Goal: Task Accomplishment & Management: Complete application form

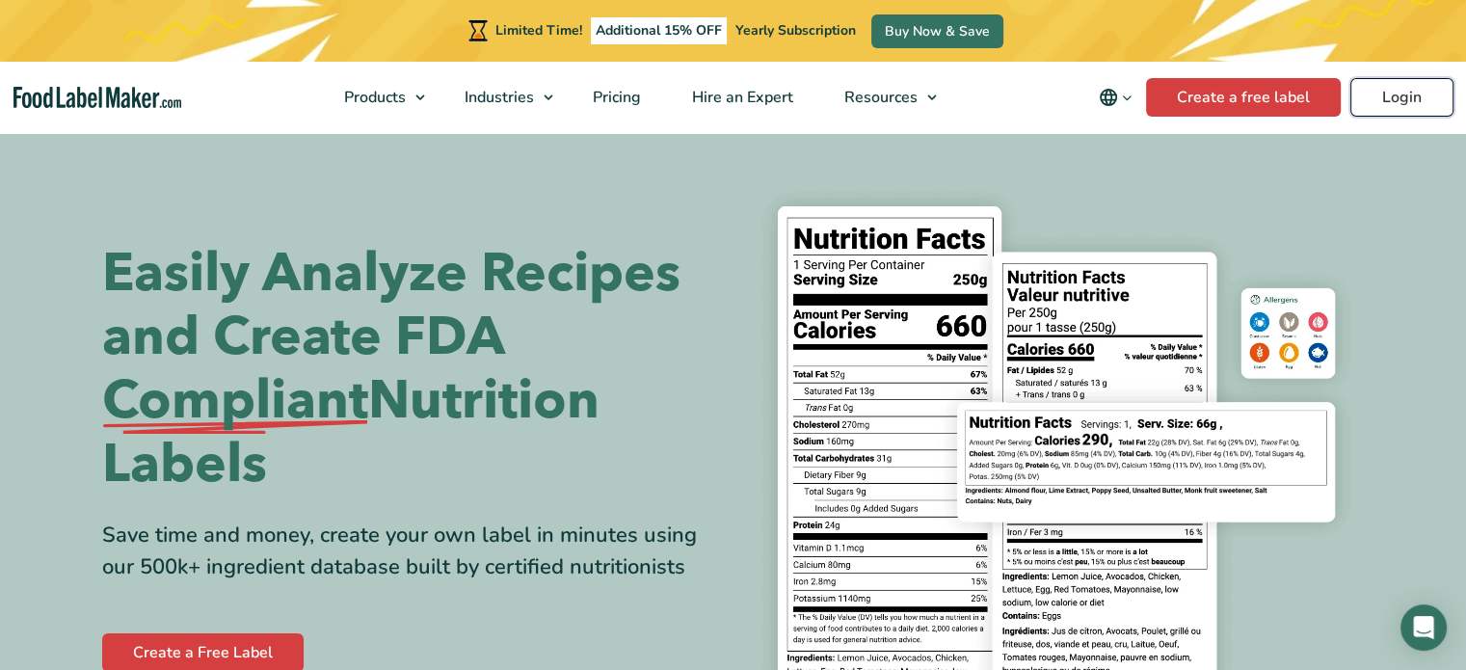
click at [1422, 85] on link "Login" at bounding box center [1402, 97] width 103 height 39
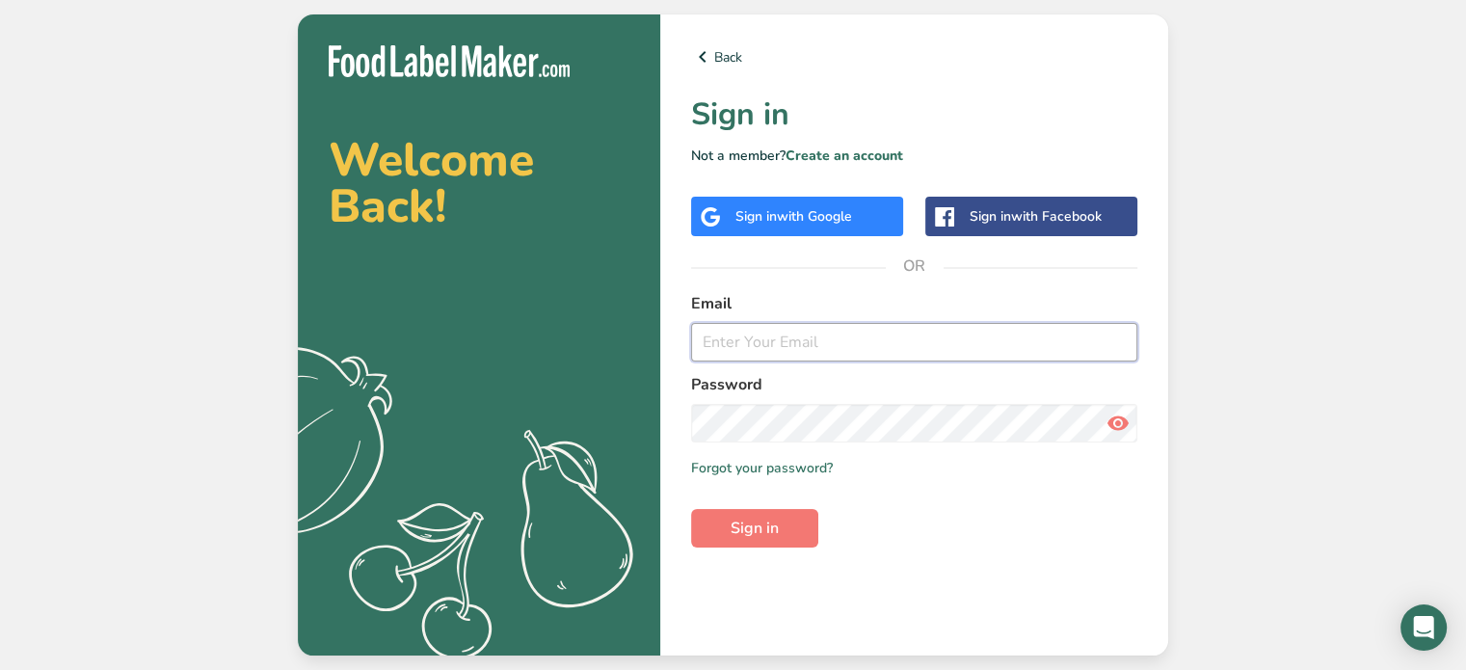
click at [829, 331] on input "email" at bounding box center [914, 342] width 446 height 39
type input "kwerronen@capfoodinc.com"
click at [691, 509] on button "Sign in" at bounding box center [754, 528] width 127 height 39
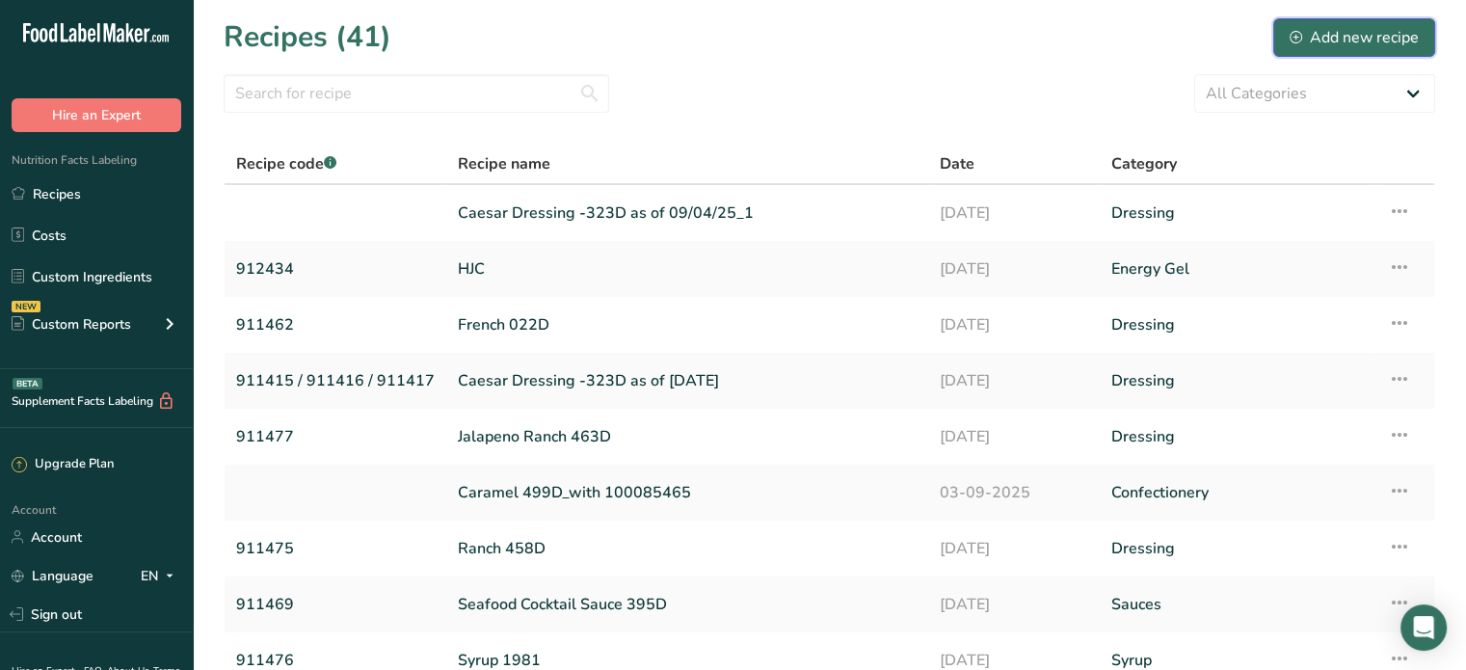
click at [1409, 38] on div "Add new recipe" at bounding box center [1354, 37] width 129 height 23
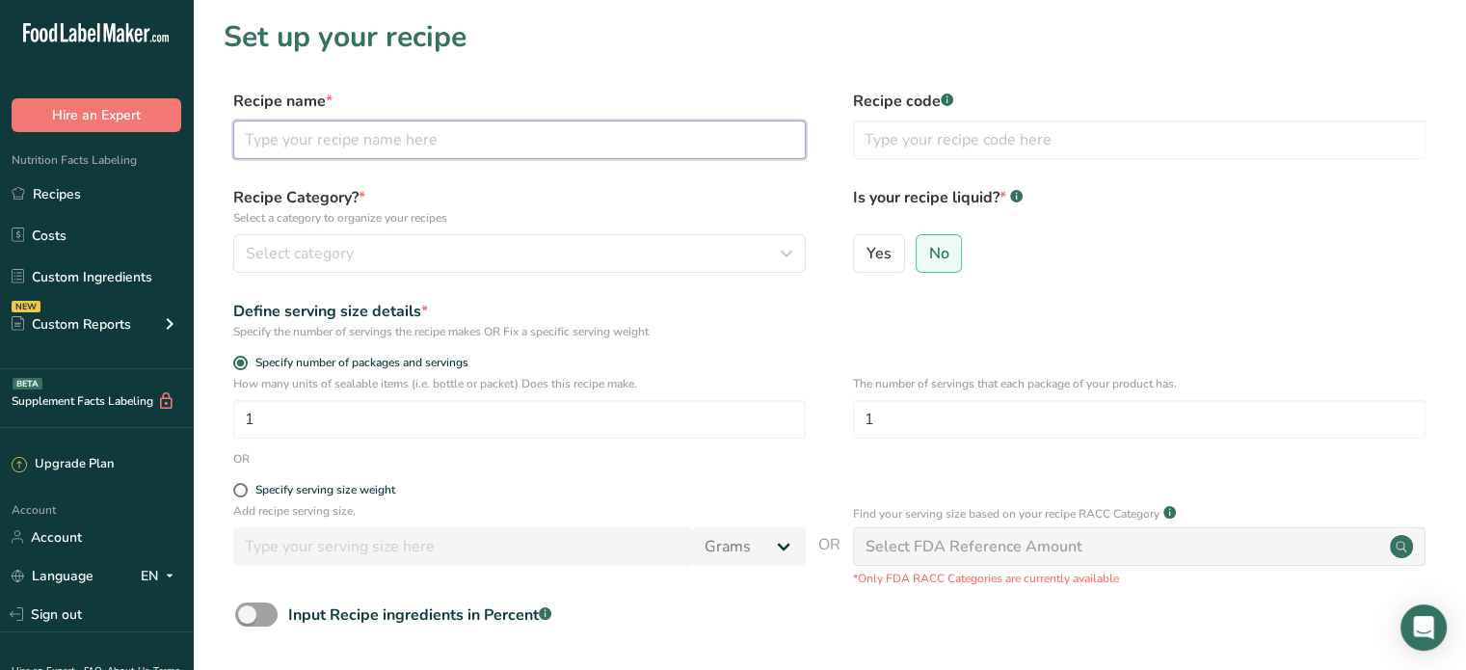
click at [359, 140] on input "text" at bounding box center [519, 139] width 573 height 39
type input "Caesar 1159"
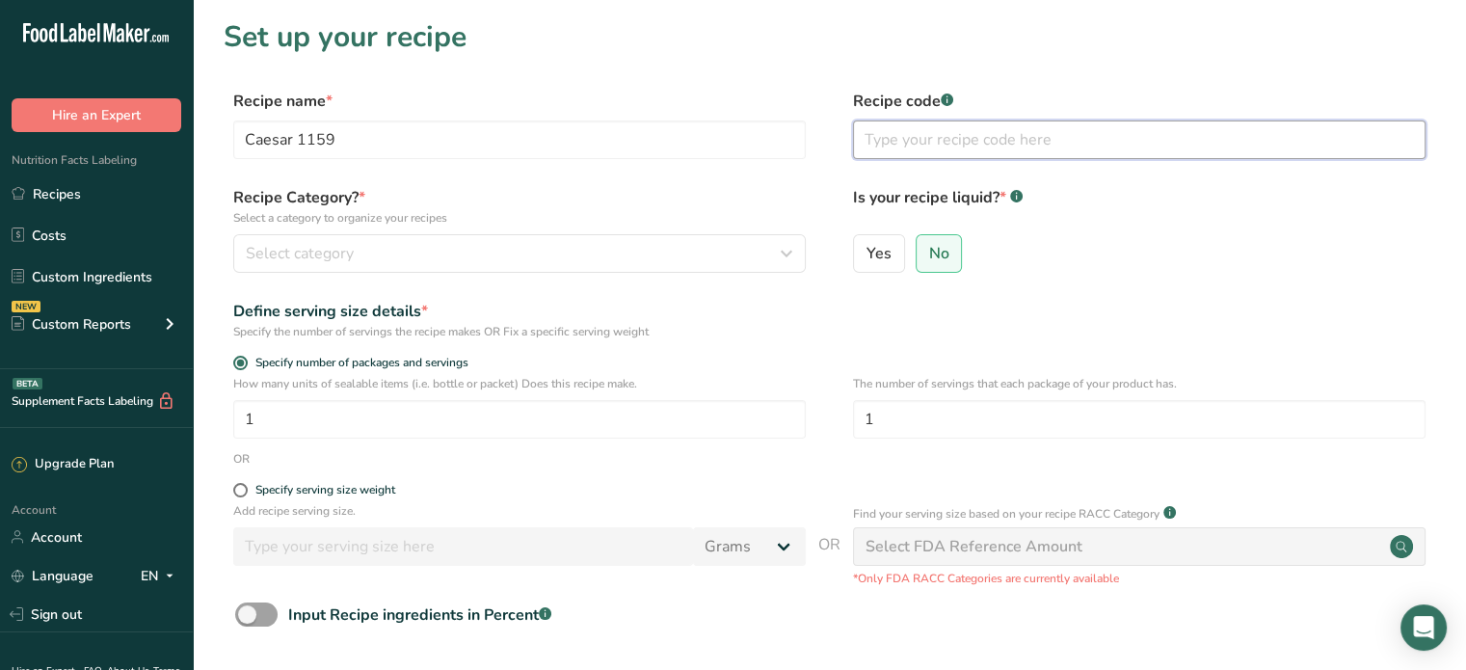
click at [982, 133] on input "text" at bounding box center [1139, 139] width 573 height 39
type input "911479"
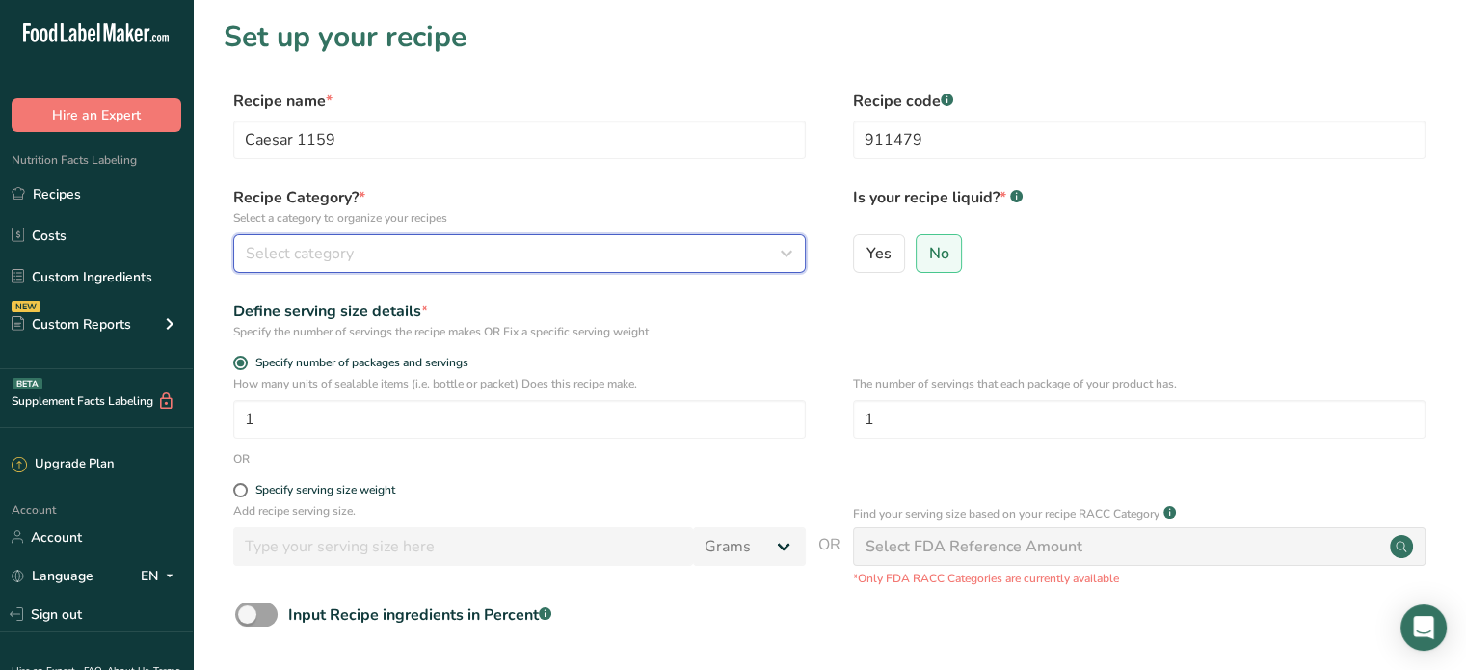
click at [308, 248] on span "Select category" at bounding box center [300, 253] width 108 height 23
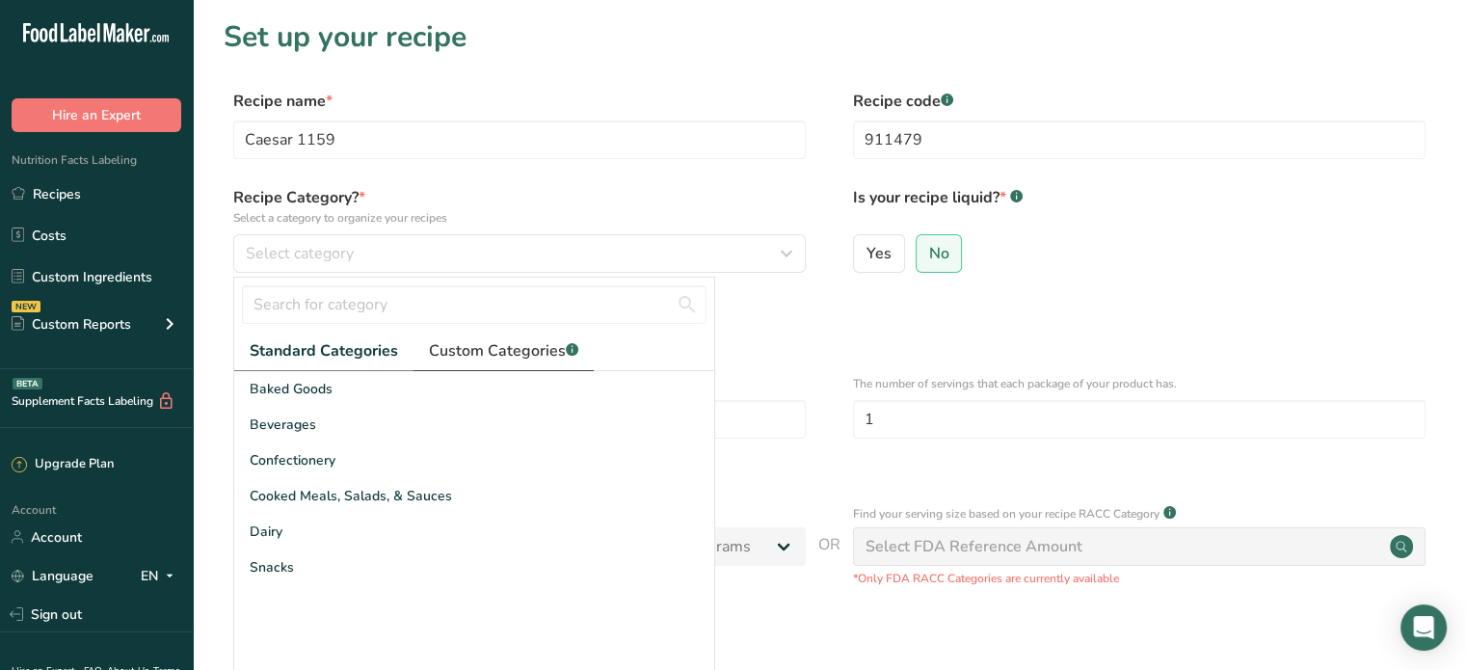
click at [495, 358] on span "Custom Categories .a-a{fill:#347362;}.b-a{fill:#fff;}" at bounding box center [503, 350] width 149 height 23
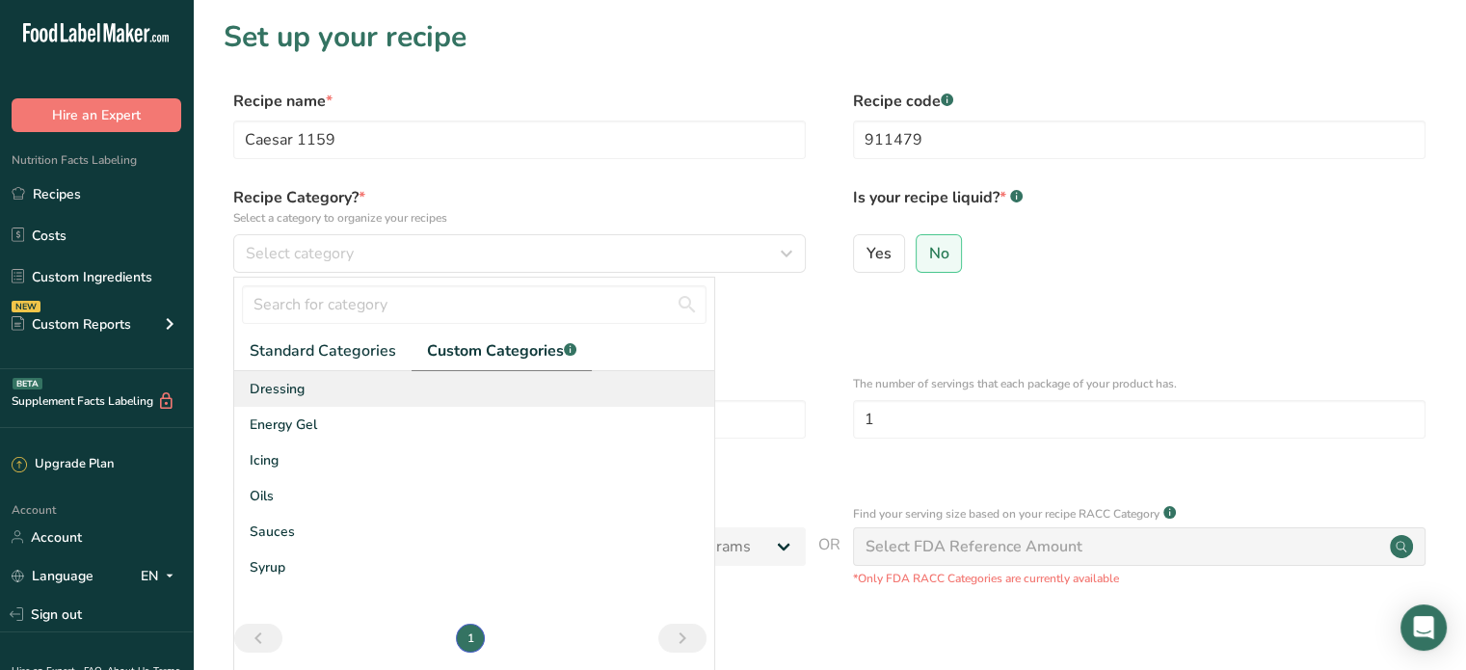
click at [312, 400] on div "Dressing" at bounding box center [474, 389] width 480 height 36
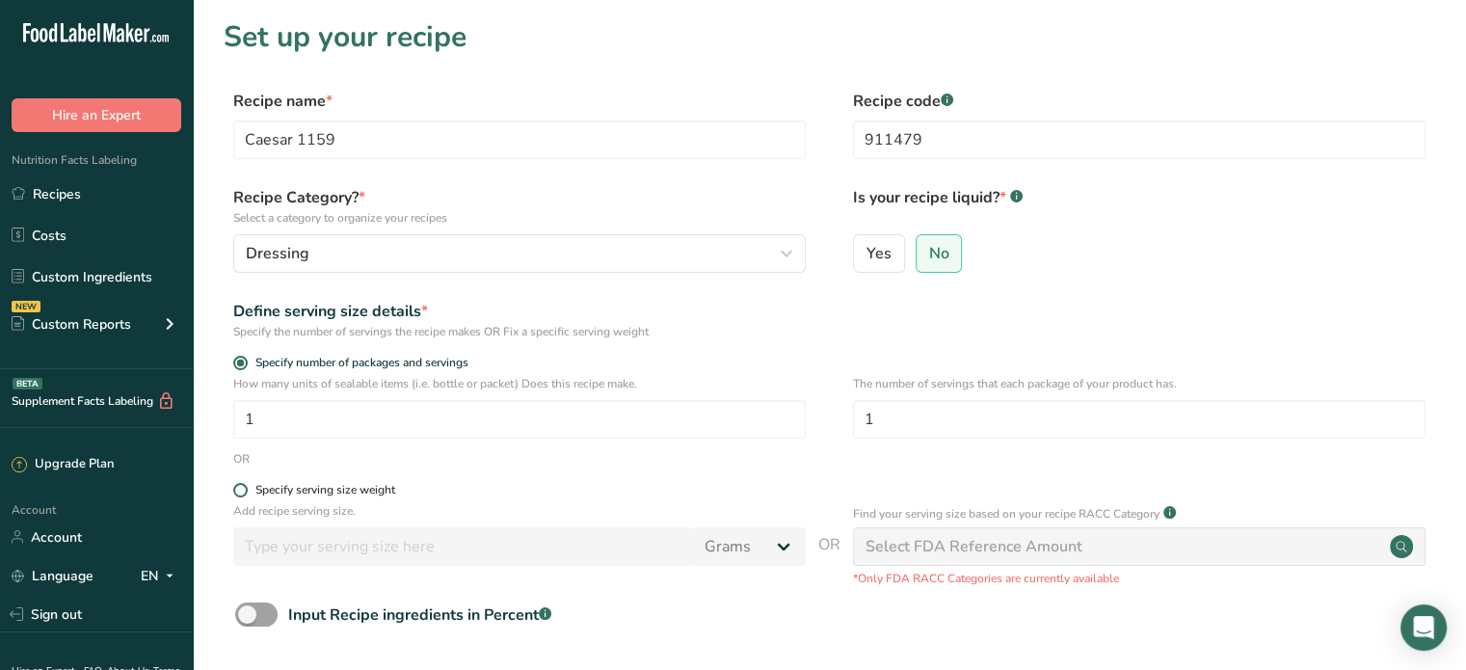
click at [322, 491] on div "Specify serving size weight" at bounding box center [325, 490] width 140 height 14
click at [246, 491] on input "Specify serving size weight" at bounding box center [239, 490] width 13 height 13
radio input "true"
radio input "false"
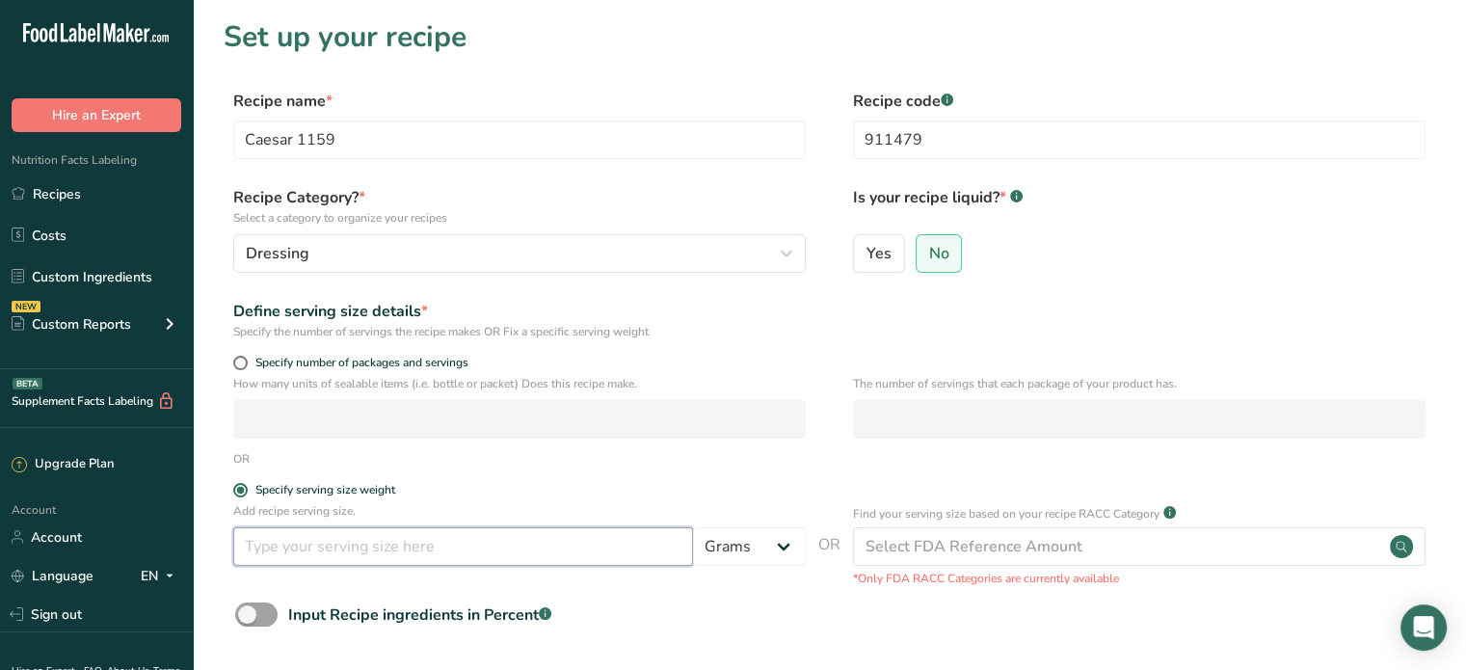
click at [315, 553] on input "number" at bounding box center [463, 546] width 460 height 39
type input "100"
click at [270, 624] on span at bounding box center [256, 614] width 42 height 24
click at [248, 621] on input "Input Recipe ingredients in Percent .a-a{fill:#347362;}.b-a{fill:#fff;}" at bounding box center [241, 614] width 13 height 13
checkbox input "true"
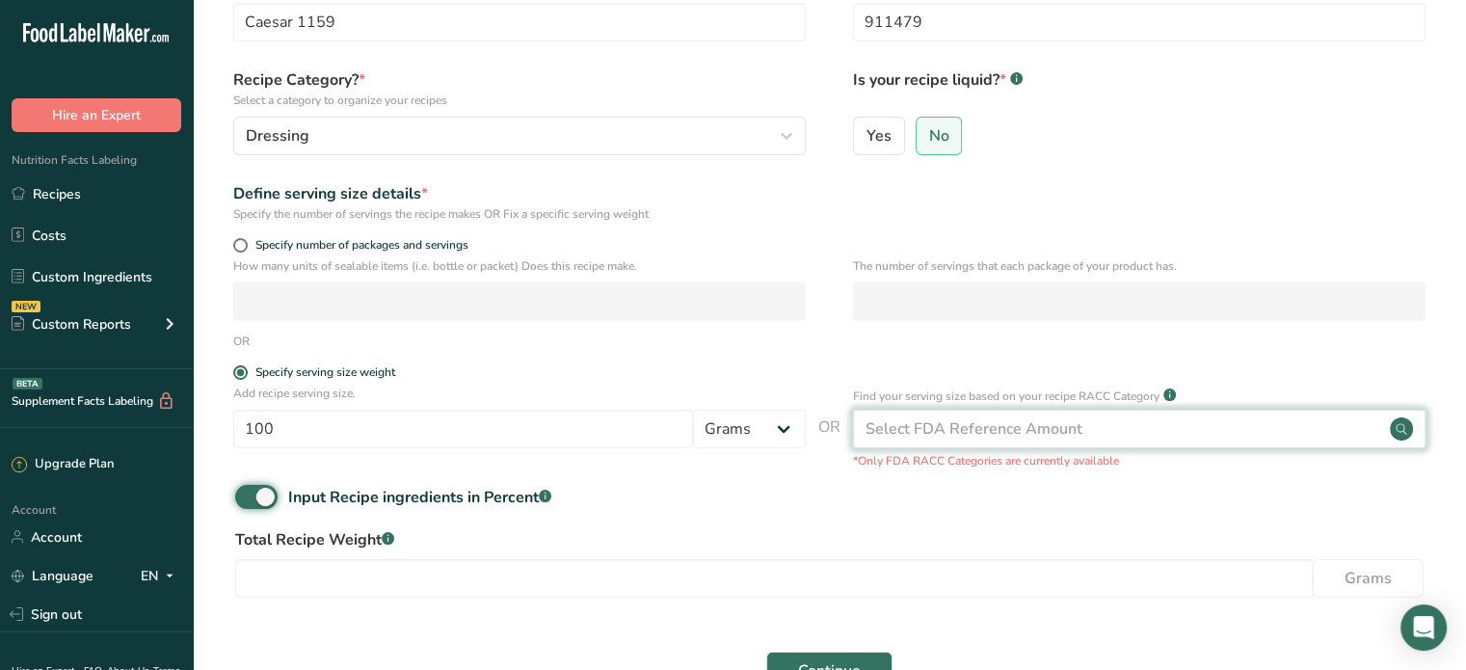
scroll to position [281, 0]
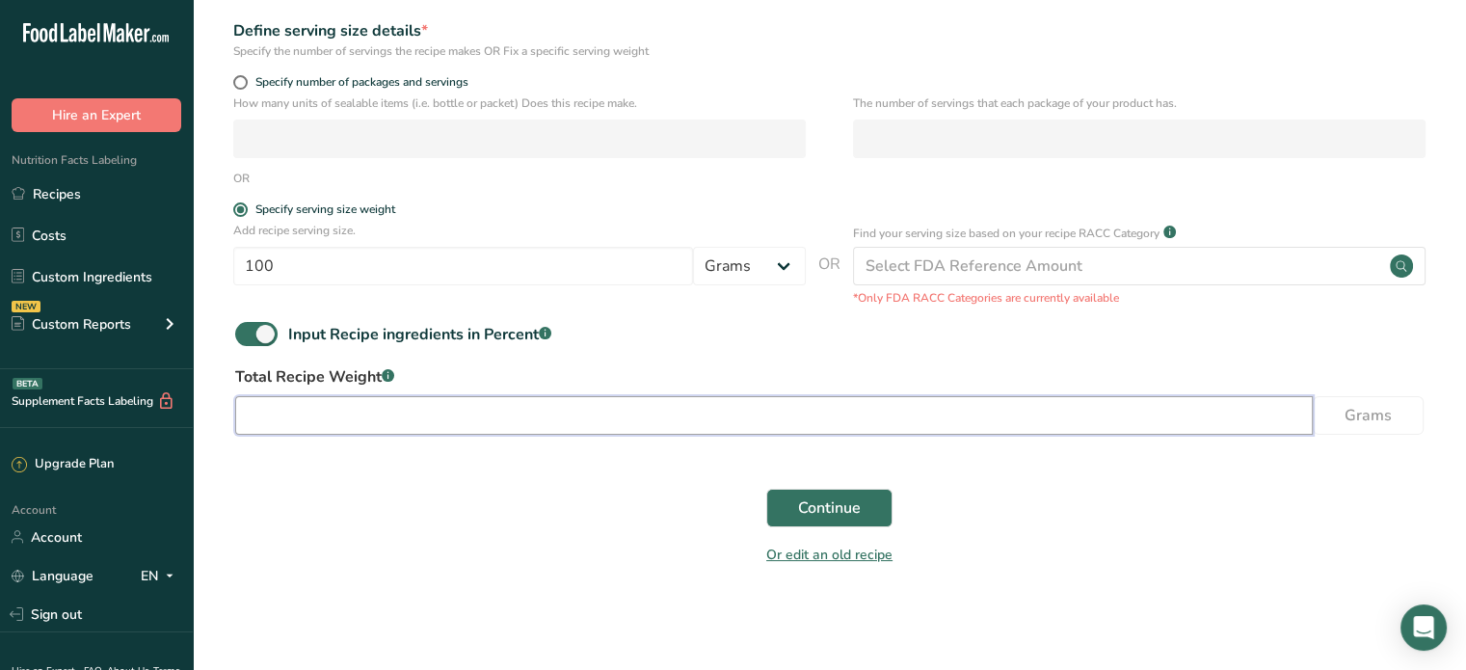
click at [673, 409] on input "number" at bounding box center [774, 415] width 1078 height 39
type input "100"
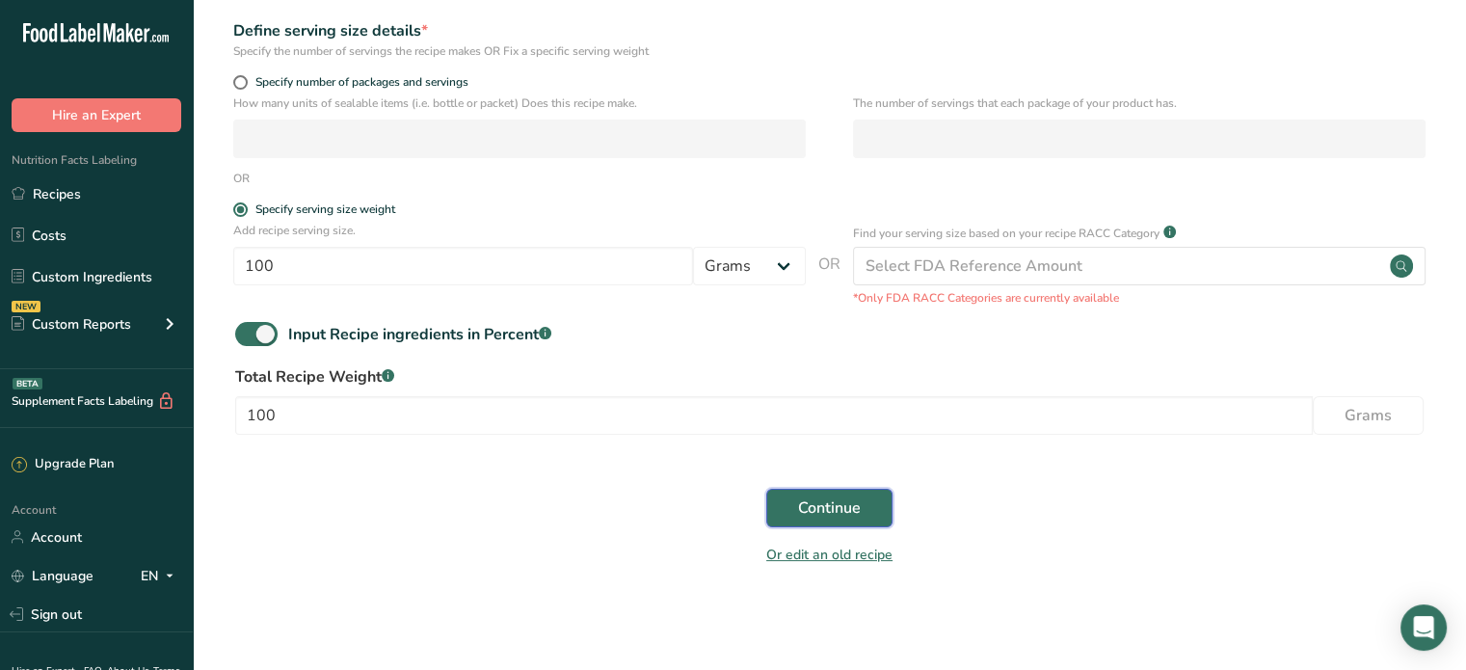
click at [839, 495] on button "Continue" at bounding box center [829, 508] width 126 height 39
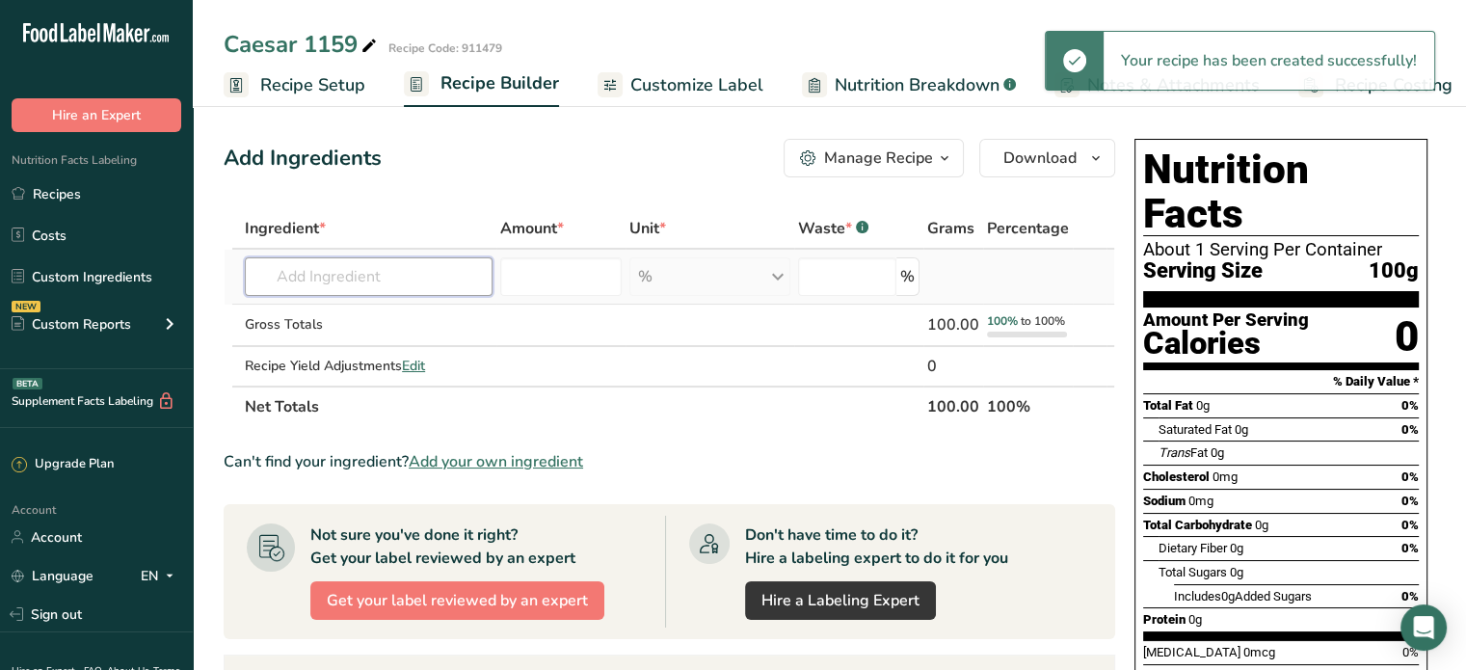
click at [305, 270] on input "text" at bounding box center [369, 276] width 248 height 39
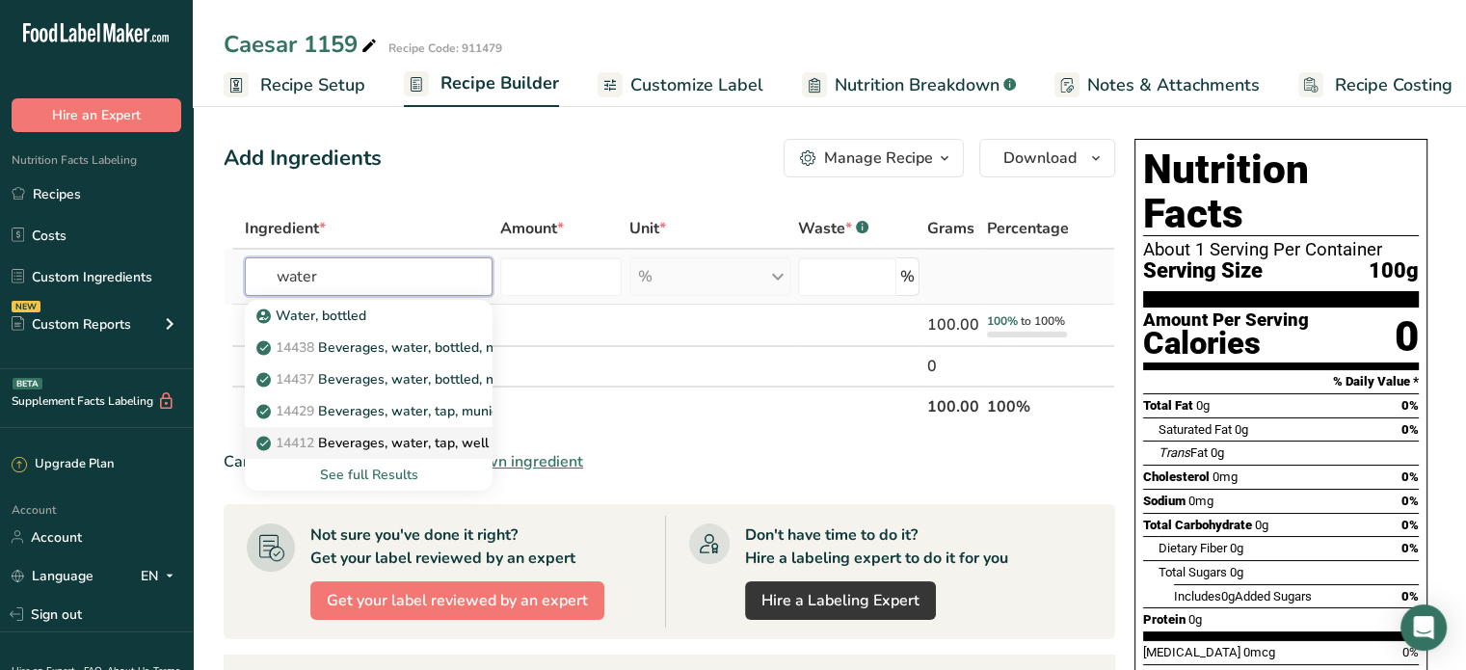
type input "water"
click at [401, 445] on p "14412 Beverages, water, tap, well" at bounding box center [374, 443] width 228 height 20
type input "Beverages, water, tap, well"
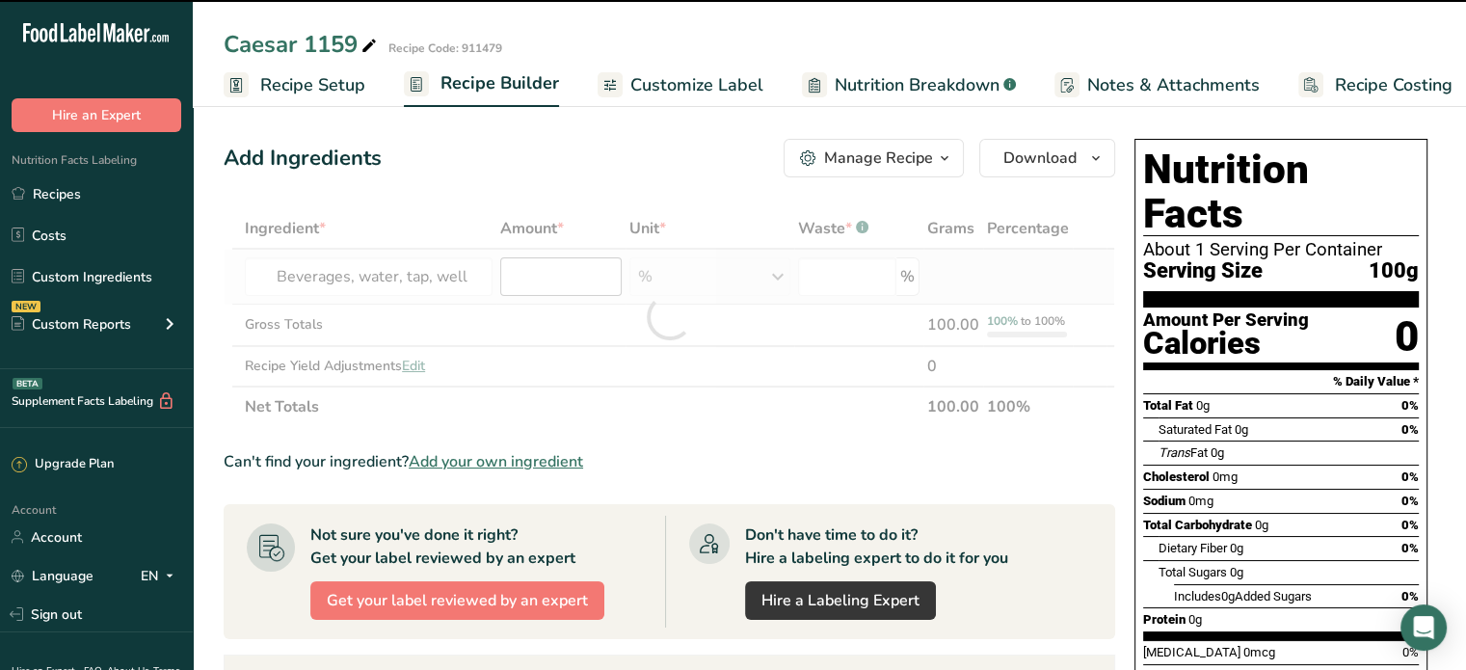
type input "0"
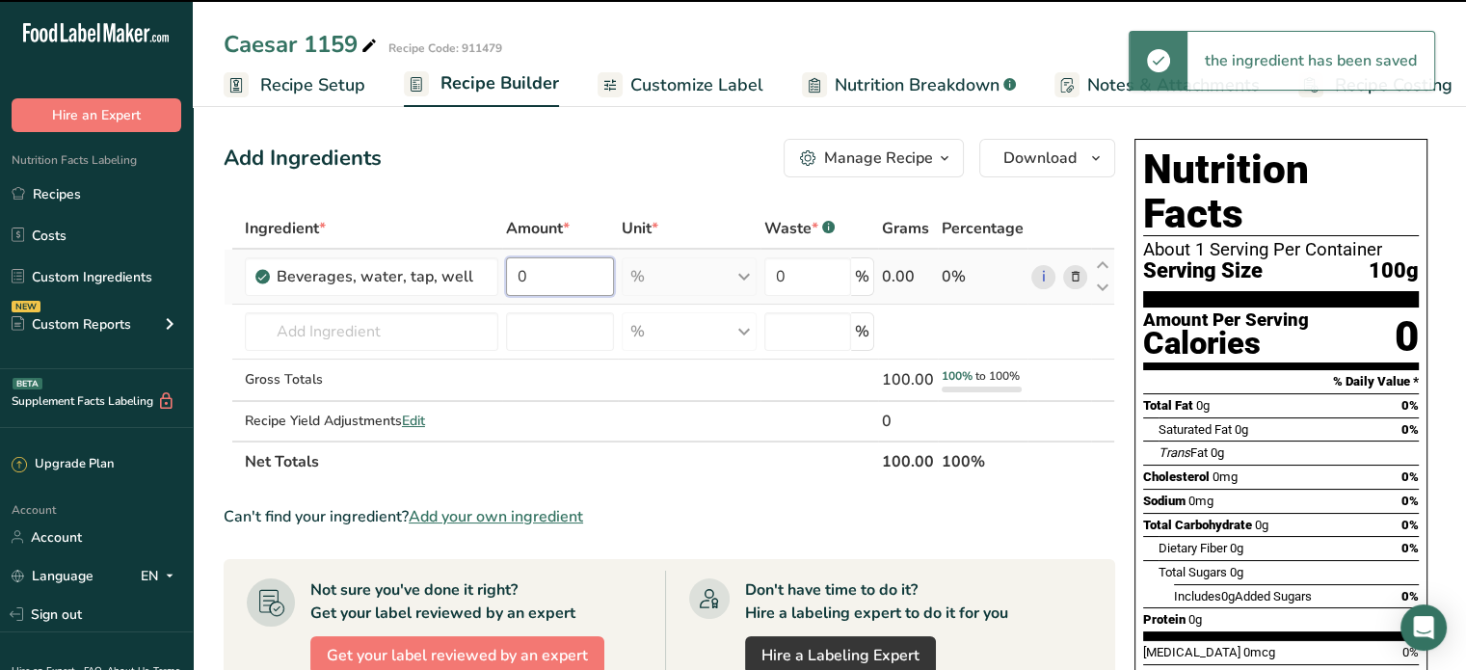
click at [537, 281] on input "0" at bounding box center [560, 276] width 108 height 39
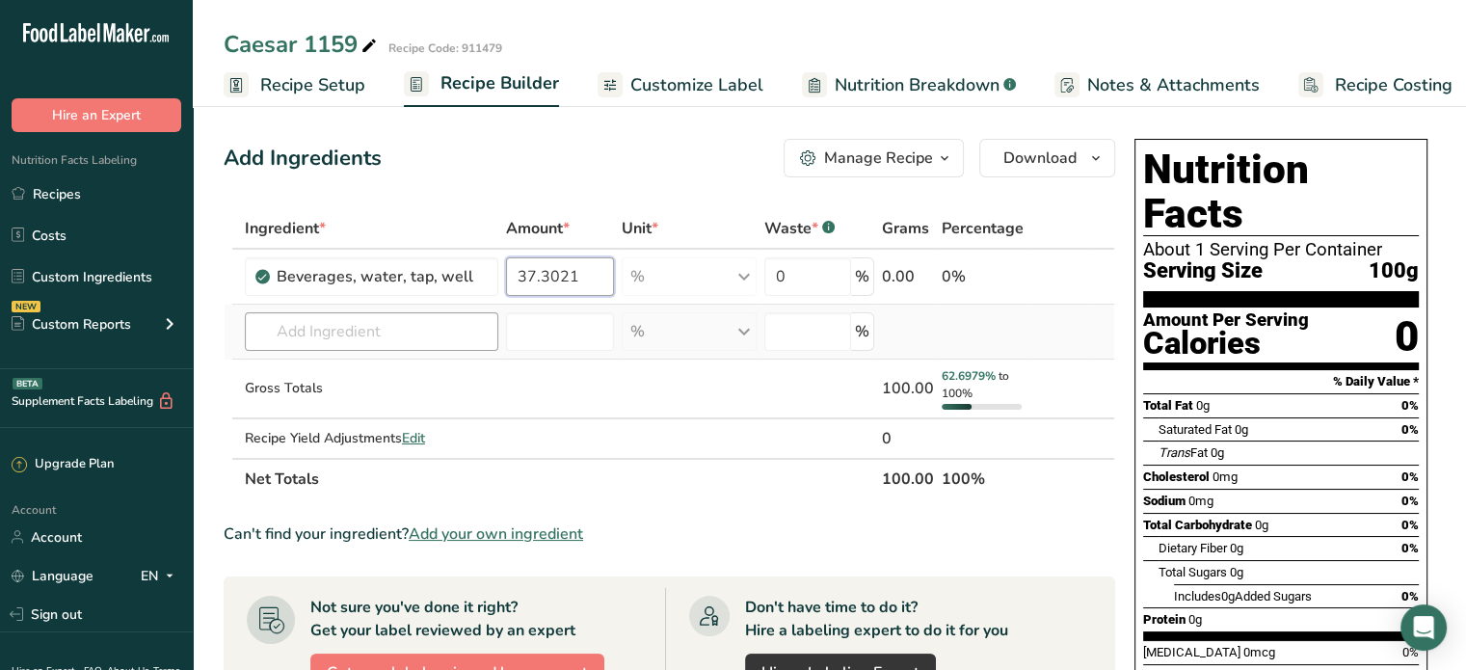
type input "37.3021"
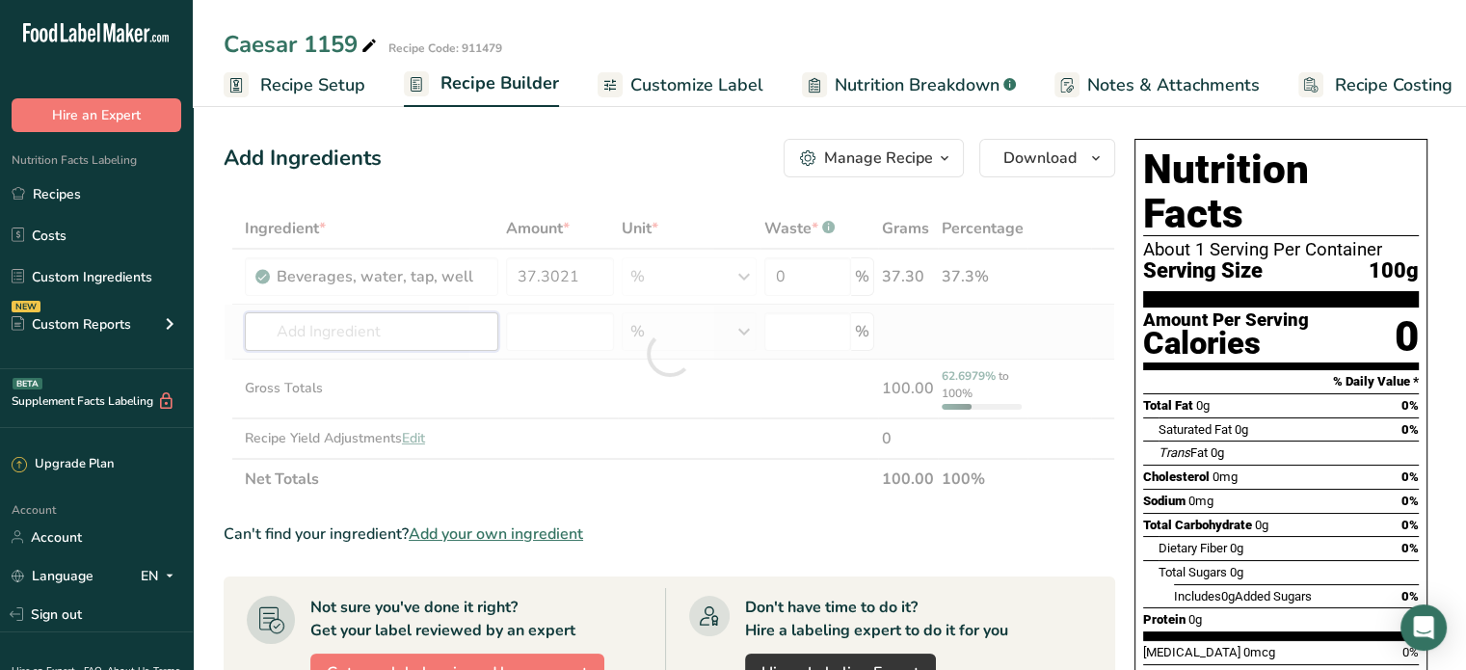
click at [292, 331] on div "Ingredient * Amount * Unit * Waste * .a-a{fill:#347362;}.b-a{fill:#fff;} Grams …" at bounding box center [670, 353] width 892 height 291
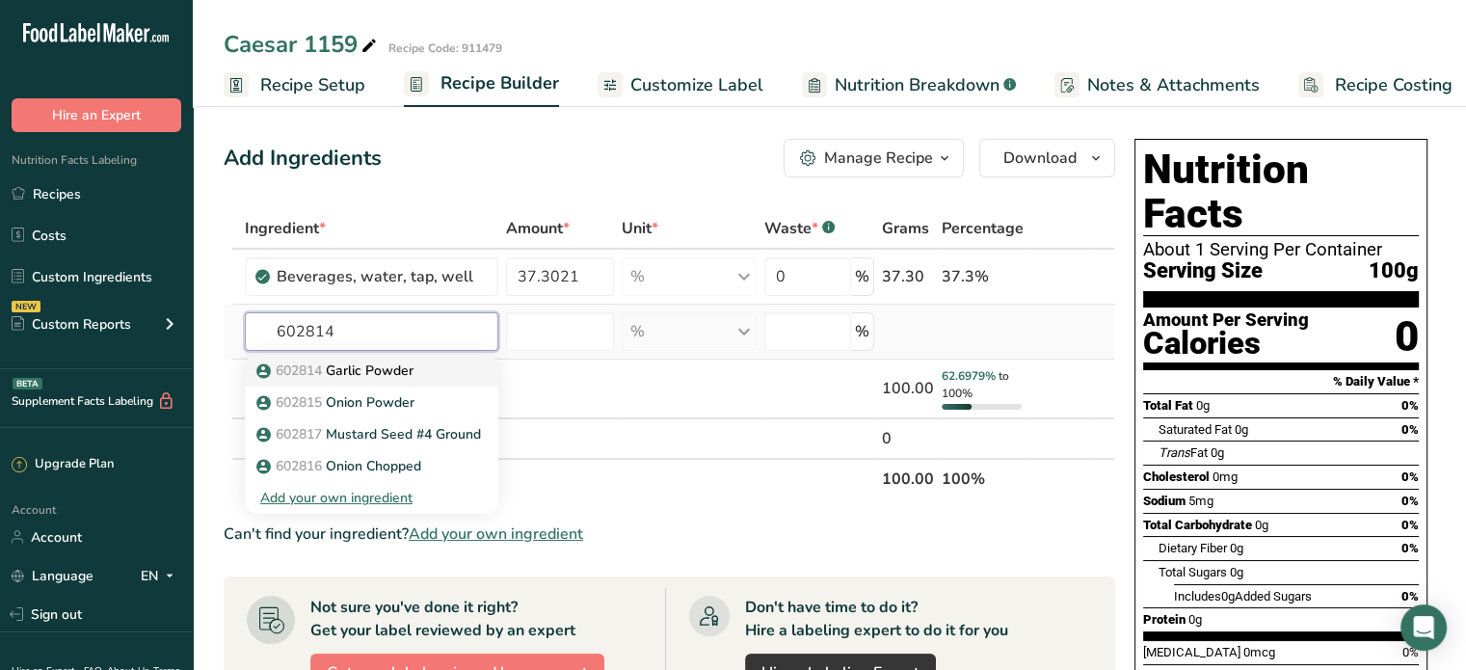
type input "602814"
click at [309, 372] on span "602814" at bounding box center [299, 370] width 46 height 18
type input "Garlic Powder"
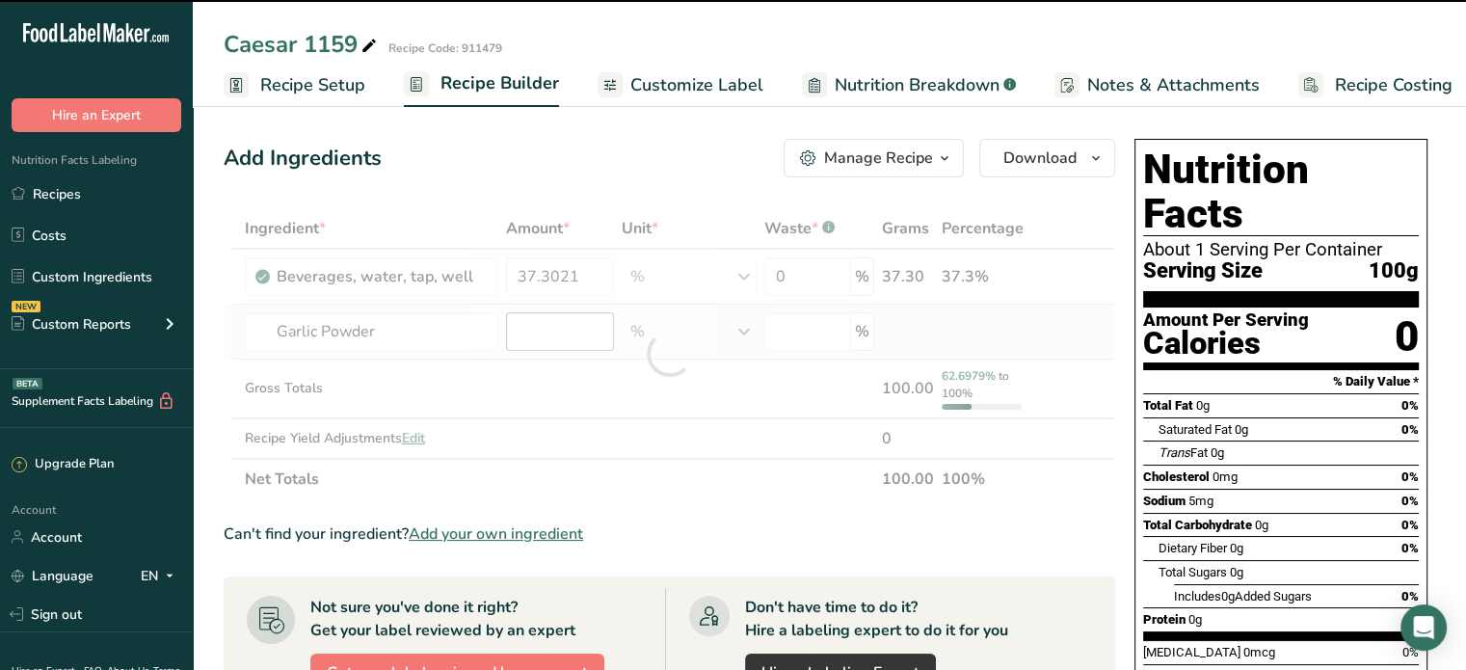
type input "0"
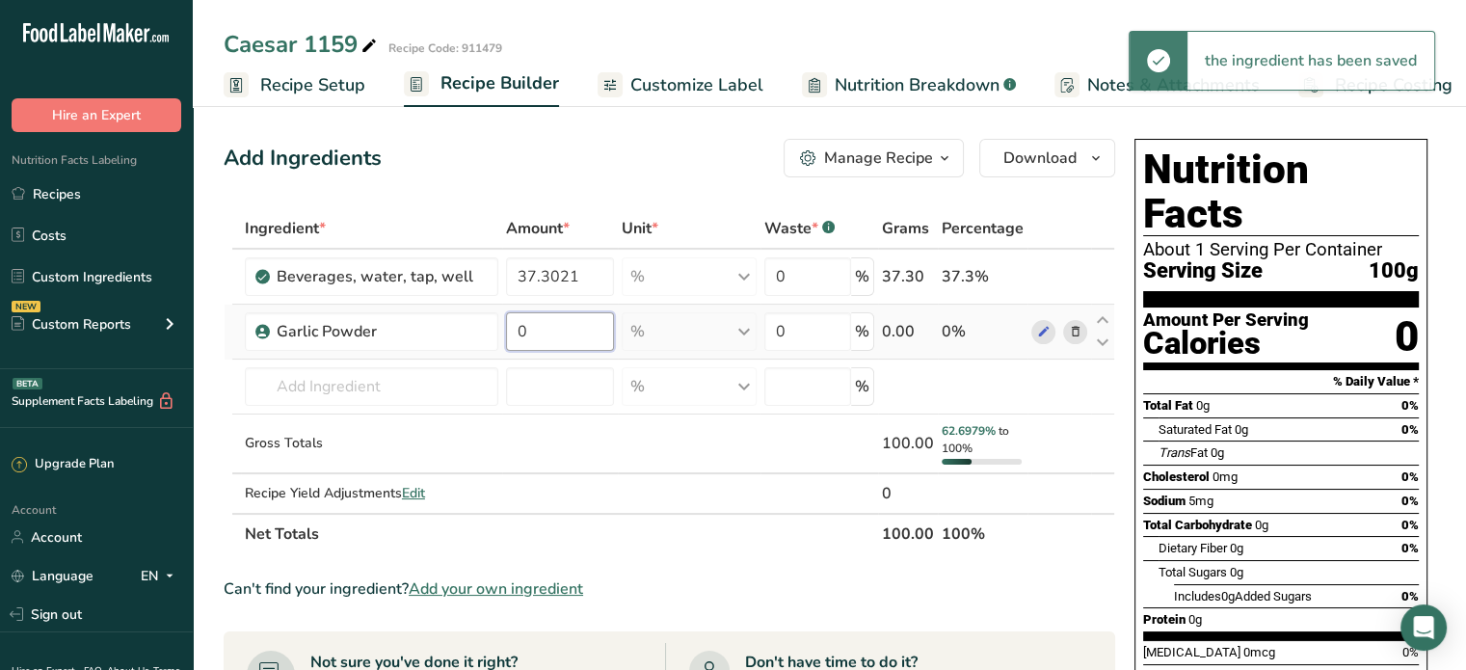
drag, startPoint x: 562, startPoint y: 335, endPoint x: 519, endPoint y: 333, distance: 43.5
click at [519, 333] on input "0" at bounding box center [560, 331] width 108 height 39
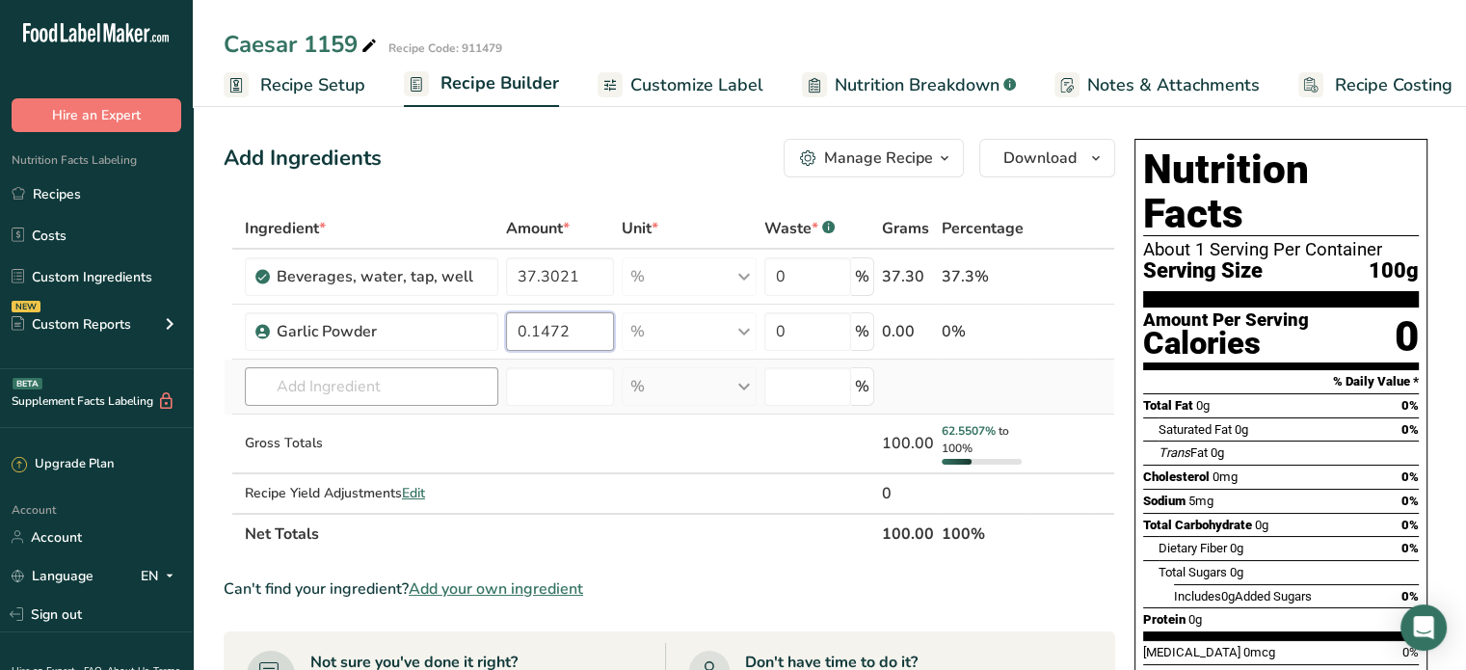
type input "0.1472"
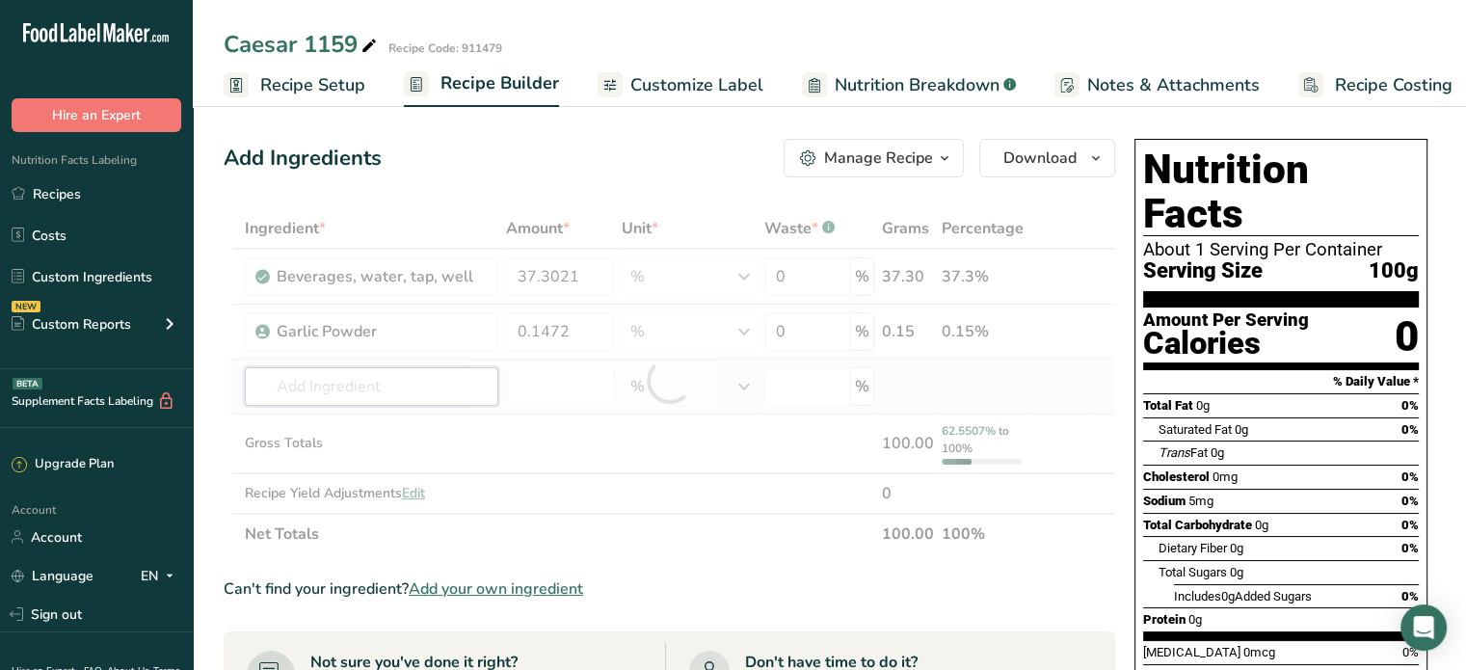
click at [412, 400] on div "Ingredient * Amount * Unit * Waste * .a-a{fill:#347362;}.b-a{fill:#fff;} Grams …" at bounding box center [670, 381] width 892 height 346
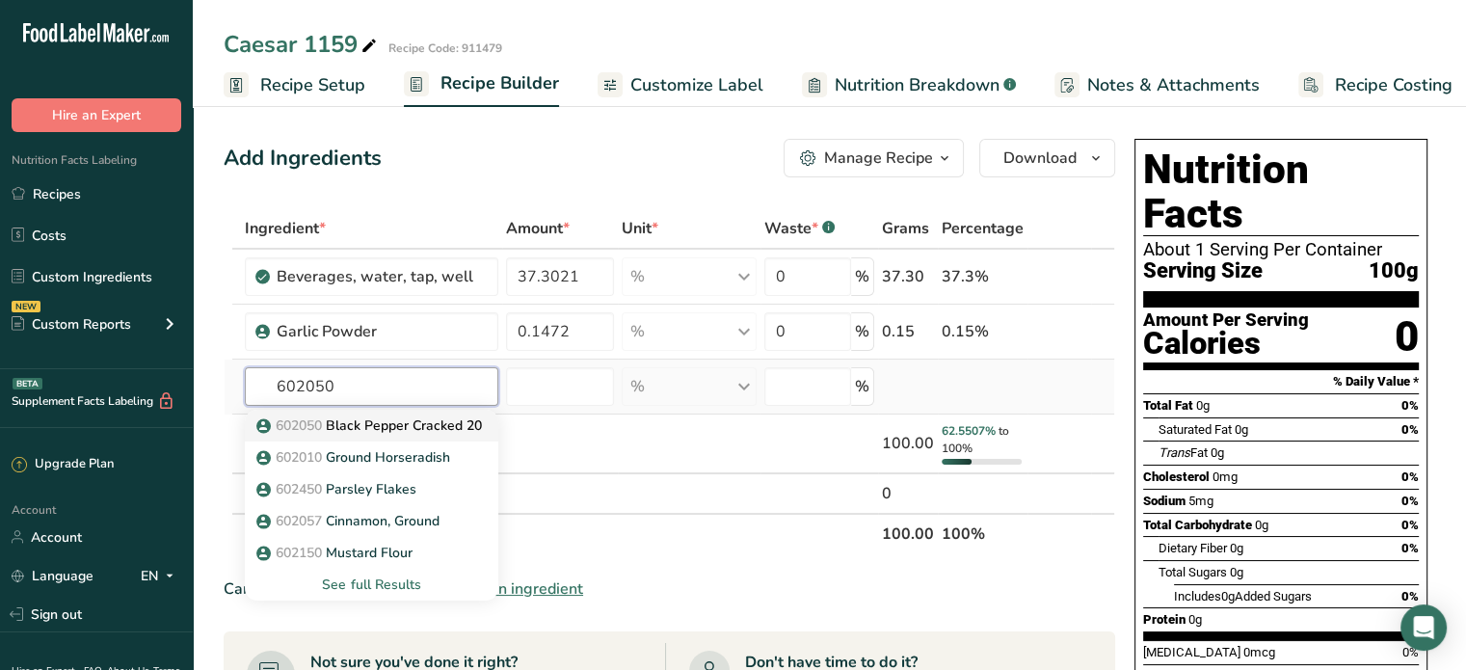
type input "602050"
click at [402, 422] on p "602050 Black Pepper Cracked 20" at bounding box center [371, 425] width 222 height 20
type input "Black Pepper Cracked 20"
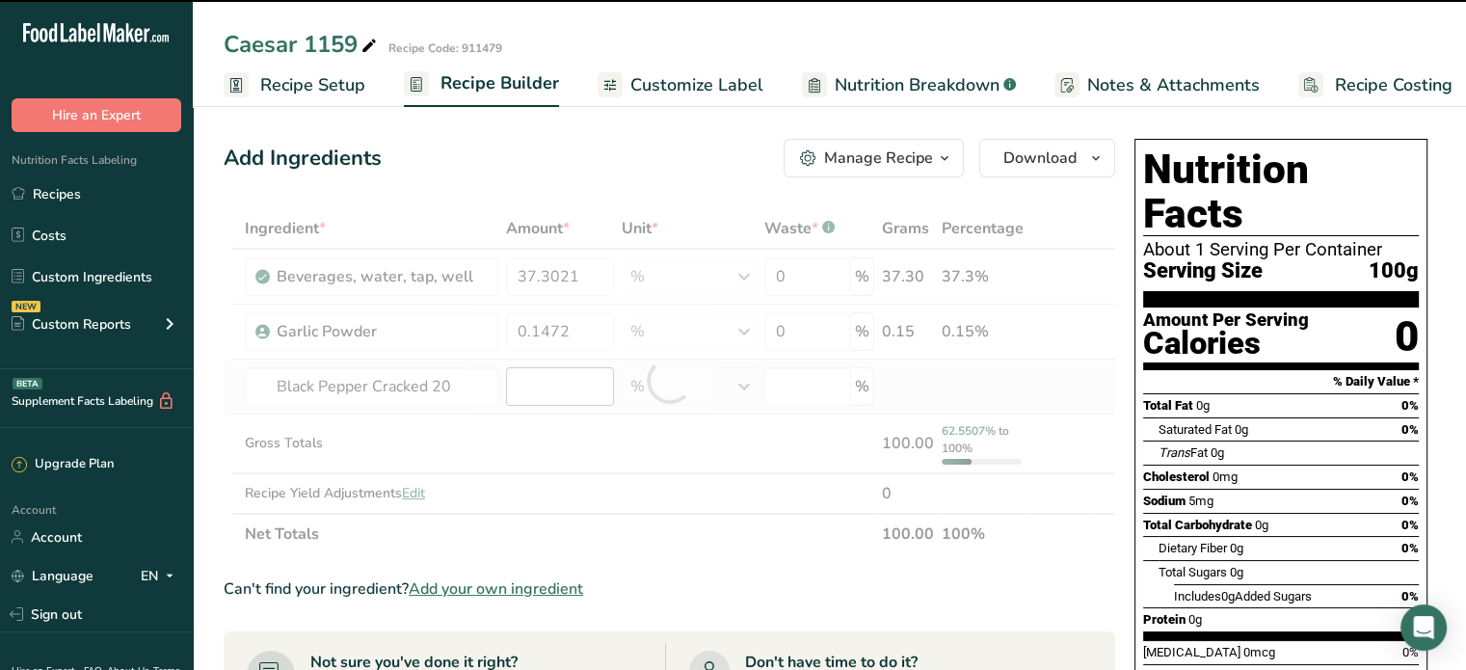
type input "0"
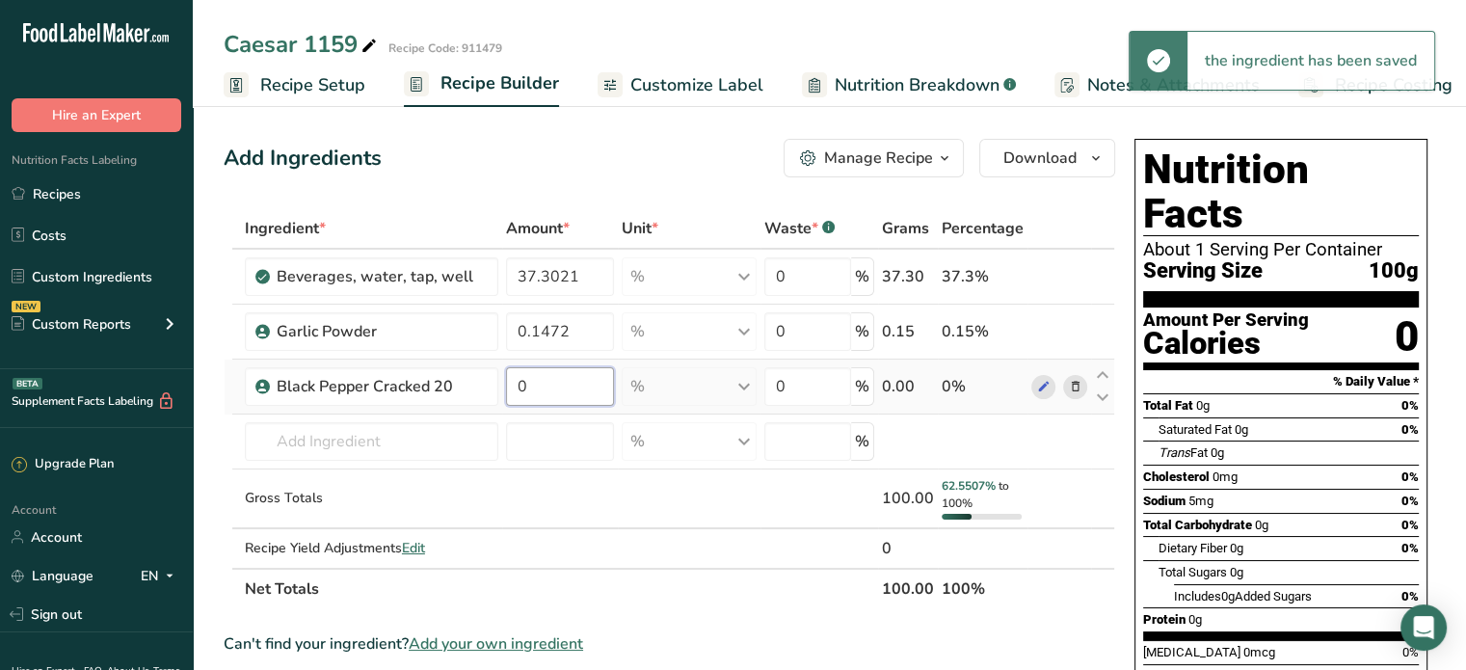
drag, startPoint x: 548, startPoint y: 386, endPoint x: 502, endPoint y: 388, distance: 46.4
click at [502, 388] on td "0" at bounding box center [560, 387] width 116 height 55
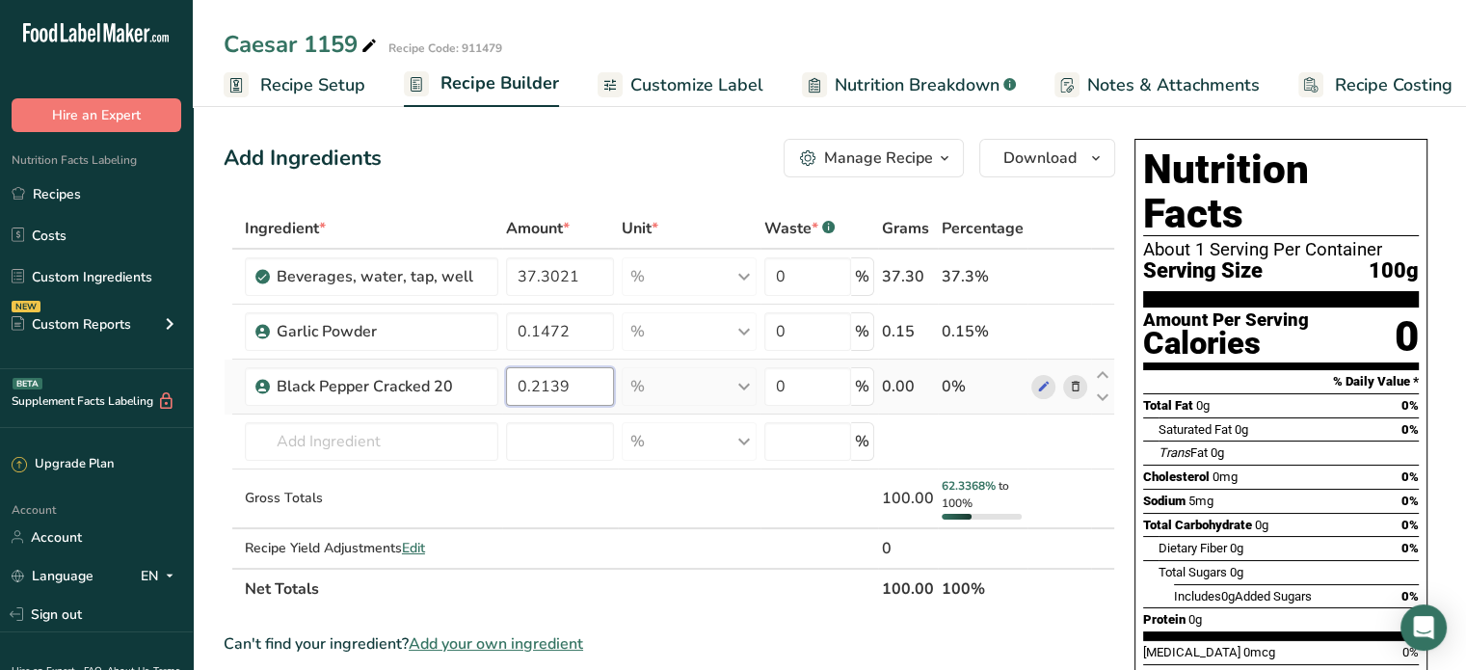
type input "0.2139"
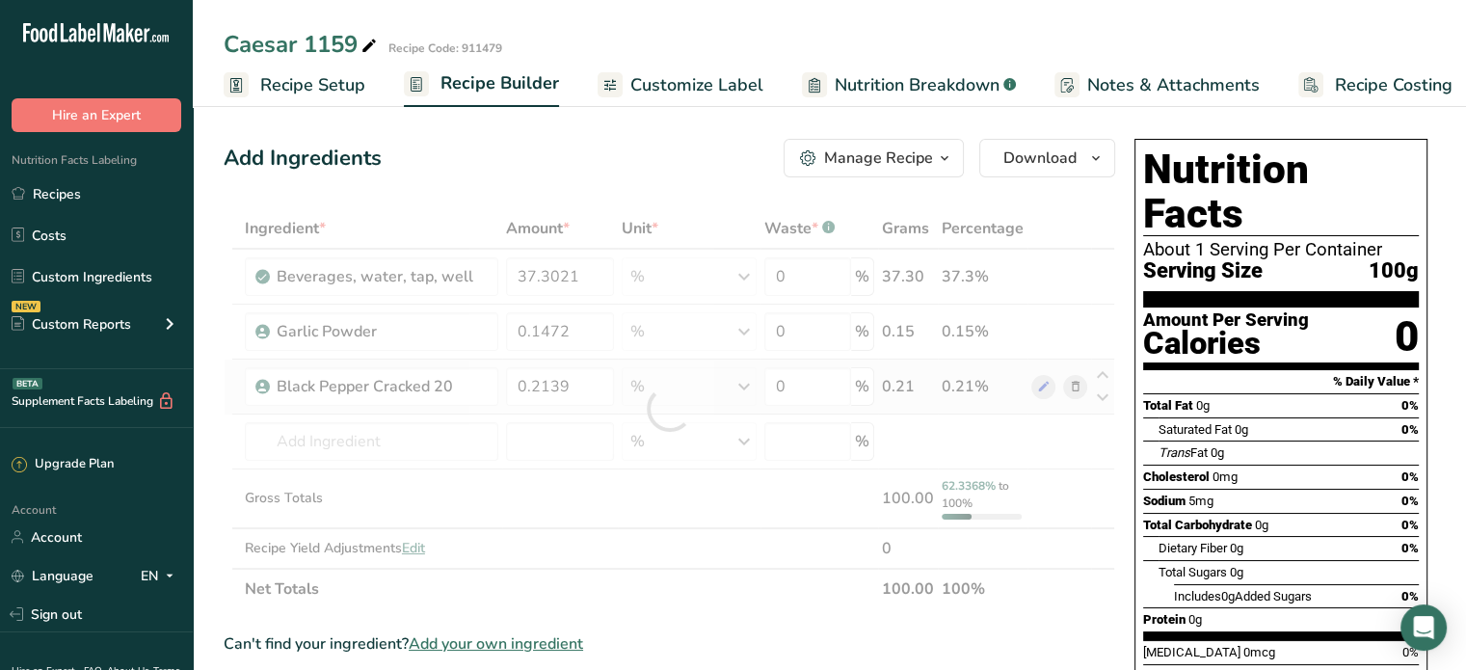
click at [286, 409] on div "Ingredient * Amount * Unit * Waste * .a-a{fill:#347362;}.b-a{fill:#fff;} Grams …" at bounding box center [670, 408] width 892 height 401
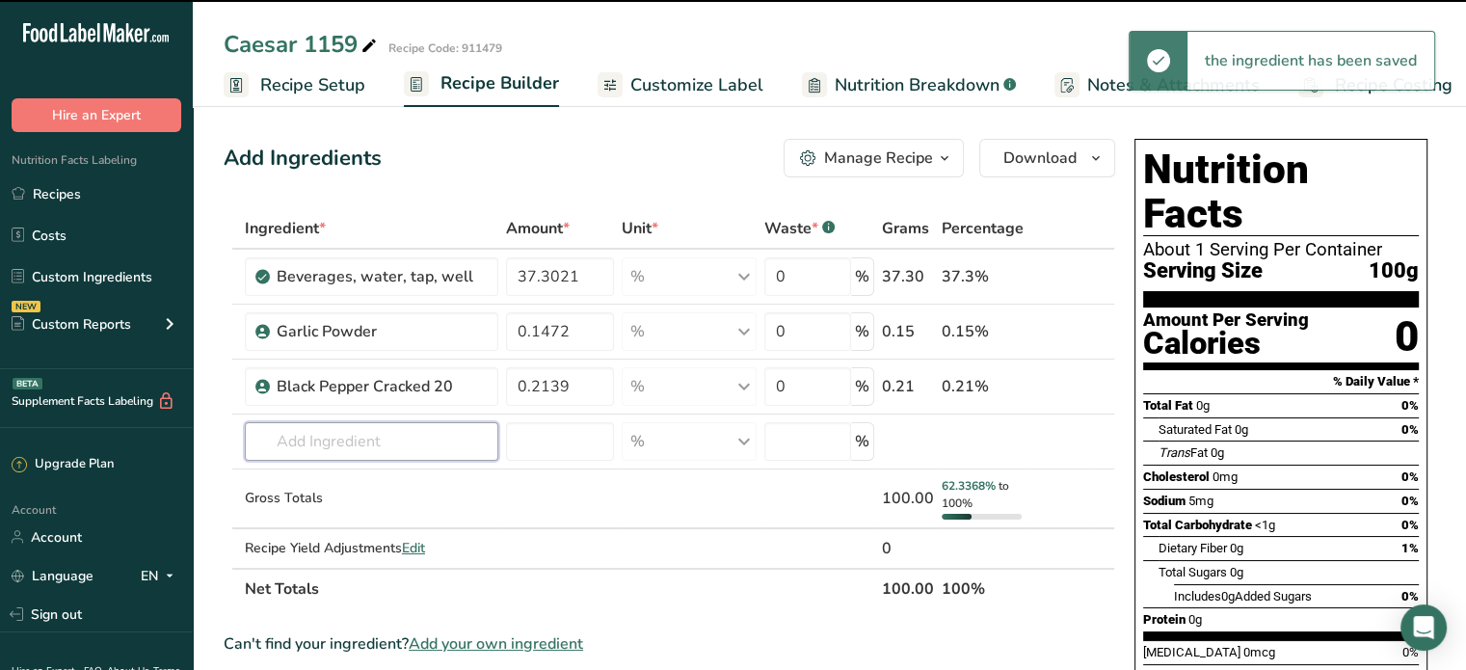
click at [293, 434] on input "text" at bounding box center [372, 441] width 254 height 39
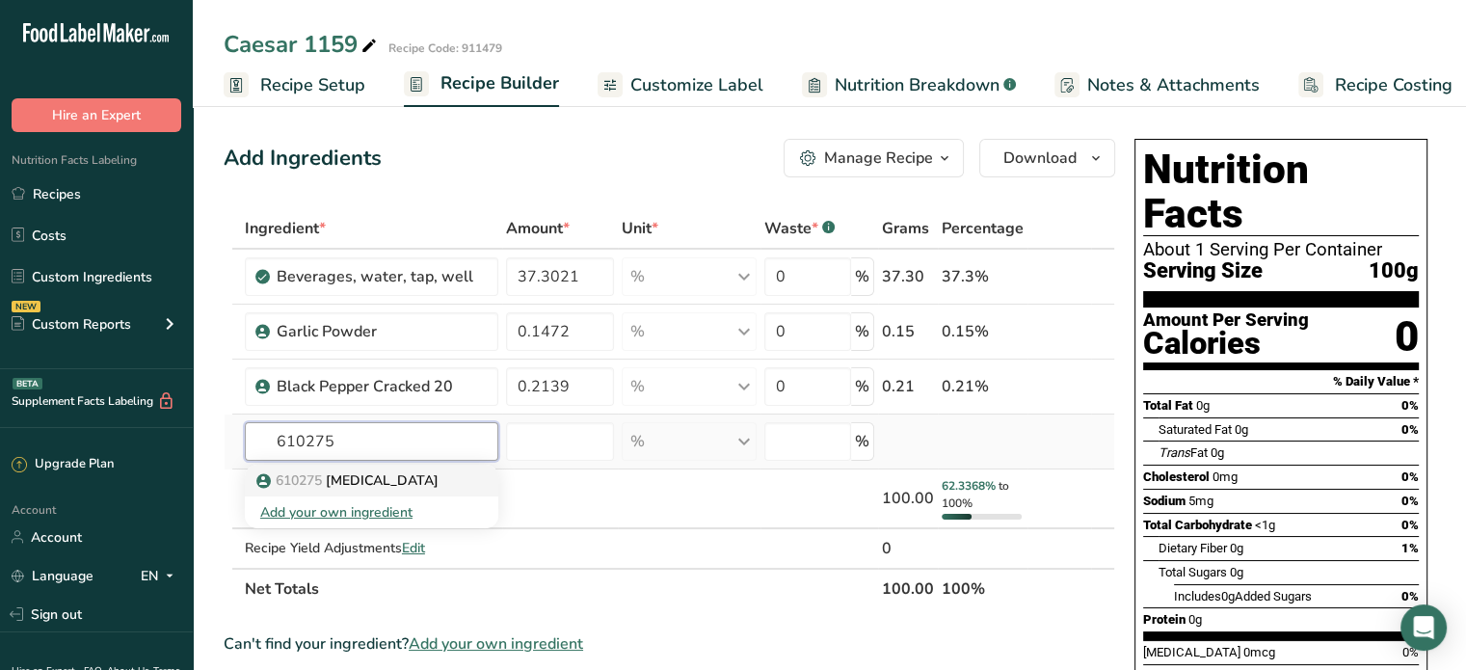
type input "610275"
click at [308, 472] on span "610275" at bounding box center [299, 480] width 46 height 18
type input "Soybean Oil"
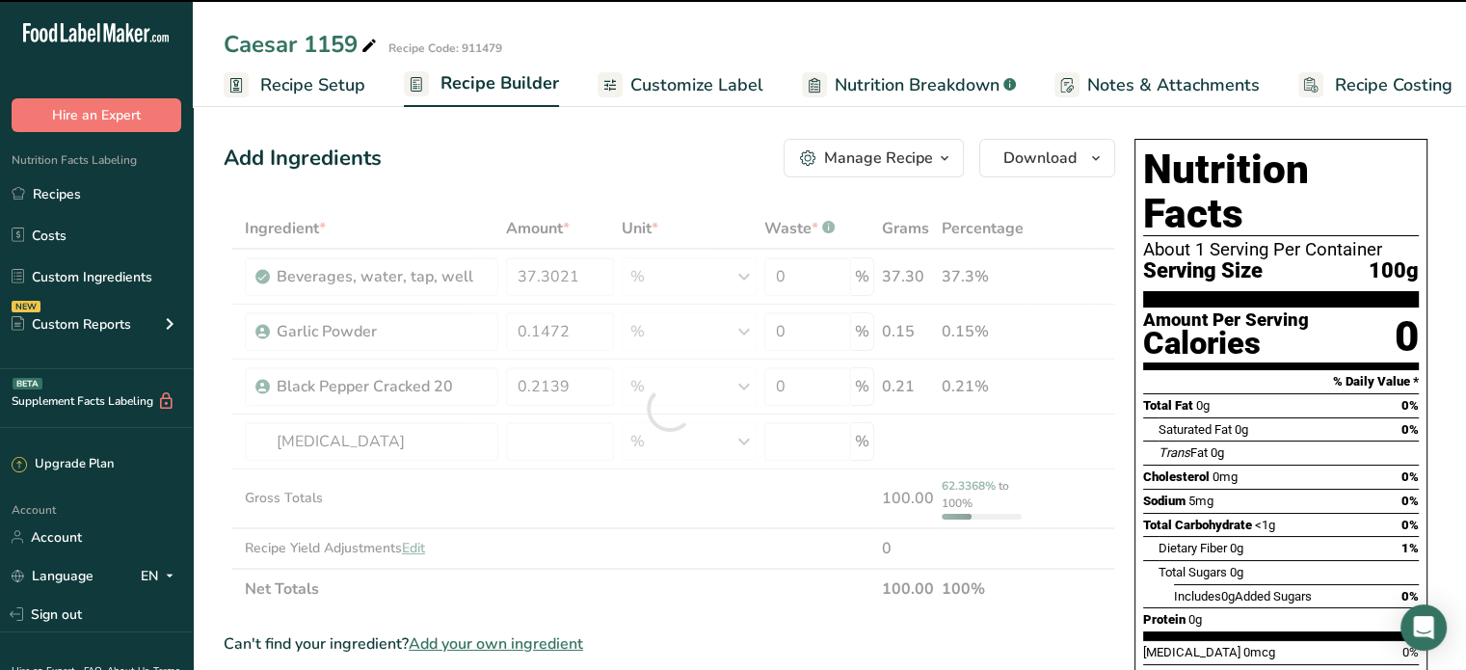
type input "0"
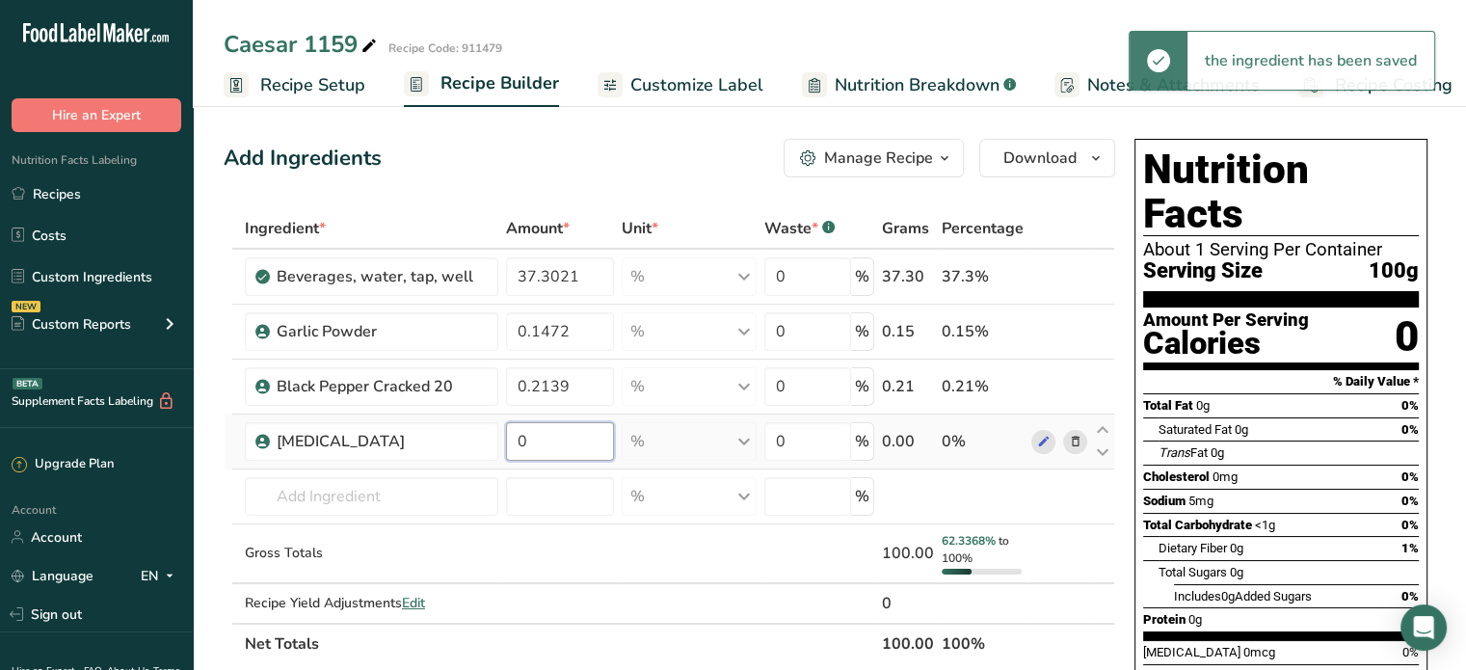
drag, startPoint x: 520, startPoint y: 439, endPoint x: 572, endPoint y: 438, distance: 52.1
click at [572, 438] on input "0" at bounding box center [560, 441] width 108 height 39
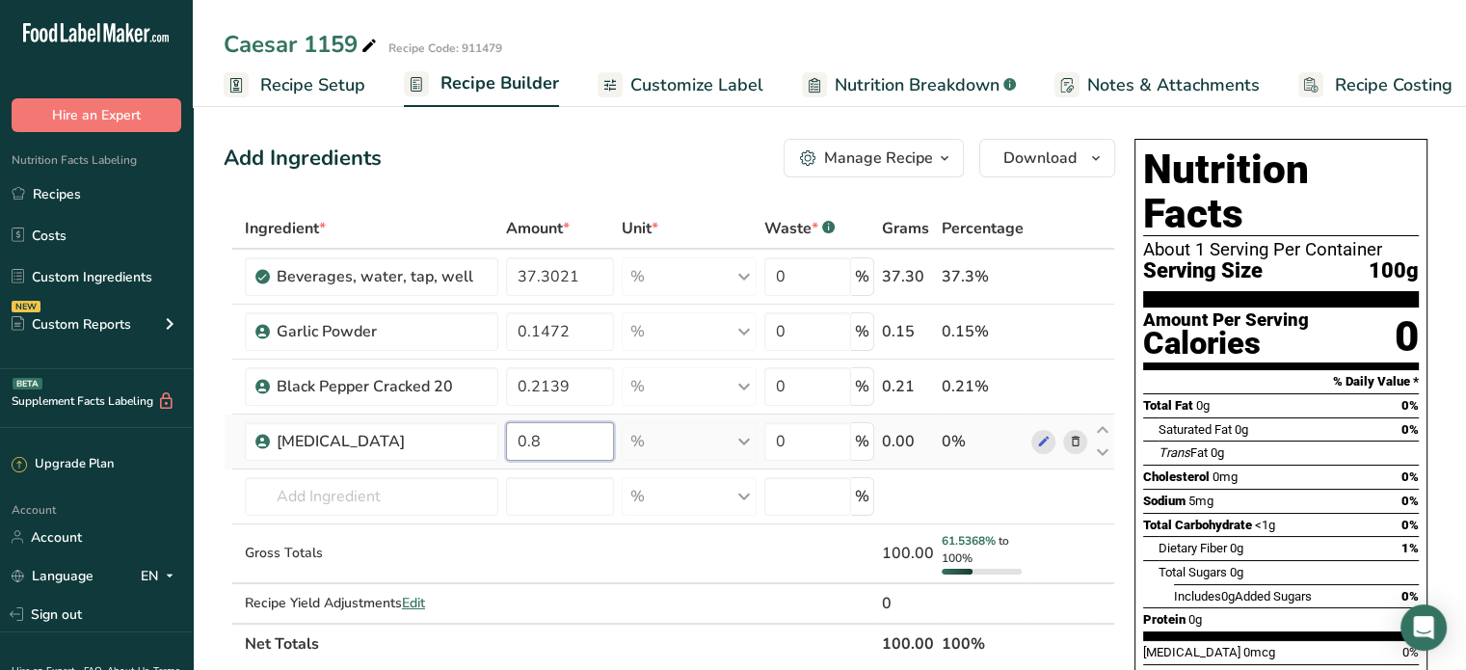
type input "0"
type input "40.8572"
click at [425, 513] on div "Ingredient * Amount * Unit * Waste * .a-a{fill:#347362;}.b-a{fill:#fff;} Grams …" at bounding box center [670, 436] width 892 height 456
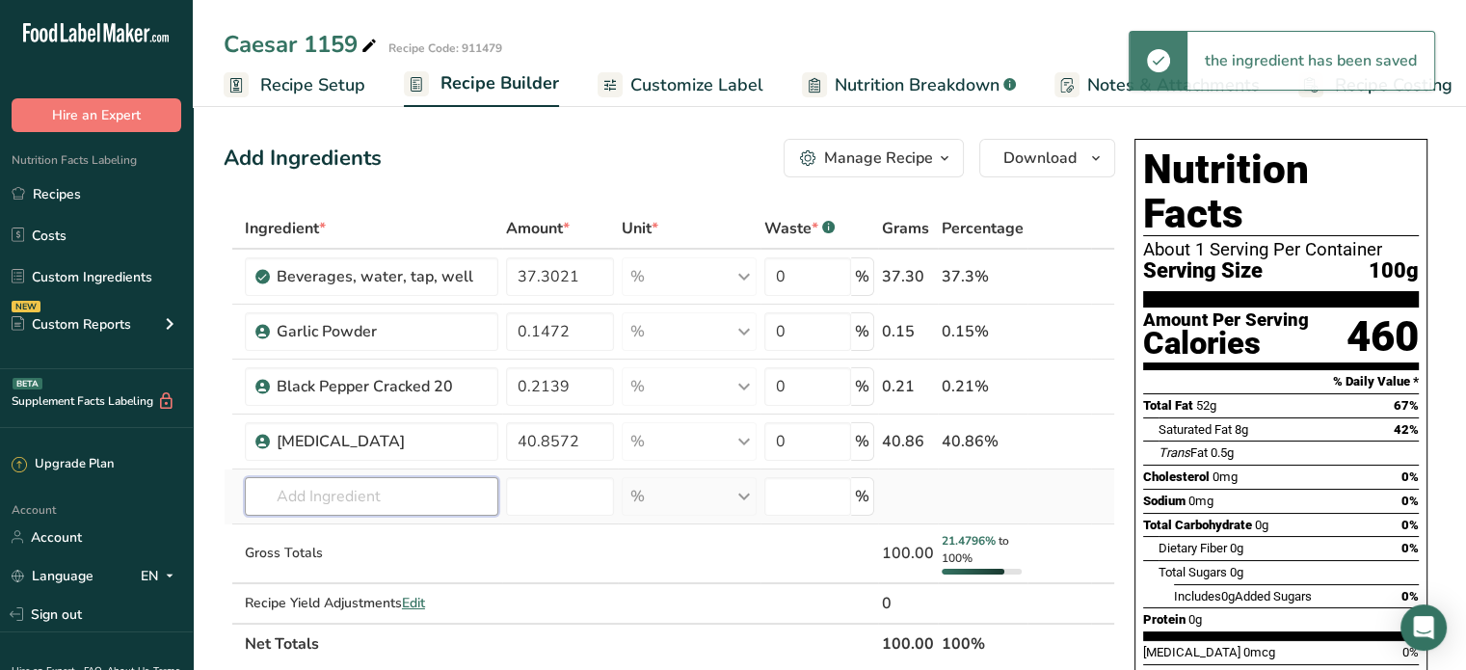
click at [443, 492] on input "text" at bounding box center [372, 496] width 254 height 39
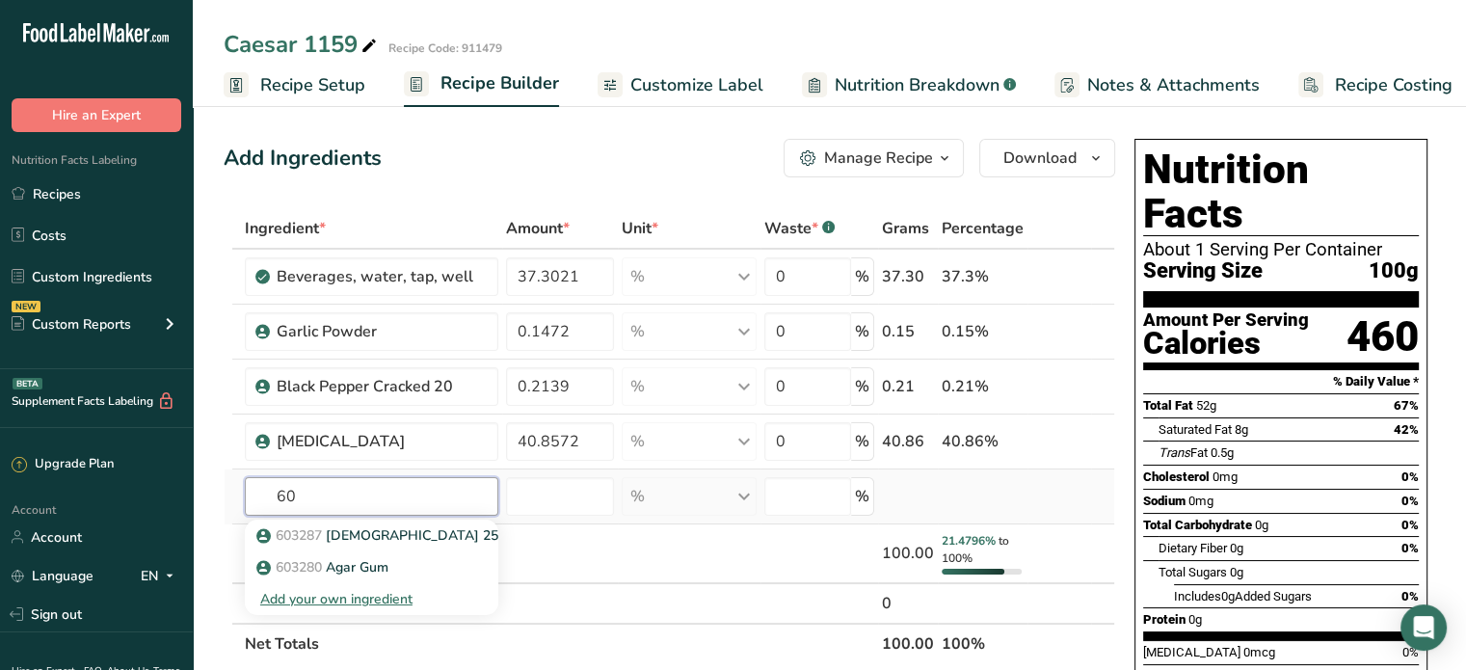
type input "6"
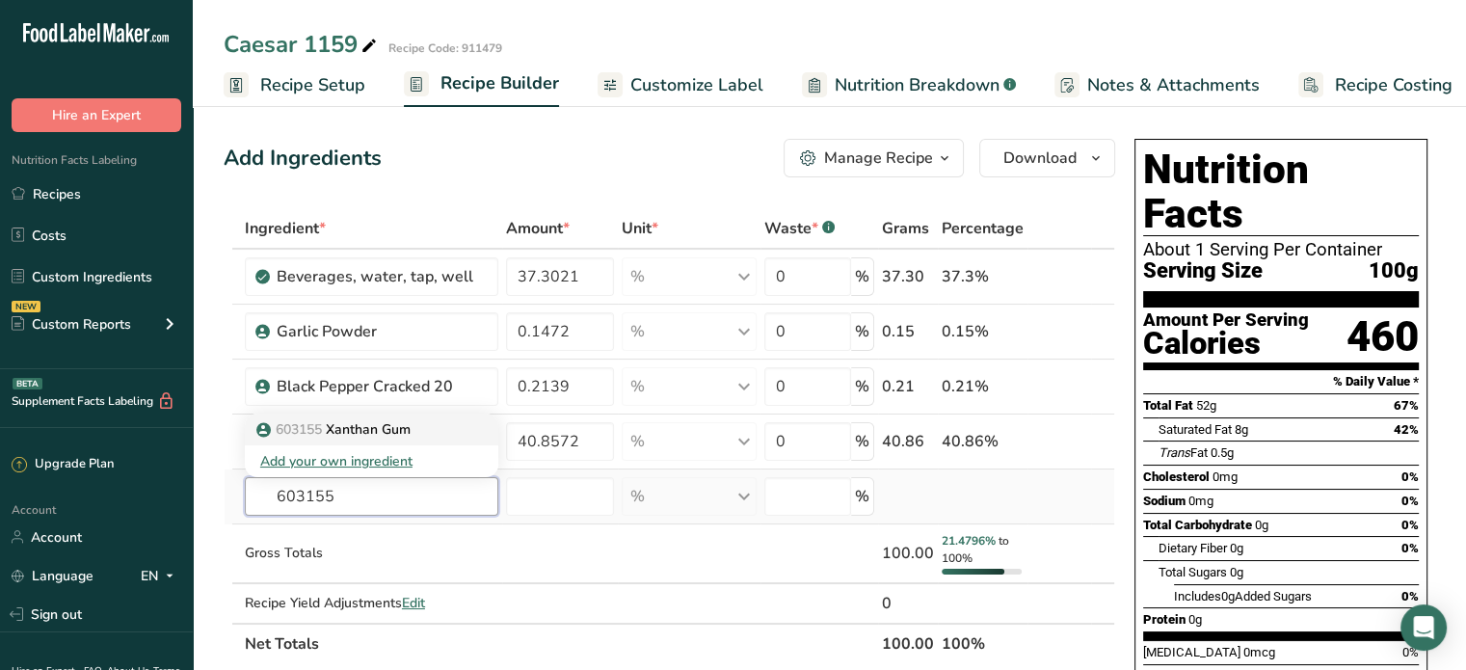
type input "603155"
click at [440, 422] on div "603155 Xanthan Gum" at bounding box center [356, 429] width 192 height 20
type input "Xanthan Gum"
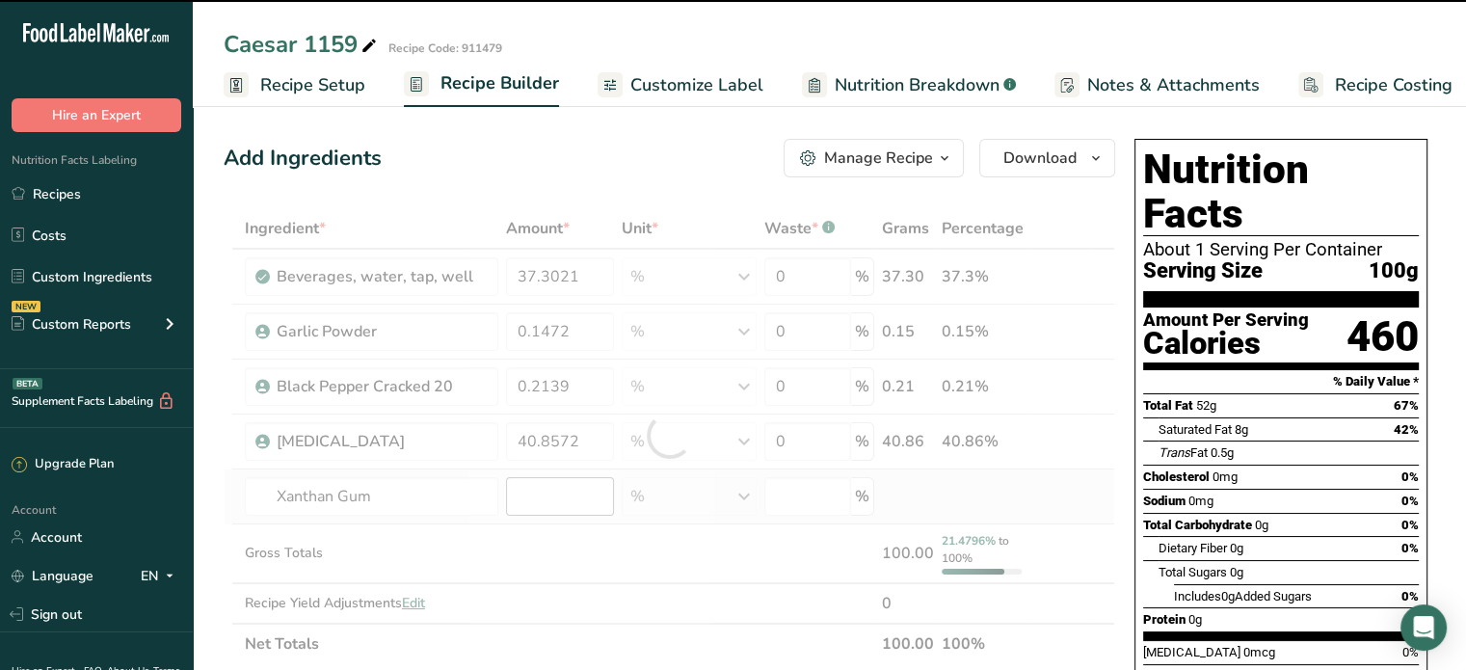
type input "0"
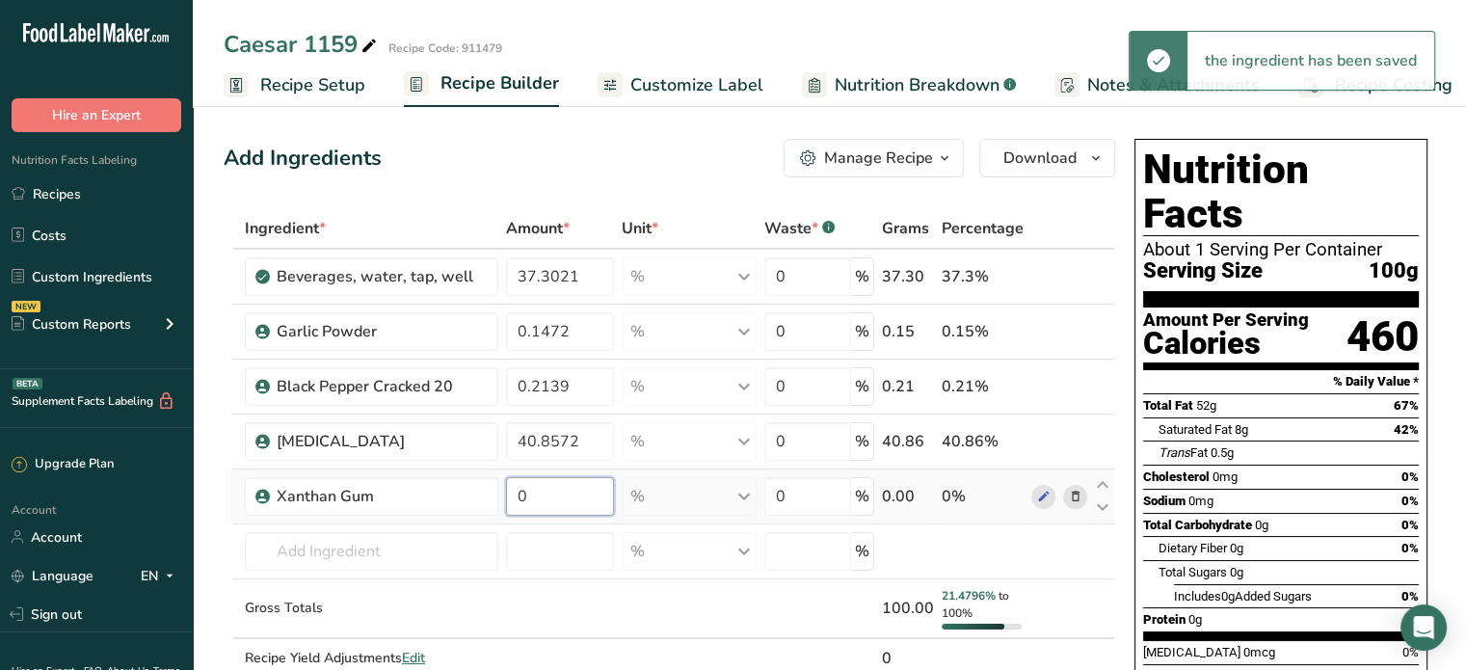
drag, startPoint x: 545, startPoint y: 495, endPoint x: 498, endPoint y: 496, distance: 46.3
click at [498, 496] on tr "Xanthan Gum 0 % Weight Units g kg mg See more Volume Units l Volume units requi…" at bounding box center [670, 496] width 890 height 55
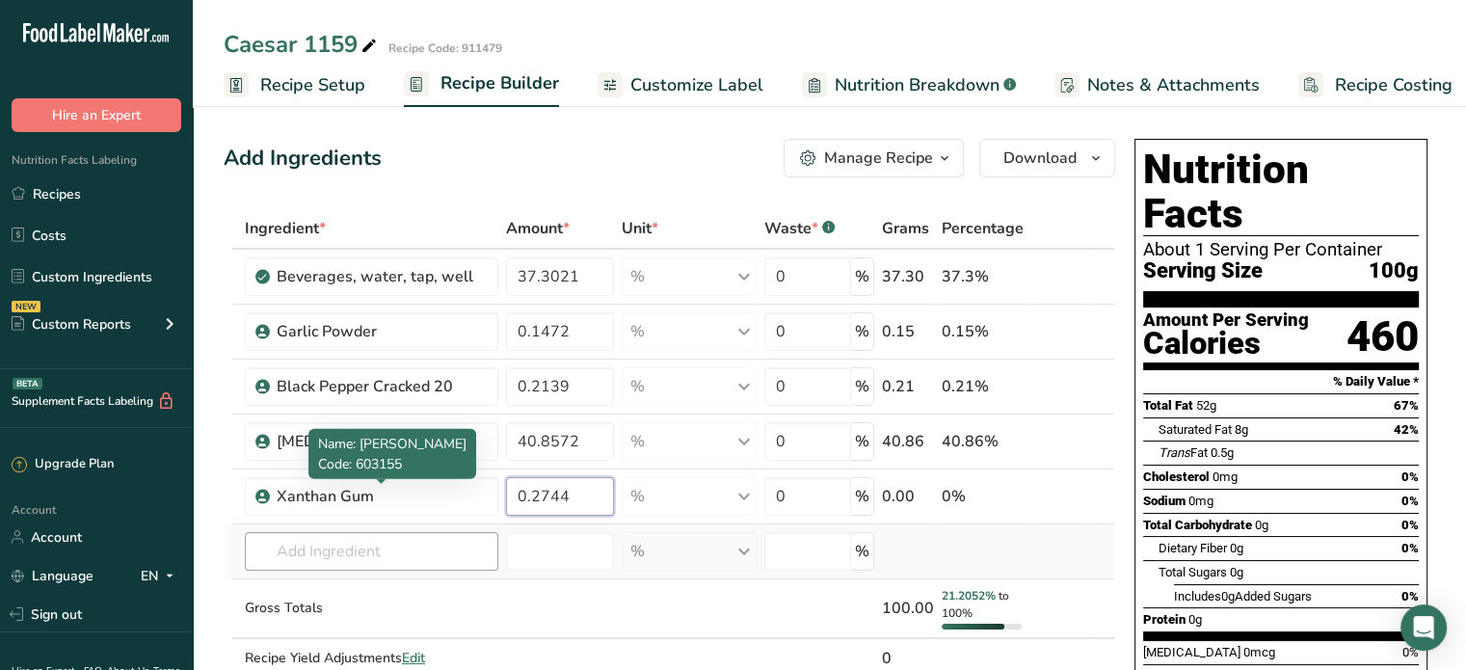
type input "0.2744"
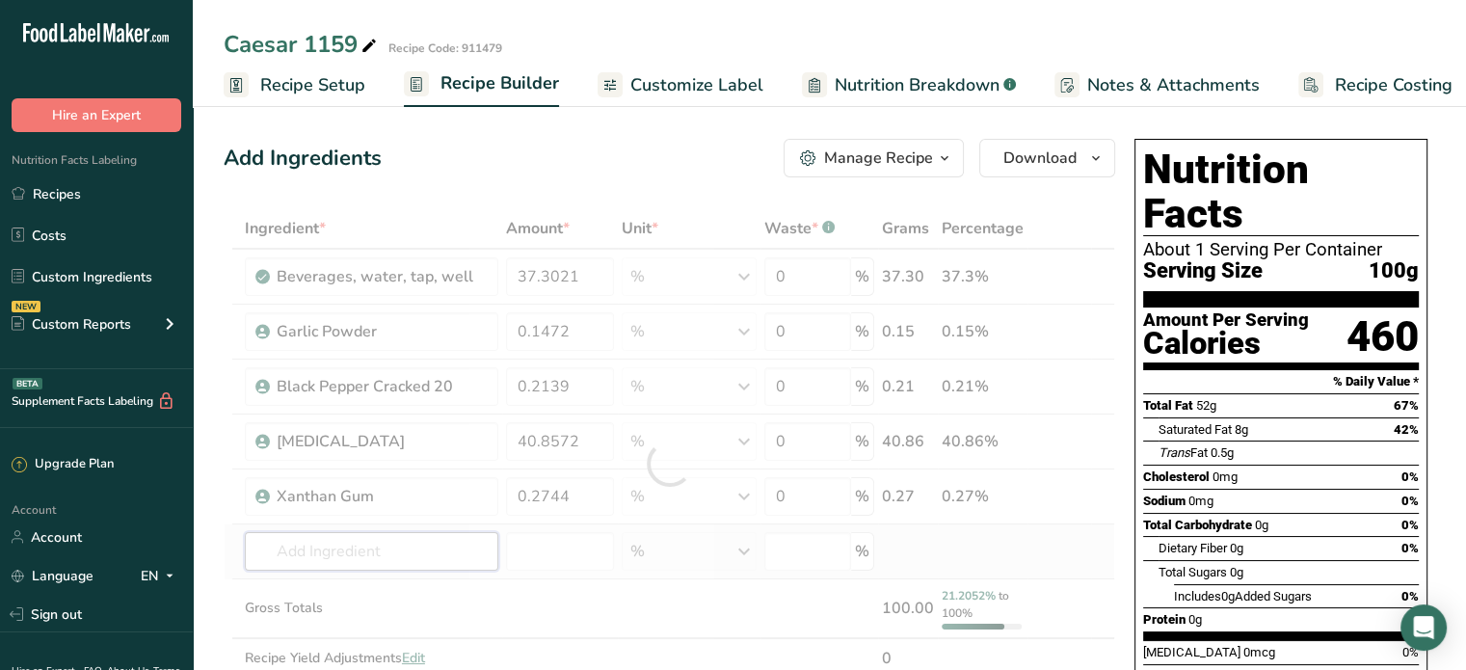
click at [393, 543] on div "Ingredient * Amount * Unit * Waste * .a-a{fill:#347362;}.b-a{fill:#fff;} Grams …" at bounding box center [670, 463] width 892 height 511
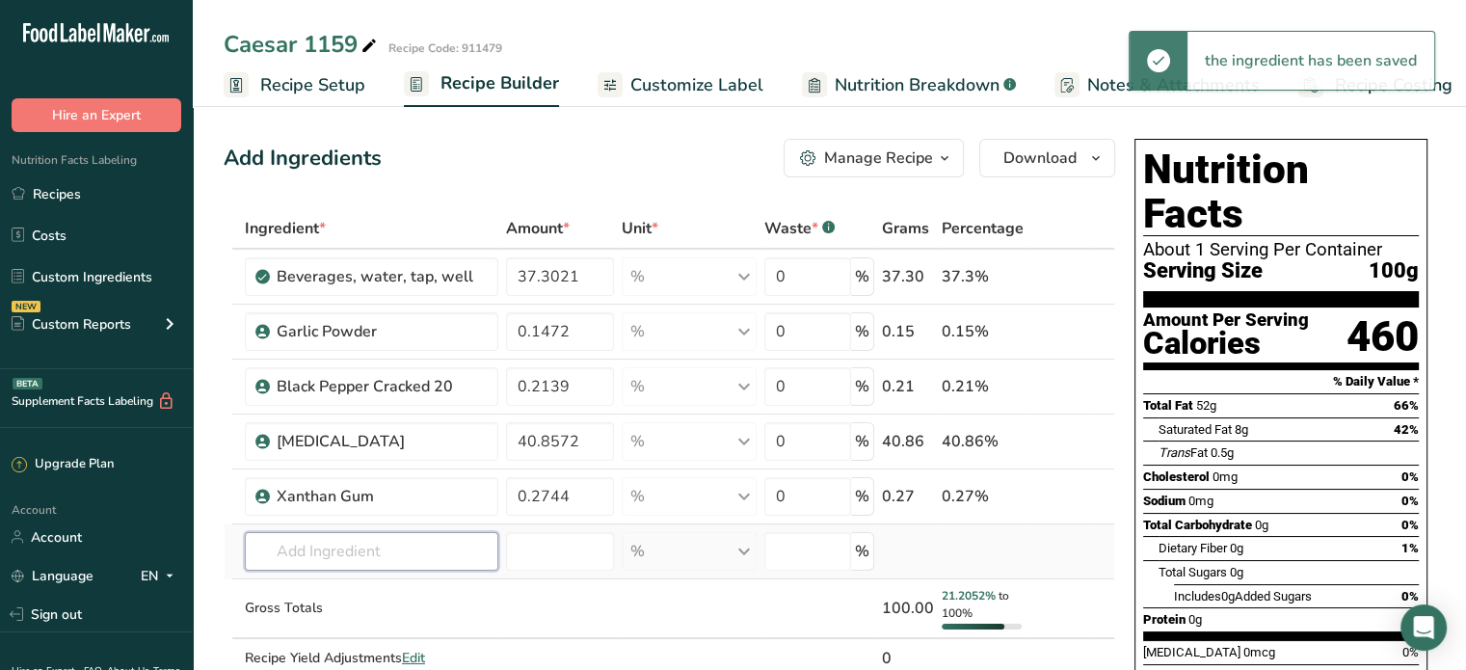
click at [394, 550] on input "text" at bounding box center [372, 551] width 254 height 39
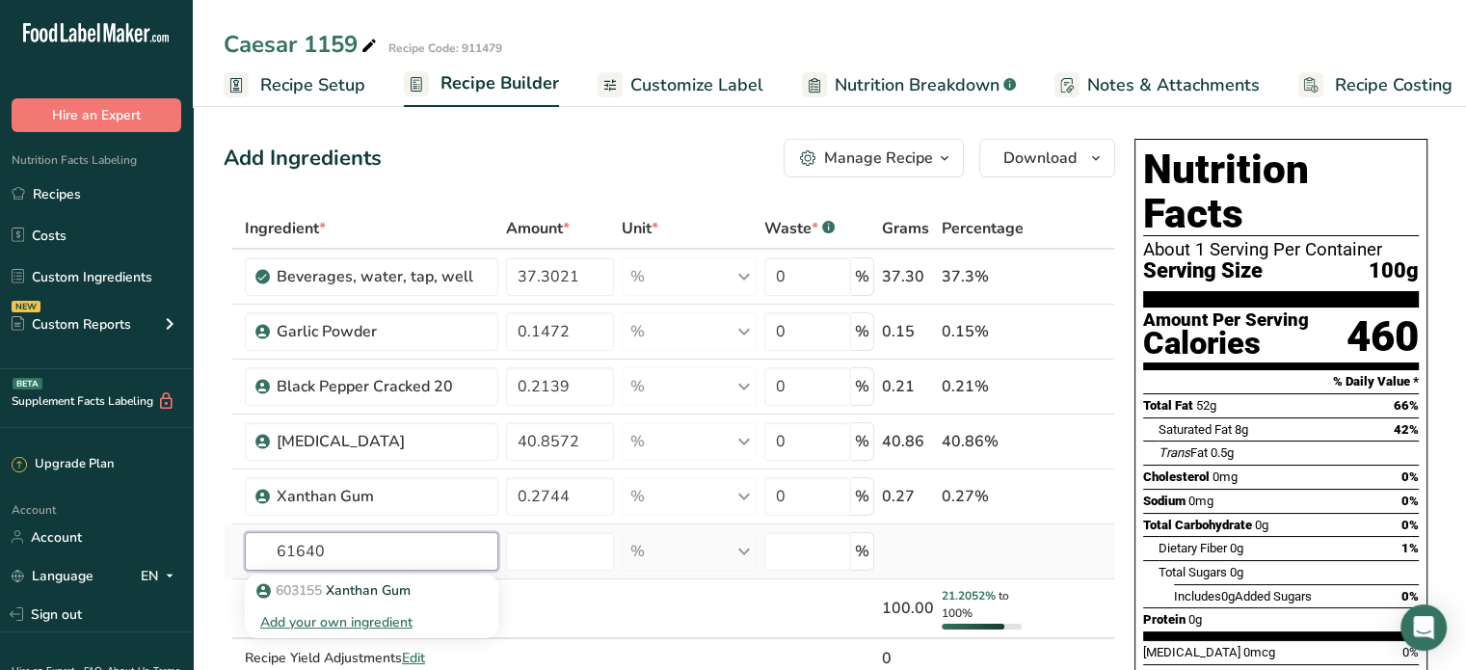
type input "616400"
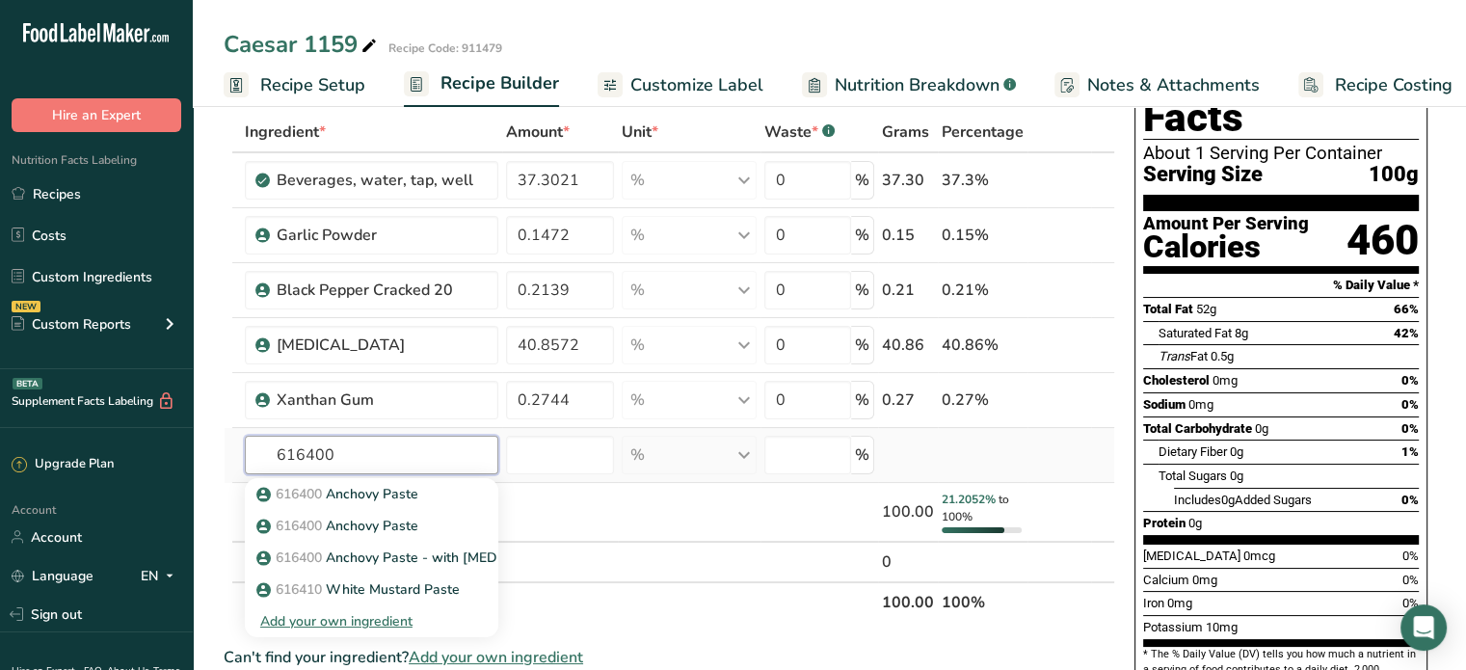
click at [372, 447] on input "616400" at bounding box center [372, 455] width 254 height 39
drag, startPoint x: 342, startPoint y: 454, endPoint x: 210, endPoint y: 400, distance: 142.7
click at [242, 419] on tbody "Beverages, water, tap, well 37.3021 % Portions 1 fl oz 1 serving 8 fl oz 8 fl o…" at bounding box center [670, 367] width 890 height 428
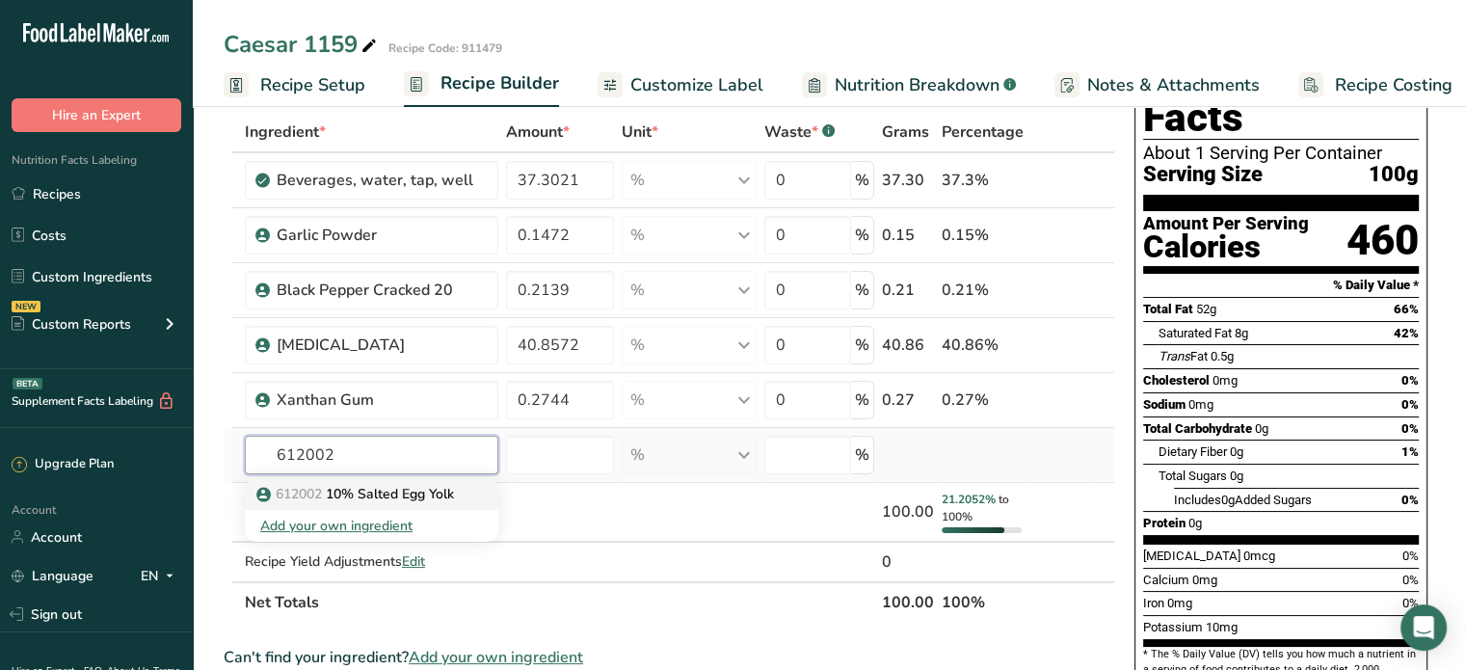
type input "612002"
click at [360, 502] on link "612002 10% Salted Egg Yolk" at bounding box center [372, 494] width 254 height 32
type input "10% Salted Egg Yolk"
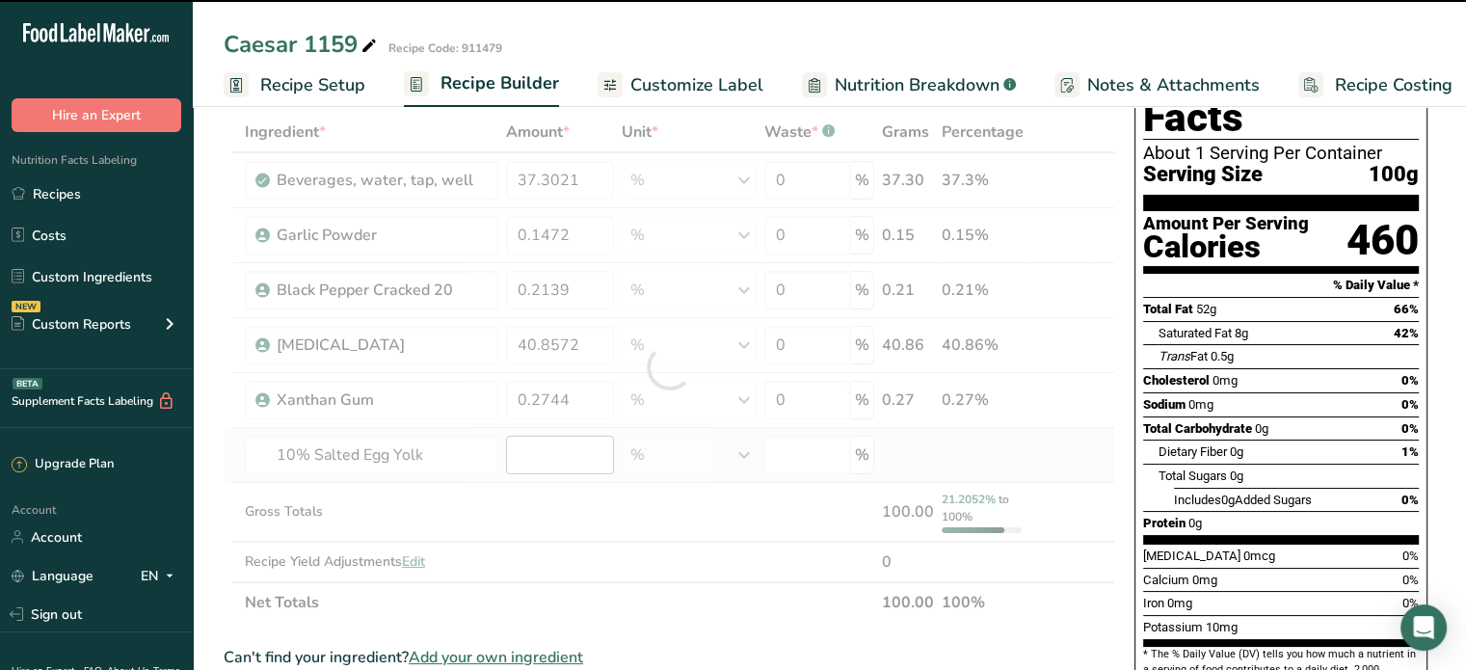
type input "0"
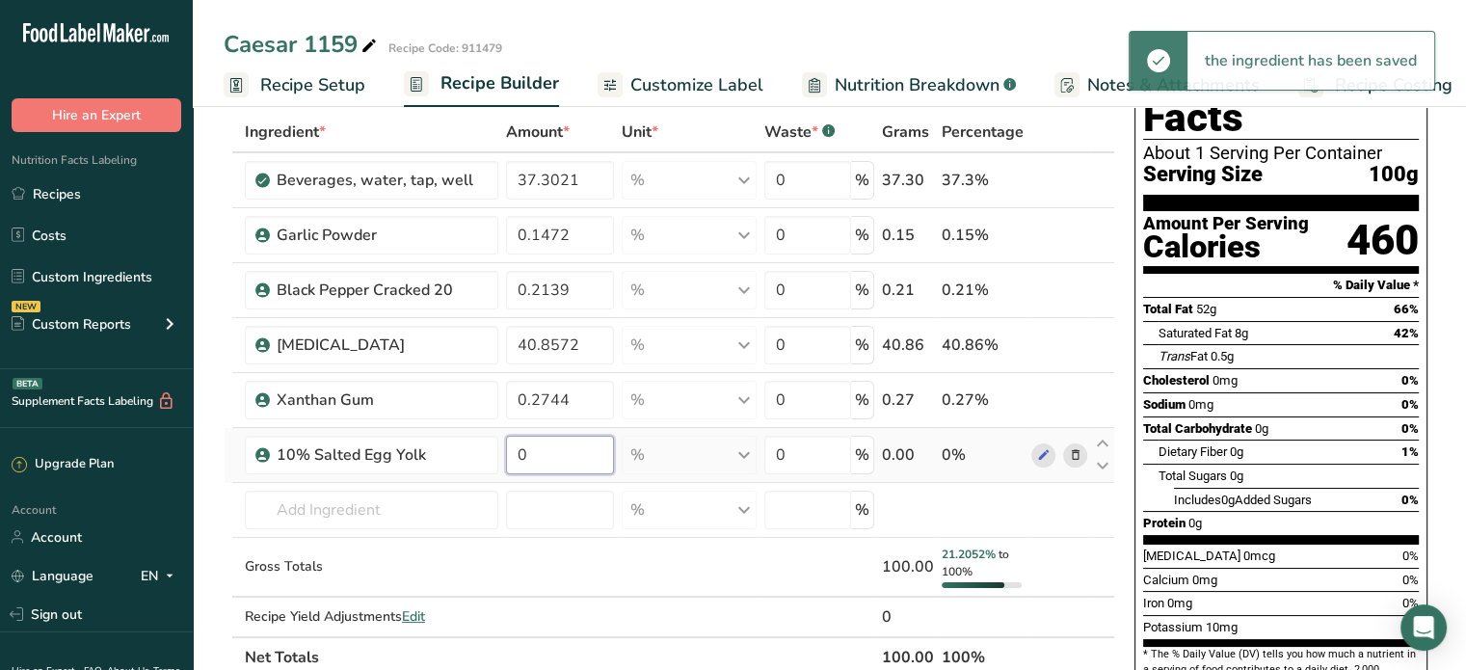
drag, startPoint x: 557, startPoint y: 454, endPoint x: 509, endPoint y: 455, distance: 48.2
click at [509, 455] on input "0" at bounding box center [560, 455] width 108 height 39
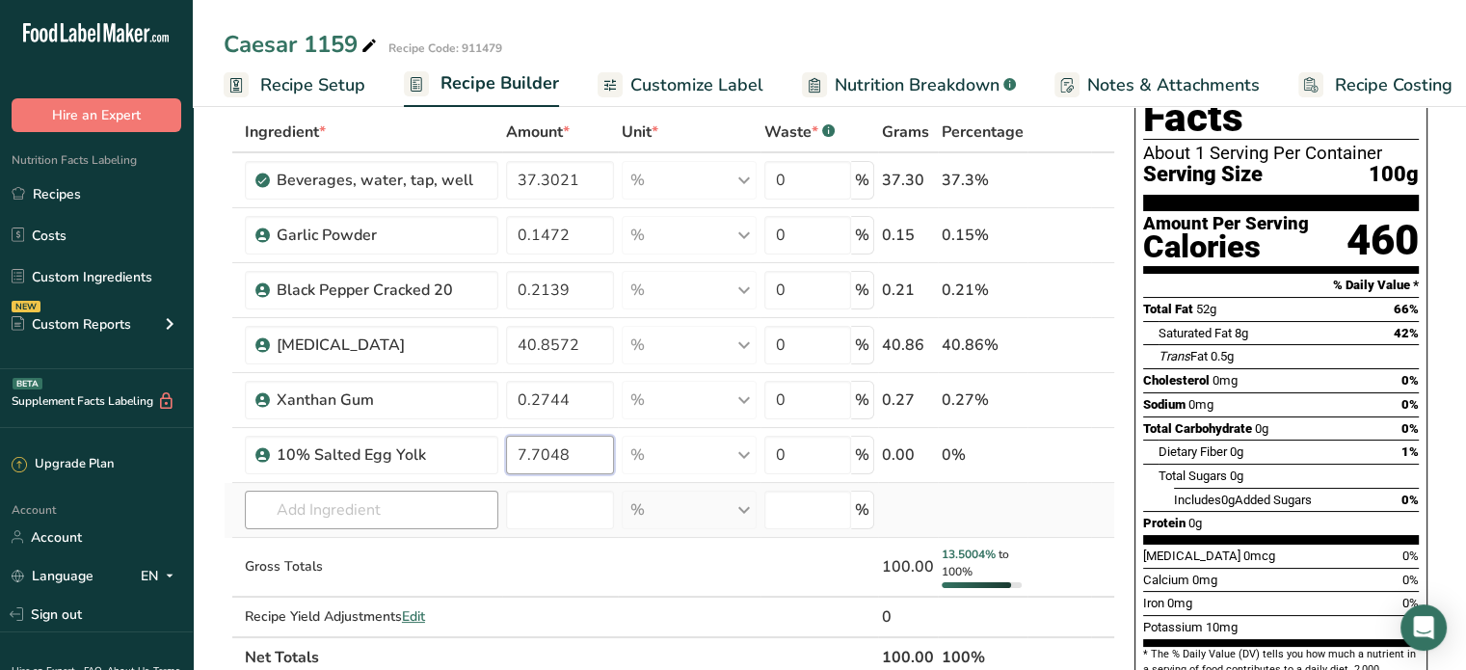
type input "7.7048"
click at [411, 513] on div "Ingredient * Amount * Unit * Waste * .a-a{fill:#347362;}.b-a{fill:#fff;} Grams …" at bounding box center [670, 395] width 892 height 566
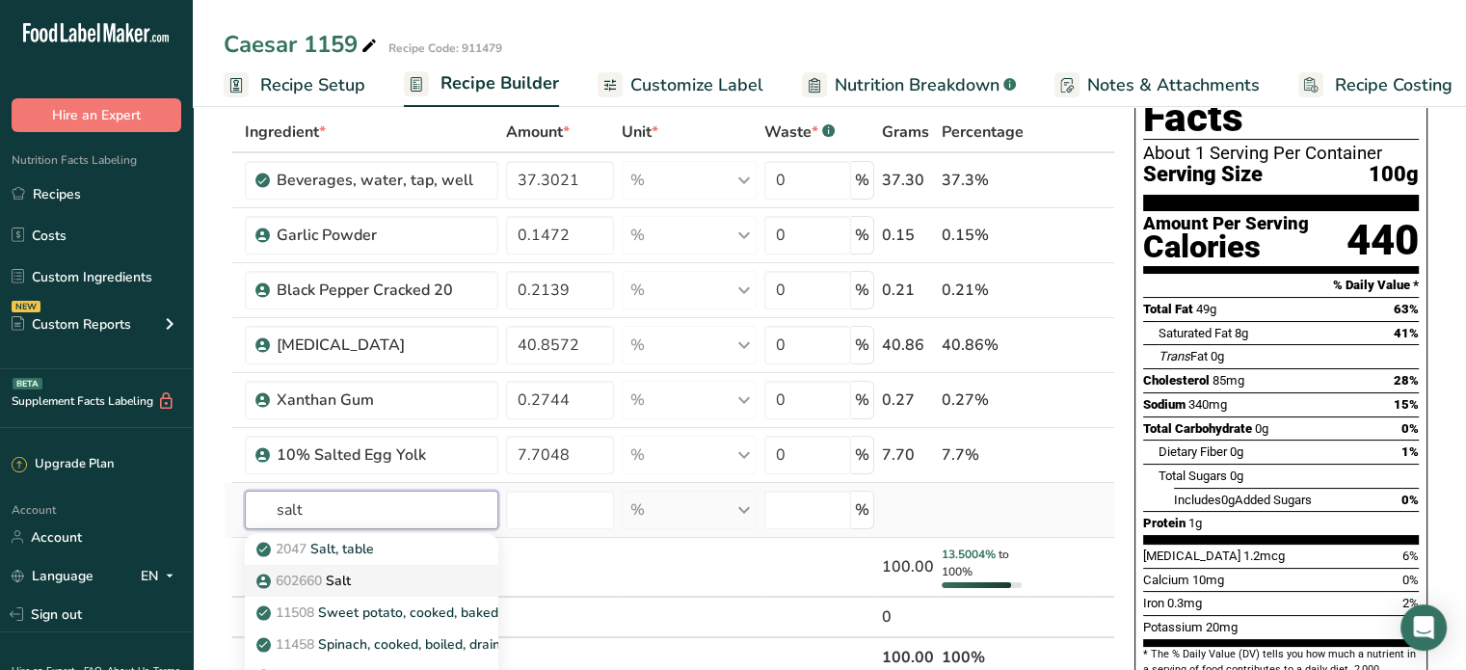
type input "salt"
click at [332, 578] on p "602660 Salt" at bounding box center [305, 581] width 91 height 20
type input "Salt"
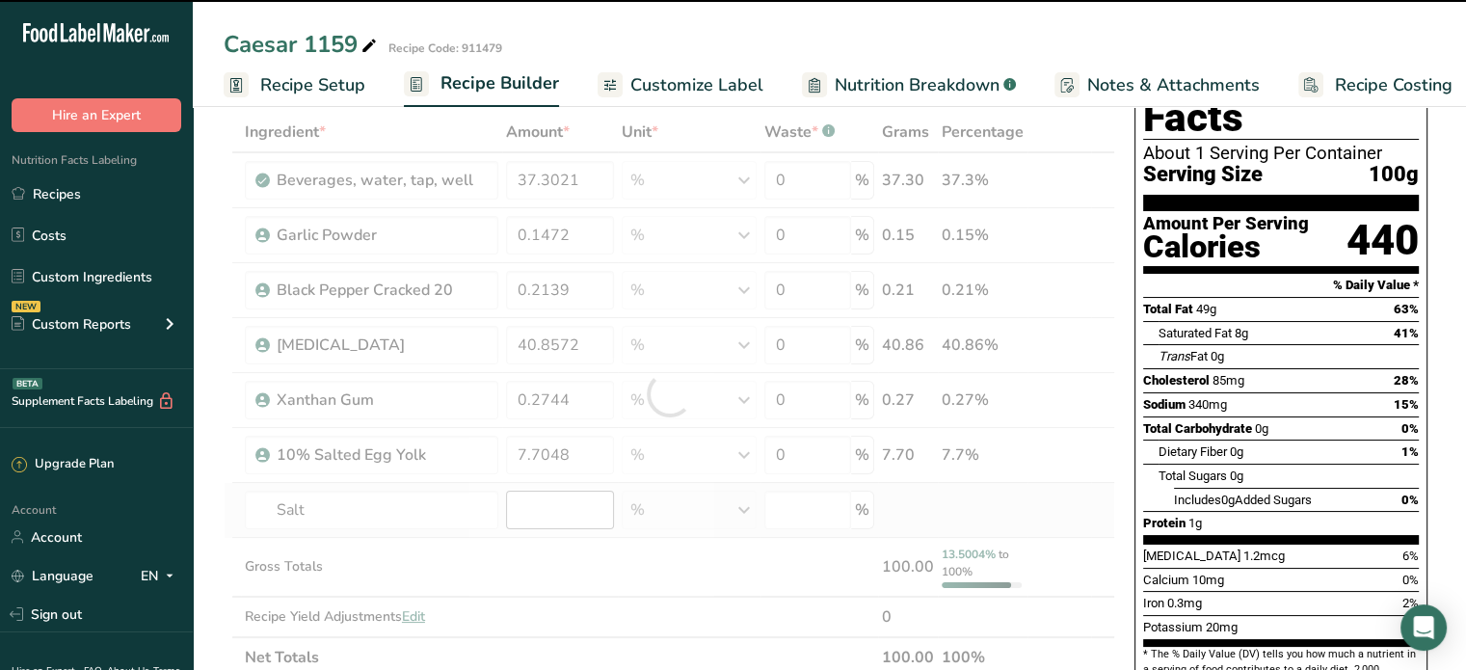
type input "0"
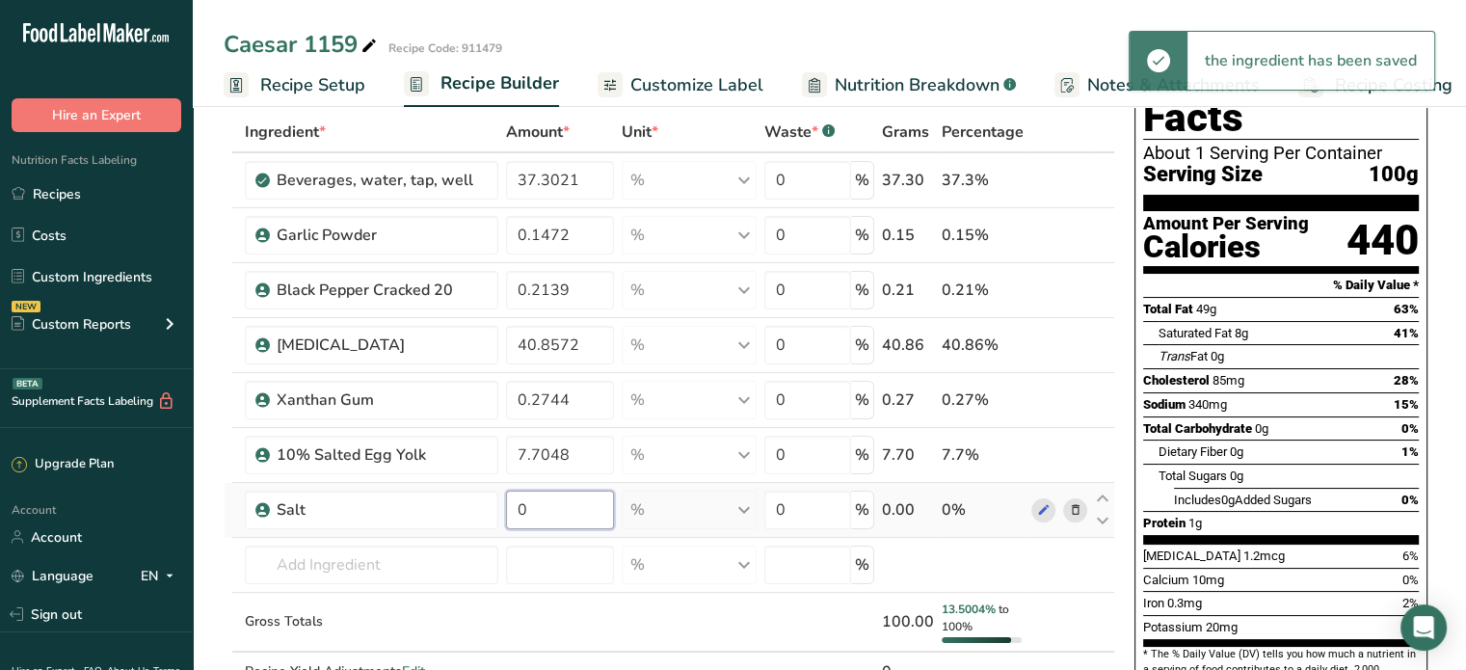
drag, startPoint x: 524, startPoint y: 506, endPoint x: 513, endPoint y: 508, distance: 11.7
click at [513, 508] on input "0" at bounding box center [560, 510] width 108 height 39
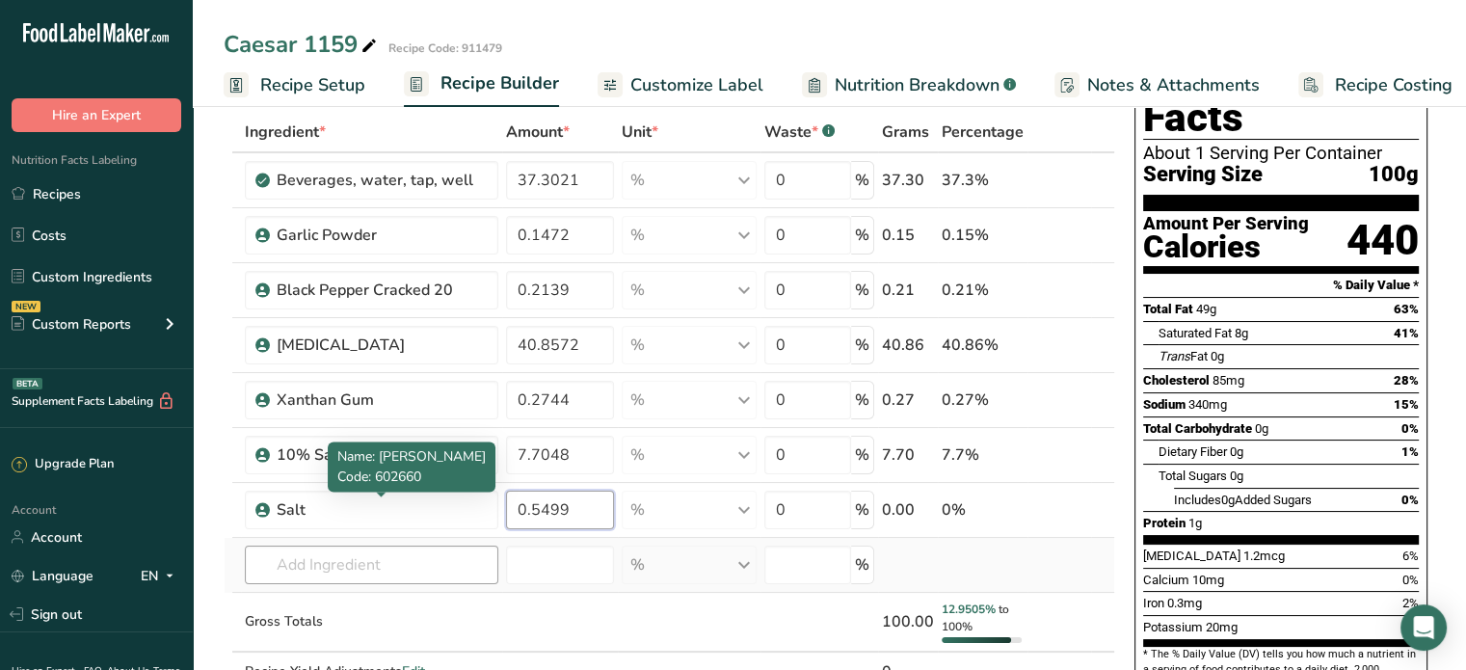
type input "0.5499"
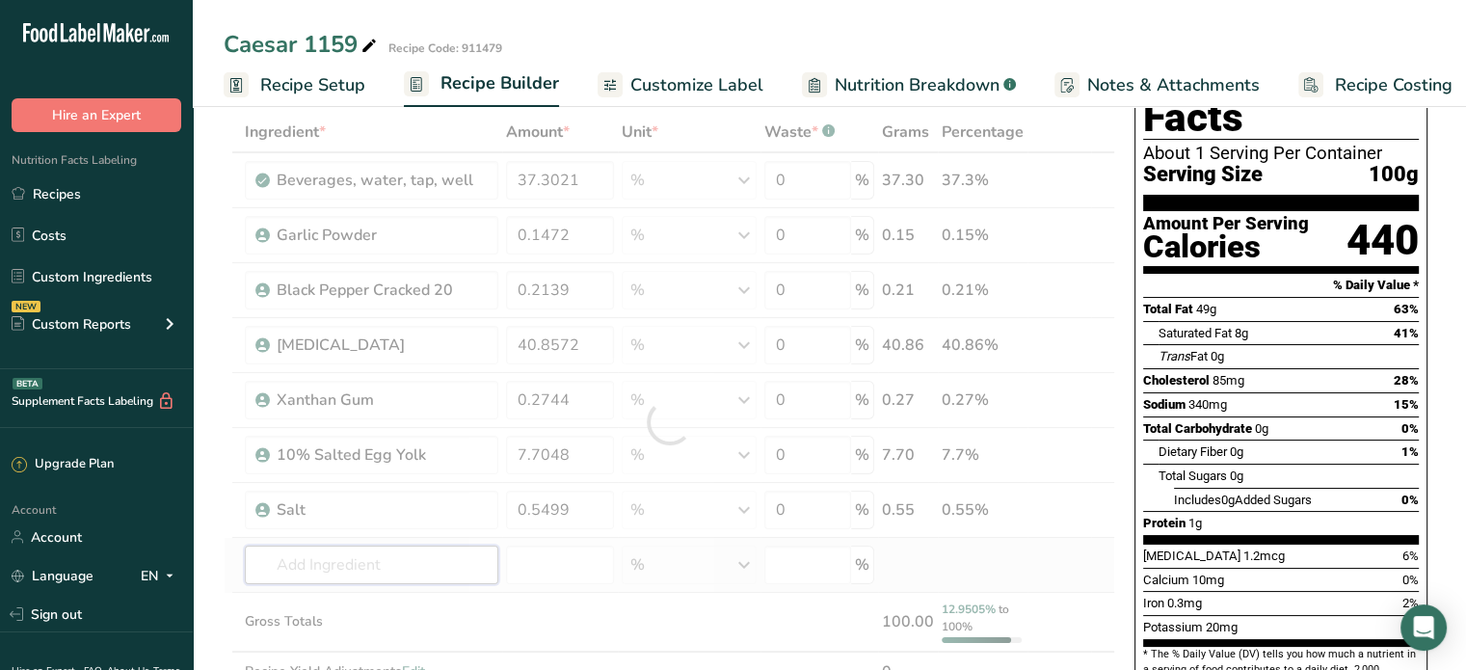
click at [398, 548] on div "Ingredient * Amount * Unit * Waste * .a-a{fill:#347362;}.b-a{fill:#fff;} Grams …" at bounding box center [670, 422] width 892 height 621
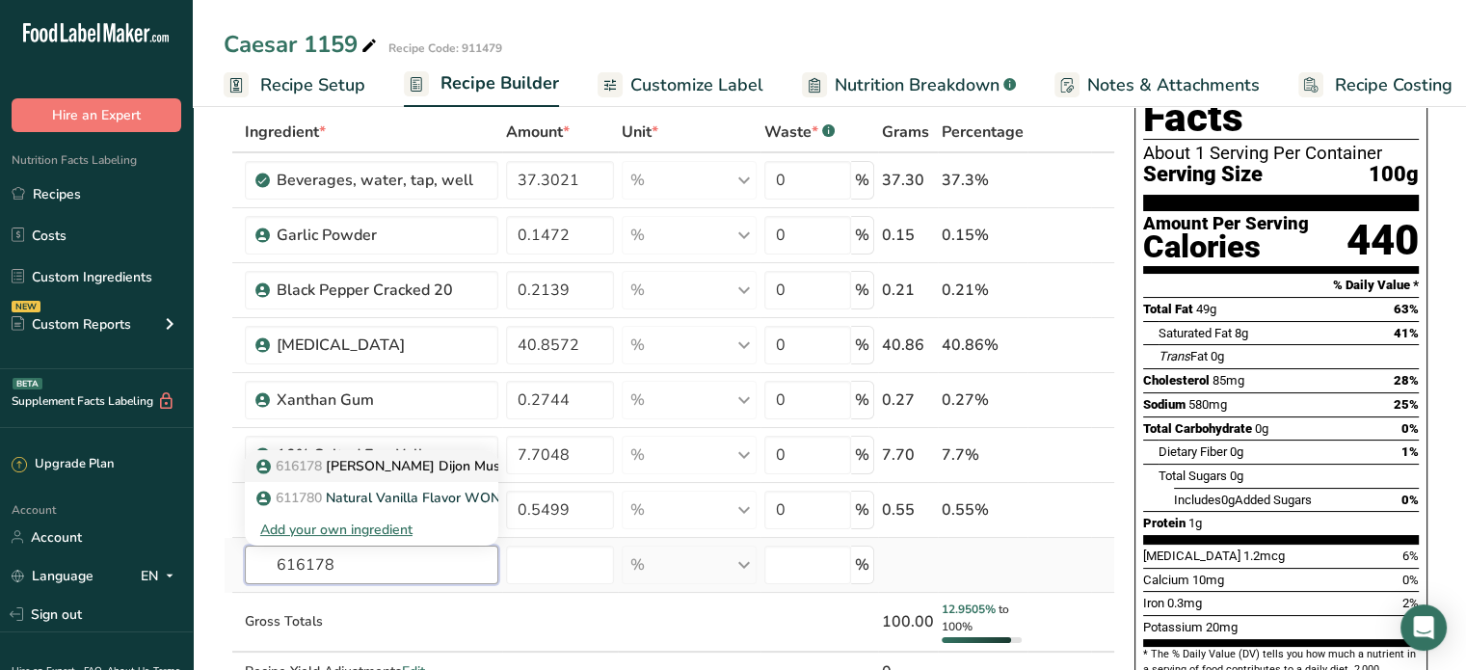
type input "616178"
click at [411, 469] on p "616178 Woeber's Dijon Mustard - Naturally Fresh" at bounding box center [447, 466] width 374 height 20
type input "Woeber's Dijon Mustard - Naturally Fresh"
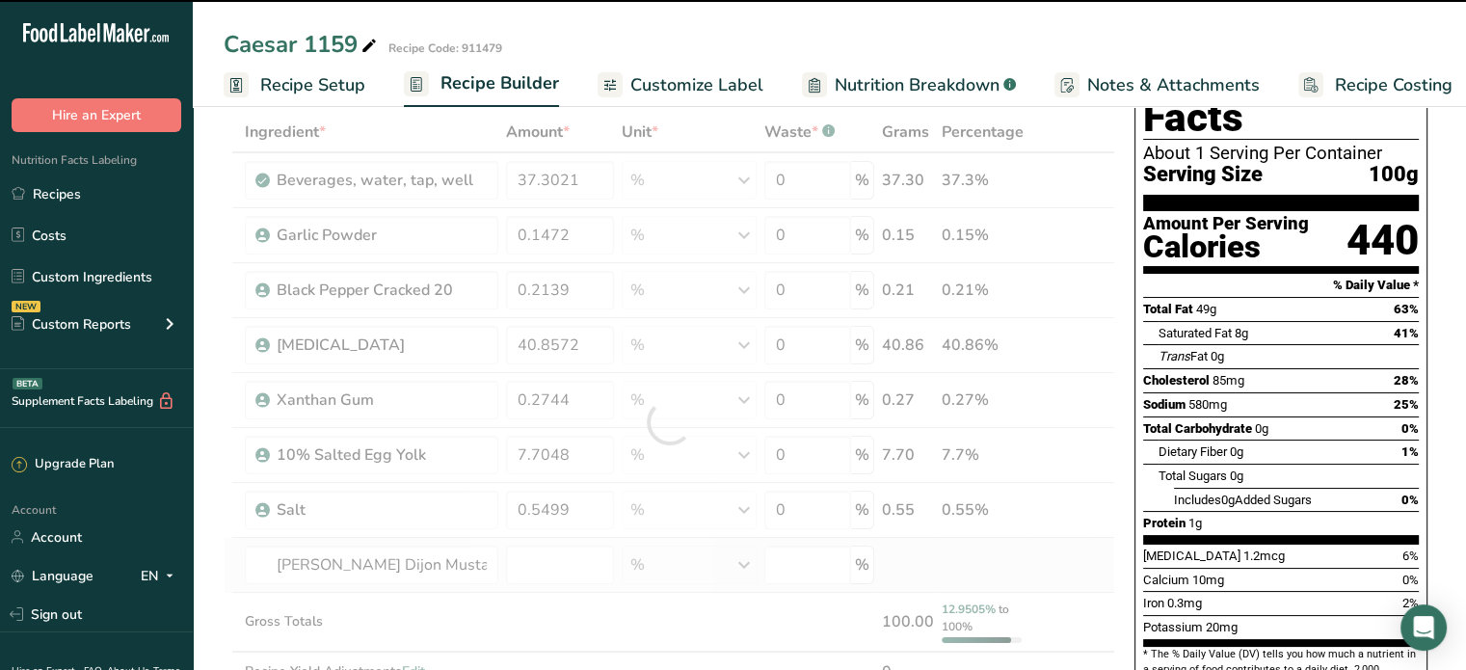
type input "0"
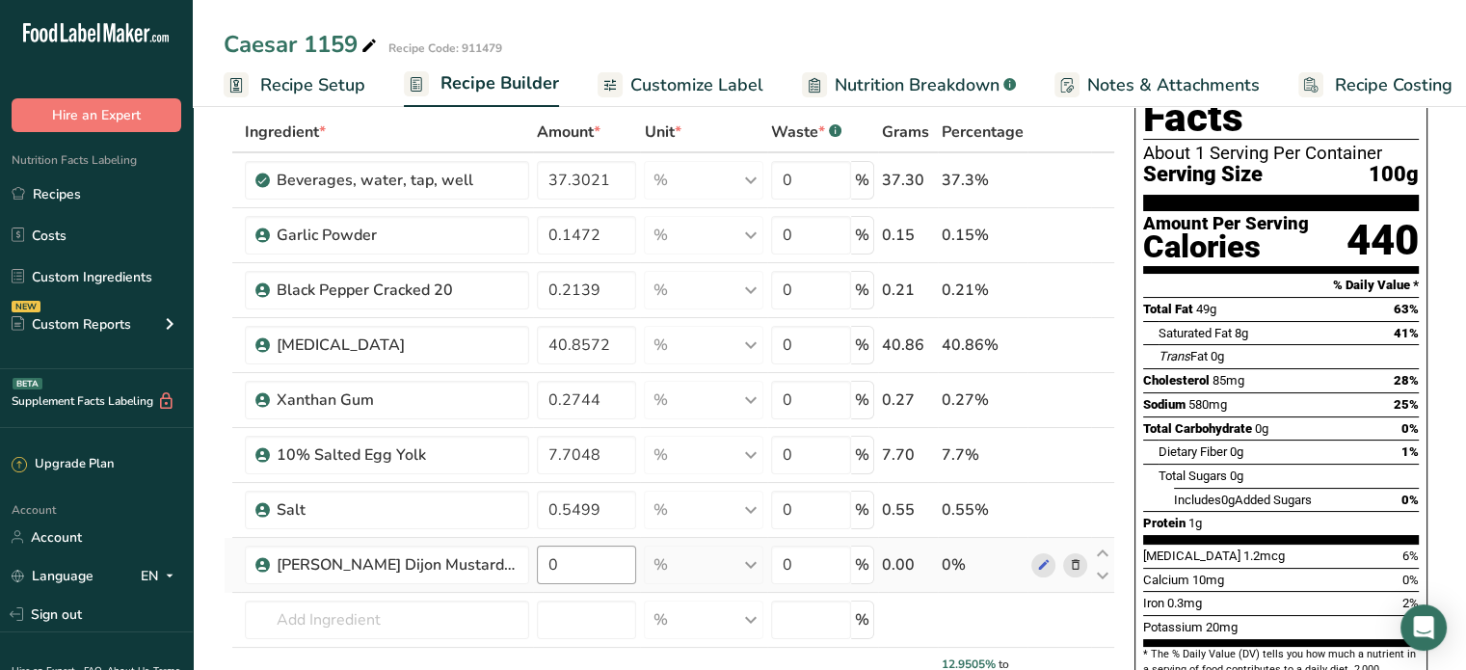
drag, startPoint x: 534, startPoint y: 574, endPoint x: 544, endPoint y: 564, distance: 13.6
click at [542, 565] on td "0" at bounding box center [587, 565] width 108 height 55
drag, startPoint x: 544, startPoint y: 562, endPoint x: 598, endPoint y: 566, distance: 54.1
click at [598, 566] on input "0" at bounding box center [587, 565] width 100 height 39
type input "0.4916"
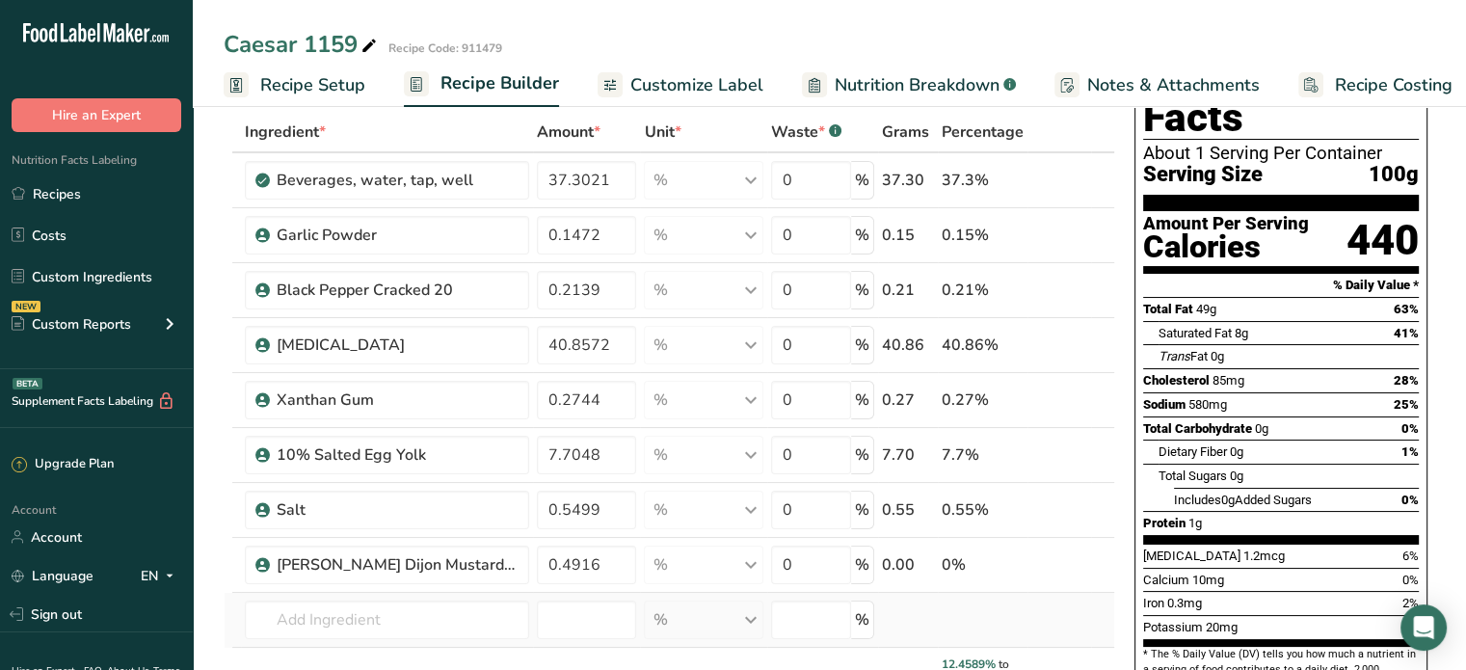
click at [328, 639] on div "Ingredient * Amount * Unit * Waste * .a-a{fill:#347362;}.b-a{fill:#fff;} Grams …" at bounding box center [670, 450] width 892 height 676
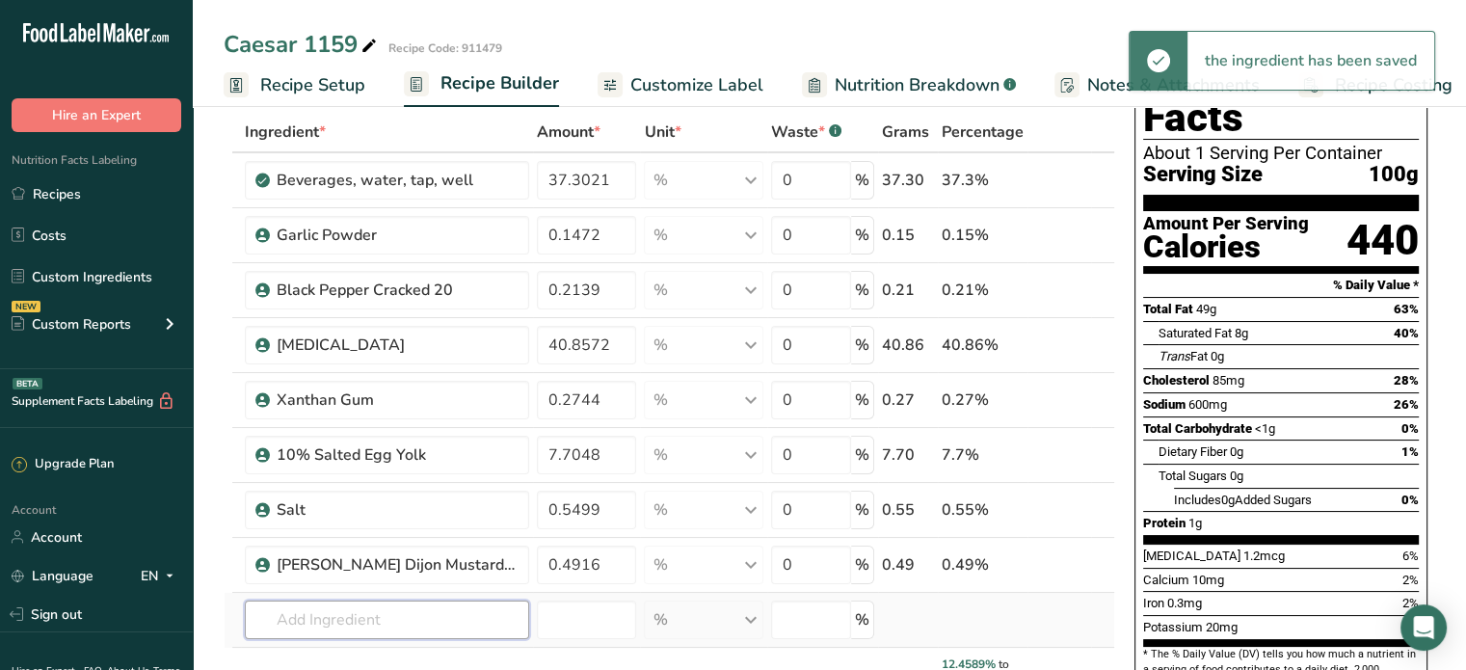
click at [345, 621] on input "text" at bounding box center [387, 620] width 284 height 39
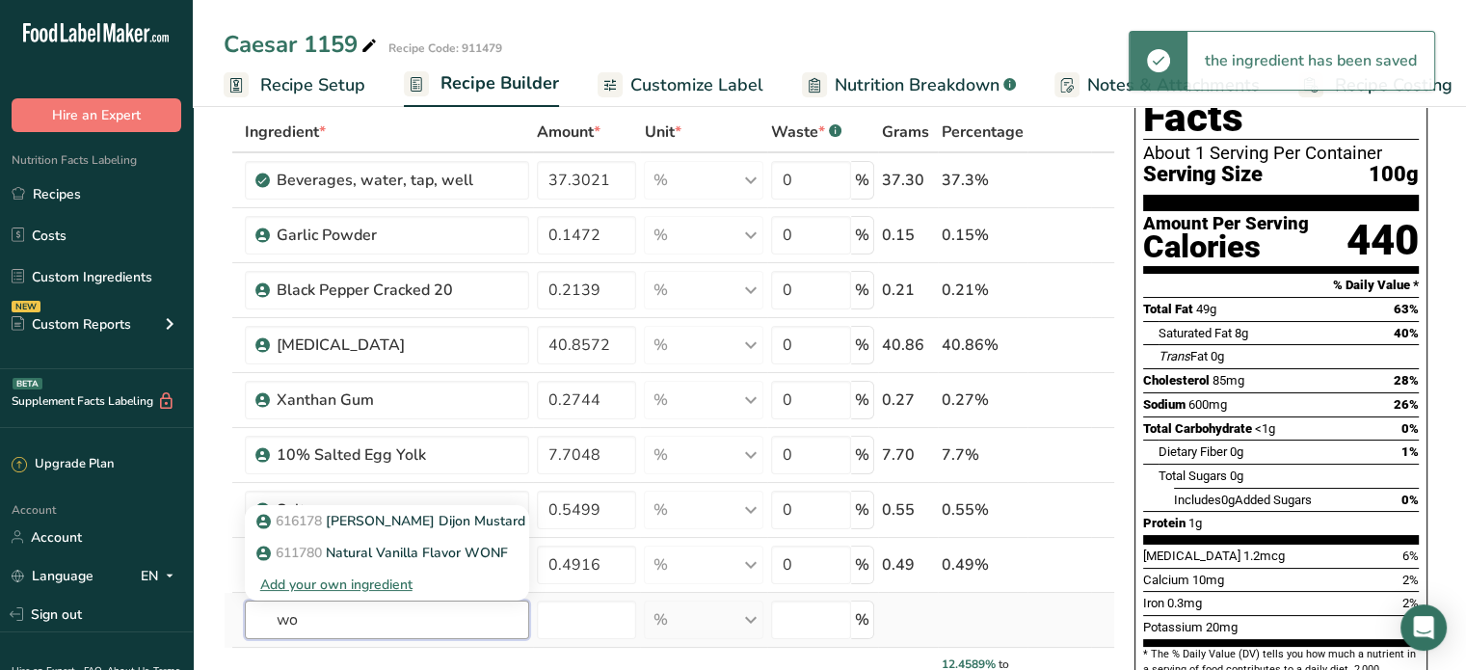
type input "w"
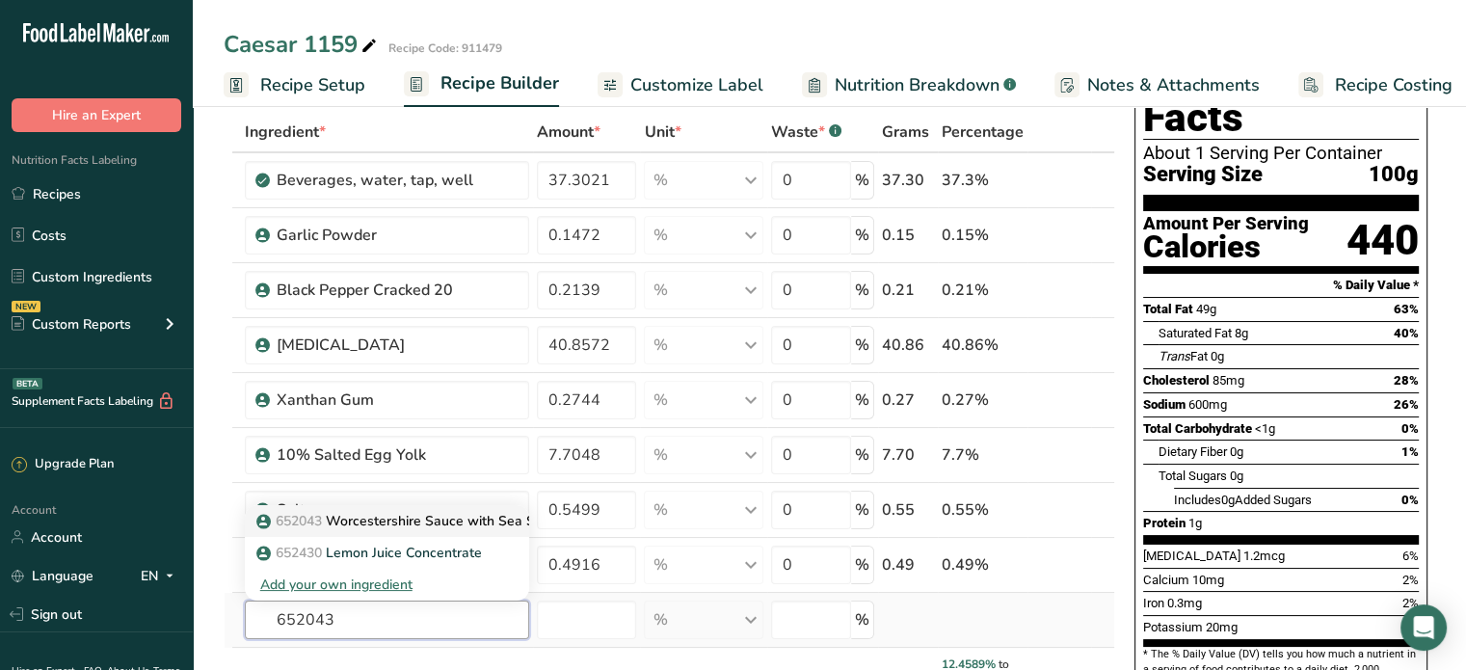
type input "652043"
click at [429, 523] on p "652043 Worcestershire Sauce with Sea Salt" at bounding box center [405, 521] width 291 height 20
type input "Worcestershire Sauce with Sea Salt"
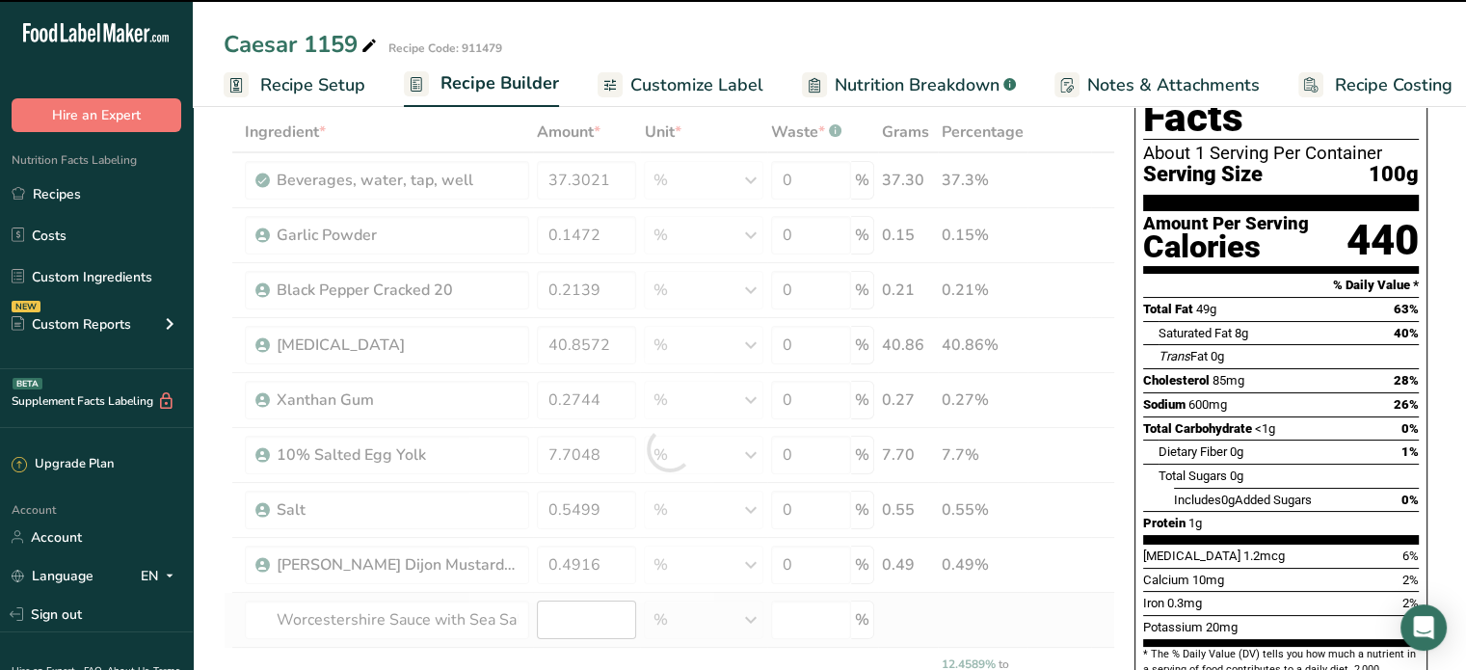
type input "0"
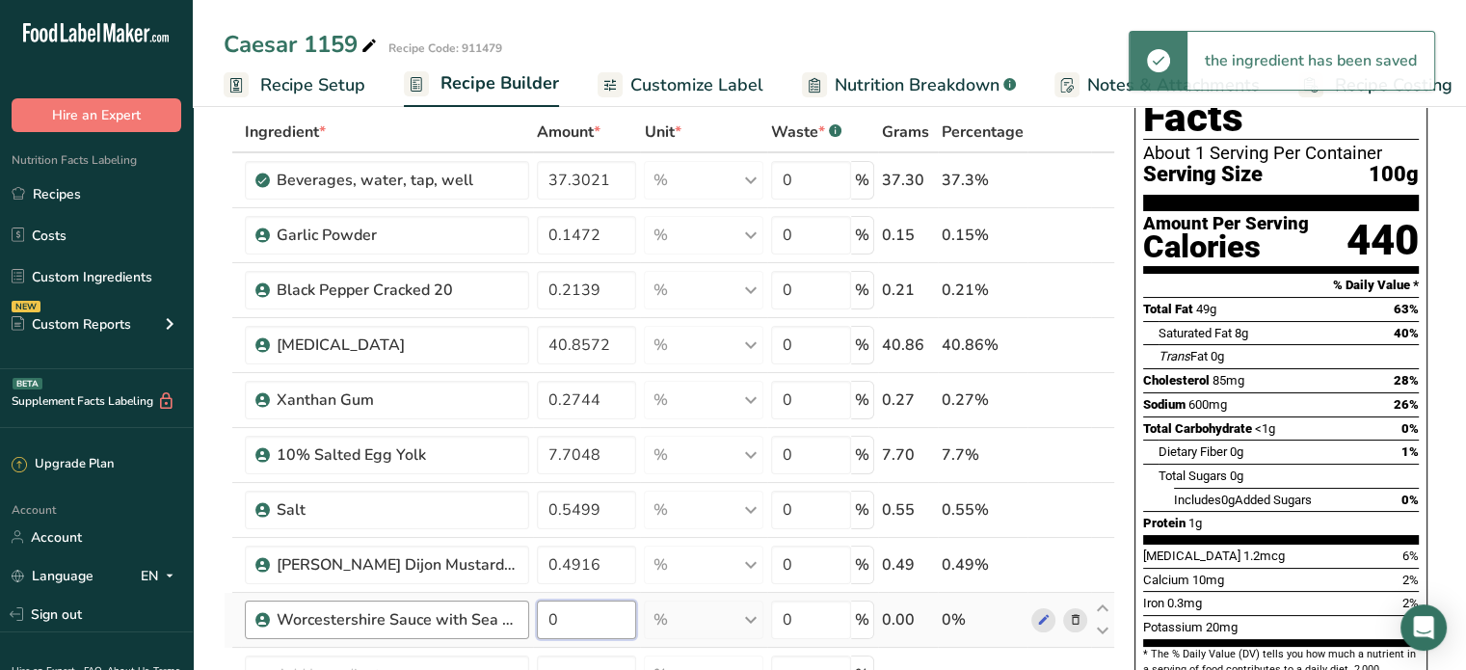
drag, startPoint x: 579, startPoint y: 608, endPoint x: 519, endPoint y: 620, distance: 61.8
click at [519, 620] on tr "Worcestershire Sauce with Sea Salt 0 % Weight Units g kg mg See more Volume Uni…" at bounding box center [670, 620] width 890 height 55
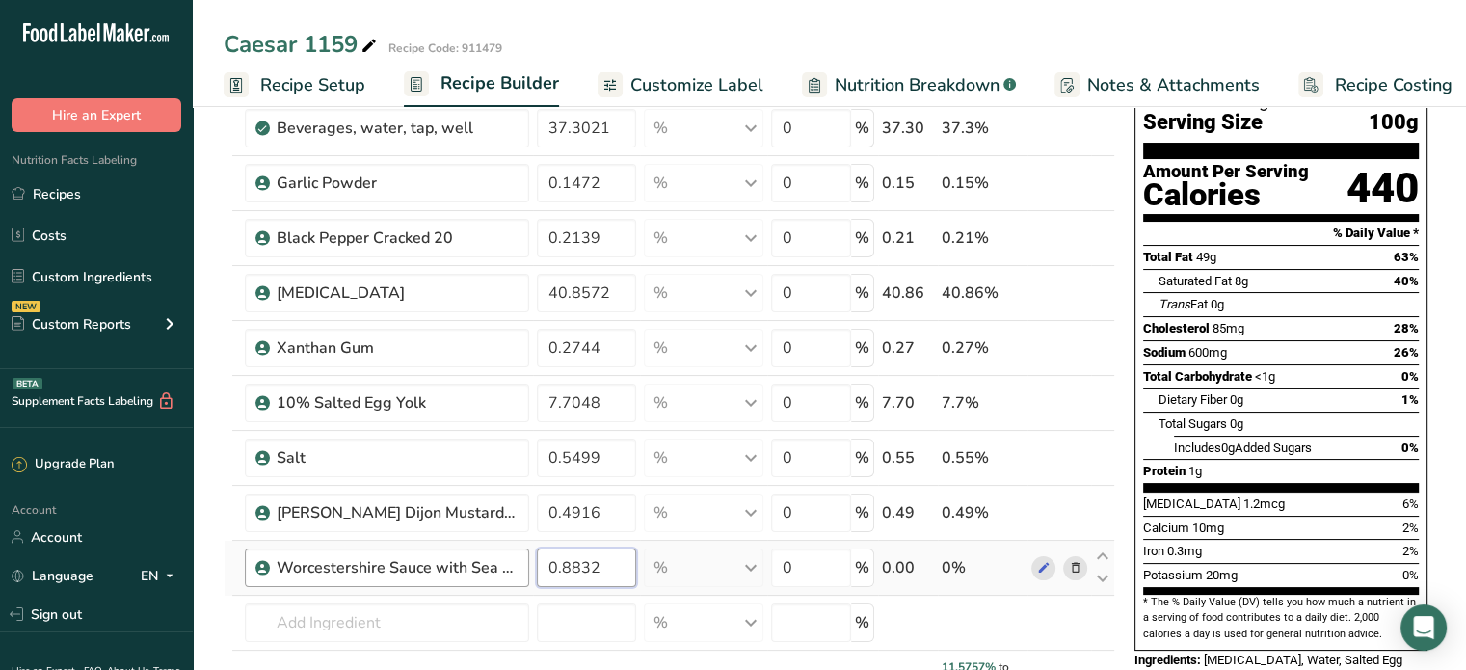
scroll to position [193, 0]
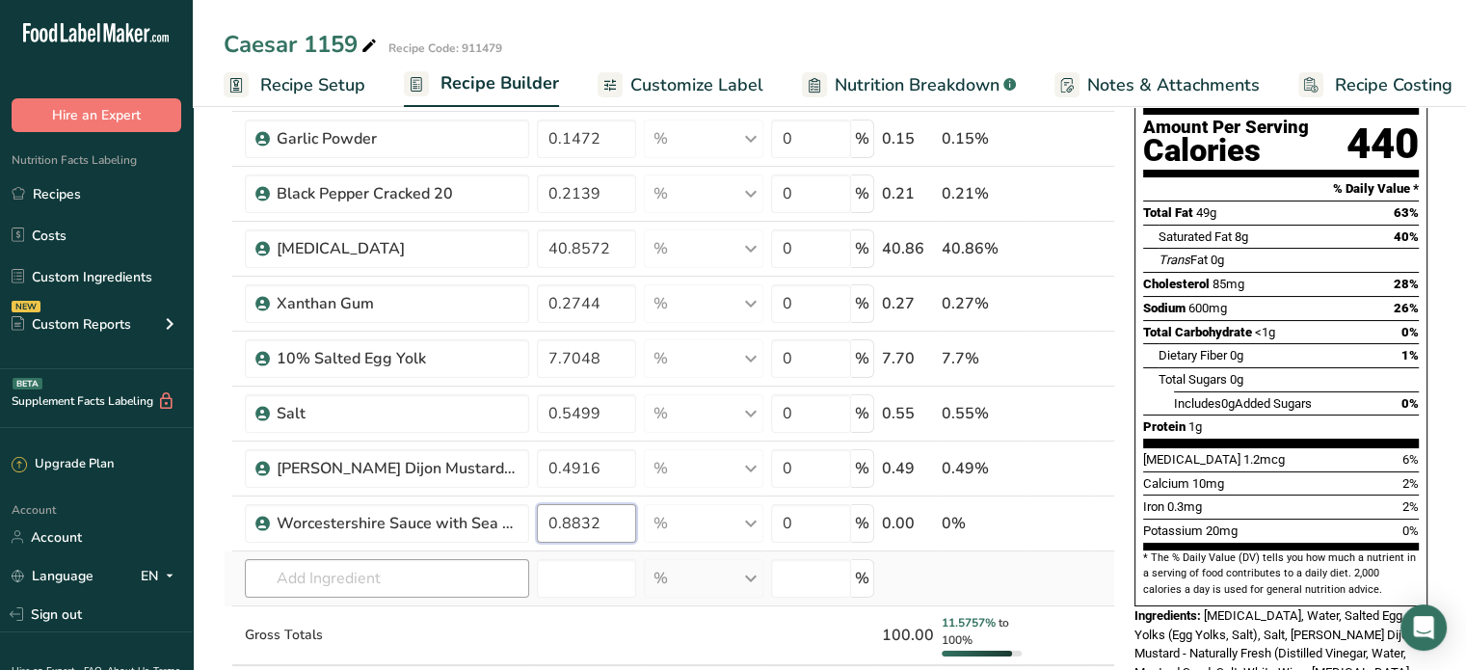
type input "0.8832"
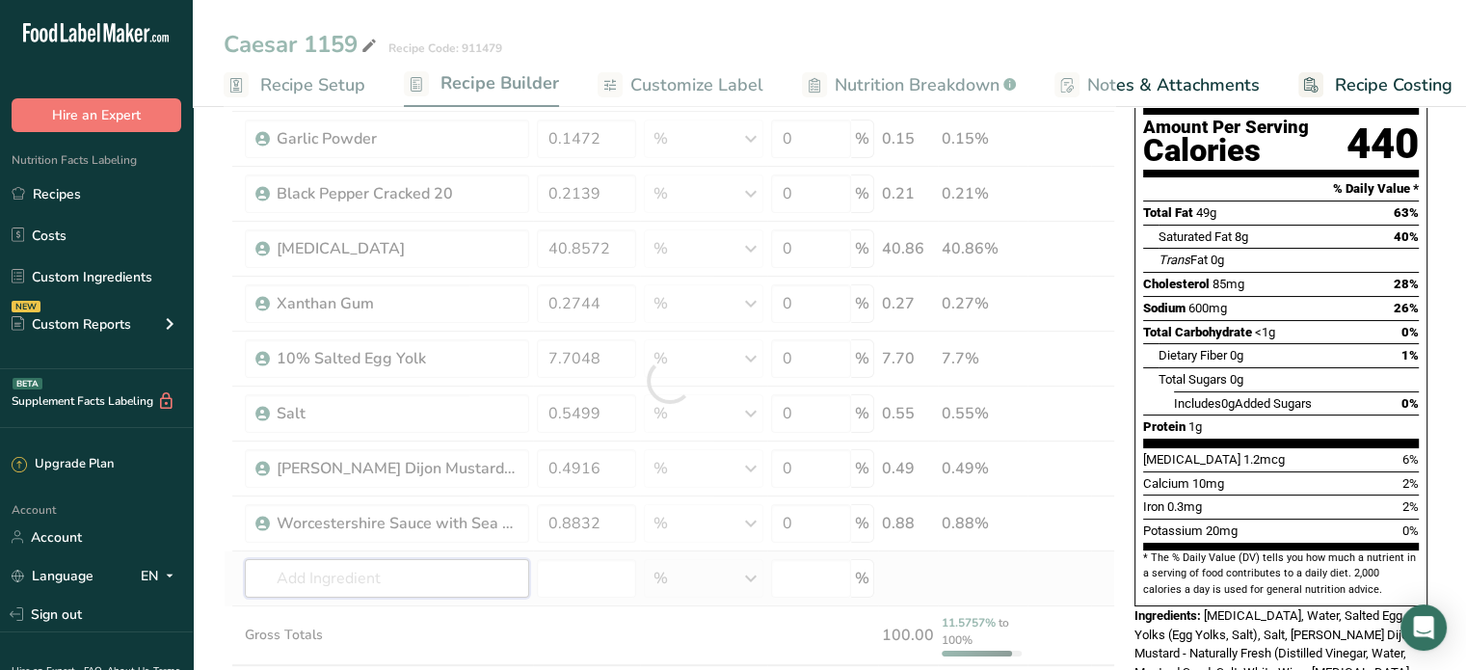
click at [444, 563] on div "Ingredient * Amount * Unit * Waste * .a-a{fill:#347362;}.b-a{fill:#fff;} Grams …" at bounding box center [670, 380] width 892 height 731
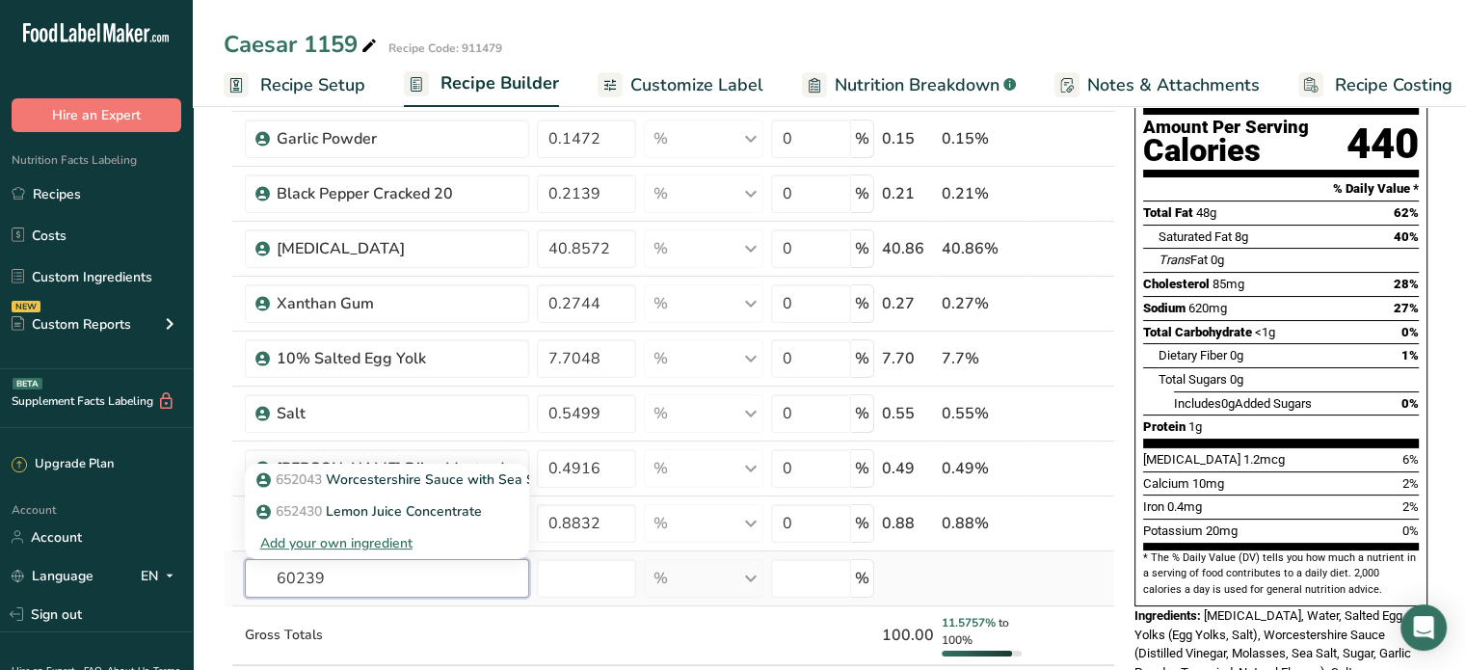
type input "602390"
drag, startPoint x: 356, startPoint y: 587, endPoint x: 254, endPoint y: 563, distance: 104.0
click at [254, 563] on input "602390" at bounding box center [387, 578] width 284 height 39
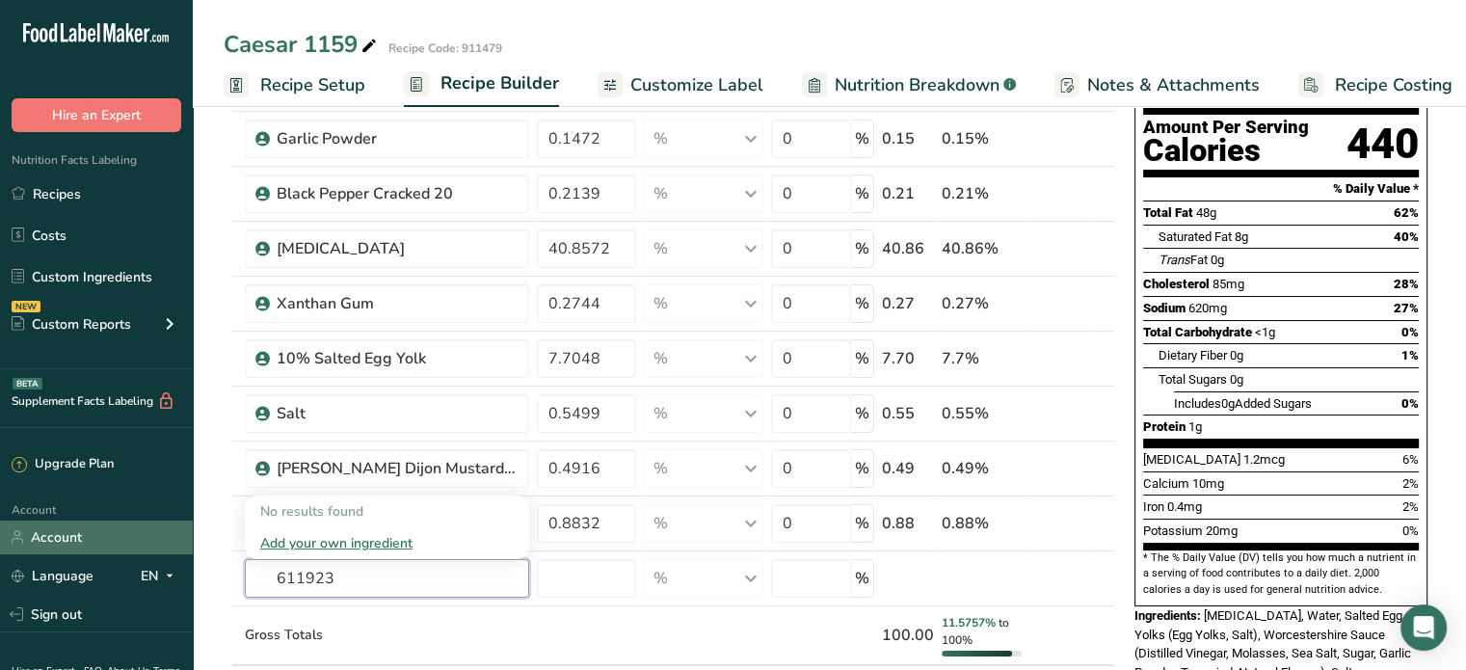
drag, startPoint x: 338, startPoint y: 567, endPoint x: 179, endPoint y: 543, distance: 160.9
click at [179, 543] on div ".a-20{fill:#fff;} Hire an Expert Nutrition Facts Labeling Recipes Costs Custom …" at bounding box center [733, 643] width 1466 height 1672
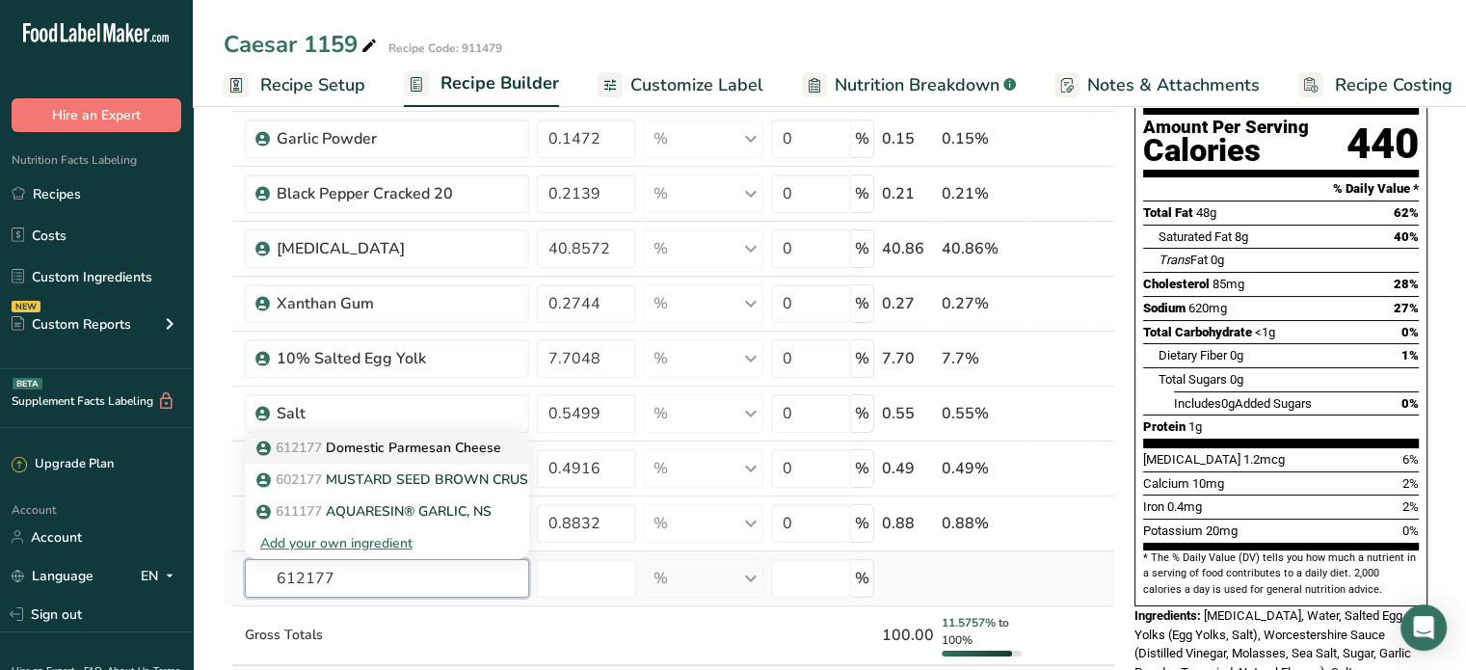
type input "612177"
click at [432, 449] on p "612177 Domestic Parmesan Cheese" at bounding box center [380, 448] width 241 height 20
type input "Domestic Parmesan Cheese"
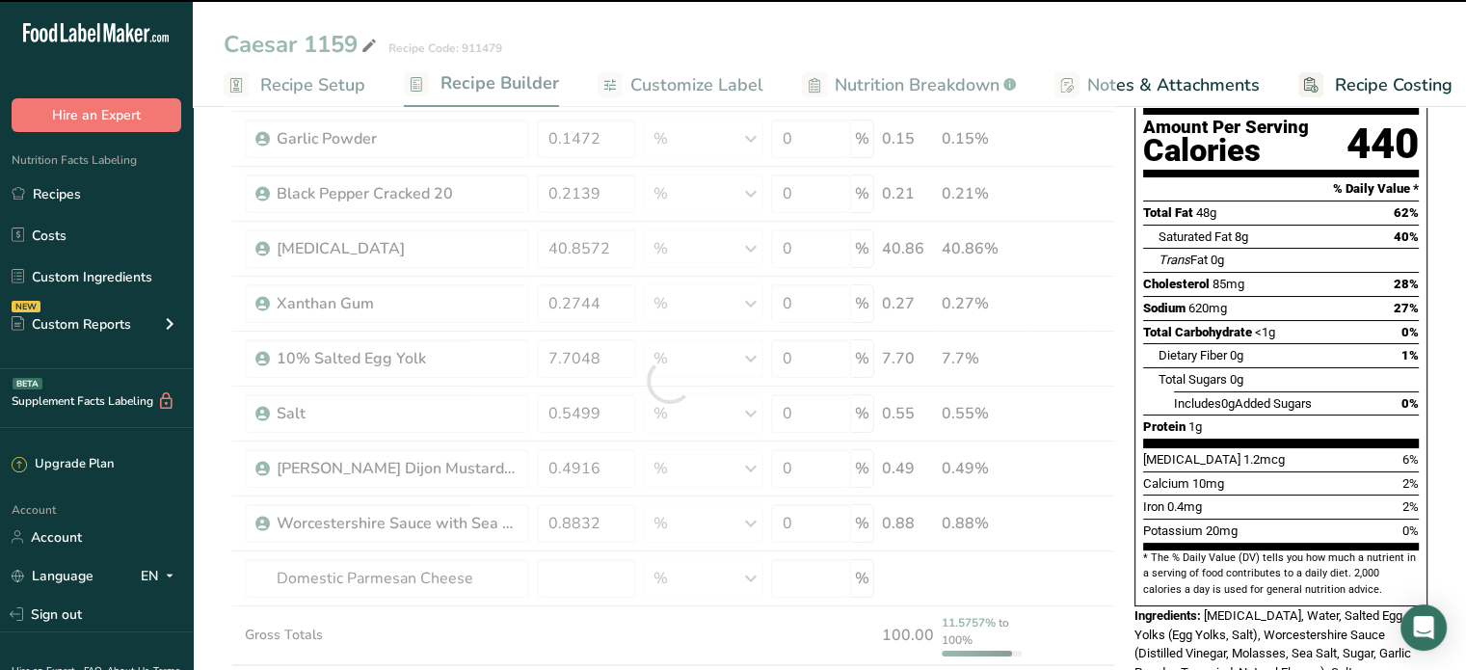
type input "0"
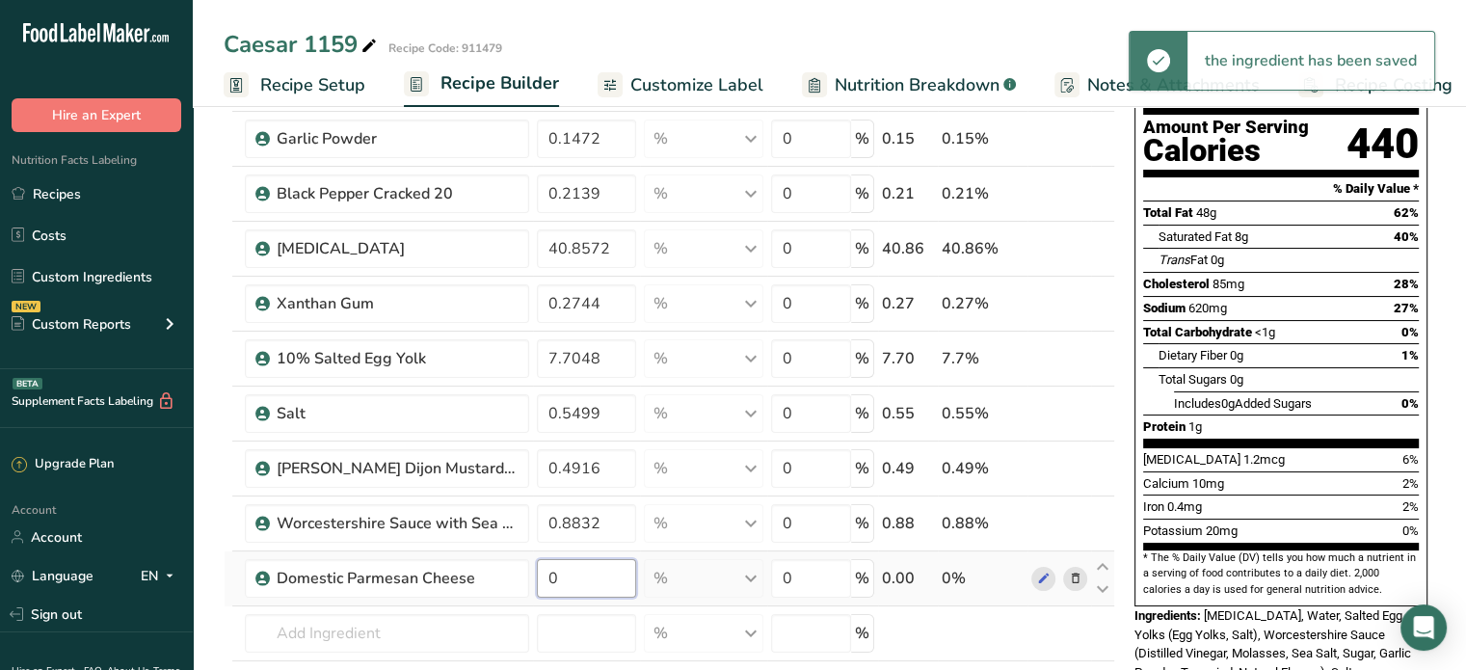
click at [548, 574] on input "0" at bounding box center [587, 578] width 100 height 39
type input "1"
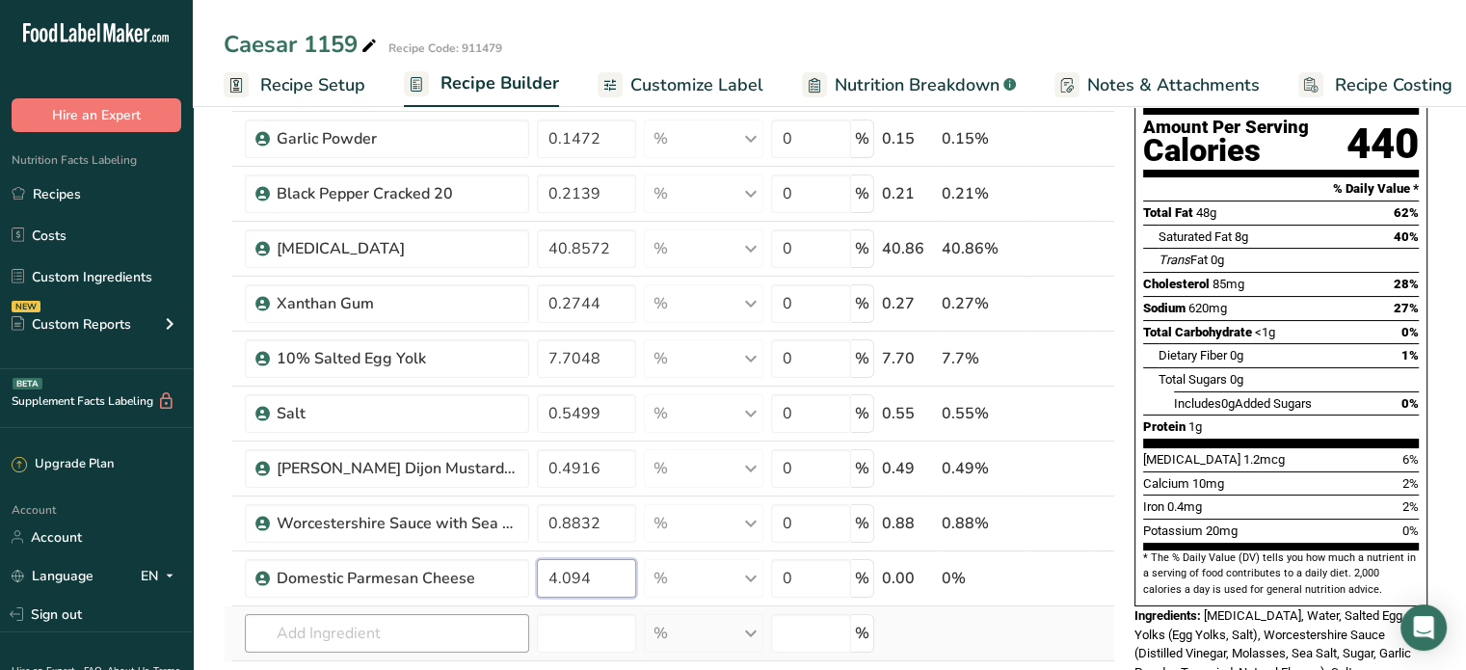
type input "4.094"
click at [440, 624] on div "Ingredient * Amount * Unit * Waste * .a-a{fill:#347362;}.b-a{fill:#fff;} Grams …" at bounding box center [670, 408] width 892 height 786
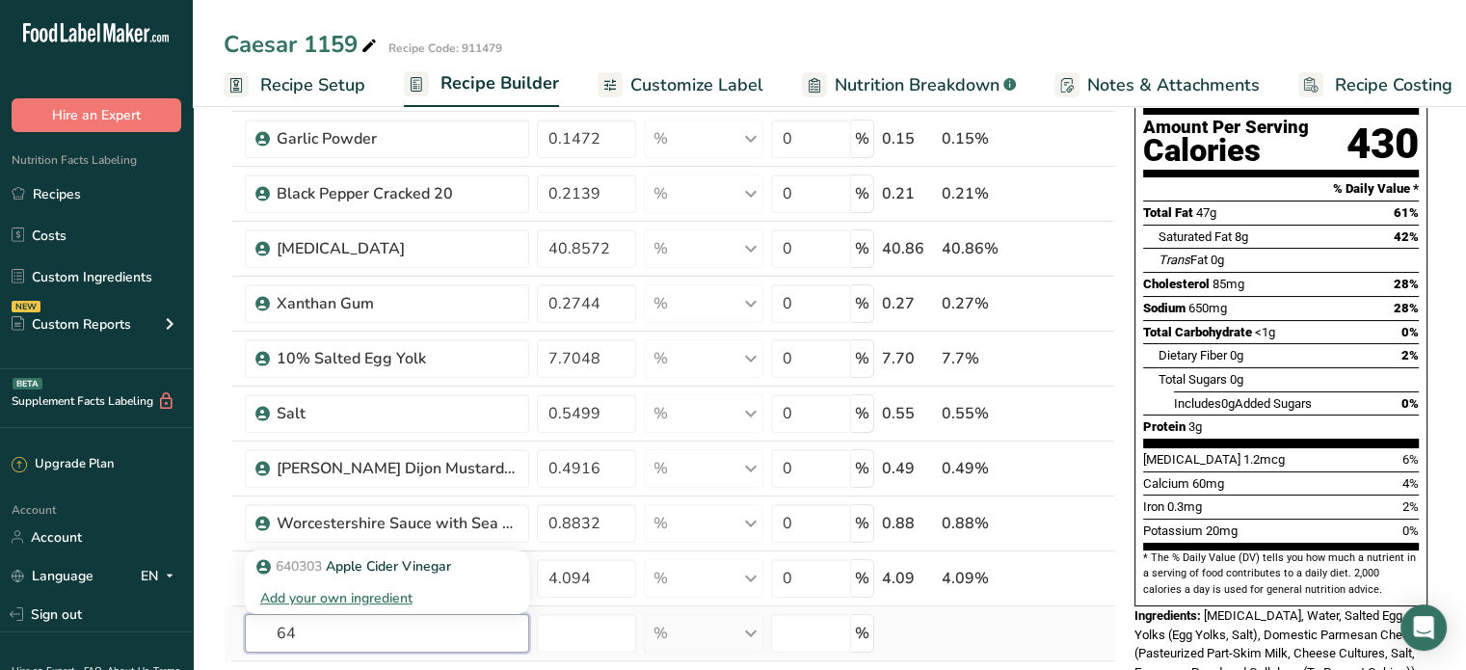
type input "6"
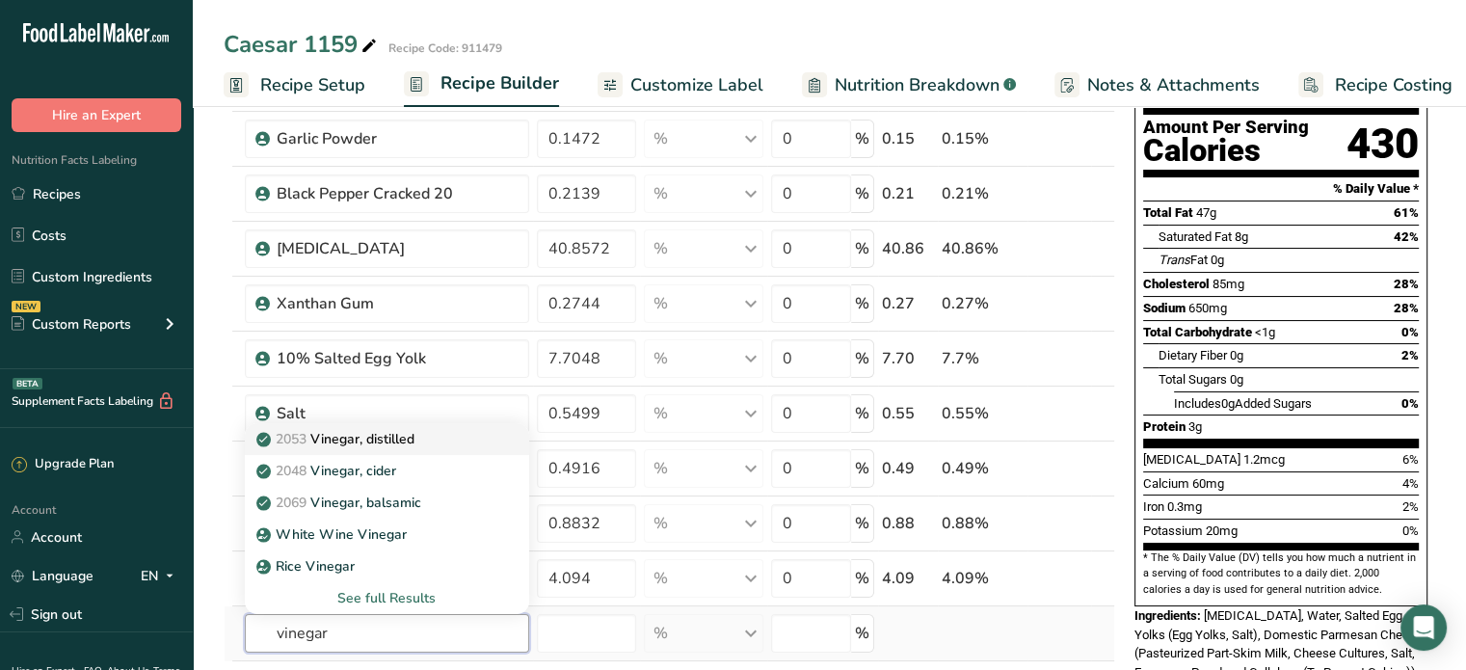
type input "vinegar"
click at [431, 445] on div "2053 Vinegar, distilled" at bounding box center [371, 439] width 223 height 20
type input "Vinegar, distilled"
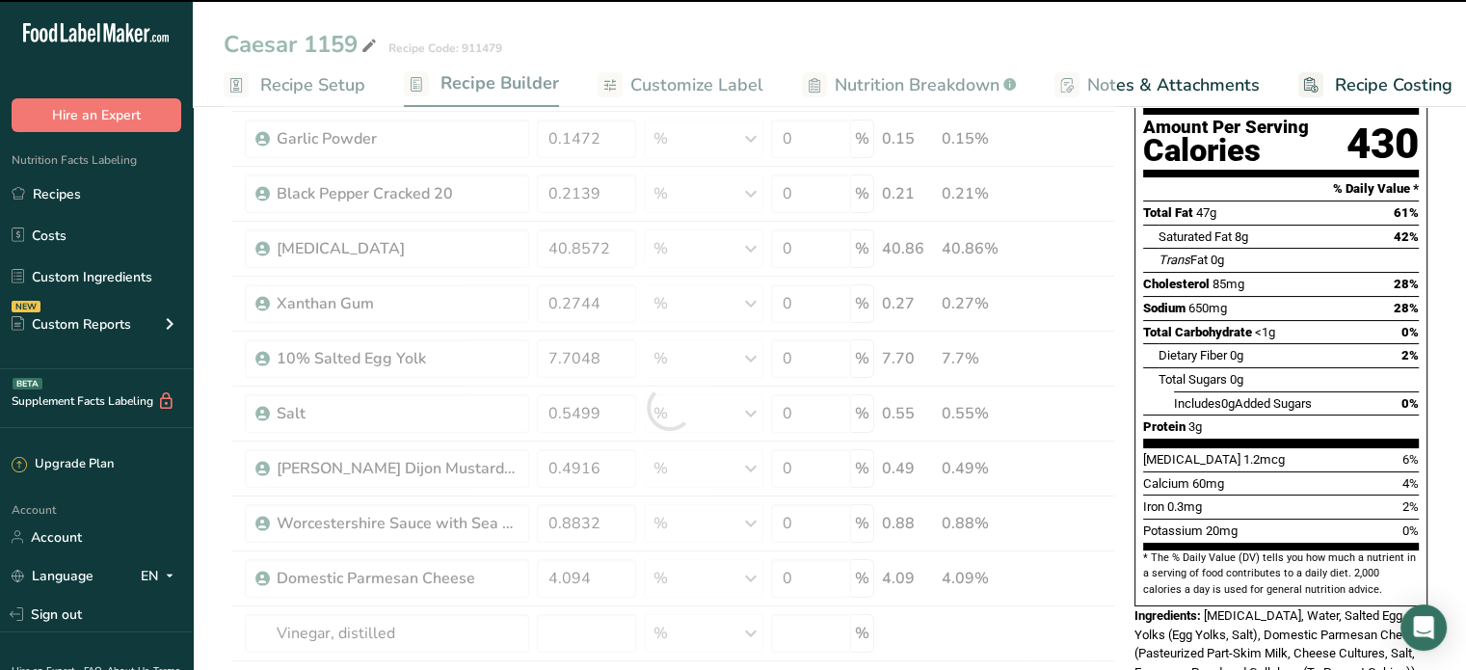
type input "0"
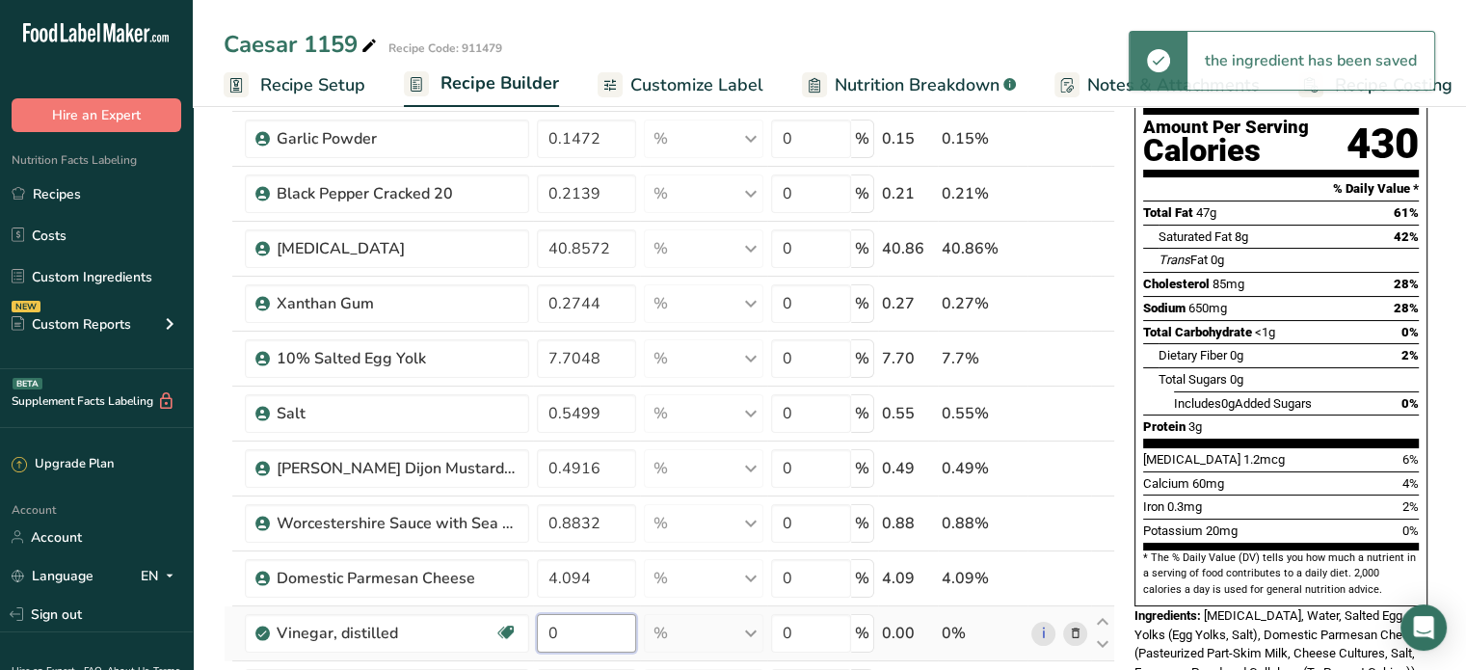
drag, startPoint x: 563, startPoint y: 631, endPoint x: 544, endPoint y: 628, distance: 19.7
click at [544, 628] on input "0" at bounding box center [587, 633] width 100 height 39
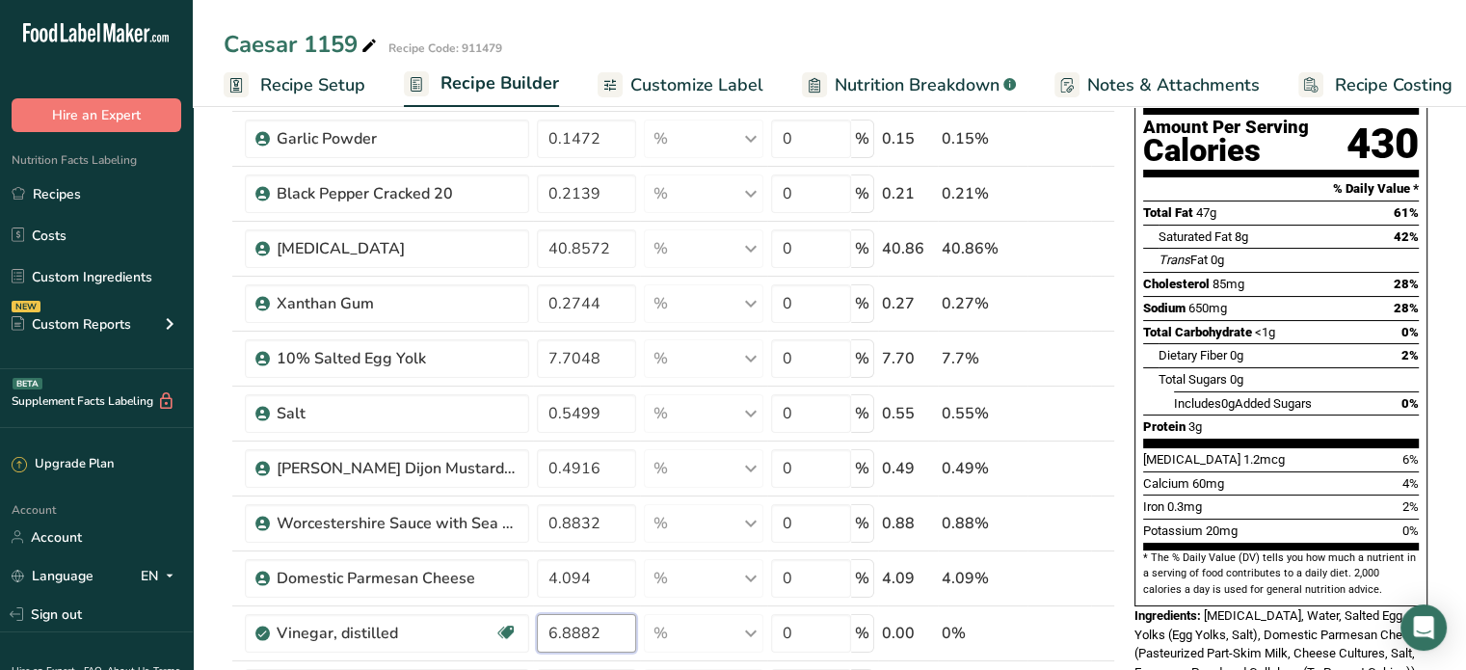
type input "6.8882"
click at [1123, 32] on div "Caesar 1159 Recipe Code: 911479" at bounding box center [829, 44] width 1273 height 35
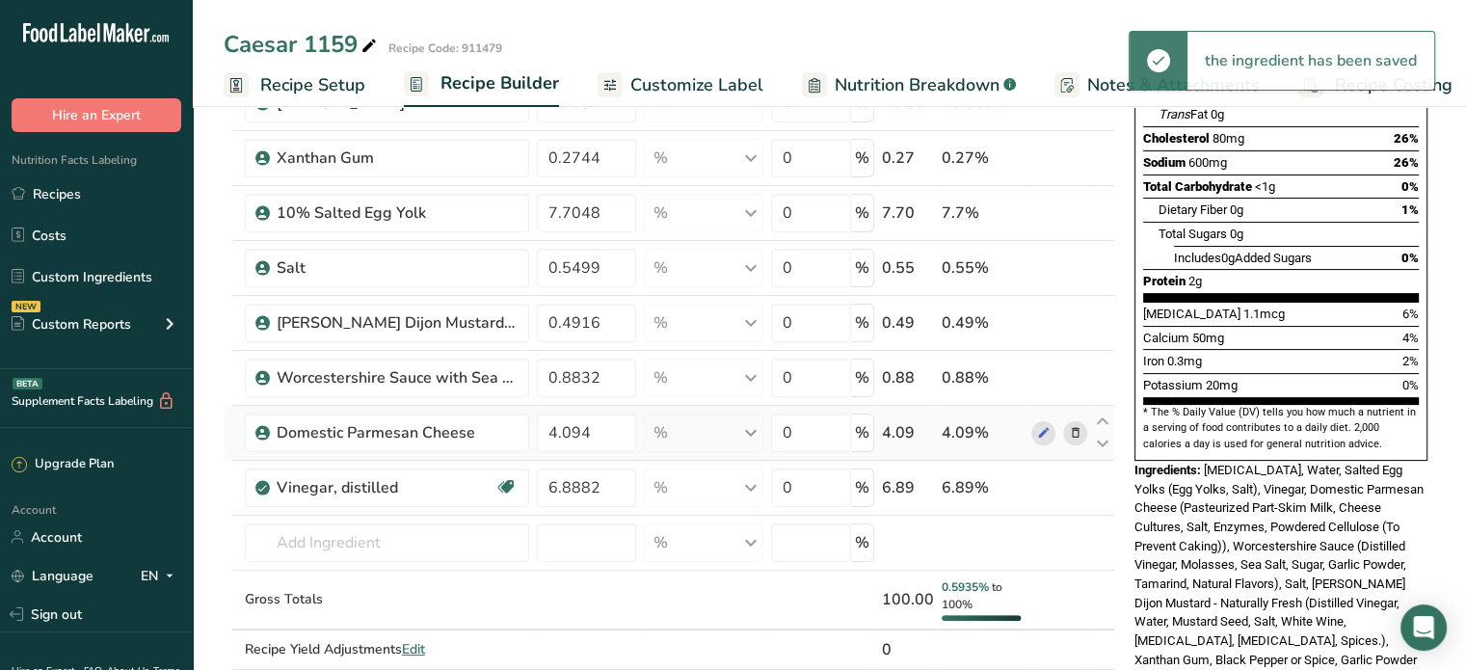
scroll to position [482, 0]
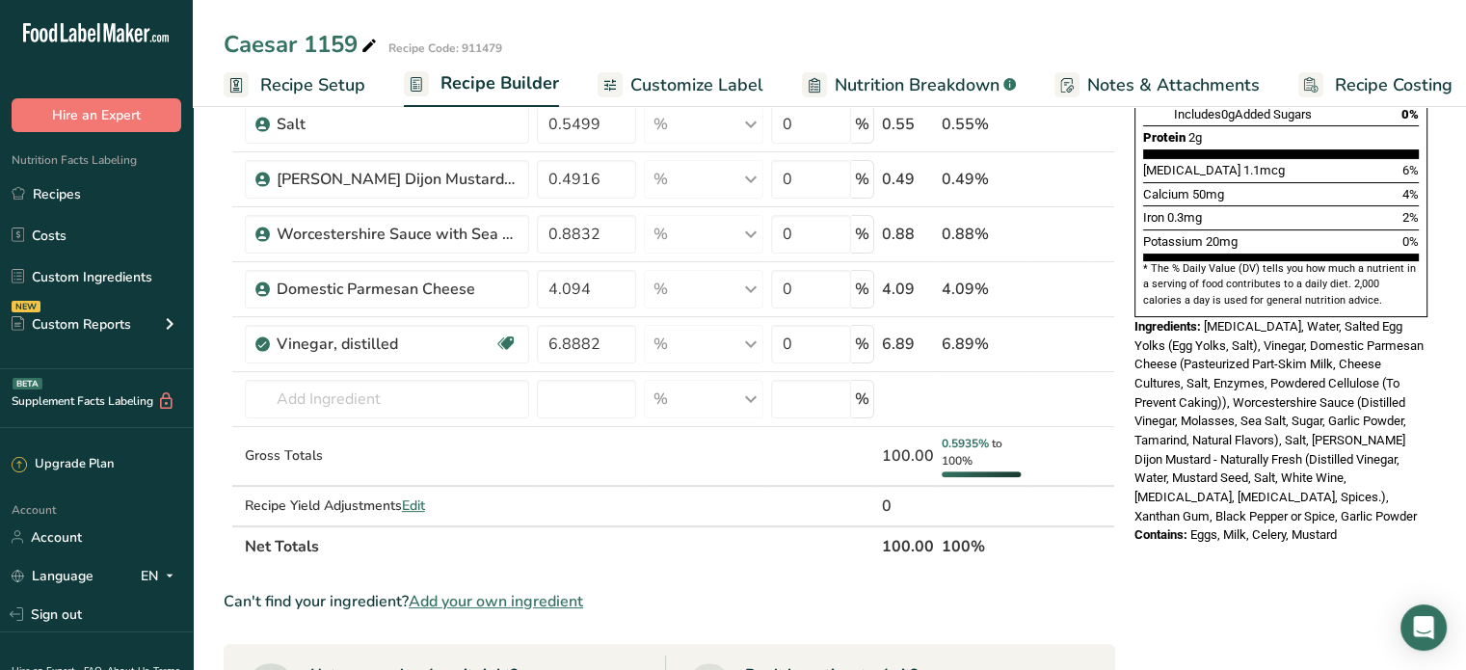
drag, startPoint x: 492, startPoint y: 601, endPoint x: 415, endPoint y: 544, distance: 95.0
click at [492, 601] on span "Add your own ingredient" at bounding box center [496, 601] width 174 height 23
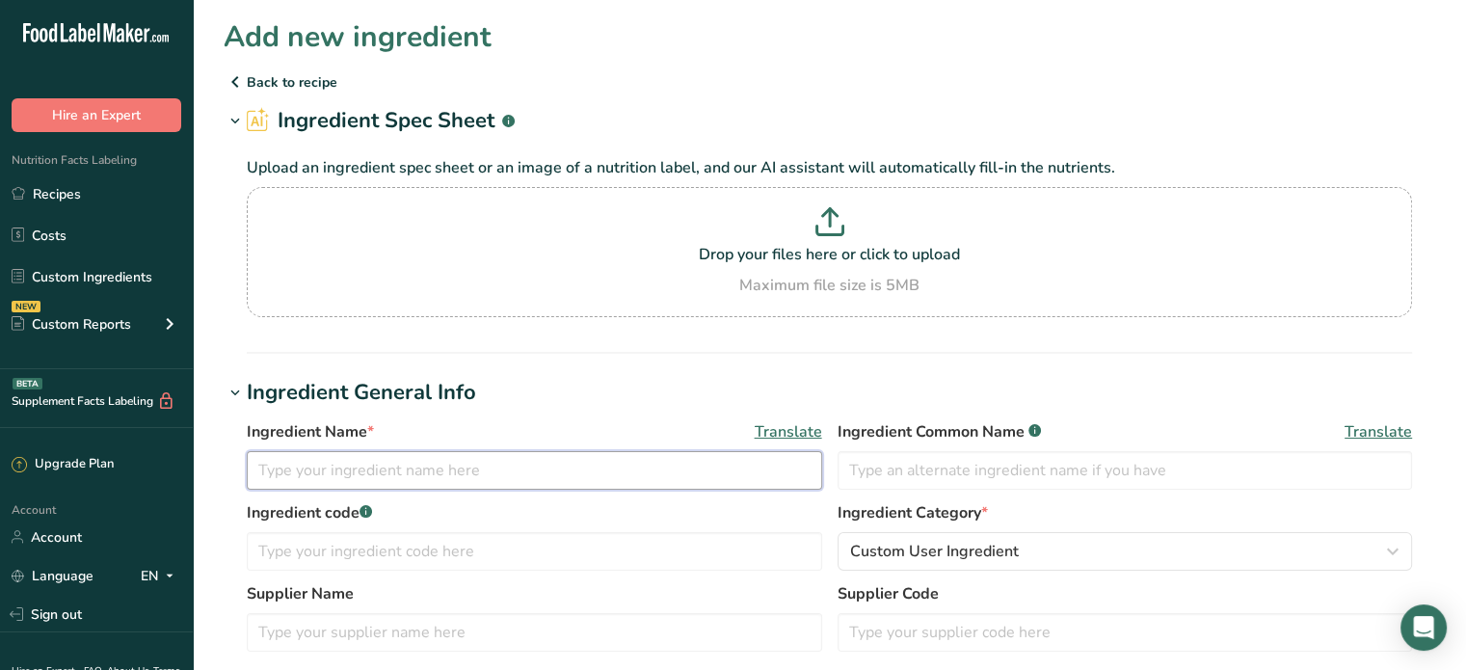
click at [387, 484] on input "text" at bounding box center [534, 470] width 575 height 39
type input "Soy Lecithin"
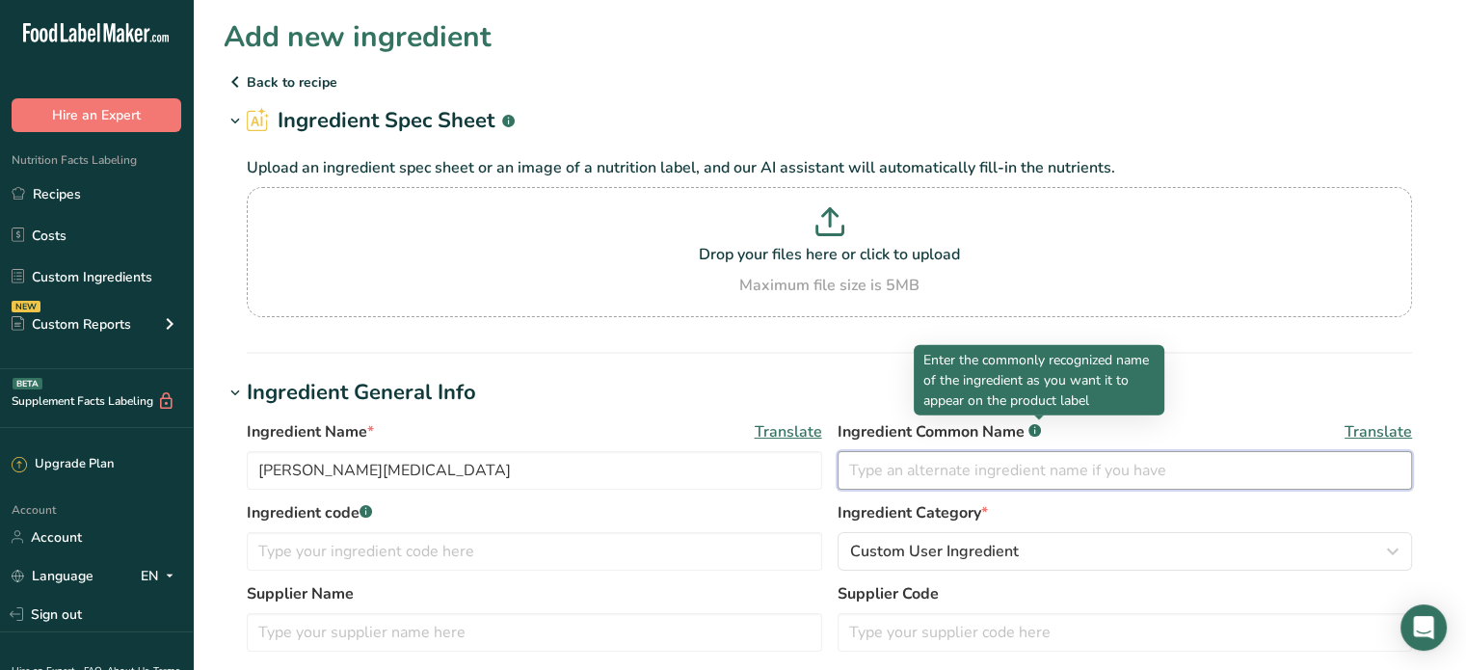
click at [995, 462] on input "text" at bounding box center [1125, 470] width 575 height 39
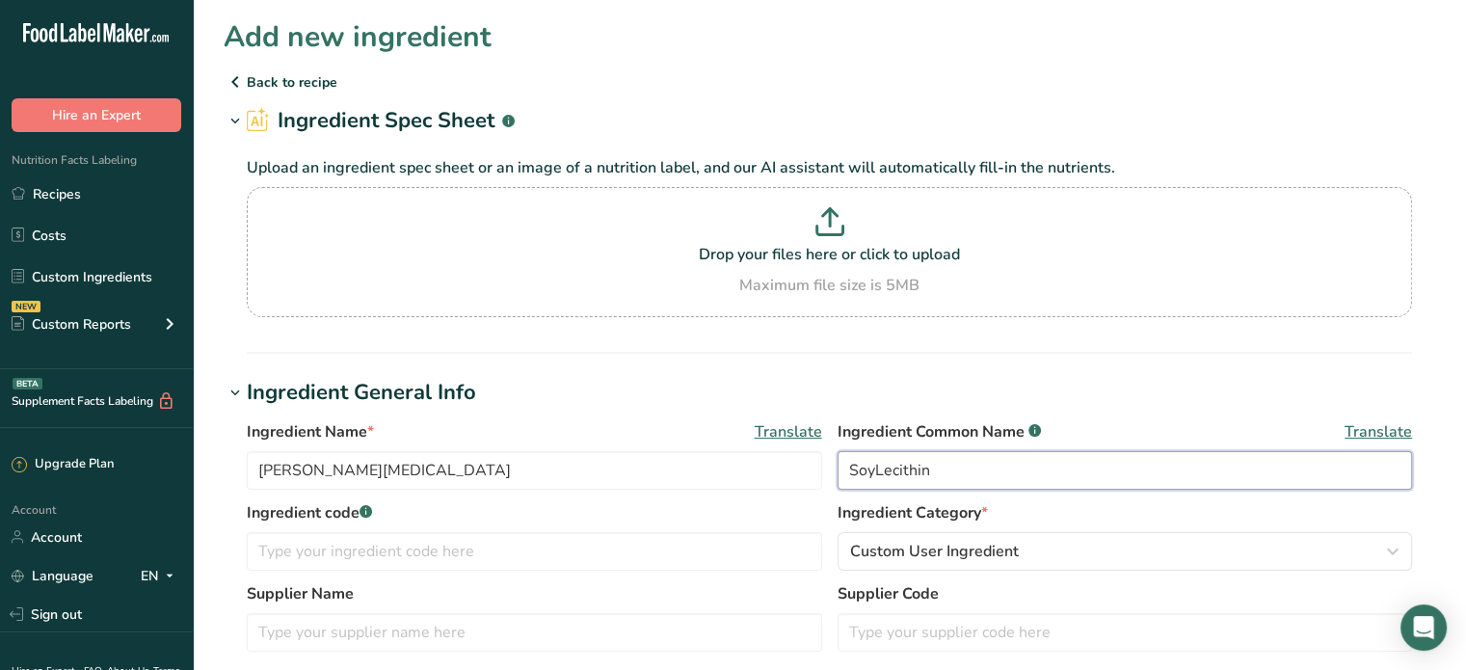
click at [873, 470] on input "SoyLecithin" at bounding box center [1125, 470] width 575 height 39
type input "Soy Lecithin"
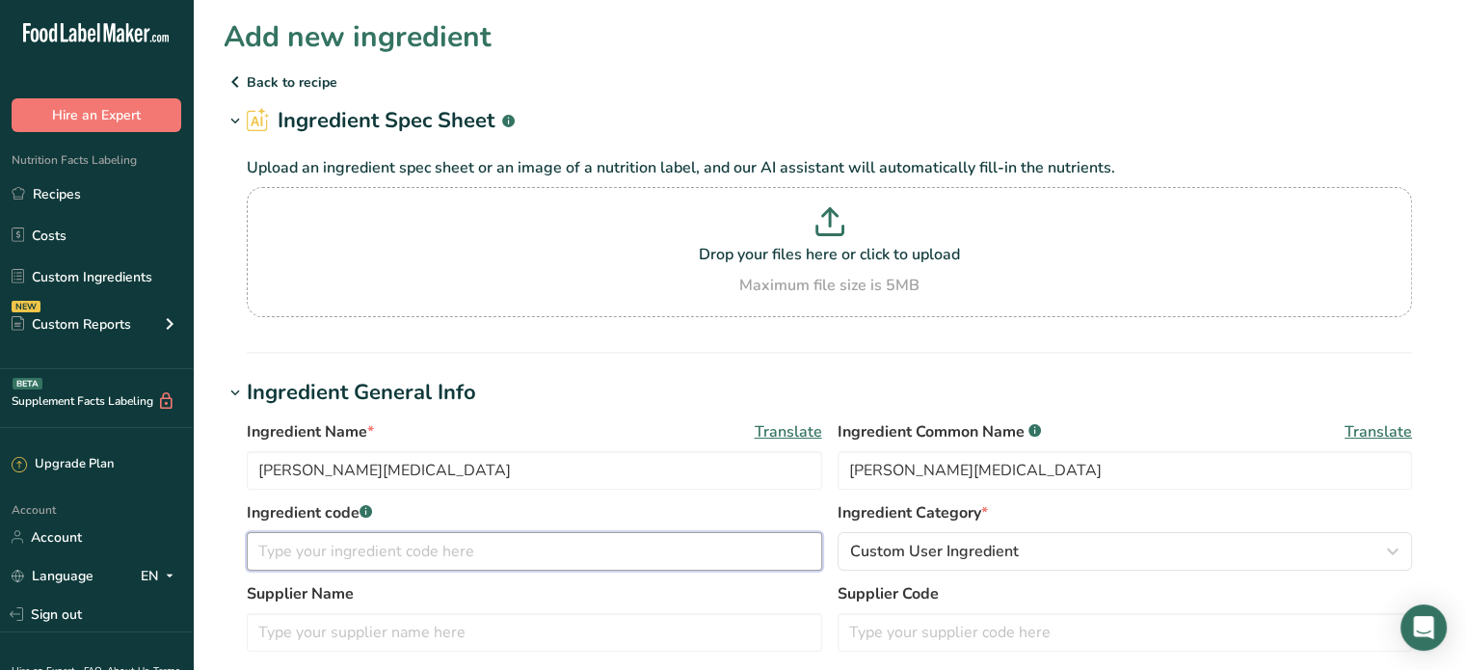
click at [455, 561] on input "text" at bounding box center [534, 551] width 575 height 39
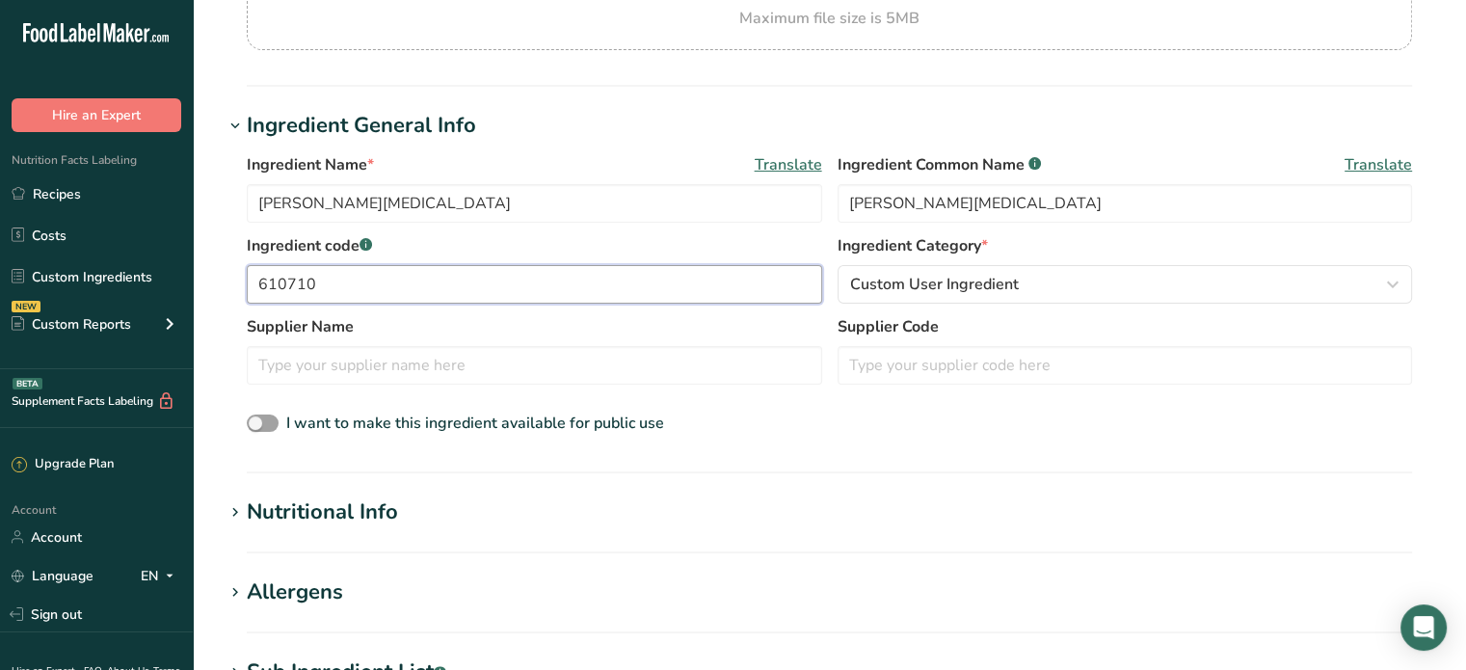
scroll to position [386, 0]
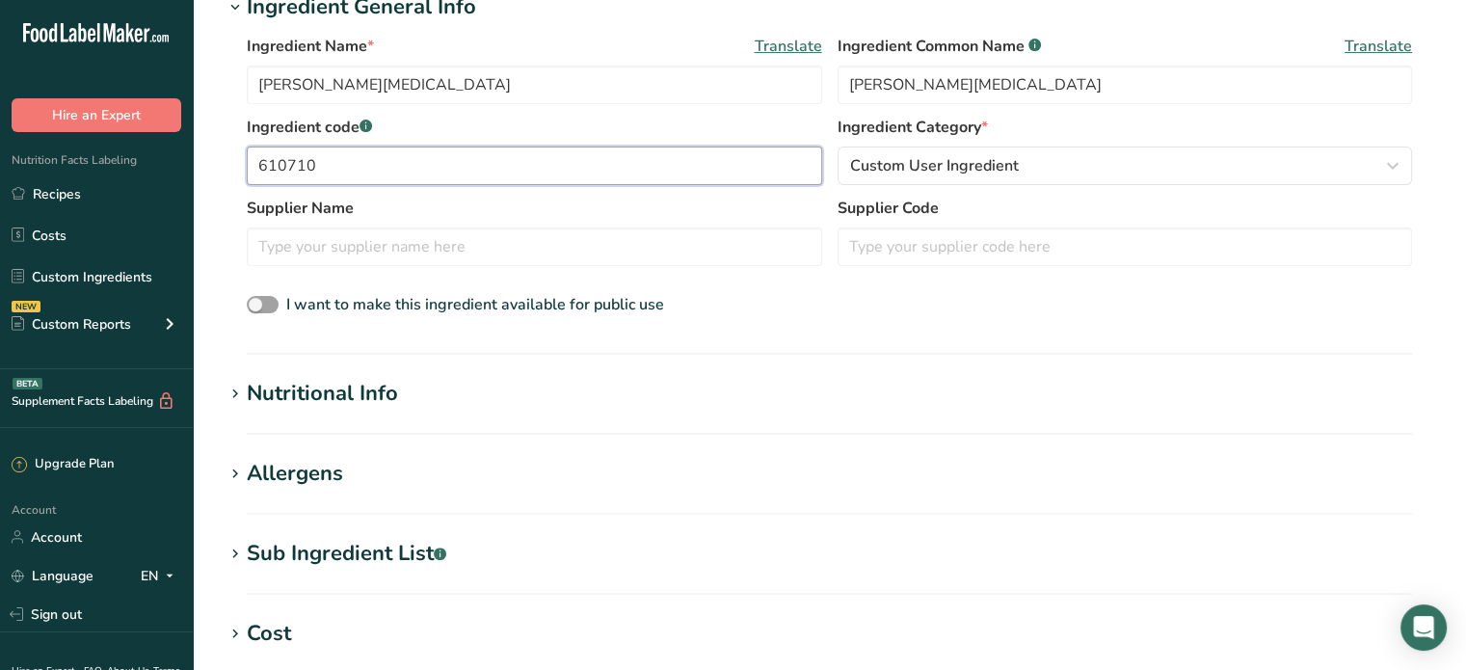
type input "610710"
click at [349, 395] on div "Nutritional Info" at bounding box center [322, 394] width 151 height 32
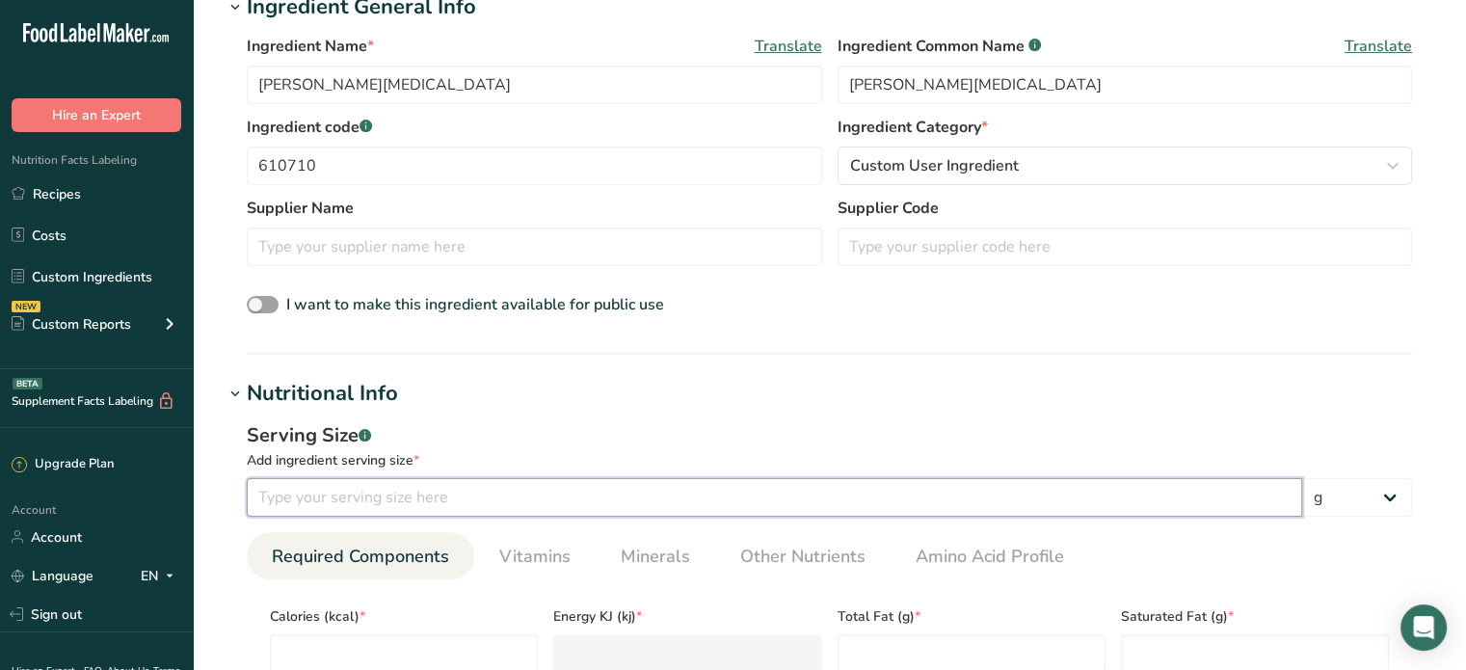
click at [339, 489] on input "number" at bounding box center [775, 497] width 1056 height 39
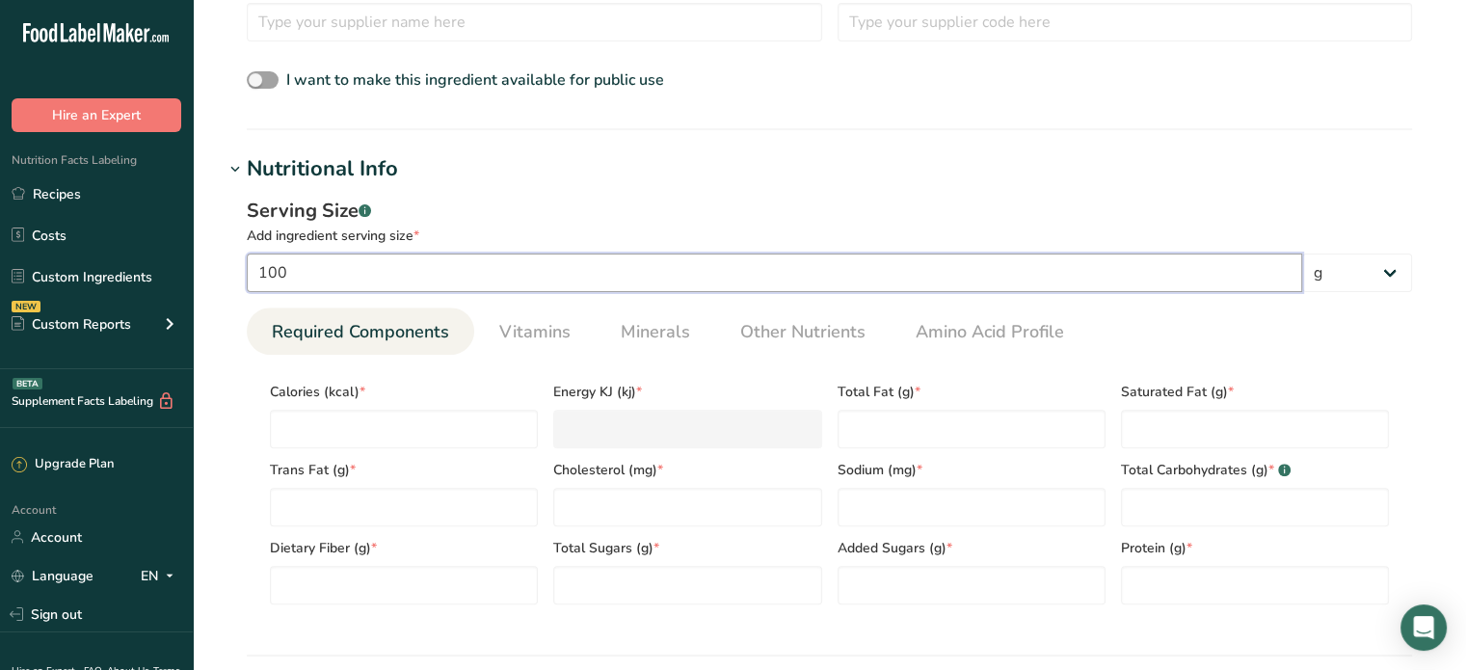
scroll to position [675, 0]
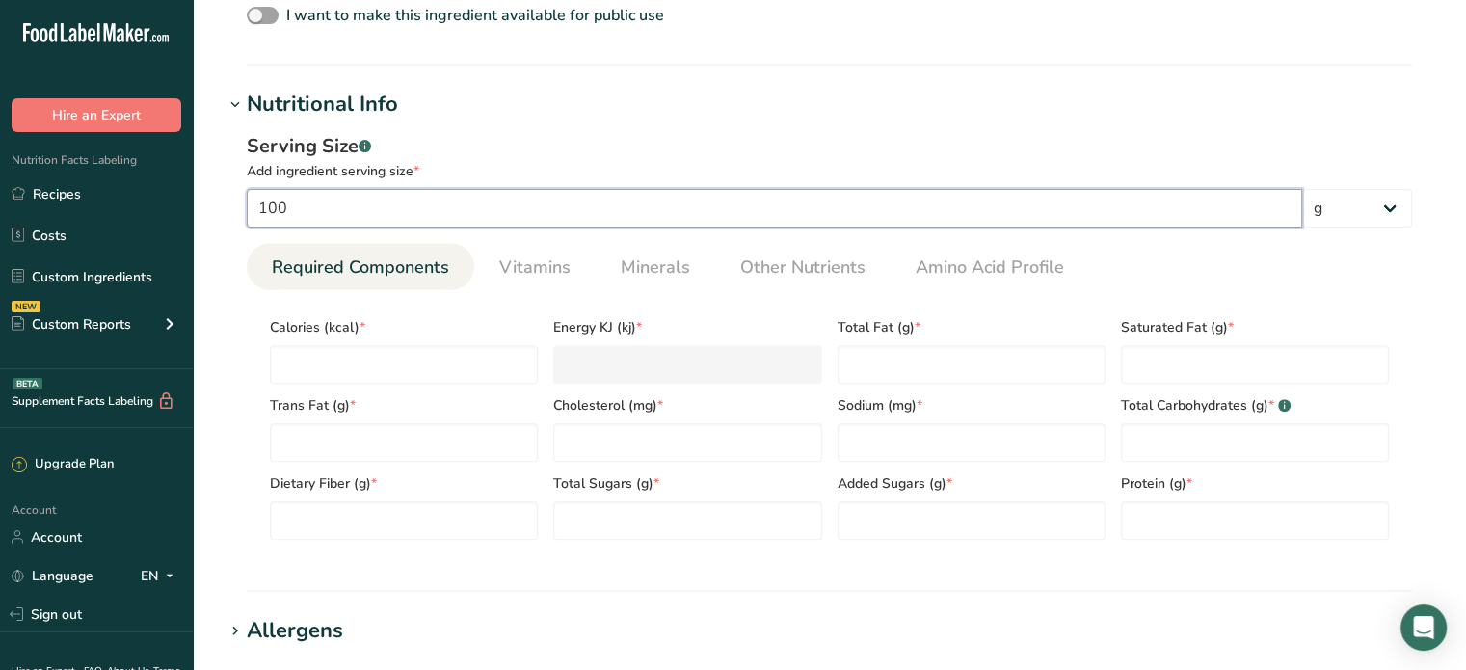
type input "100"
click at [387, 385] on div "Trans Fat (g) *" at bounding box center [403, 423] width 283 height 78
click at [401, 365] on input "number" at bounding box center [404, 364] width 268 height 39
type input "7"
type KJ "29.3"
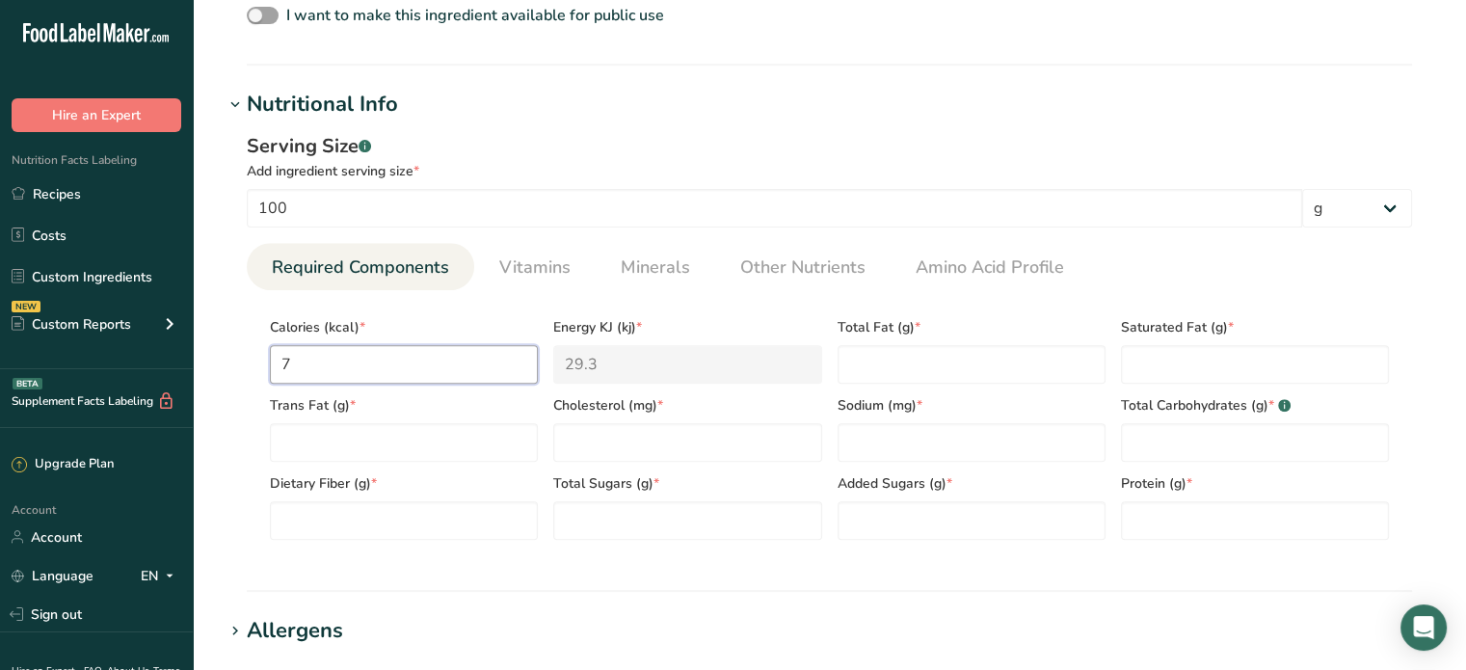
type input "79"
type KJ "330.5"
type input "790"
type KJ "3305.4"
type input "790"
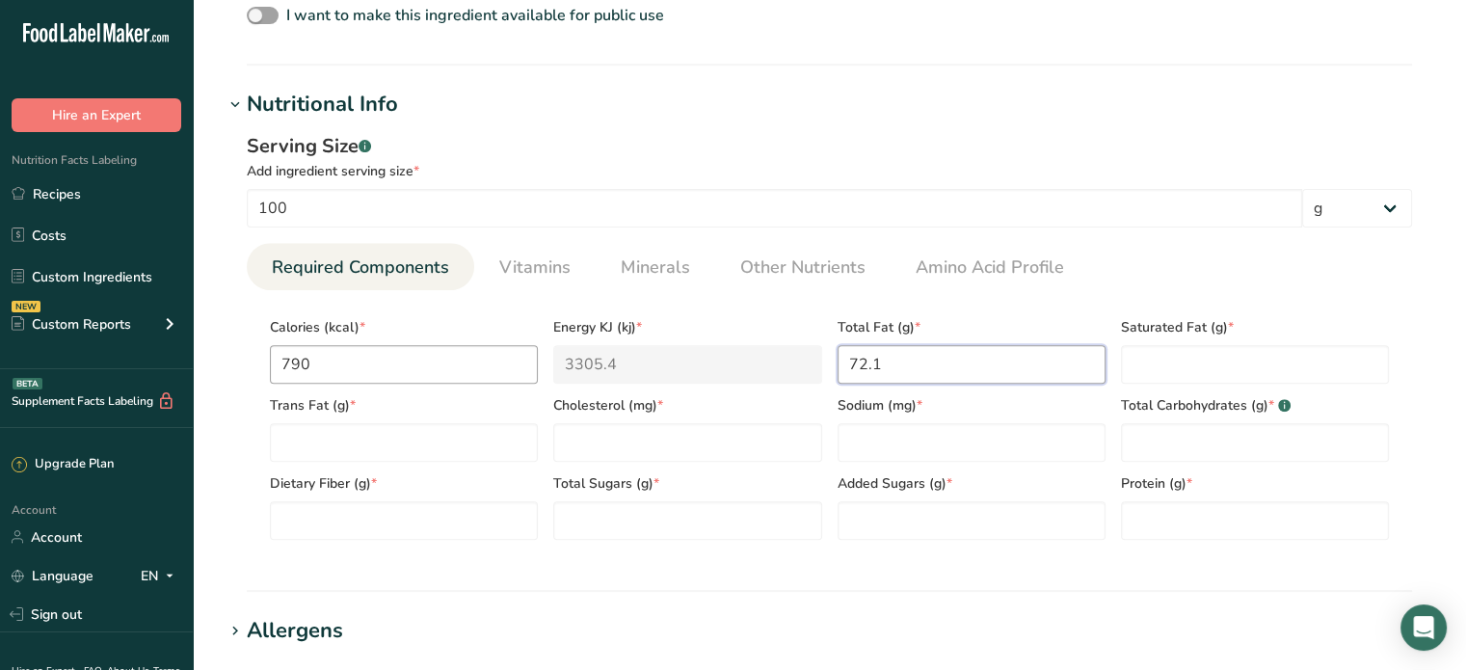
type Fat "72.1"
type Fat "13.8"
type Fat "0.2"
type input "0"
type input "7.4"
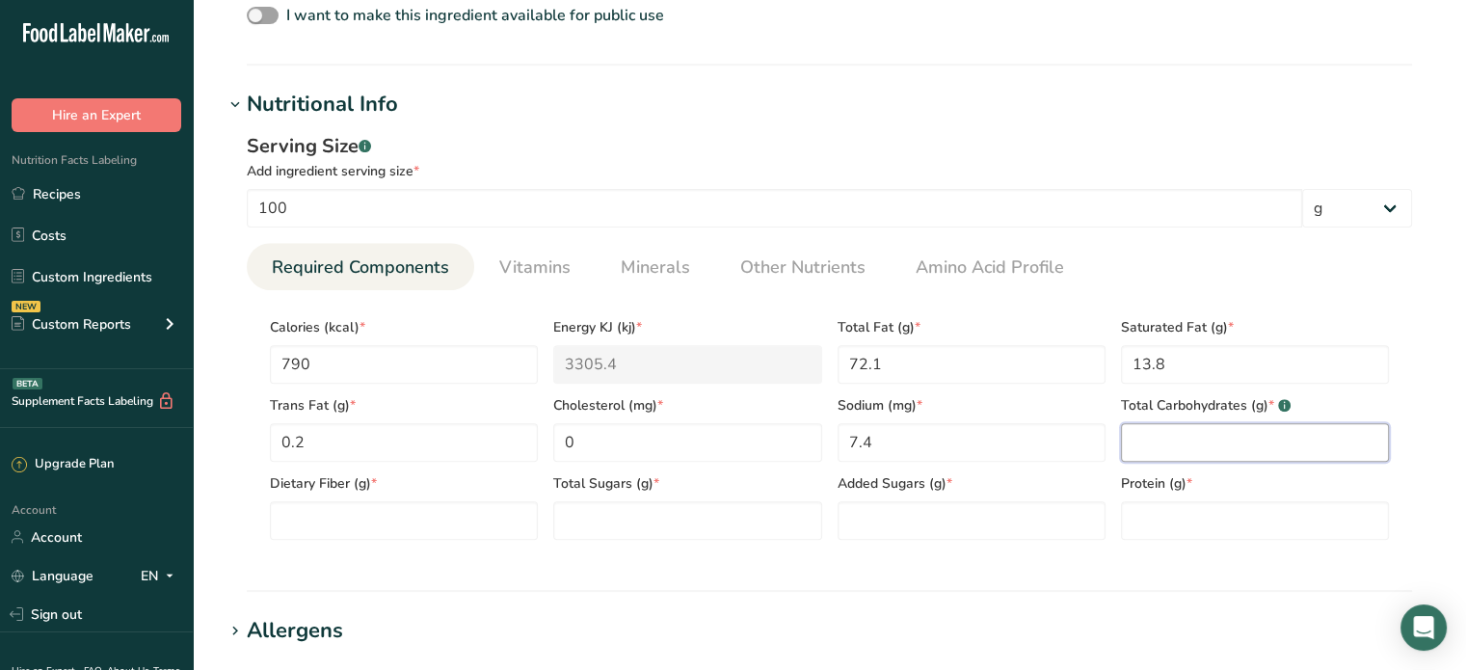
click at [1215, 439] on Carbohydrates "number" at bounding box center [1255, 442] width 268 height 39
type Carbohydrates "3.7"
click at [366, 511] on Fiber "number" at bounding box center [404, 520] width 268 height 39
type Fiber "0"
click at [612, 514] on Sugars "number" at bounding box center [687, 520] width 268 height 39
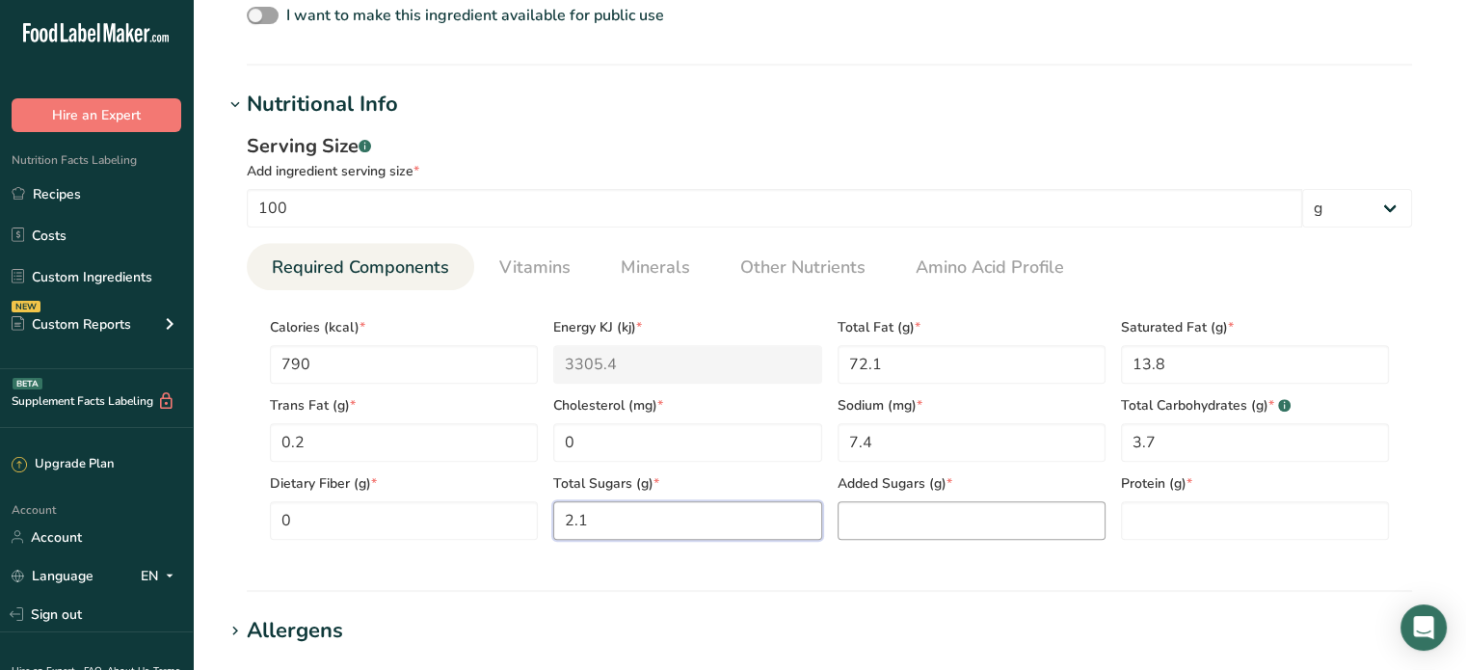
type Sugars "2.1"
click at [879, 526] on Sugars "number" at bounding box center [972, 520] width 268 height 39
type Sugars "0"
click at [1173, 516] on input "number" at bounding box center [1255, 520] width 268 height 39
click at [582, 269] on li "Vitamins" at bounding box center [534, 266] width 121 height 47
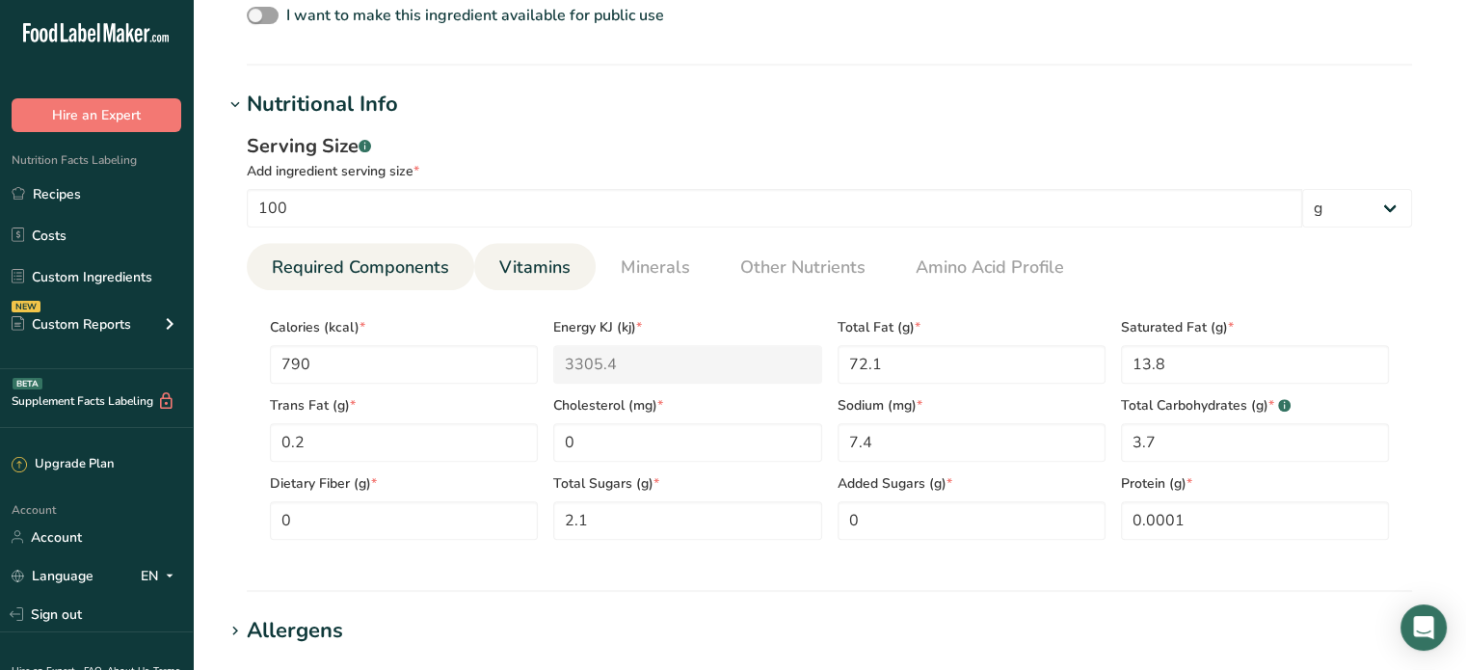
click at [551, 271] on span "Vitamins" at bounding box center [534, 267] width 71 height 26
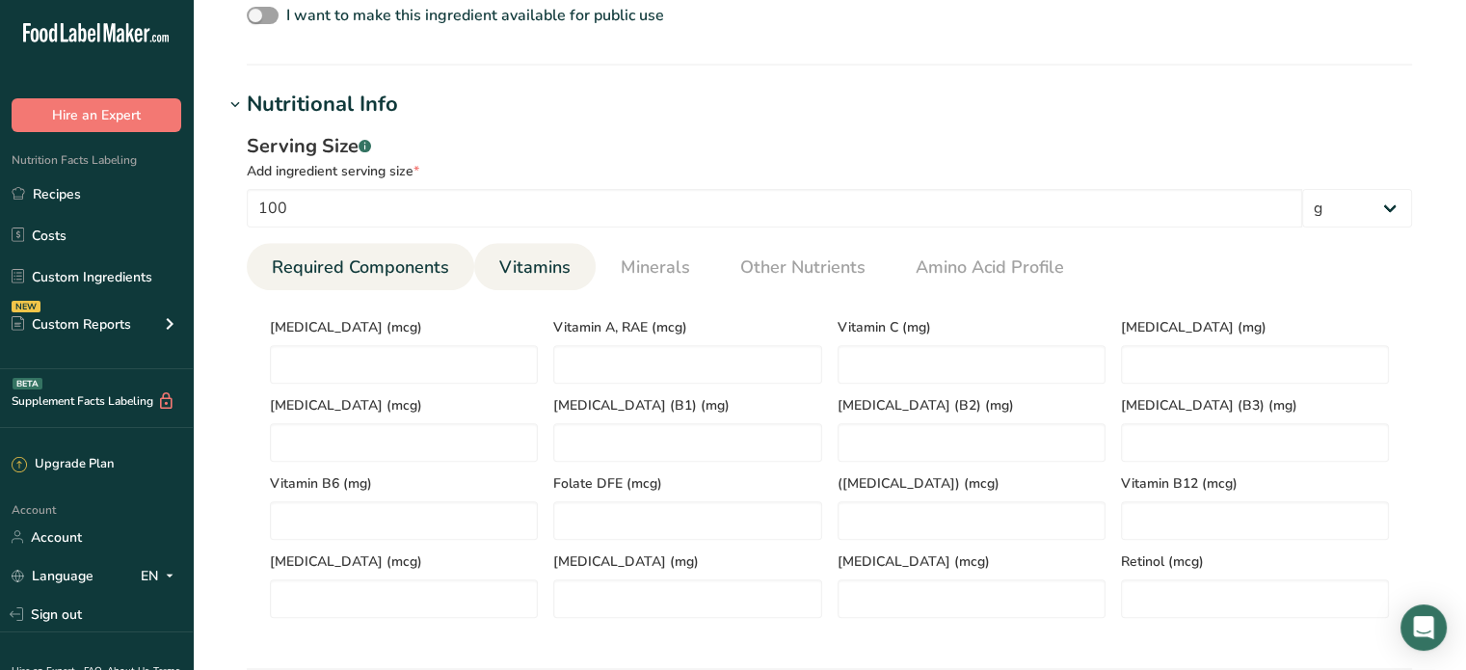
click at [398, 265] on span "Required Components" at bounding box center [360, 267] width 177 height 26
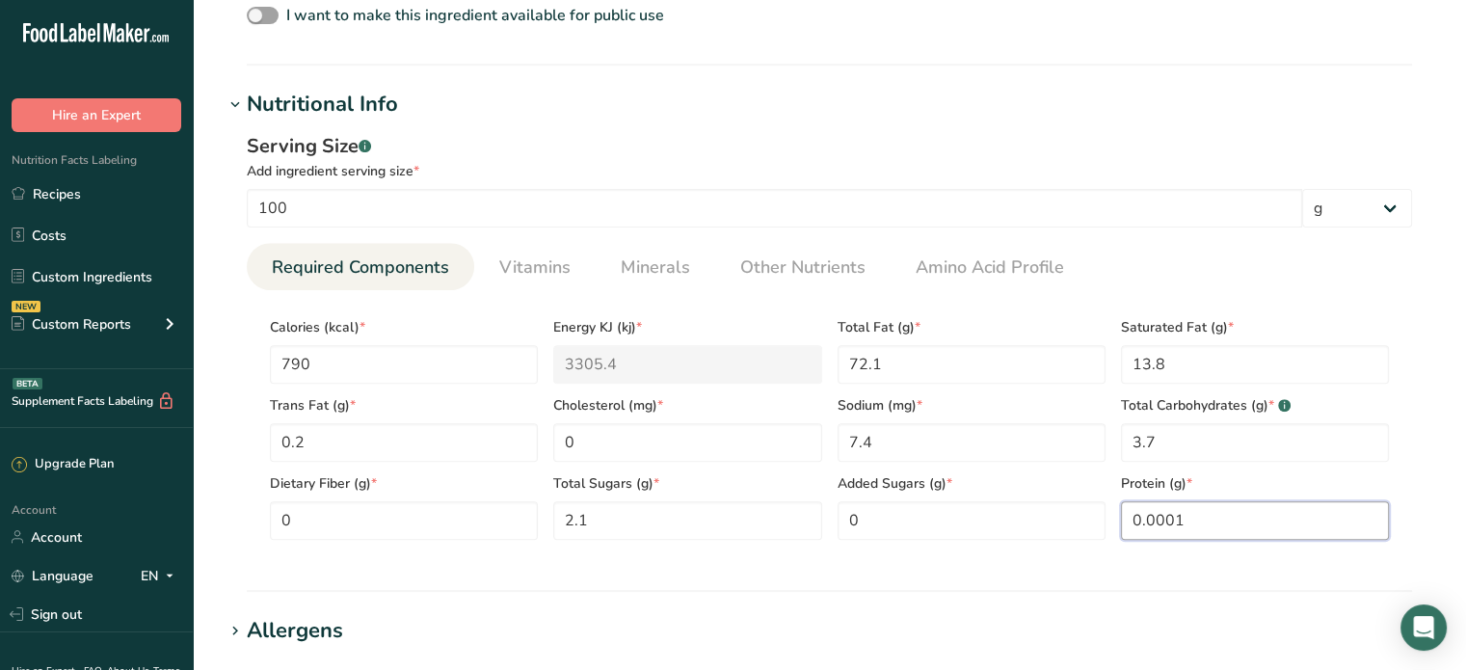
drag, startPoint x: 1188, startPoint y: 520, endPoint x: 1118, endPoint y: 523, distance: 69.5
click at [1118, 523] on div "Protein (g) * 0.0001" at bounding box center [1254, 501] width 283 height 78
type input "0"
click at [529, 271] on span "Vitamins" at bounding box center [534, 267] width 71 height 26
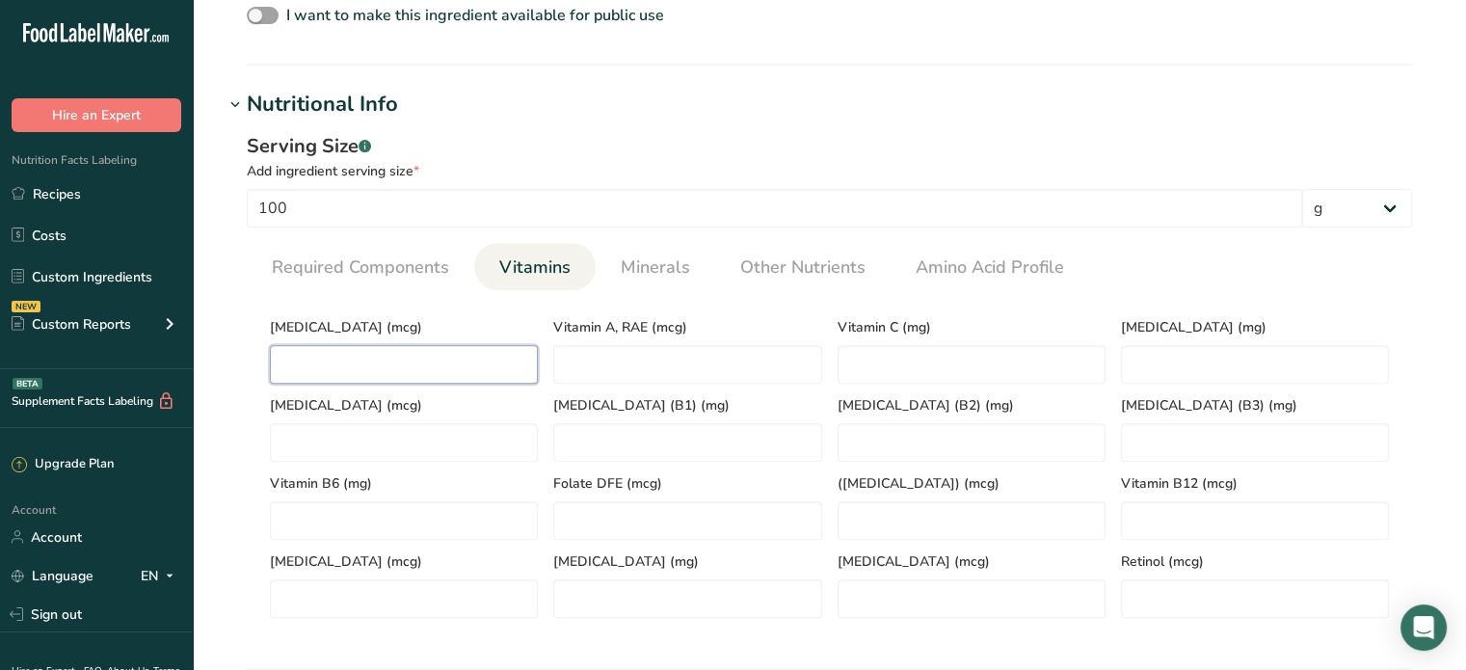
click at [470, 379] on D "number" at bounding box center [404, 364] width 268 height 39
type D "0"
click at [601, 358] on RAE "number" at bounding box center [687, 364] width 268 height 39
type RAE "0"
click at [868, 361] on C "number" at bounding box center [972, 364] width 268 height 39
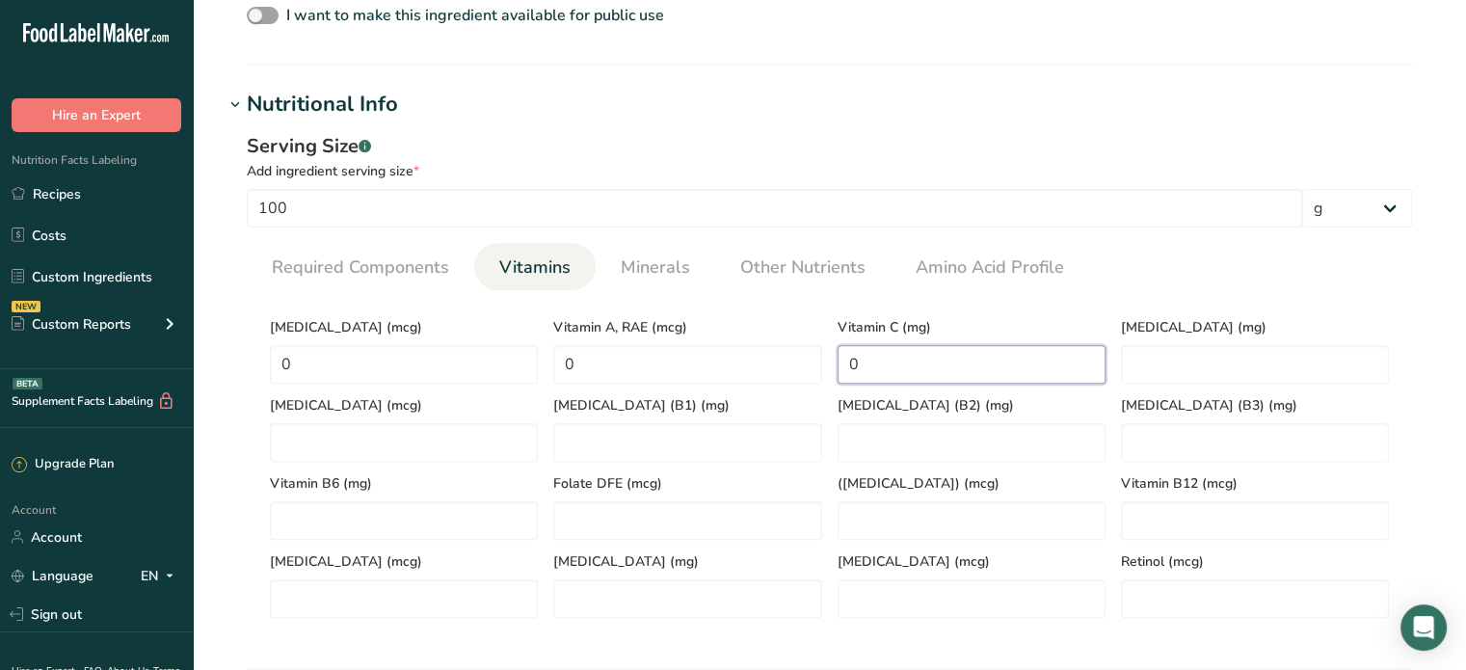
type C "0"
drag, startPoint x: 686, startPoint y: 289, endPoint x: 707, endPoint y: 284, distance: 20.8
click at [686, 290] on section "Calories (kcal) * 790 Energy KJ (kj) * 3305.4 Total Fat (g) * 72.1 Saturated Fa…" at bounding box center [829, 461] width 1165 height 343
click at [700, 272] on li "Minerals" at bounding box center [656, 266] width 120 height 47
click at [613, 270] on link "Minerals" at bounding box center [655, 267] width 85 height 49
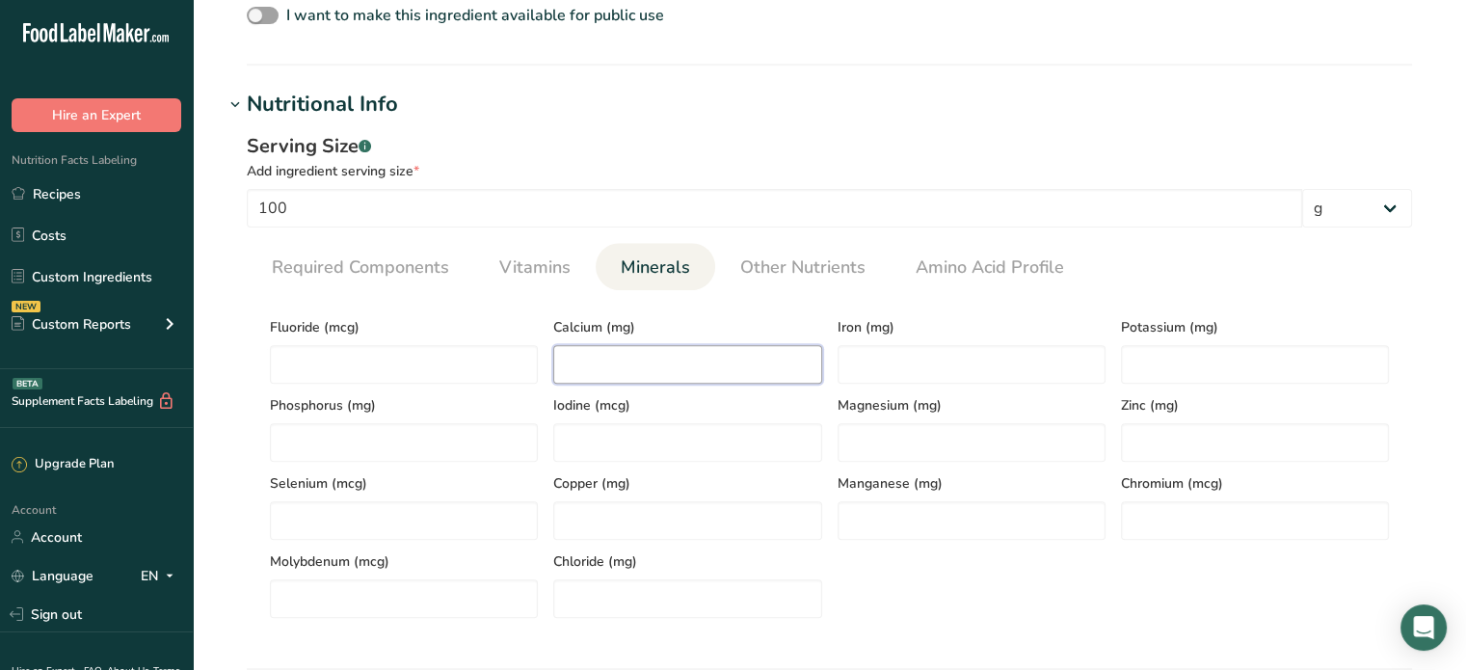
click at [613, 365] on input "number" at bounding box center [687, 364] width 268 height 39
type input "26.1"
click at [875, 362] on input "number" at bounding box center [972, 364] width 268 height 39
type input "0.4"
click at [1196, 370] on input "number" at bounding box center [1255, 364] width 268 height 39
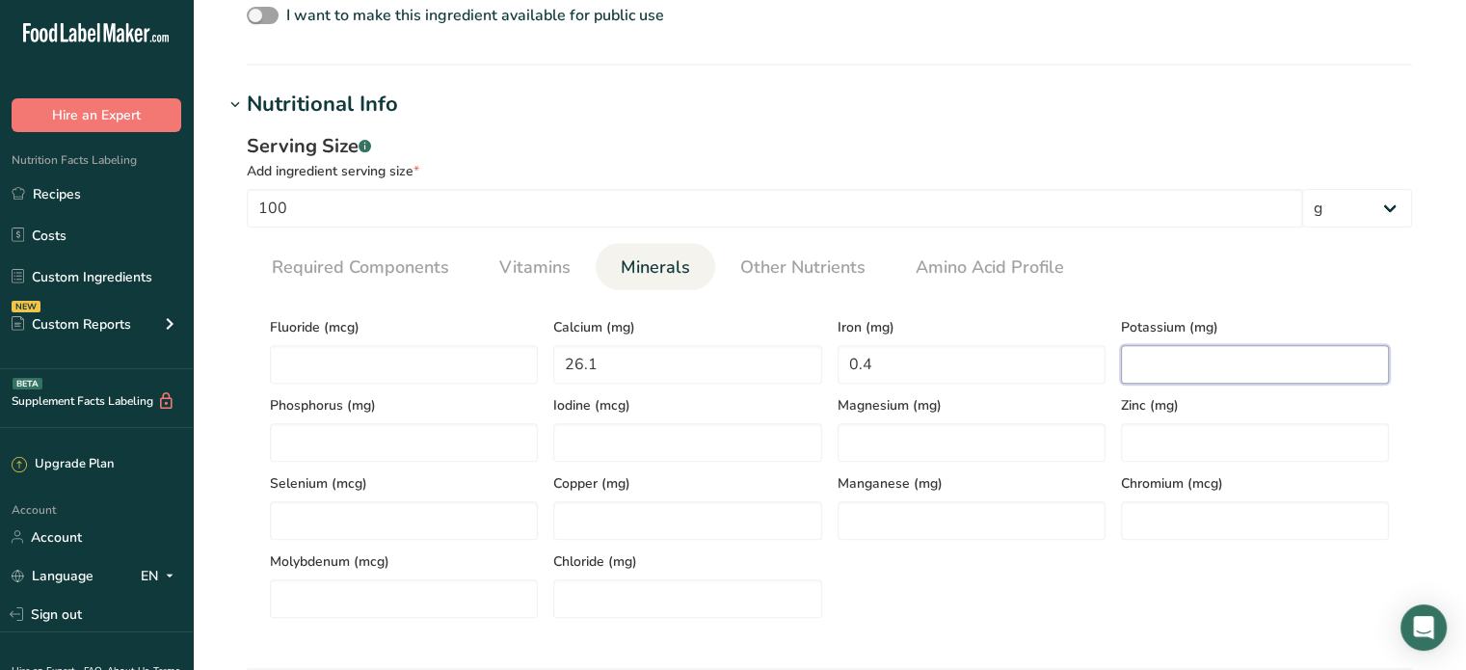
click at [1167, 360] on input "number" at bounding box center [1255, 364] width 268 height 39
type input "1050"
click at [758, 245] on link "Other Nutrients" at bounding box center [803, 267] width 141 height 49
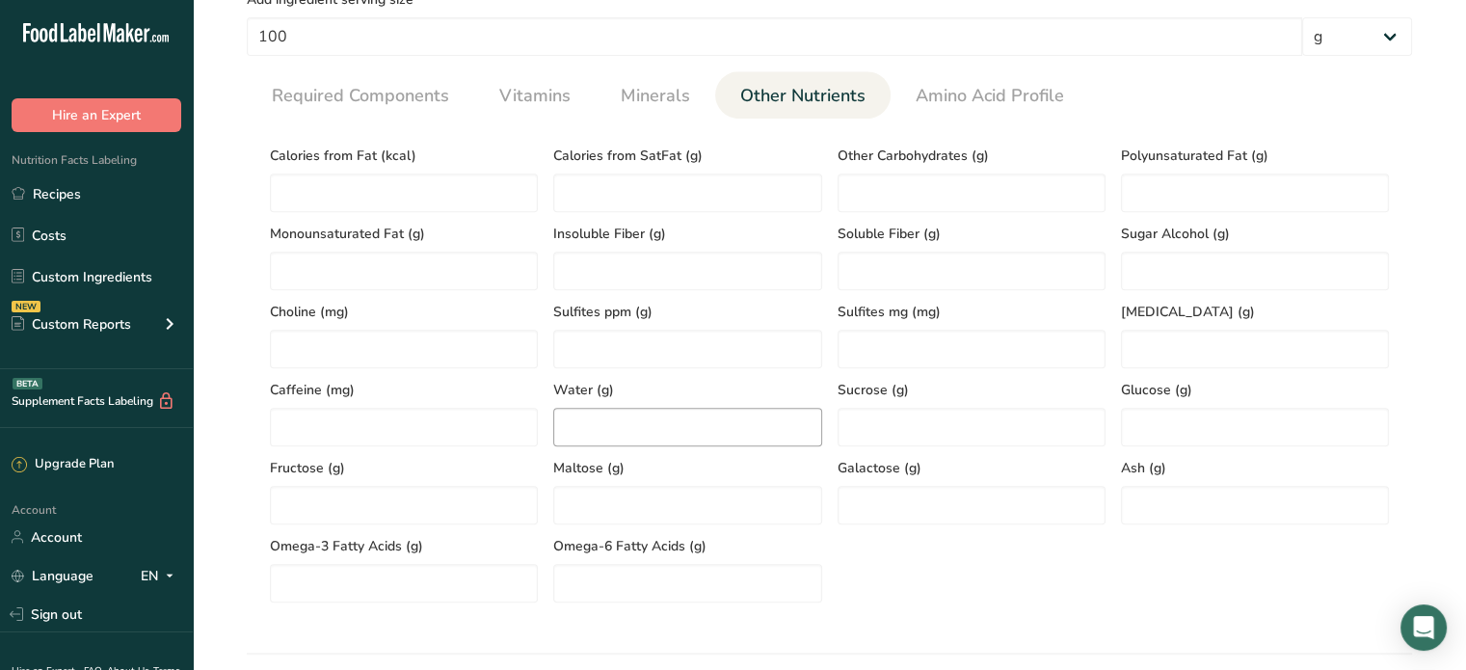
scroll to position [868, 0]
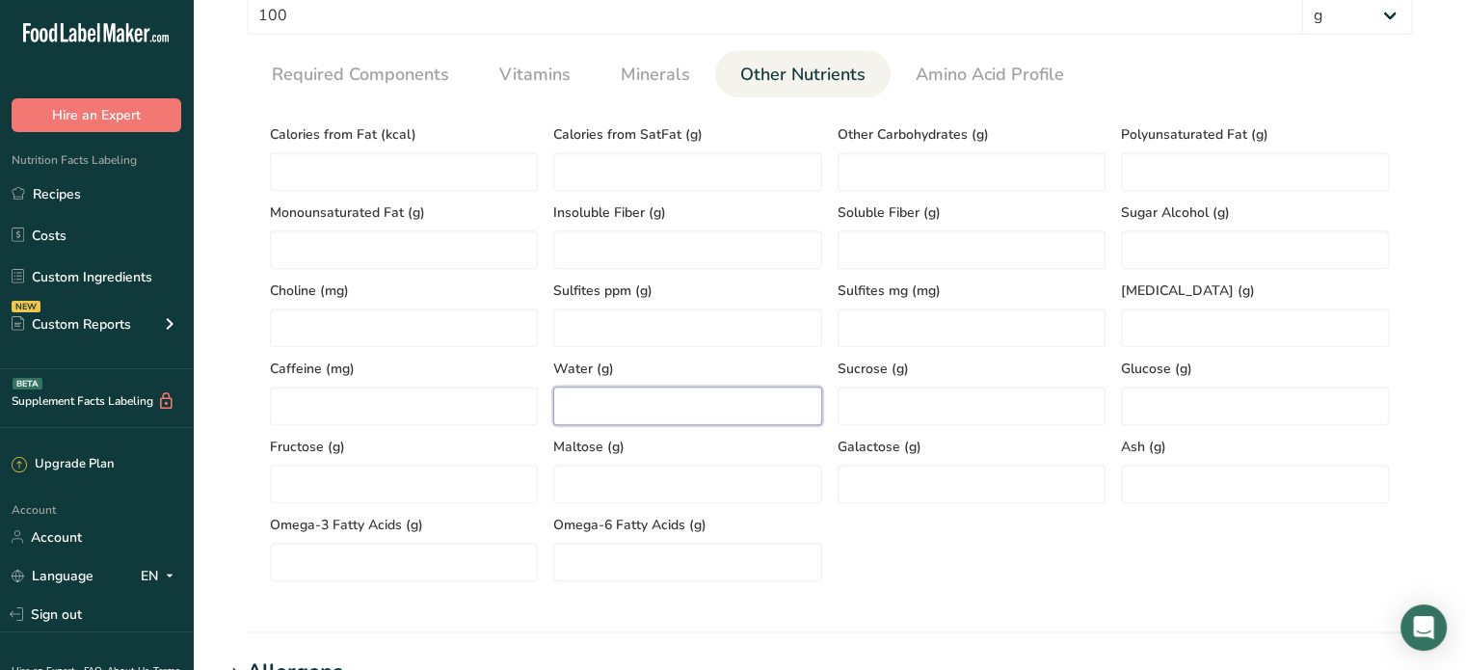
click at [575, 415] on input "number" at bounding box center [687, 406] width 268 height 39
type input "0.3"
click at [1160, 490] on input "number" at bounding box center [1255, 484] width 268 height 39
type input "9.6"
click at [1057, 539] on div "Calories from Fat (kcal) Calories from SatFat (g) Other Carbohydrates (g) Polyu…" at bounding box center [829, 347] width 1135 height 468
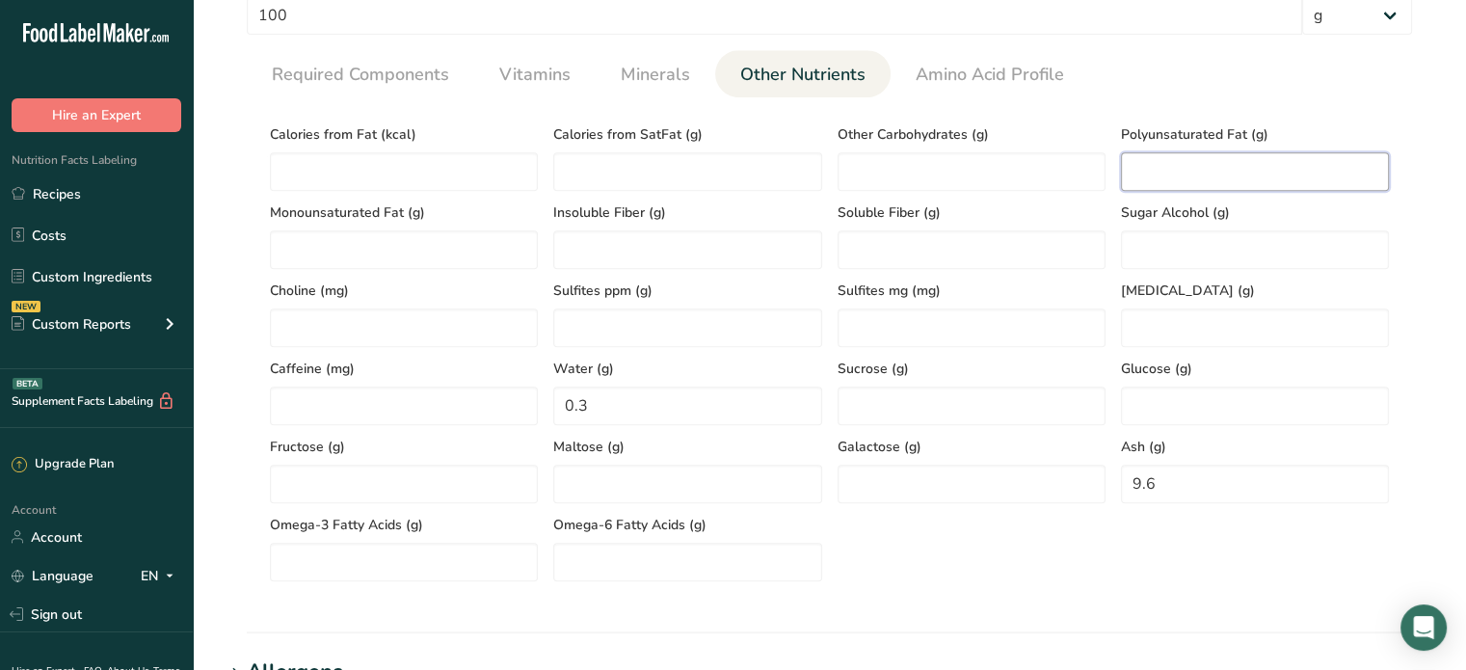
click at [1300, 174] on Fat "number" at bounding box center [1255, 171] width 268 height 39
type Fat "44"
click at [411, 238] on Fat "number" at bounding box center [404, 249] width 268 height 39
type Fat "11"
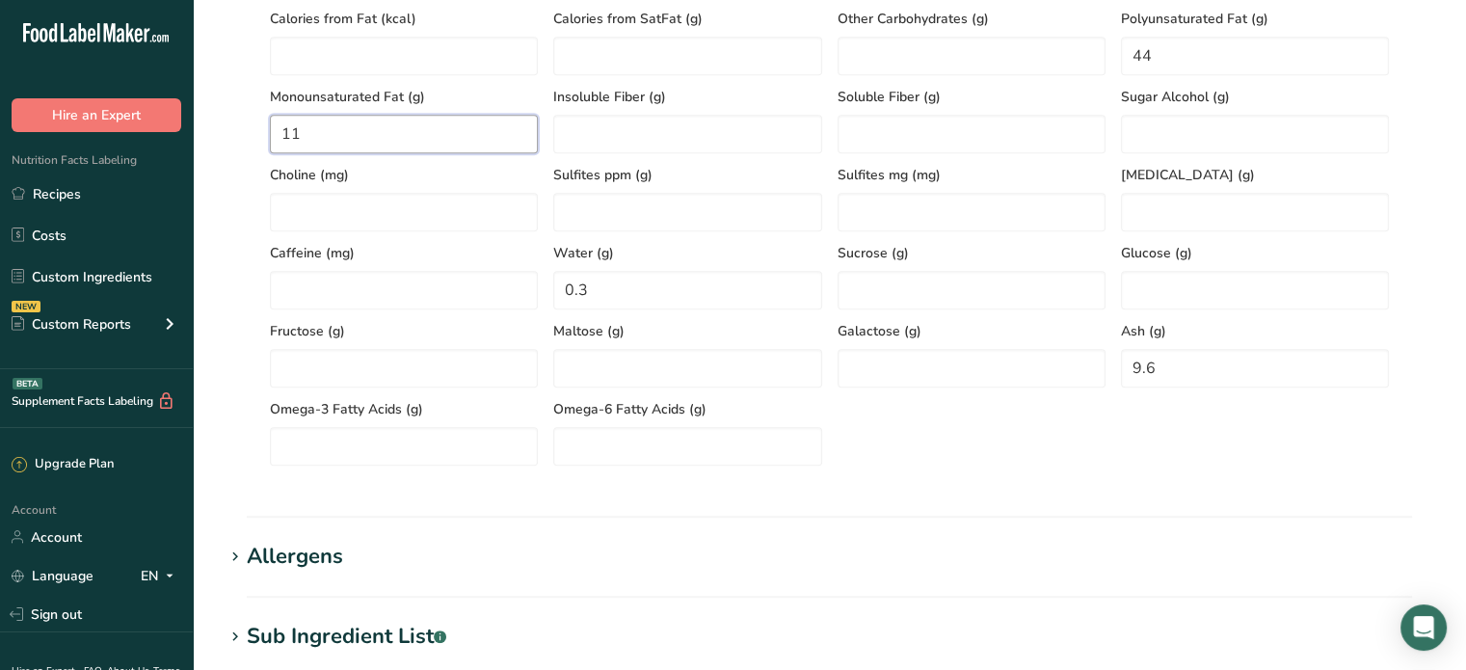
scroll to position [1157, 0]
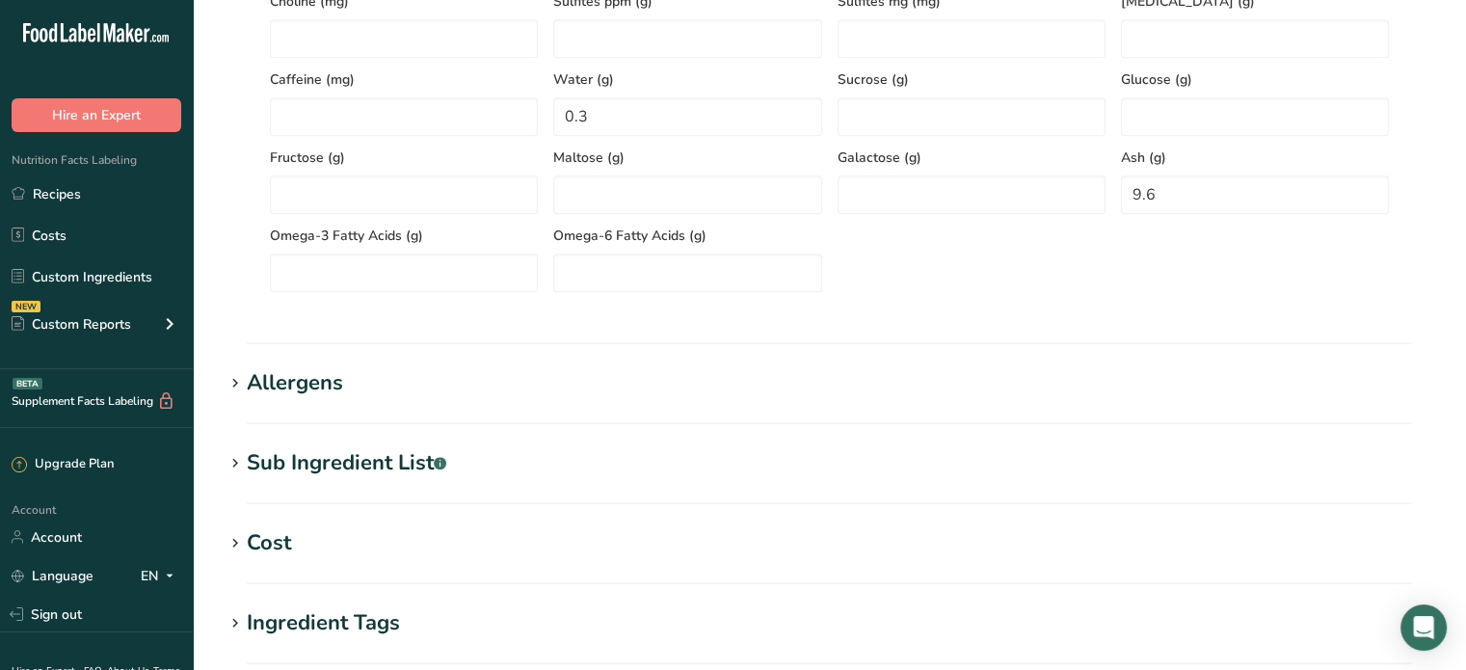
click at [258, 388] on div "Allergens" at bounding box center [295, 383] width 96 height 32
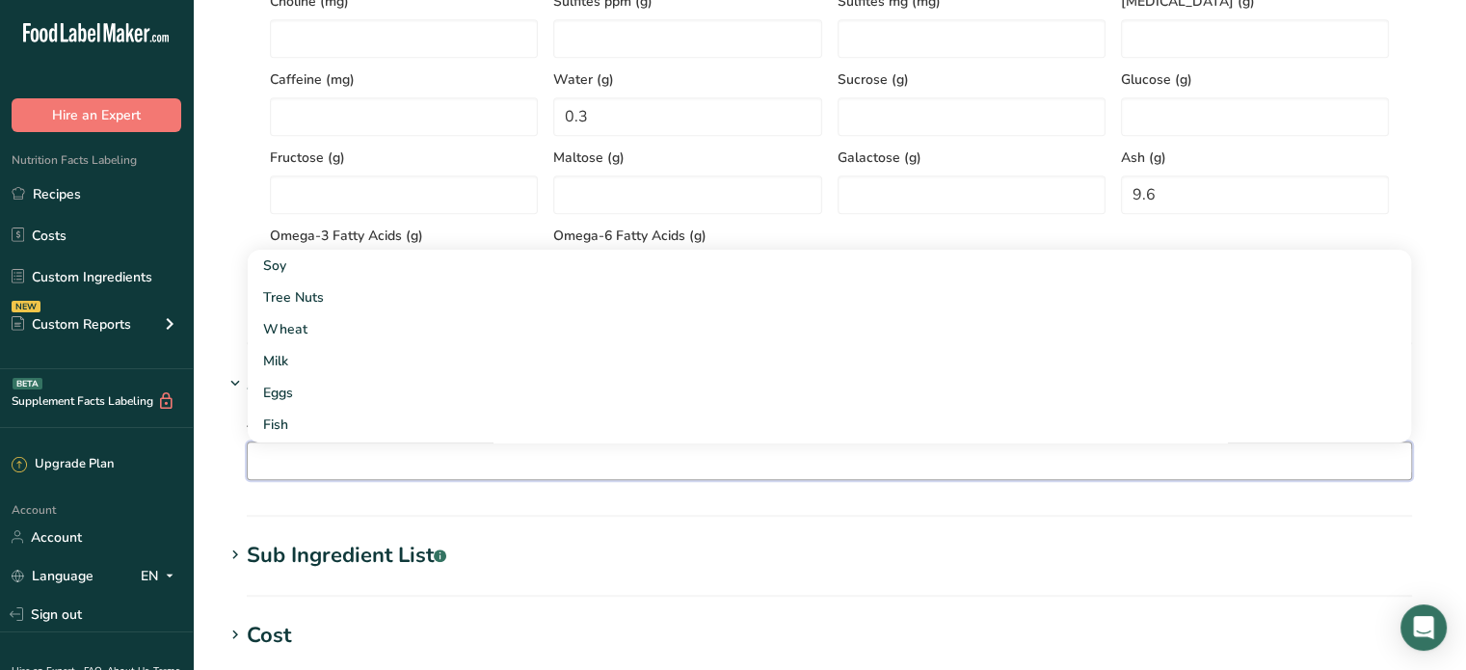
click at [310, 468] on input "text" at bounding box center [830, 460] width 1164 height 30
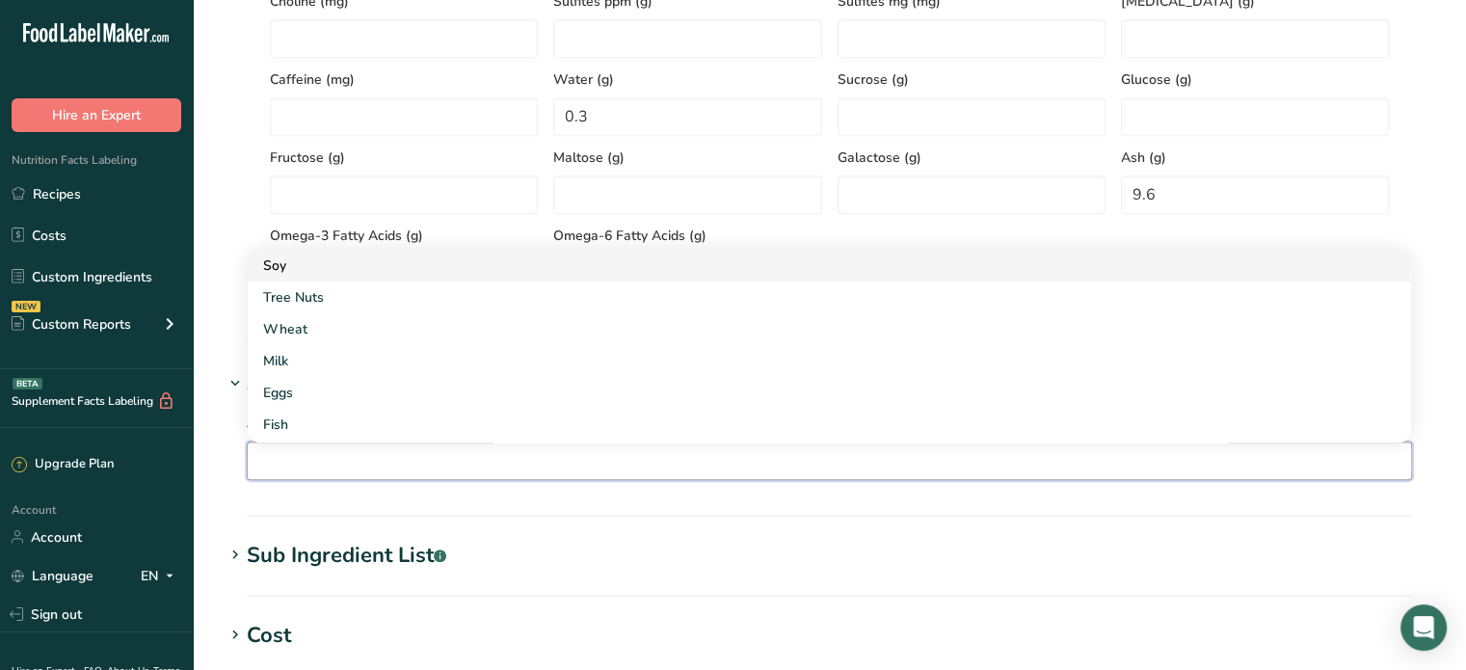
click at [287, 259] on div "Soy" at bounding box center [814, 265] width 1102 height 20
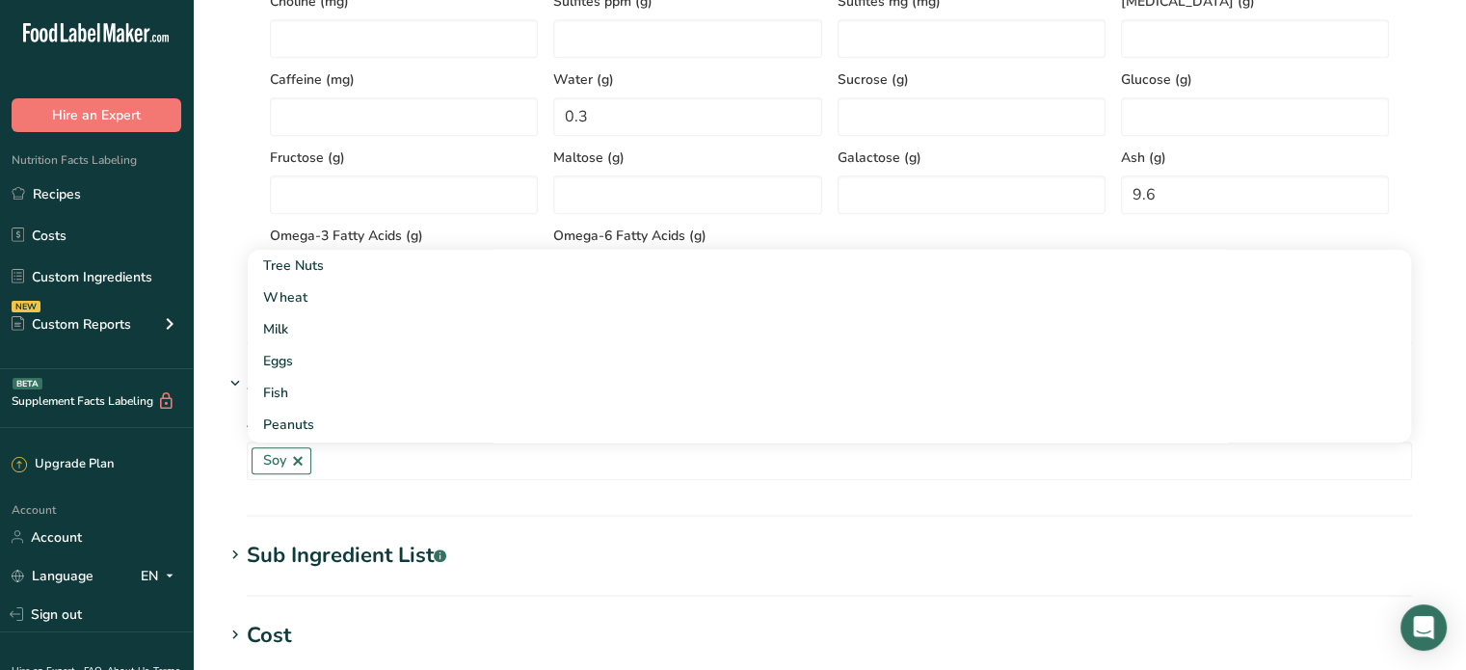
click at [351, 500] on section "Allergens Add any known allergens associated with your ingredient Soy Tree Nuts…" at bounding box center [830, 441] width 1212 height 149
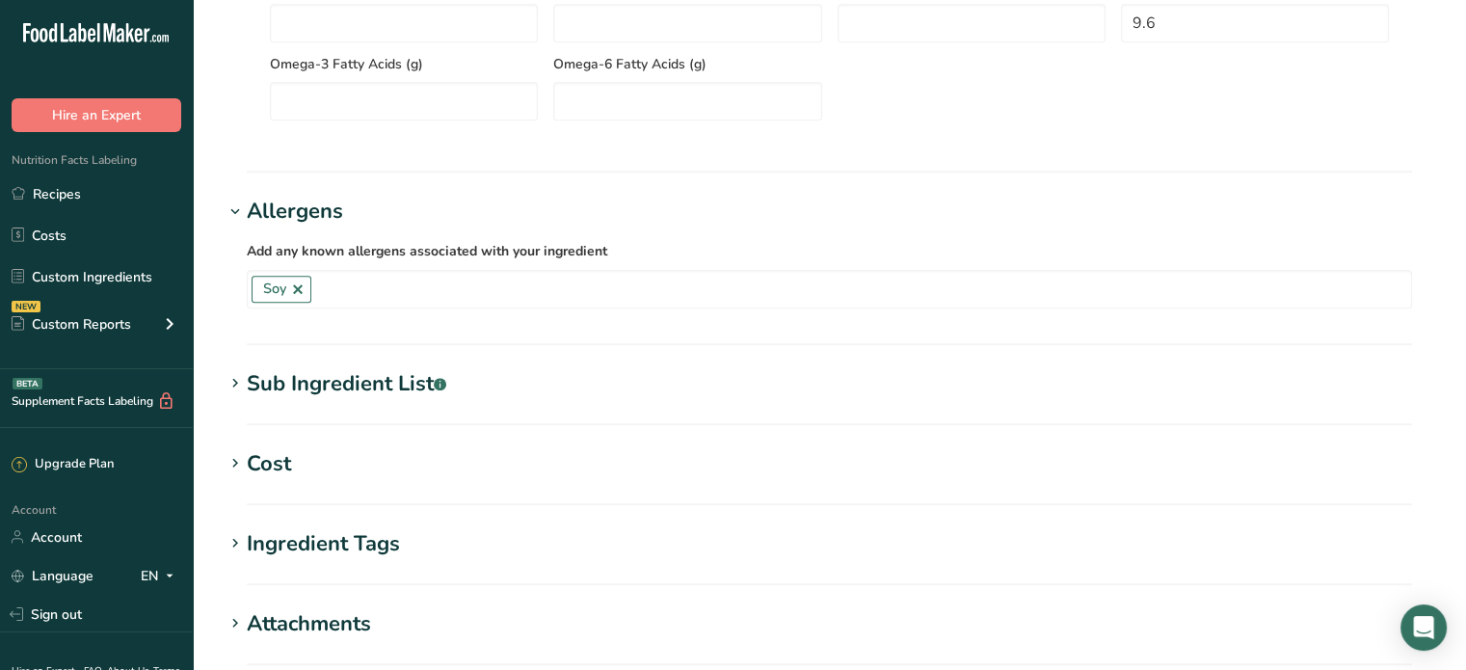
scroll to position [1542, 0]
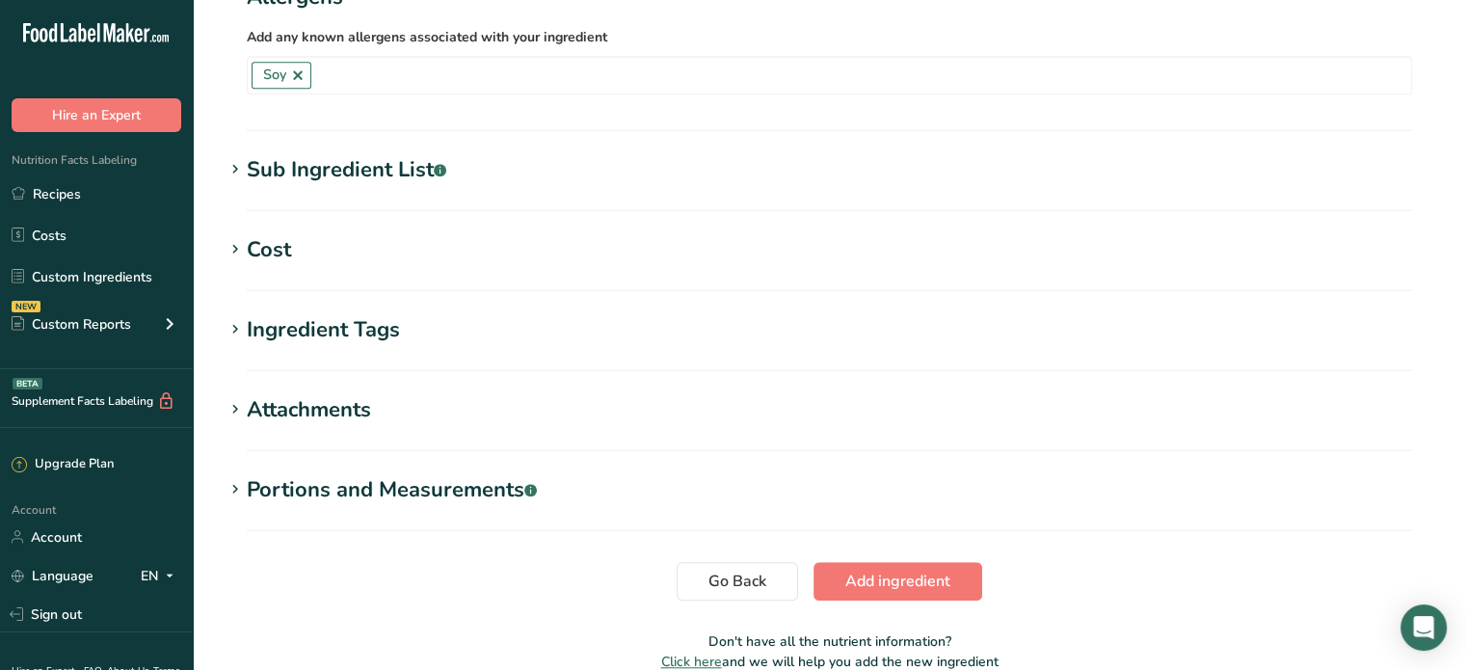
click at [910, 575] on span "Add ingredient" at bounding box center [897, 581] width 105 height 23
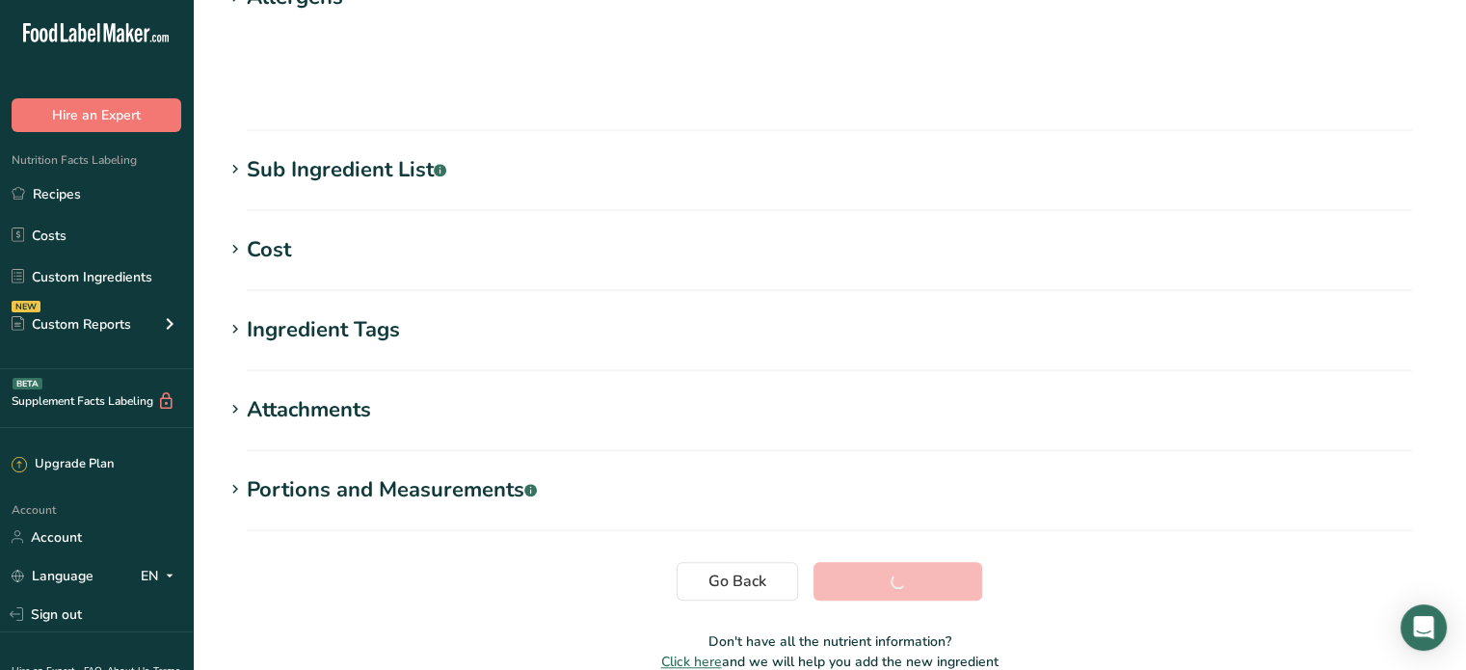
scroll to position [362, 0]
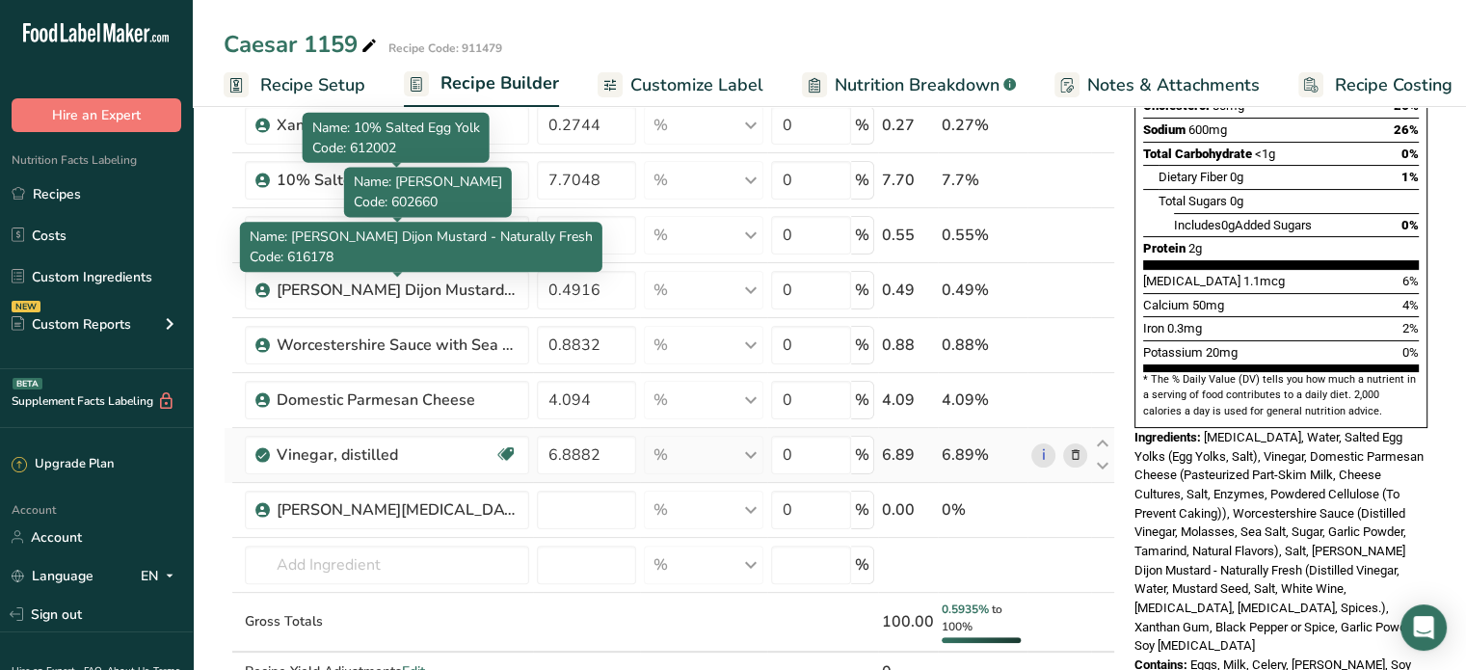
scroll to position [482, 0]
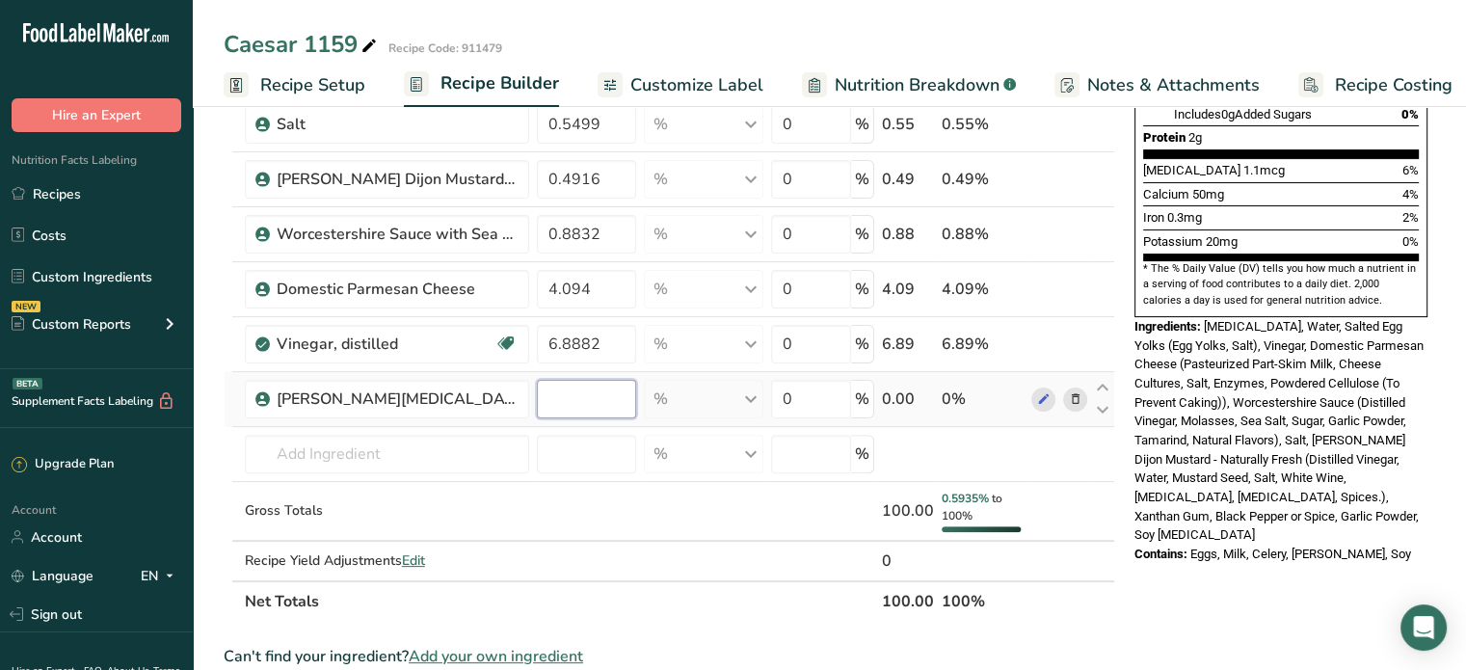
click at [600, 406] on input "number" at bounding box center [587, 399] width 100 height 39
type input "0.0889"
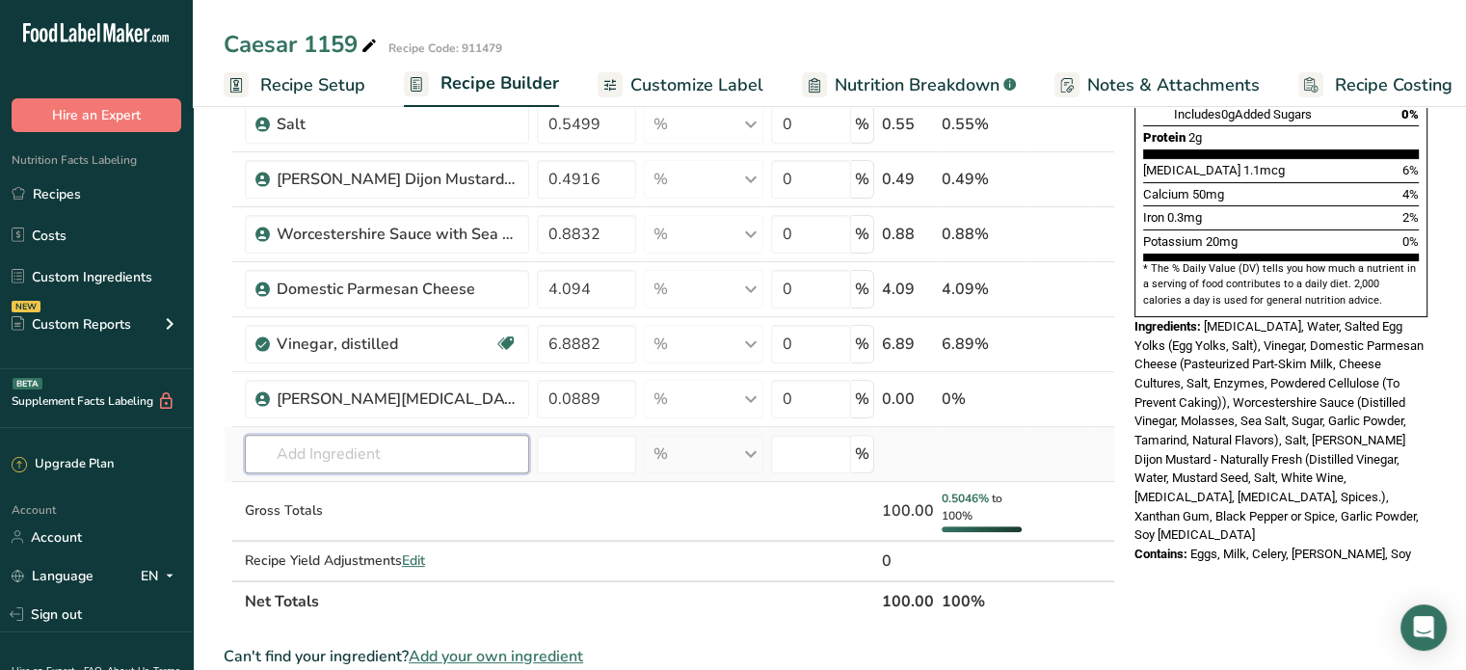
click at [332, 453] on div "Ingredient * Amount * Unit * Waste * .a-a{fill:#347362;}.b-a{fill:#fff;} Grams …" at bounding box center [670, 174] width 892 height 896
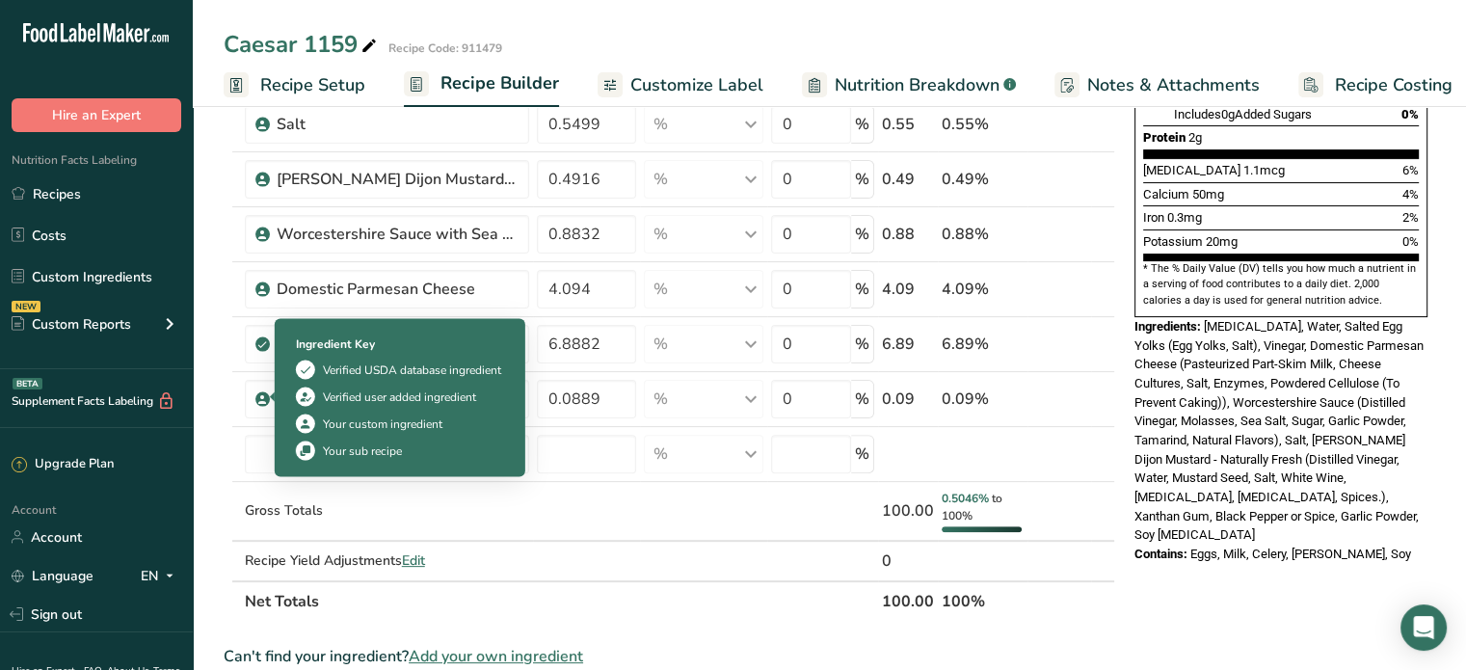
click at [334, 437] on div "Ingredient Key Verified USDA database ingredient Verified user added ingredient…" at bounding box center [399, 397] width 231 height 148
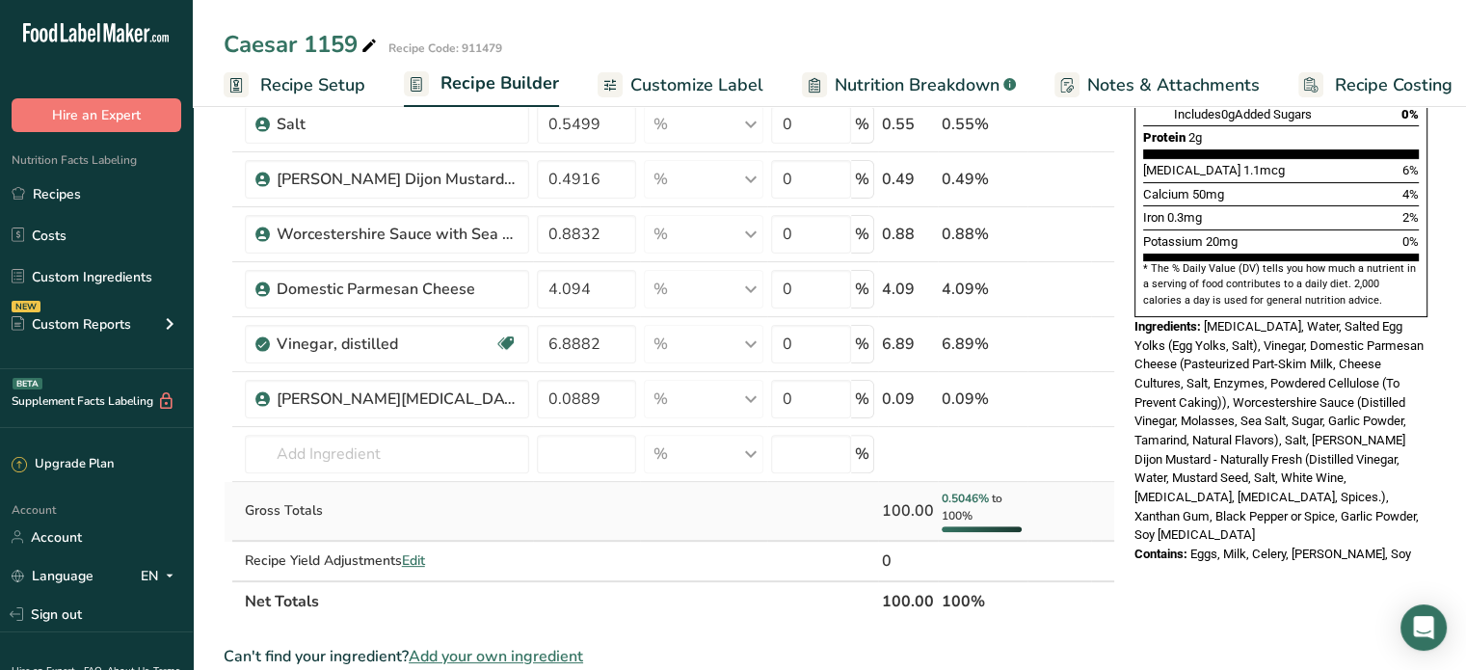
click at [525, 522] on td "Gross Totals" at bounding box center [387, 512] width 292 height 60
click at [376, 444] on input "text" at bounding box center [387, 454] width 284 height 39
click at [474, 657] on span "Add your own ingredient" at bounding box center [496, 656] width 174 height 23
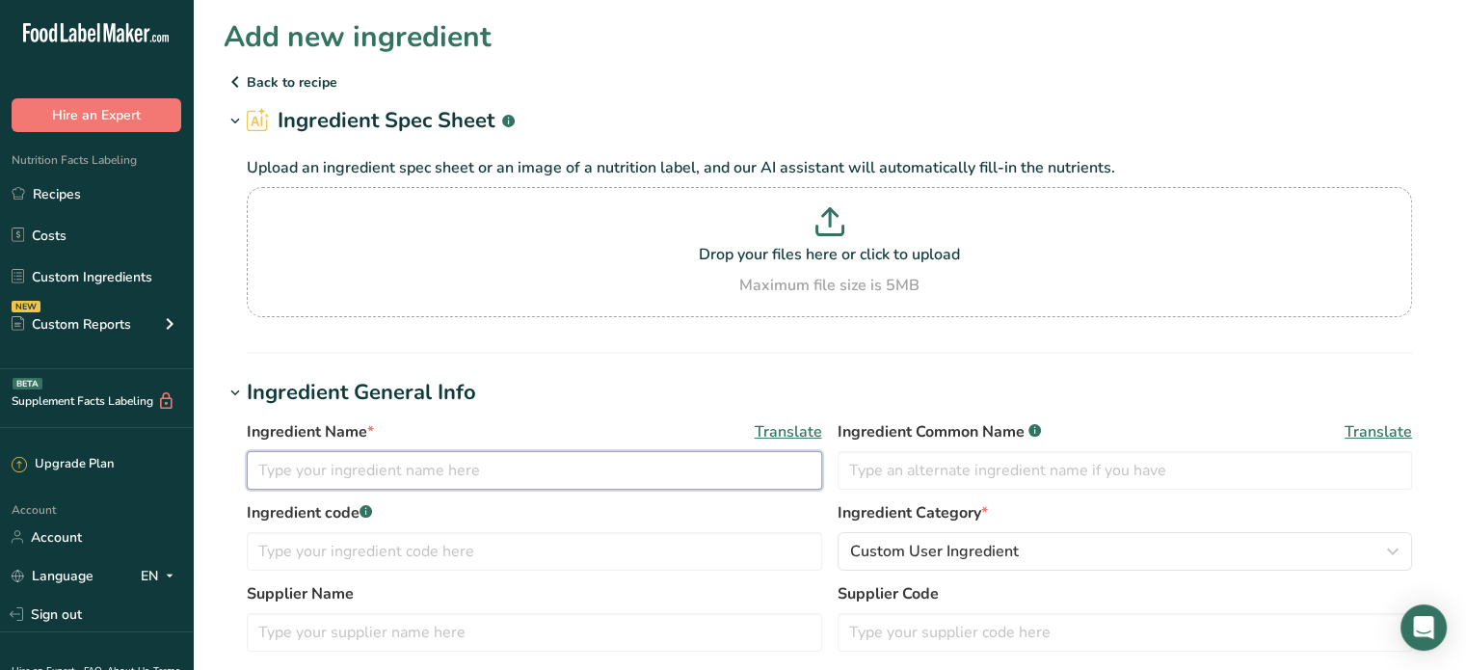
click at [365, 471] on input "text" at bounding box center [534, 470] width 575 height 39
type input "B"
type input "Aquaresin Black Pepper, NS"
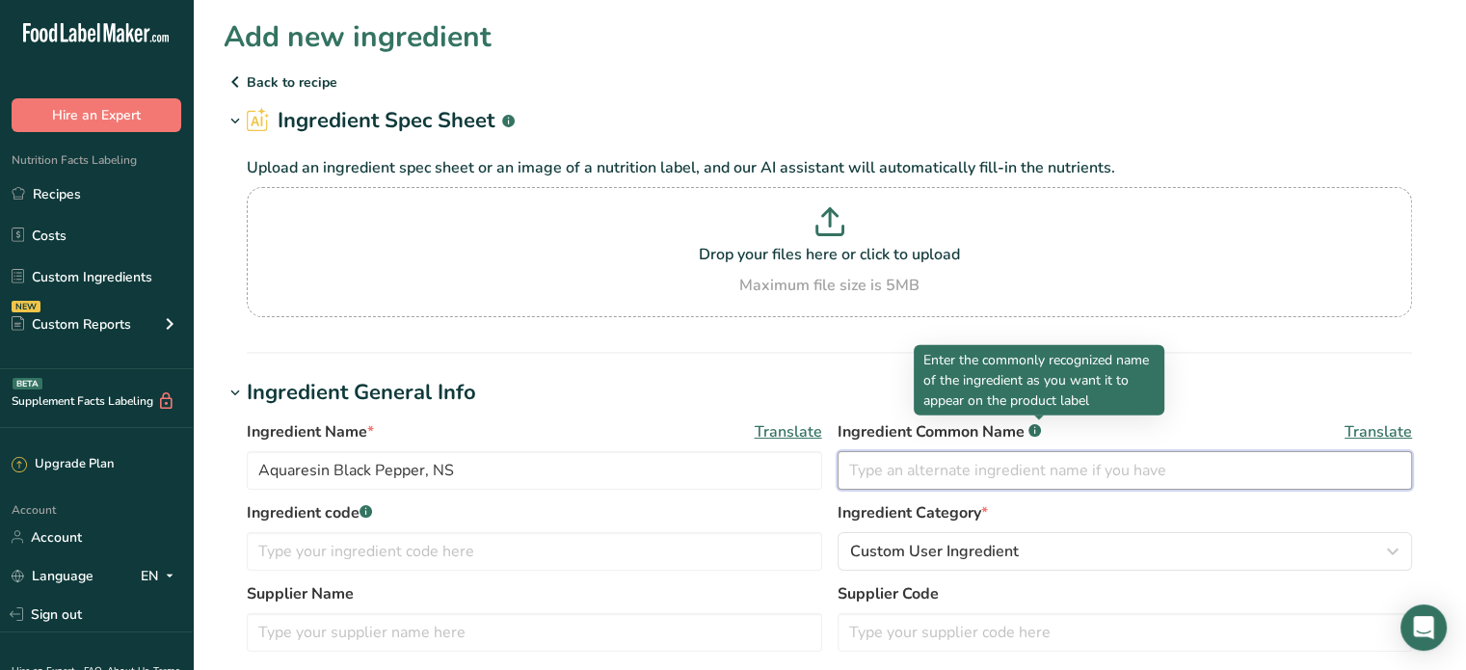
click at [953, 481] on input "text" at bounding box center [1125, 470] width 575 height 39
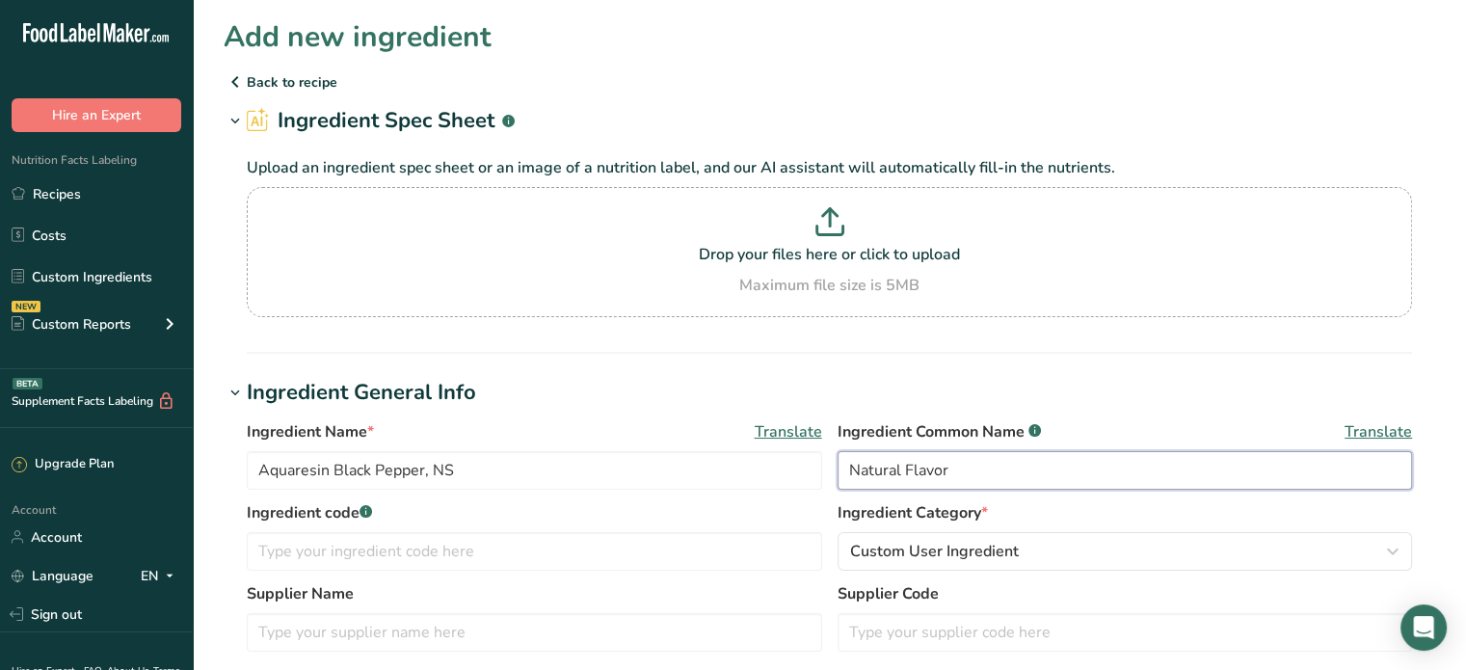
type input "Natural Flavor"
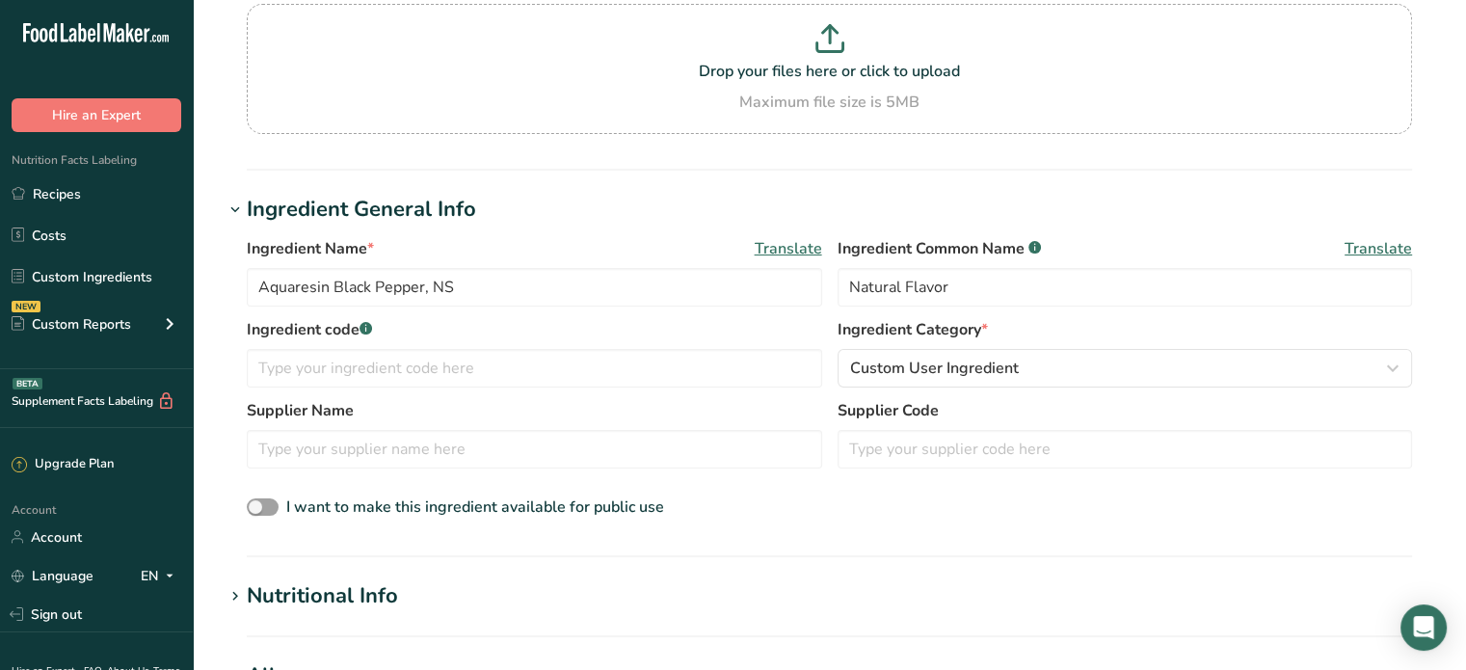
scroll to position [193, 0]
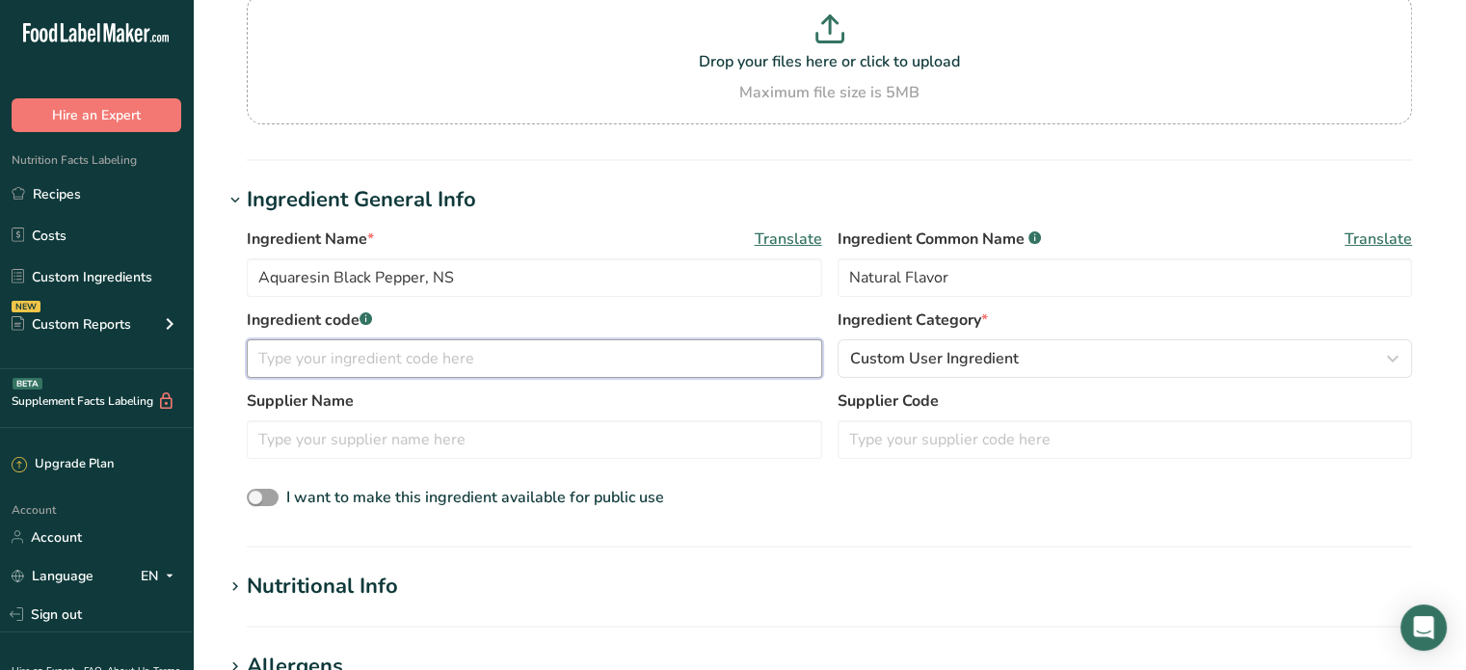
click at [459, 358] on input "text" at bounding box center [534, 358] width 575 height 39
type input "602390"
click at [368, 562] on section "Add new ingredient Back to recipe Ingredient Spec Sheet .a-a{fill:#347362;}.b-a…" at bounding box center [829, 543] width 1273 height 1472
click at [357, 577] on div "Nutritional Info" at bounding box center [322, 587] width 151 height 32
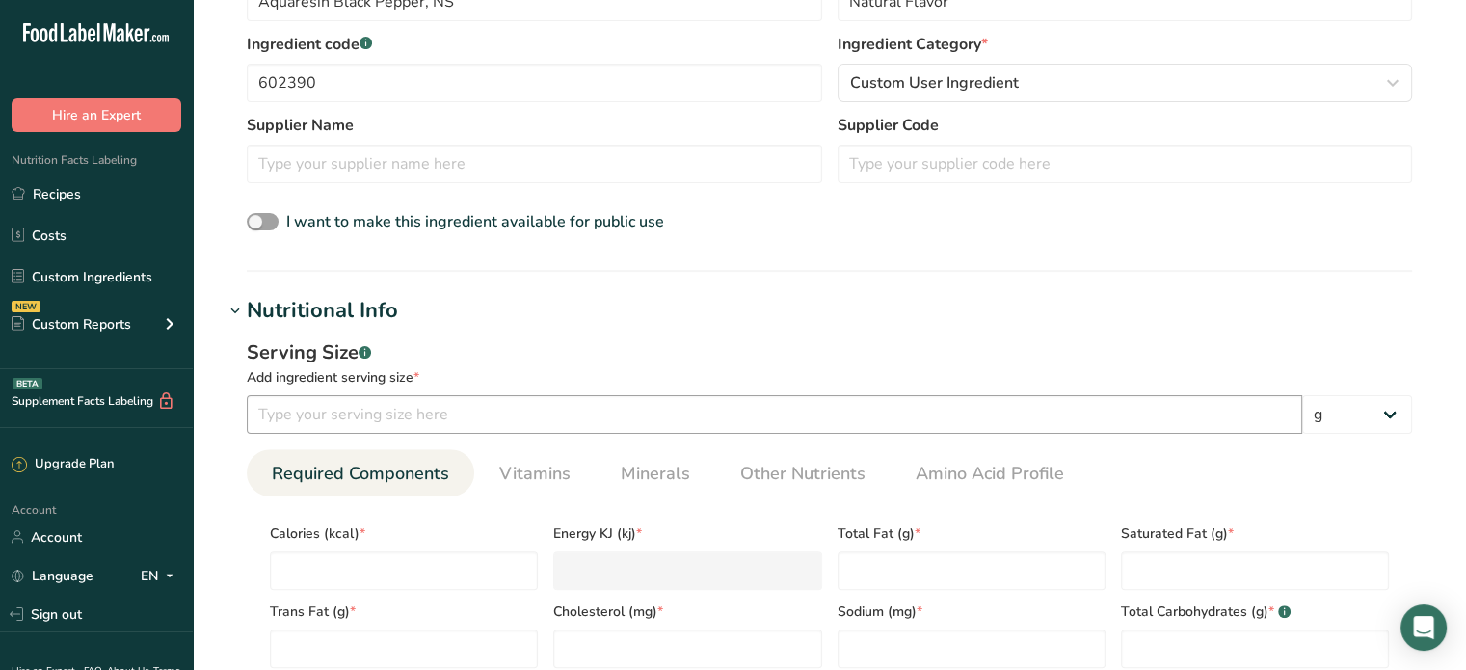
scroll to position [482, 0]
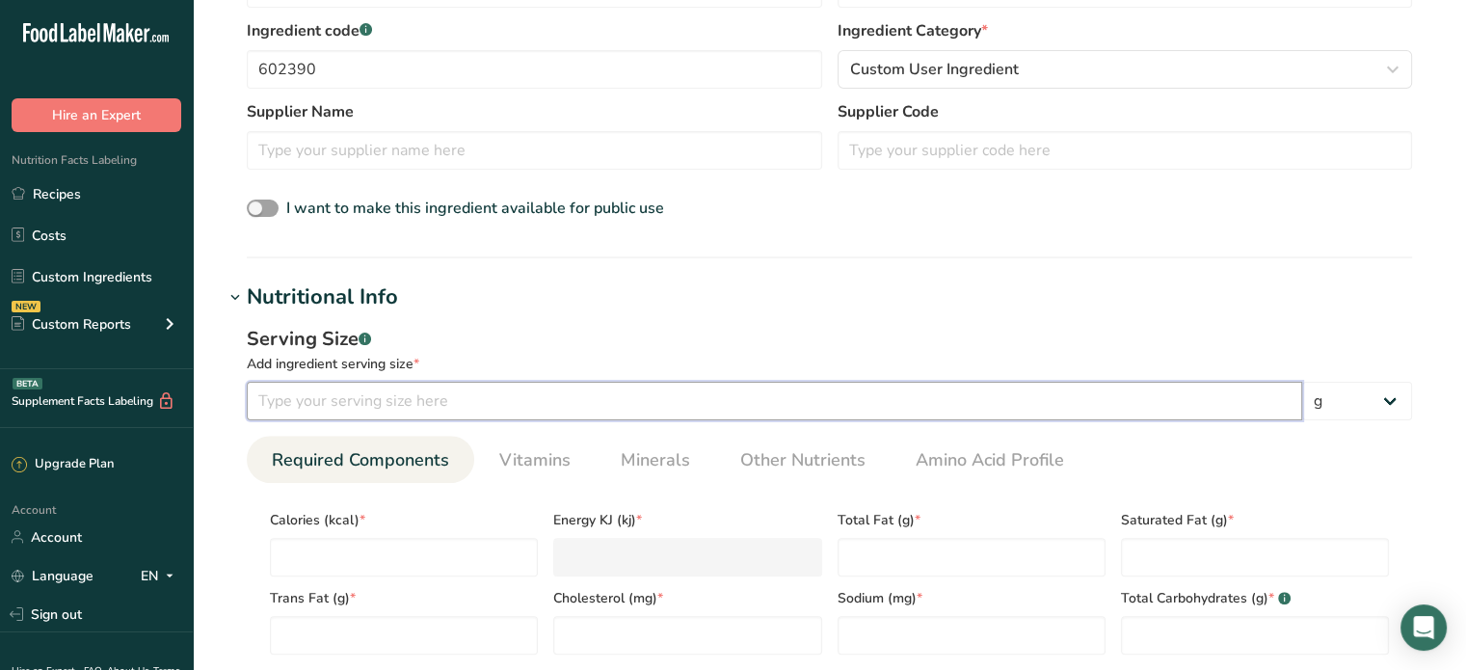
click at [333, 400] on input "number" at bounding box center [775, 401] width 1056 height 39
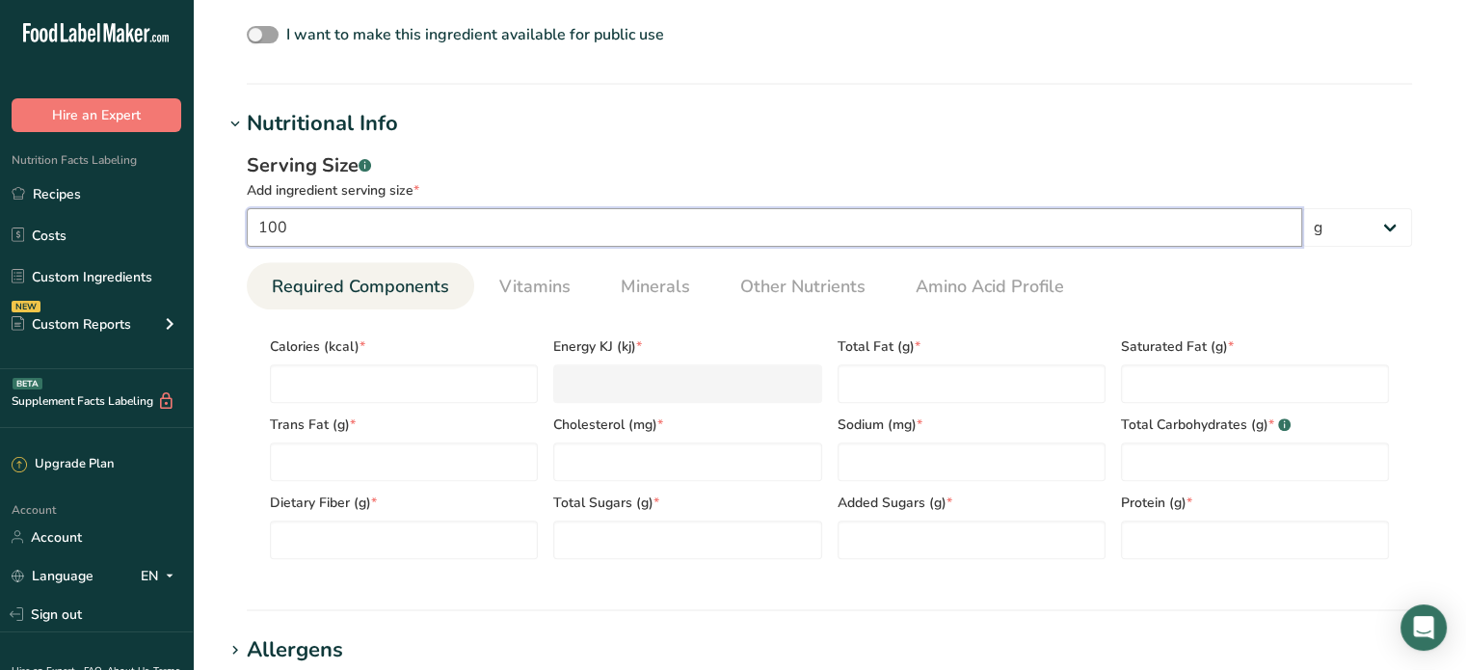
scroll to position [868, 0]
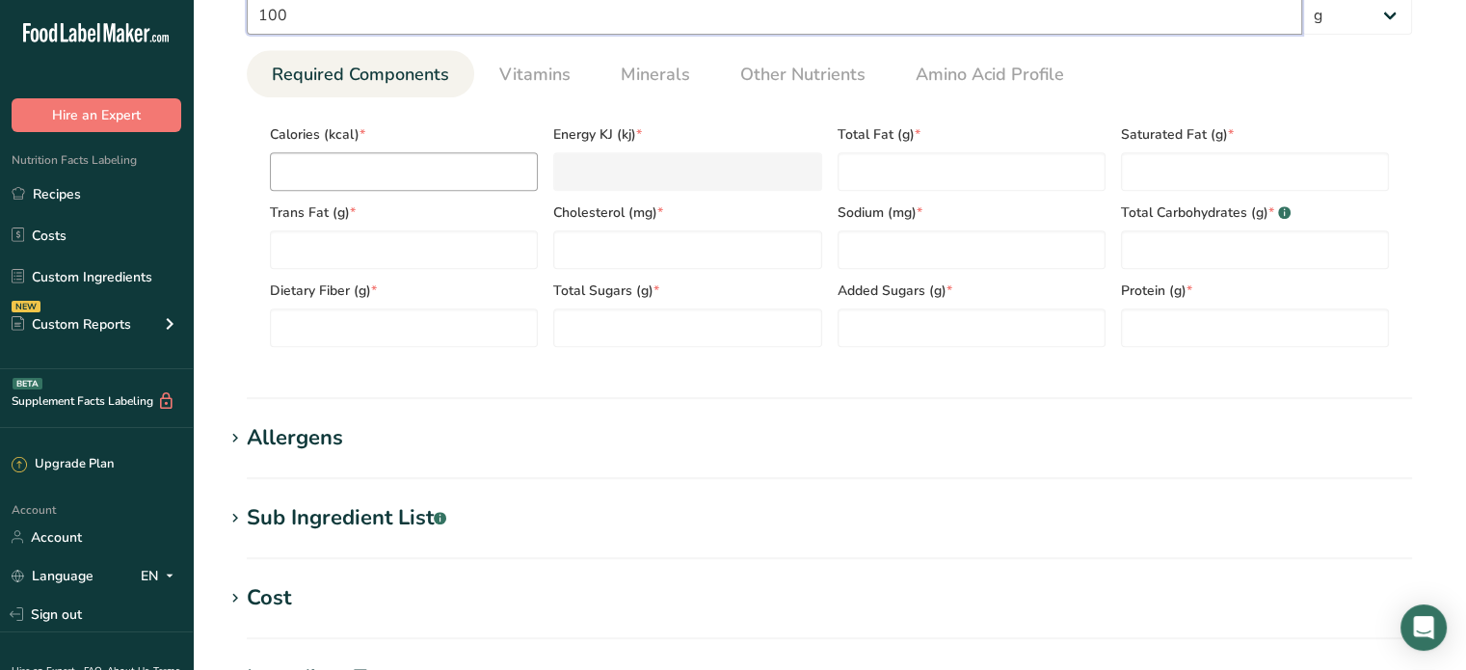
type input "100"
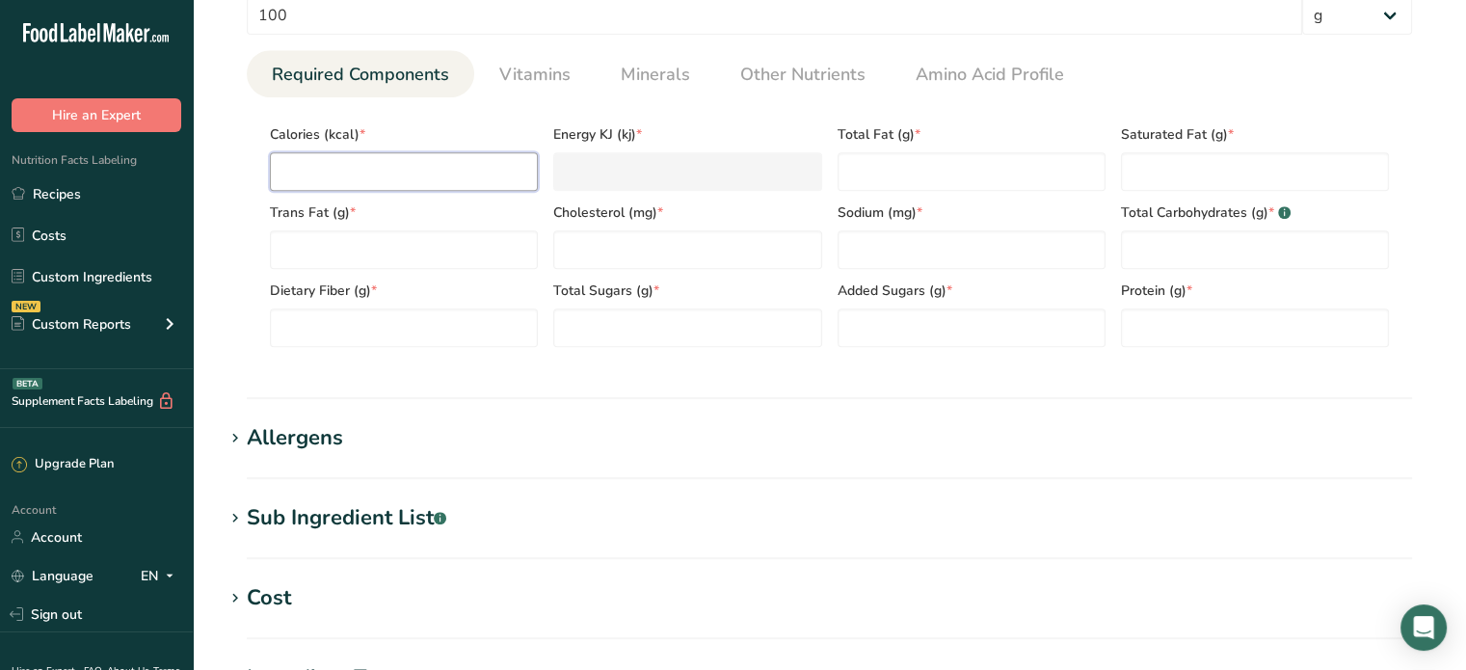
click at [401, 154] on input "number" at bounding box center [404, 171] width 268 height 39
type input "4"
type KJ "16.7"
type input "47"
type KJ "196.6"
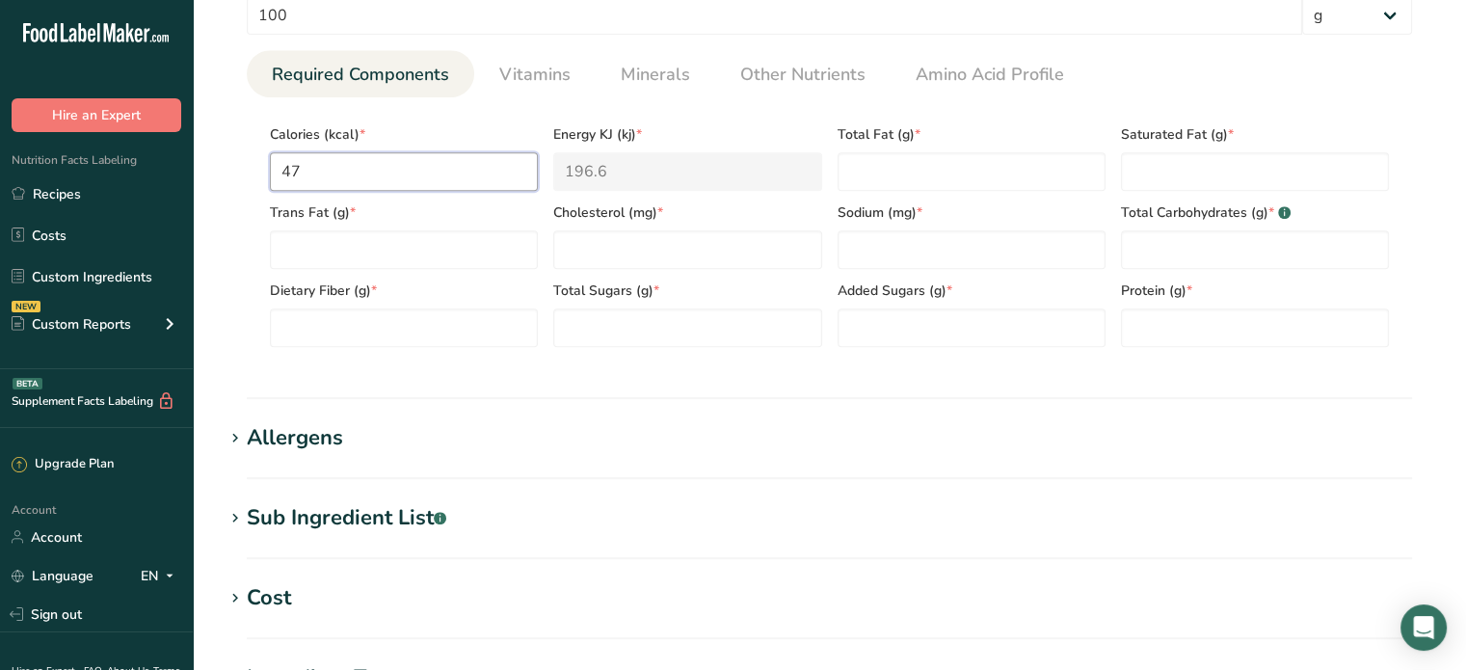
type input "477"
type KJ "1995.8"
type input "477"
click at [1083, 189] on Fat "number" at bounding box center [972, 171] width 268 height 39
type Fat "37"
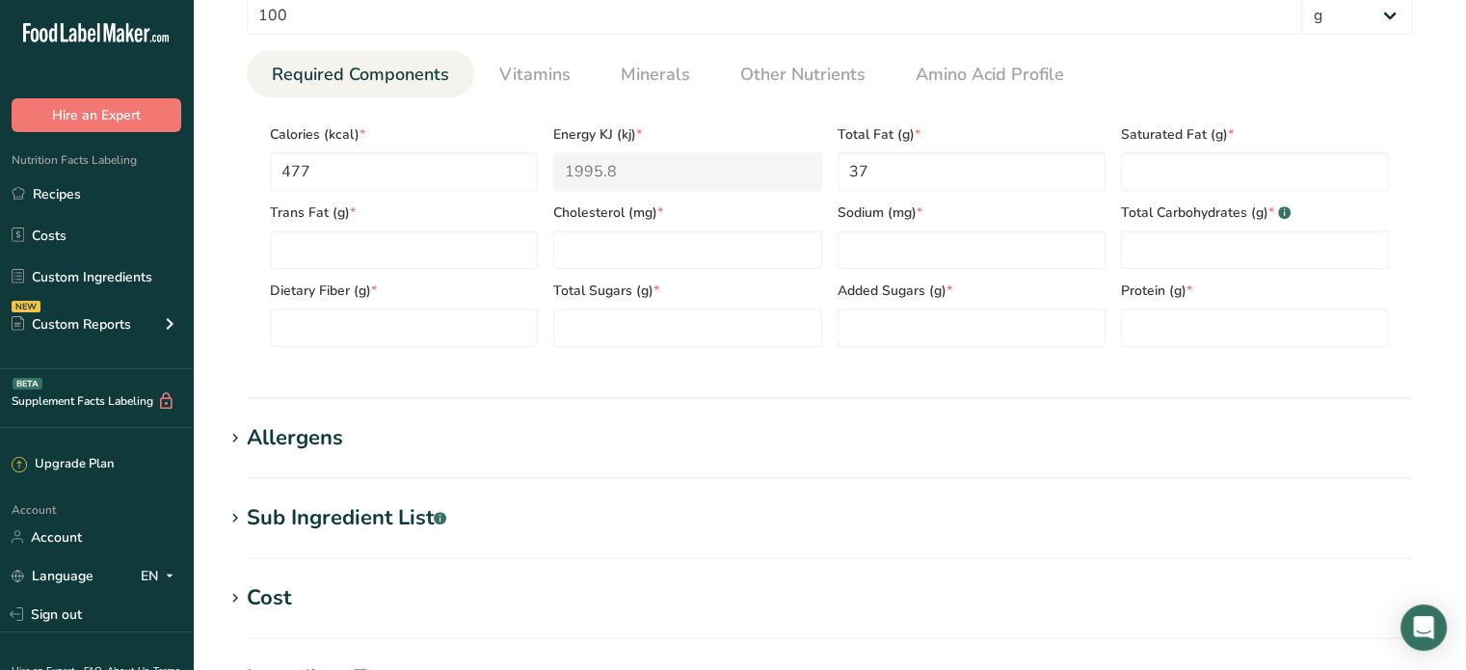
click at [1176, 148] on div "Saturated Fat (g) *" at bounding box center [1254, 152] width 283 height 78
click at [1186, 167] on Fat "number" at bounding box center [1255, 171] width 268 height 39
type Fat "6"
click at [435, 254] on Fat "number" at bounding box center [404, 249] width 268 height 39
type Fat "0"
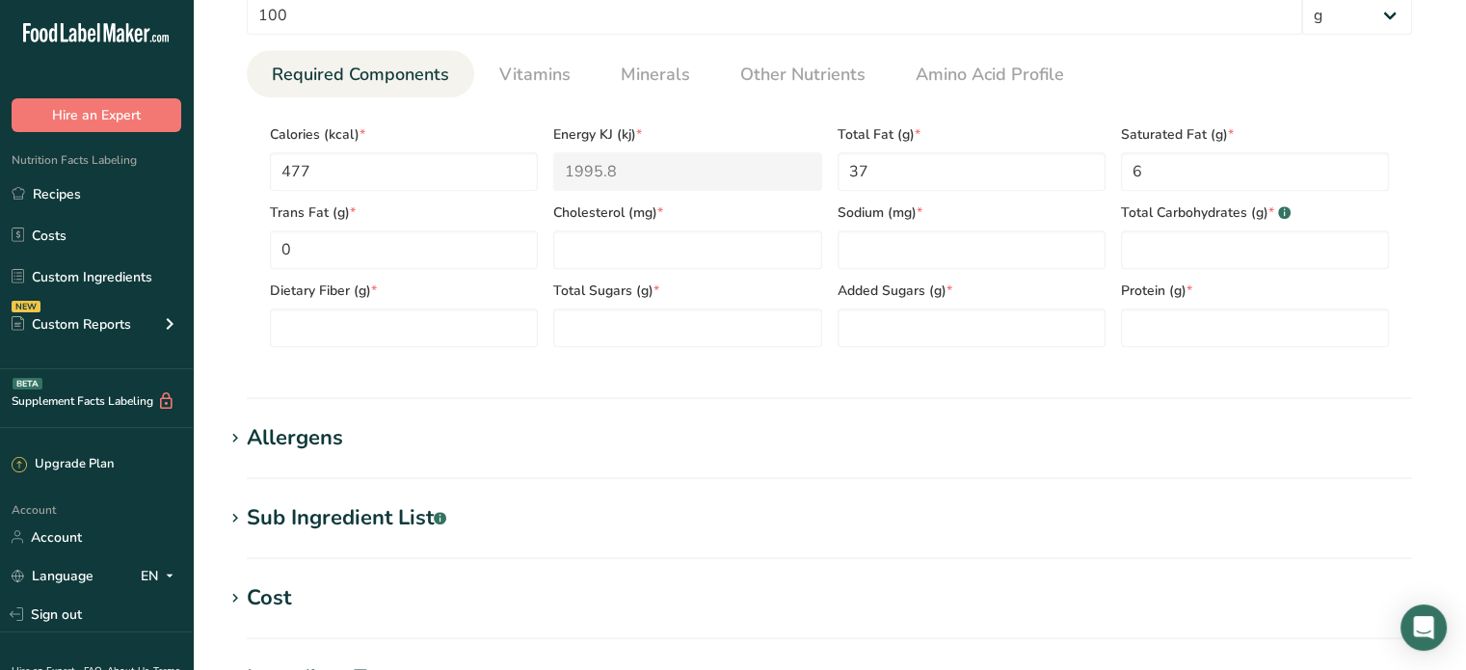
click at [608, 276] on div "Total Sugars (g) *" at bounding box center [687, 308] width 283 height 78
click at [627, 252] on input "number" at bounding box center [687, 249] width 268 height 39
type input "0"
click at [880, 245] on input "number" at bounding box center [972, 249] width 268 height 39
type input "0"
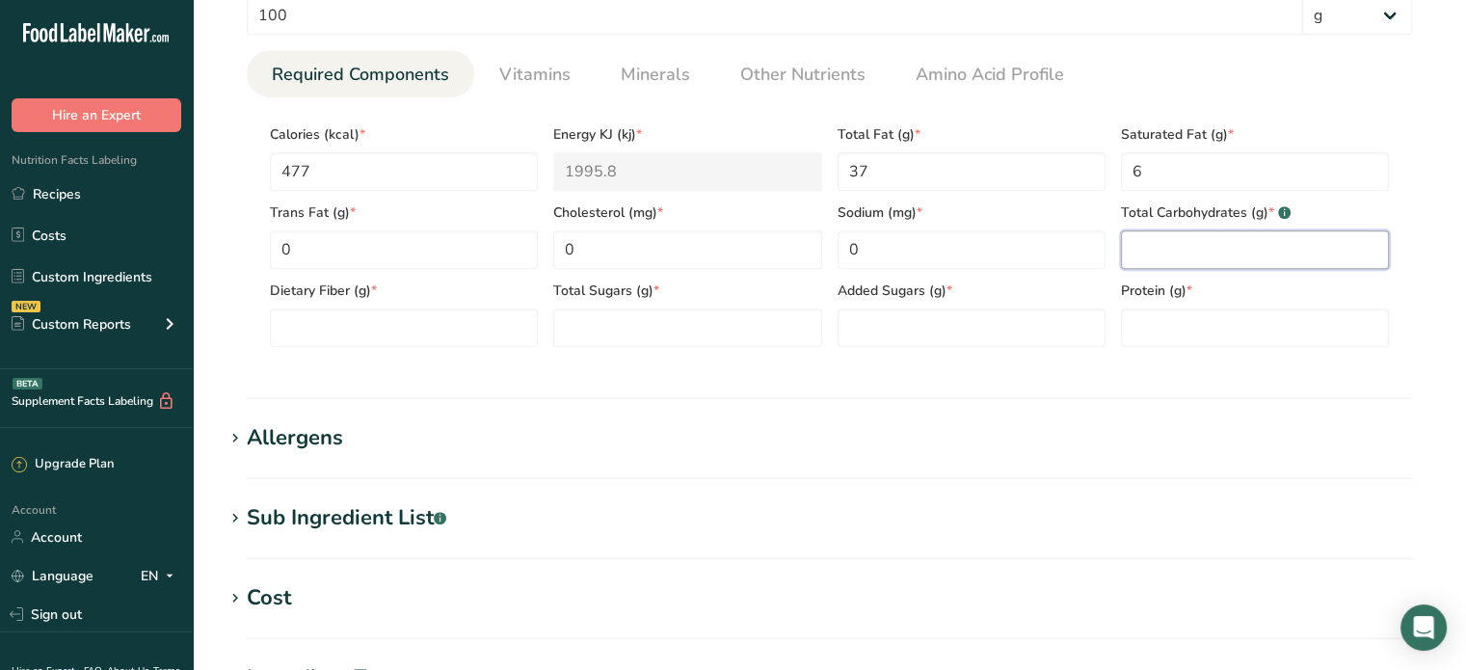
click at [1203, 244] on Carbohydrates "number" at bounding box center [1255, 249] width 268 height 39
type Carbohydrates "35"
click at [388, 317] on Fiber "number" at bounding box center [404, 327] width 268 height 39
type Fiber "0"
click at [621, 314] on Sugars "number" at bounding box center [687, 327] width 268 height 39
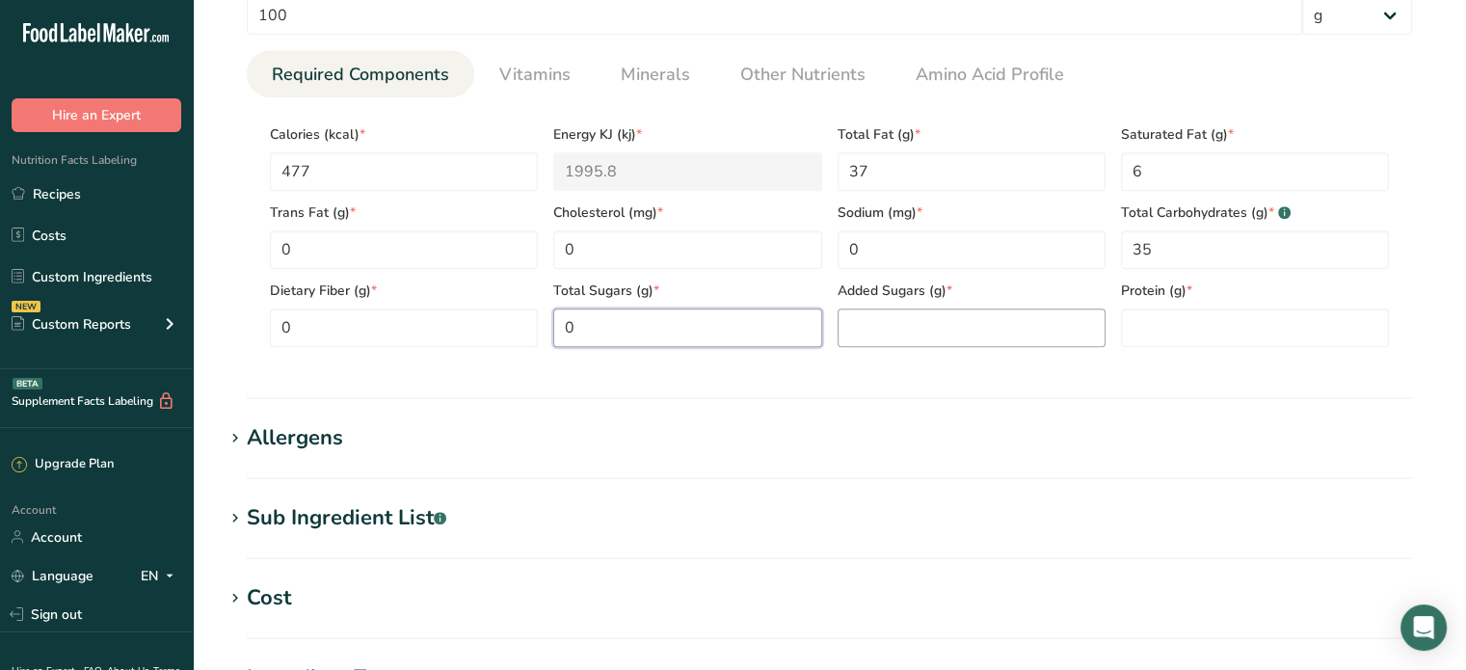
type Sugars "0"
click at [865, 321] on Sugars "number" at bounding box center [972, 327] width 268 height 39
type Sugars "0"
click at [1202, 303] on div "Protein (g) *" at bounding box center [1254, 308] width 283 height 78
click at [1198, 323] on input "number" at bounding box center [1255, 327] width 268 height 39
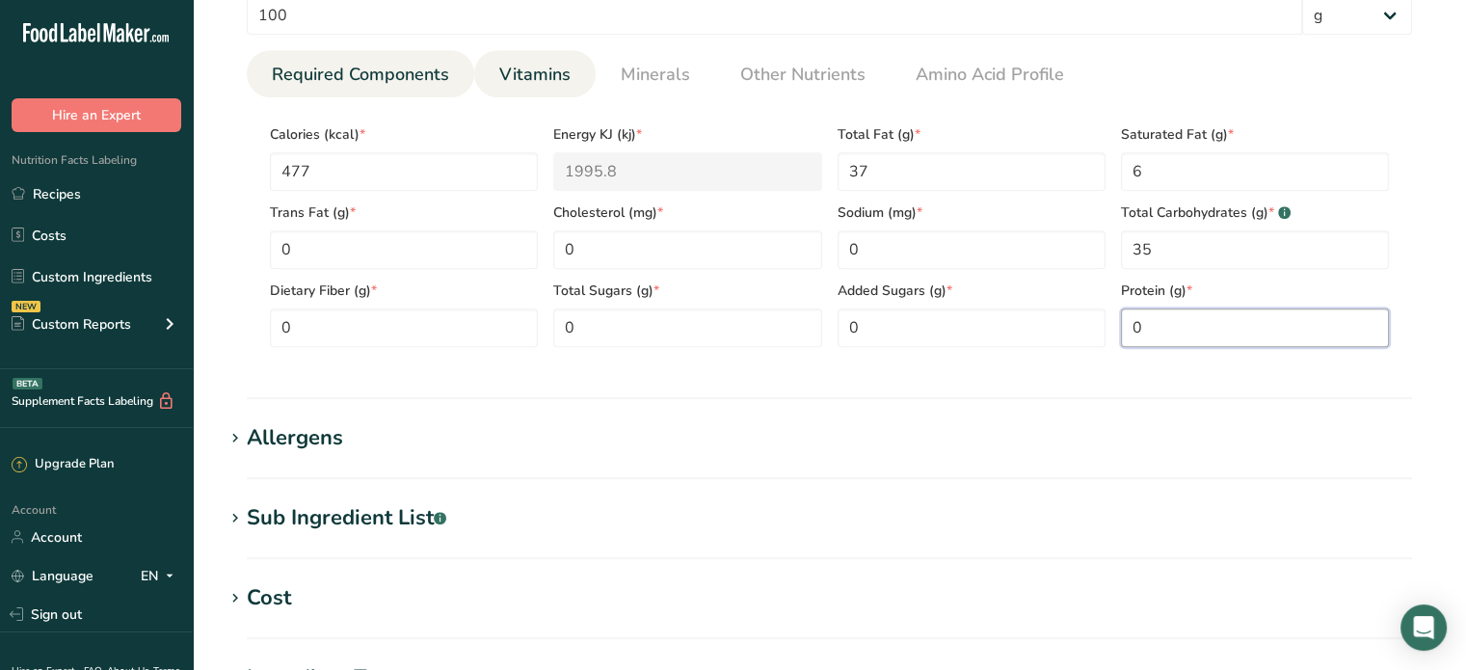
type input "0"
click at [530, 68] on span "Vitamins" at bounding box center [534, 75] width 71 height 26
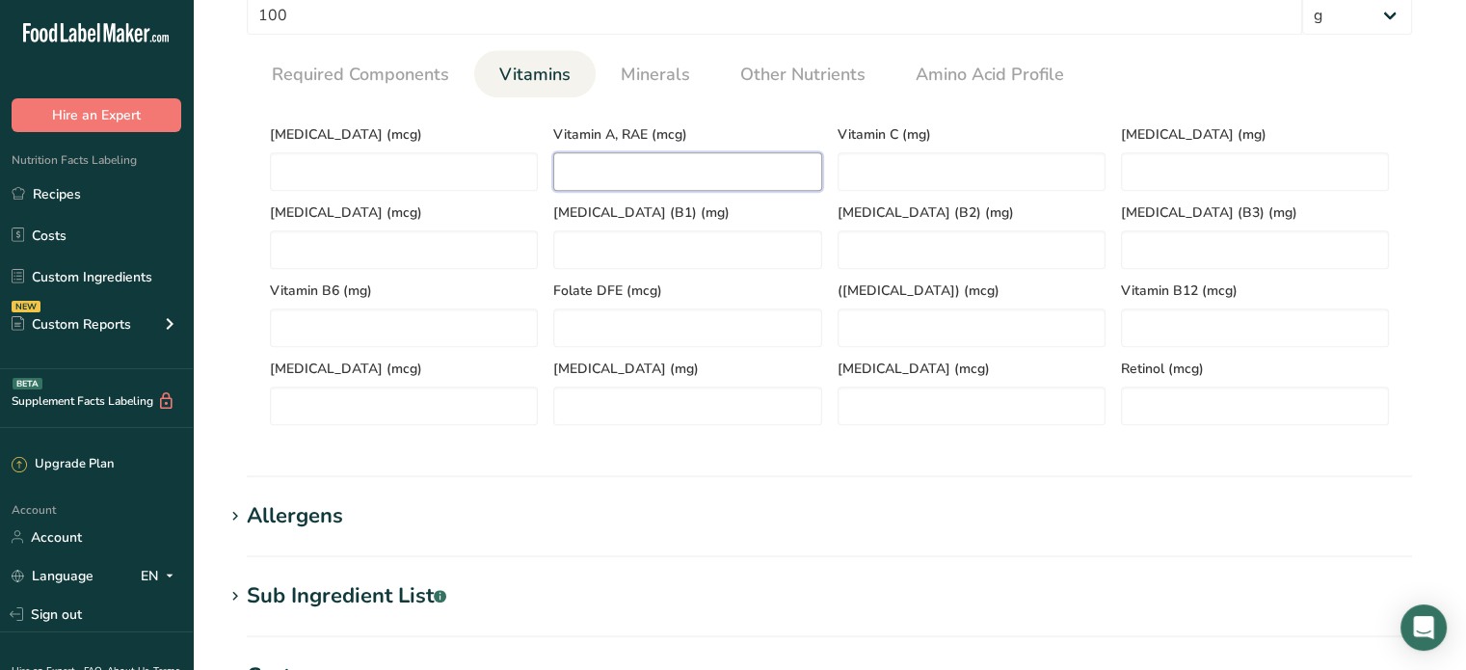
click at [625, 161] on RAE "number" at bounding box center [687, 171] width 268 height 39
drag, startPoint x: 384, startPoint y: 180, endPoint x: 376, endPoint y: 169, distance: 13.9
click at [383, 180] on D "number" at bounding box center [404, 171] width 268 height 39
type D "0"
click at [629, 88] on link "Minerals" at bounding box center [655, 74] width 85 height 49
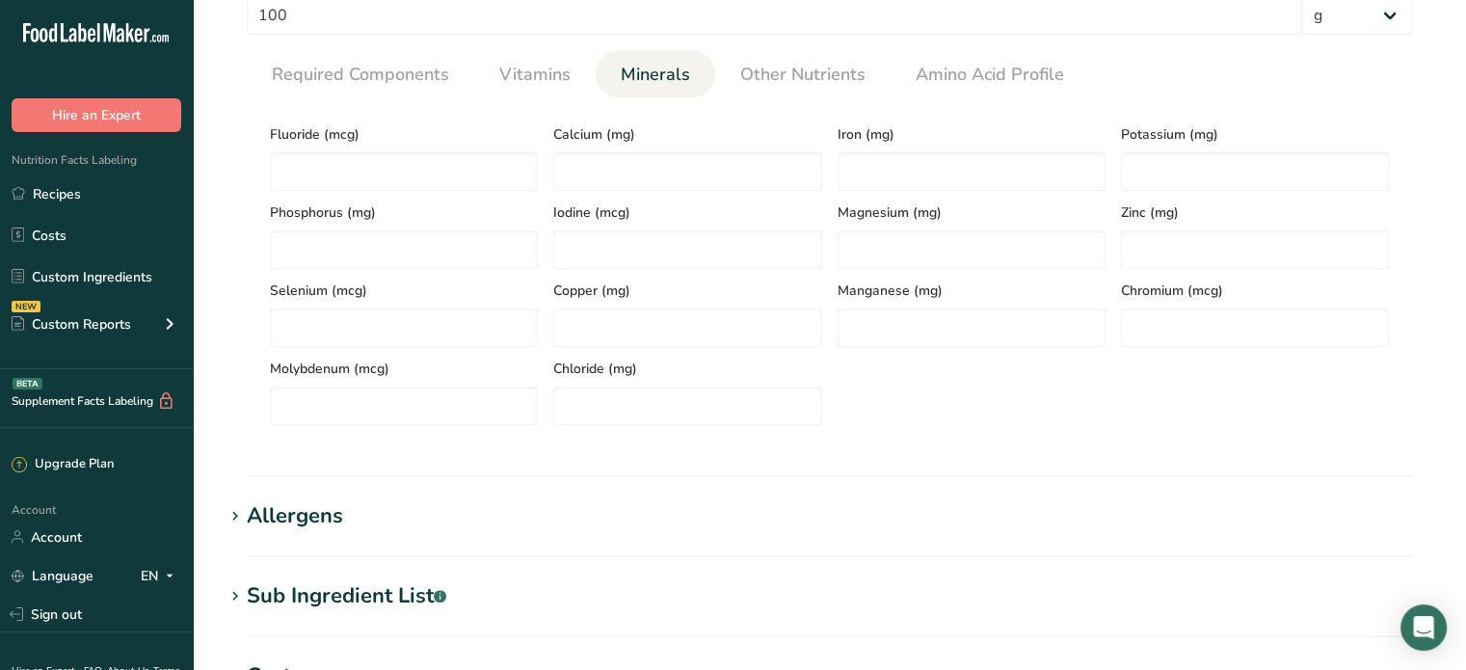
click at [624, 201] on div "Iodine (mcg)" at bounding box center [687, 230] width 283 height 78
click at [633, 169] on input "number" at bounding box center [687, 171] width 268 height 39
type input "0"
click at [1014, 179] on input "number" at bounding box center [972, 171] width 268 height 39
type input "0"
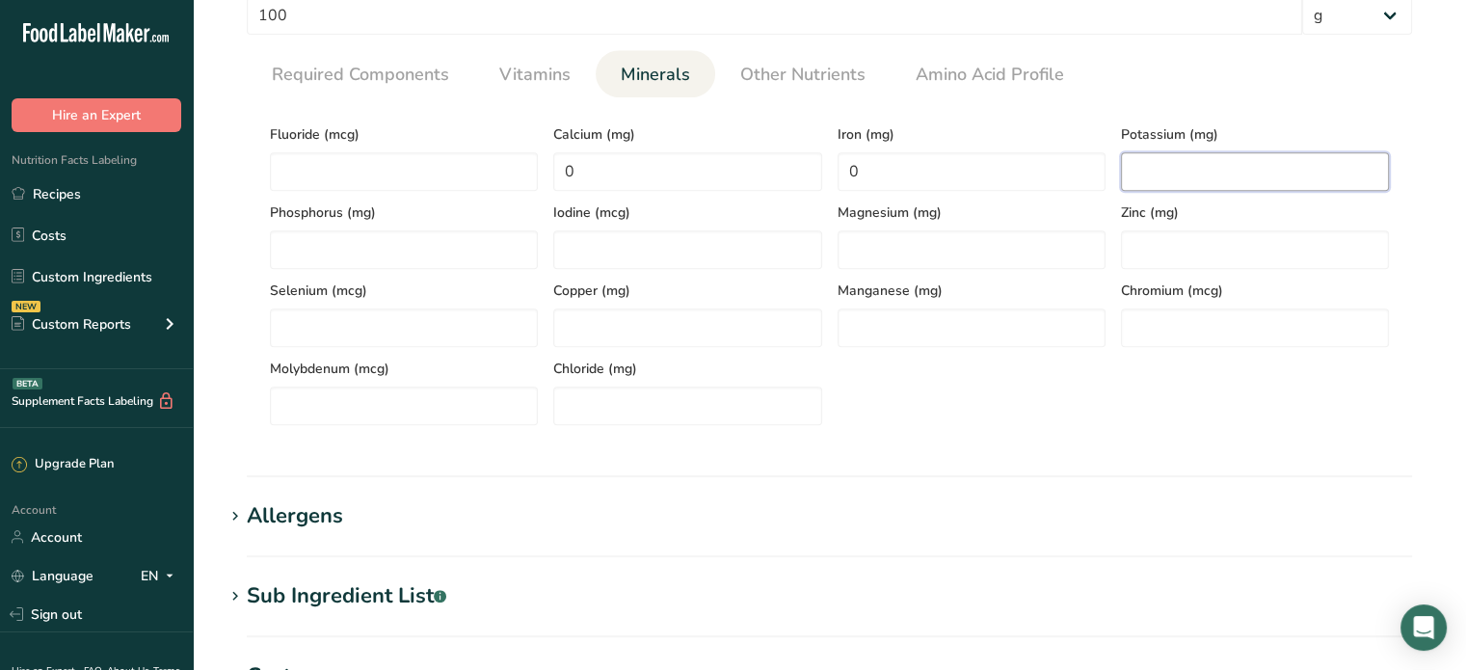
click at [1152, 167] on input "number" at bounding box center [1255, 171] width 268 height 39
type input "0"
click at [783, 72] on span "Other Nutrients" at bounding box center [802, 75] width 125 height 26
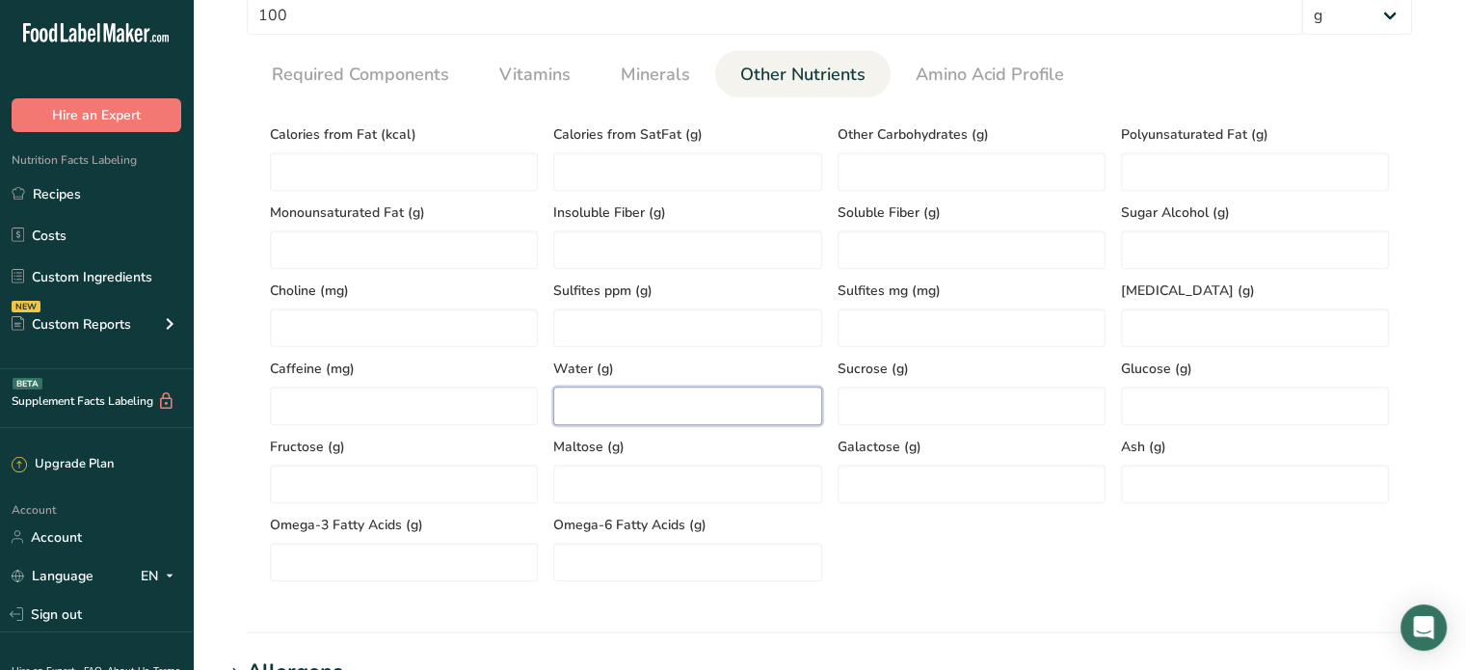
click at [622, 400] on input "number" at bounding box center [687, 406] width 268 height 39
type input "5"
click at [1222, 494] on input "number" at bounding box center [1255, 484] width 268 height 39
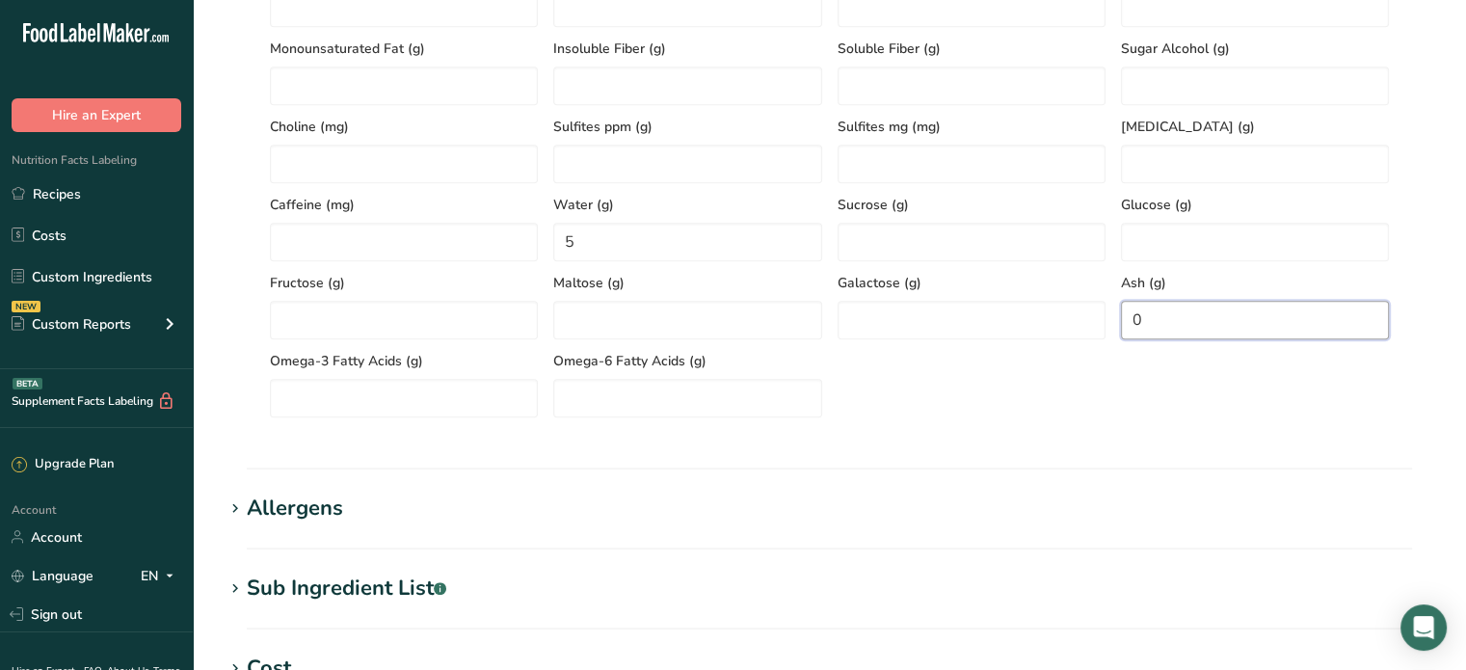
scroll to position [675, 0]
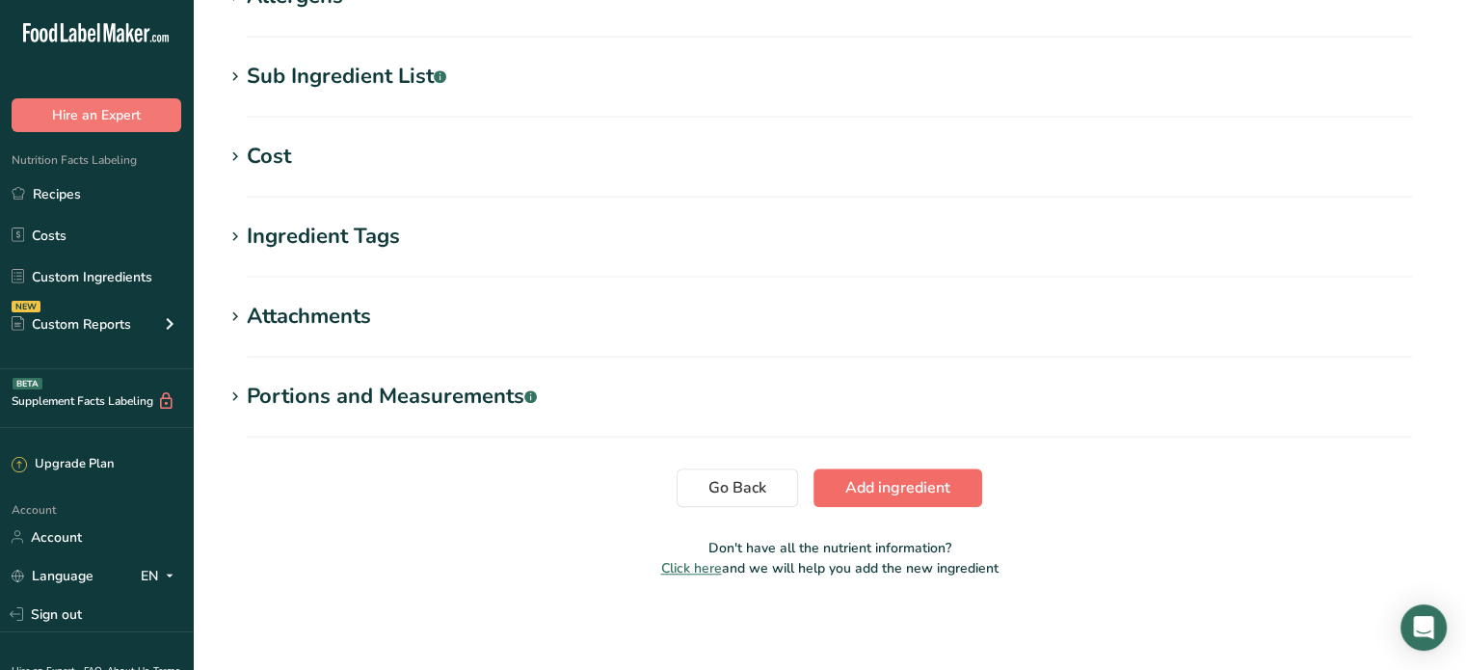
type input "0"
click at [936, 479] on span "Add ingredient" at bounding box center [897, 487] width 105 height 23
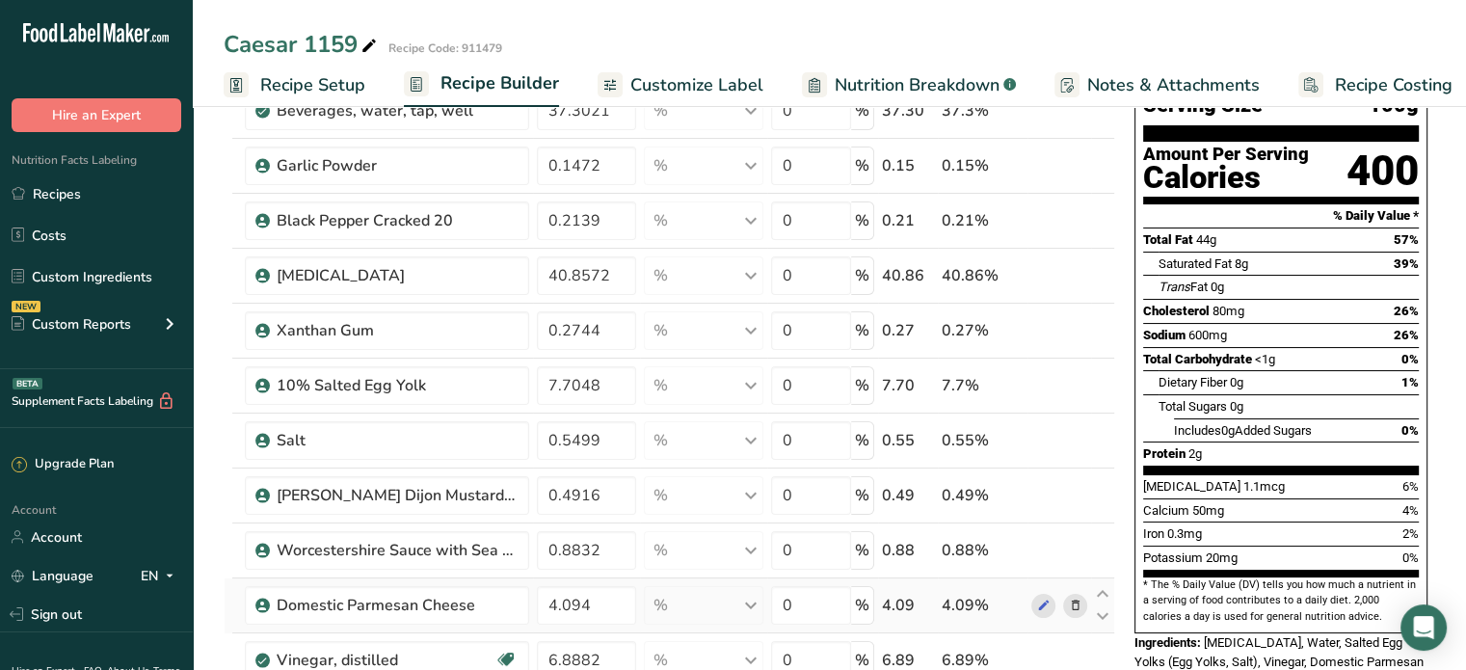
scroll to position [386, 0]
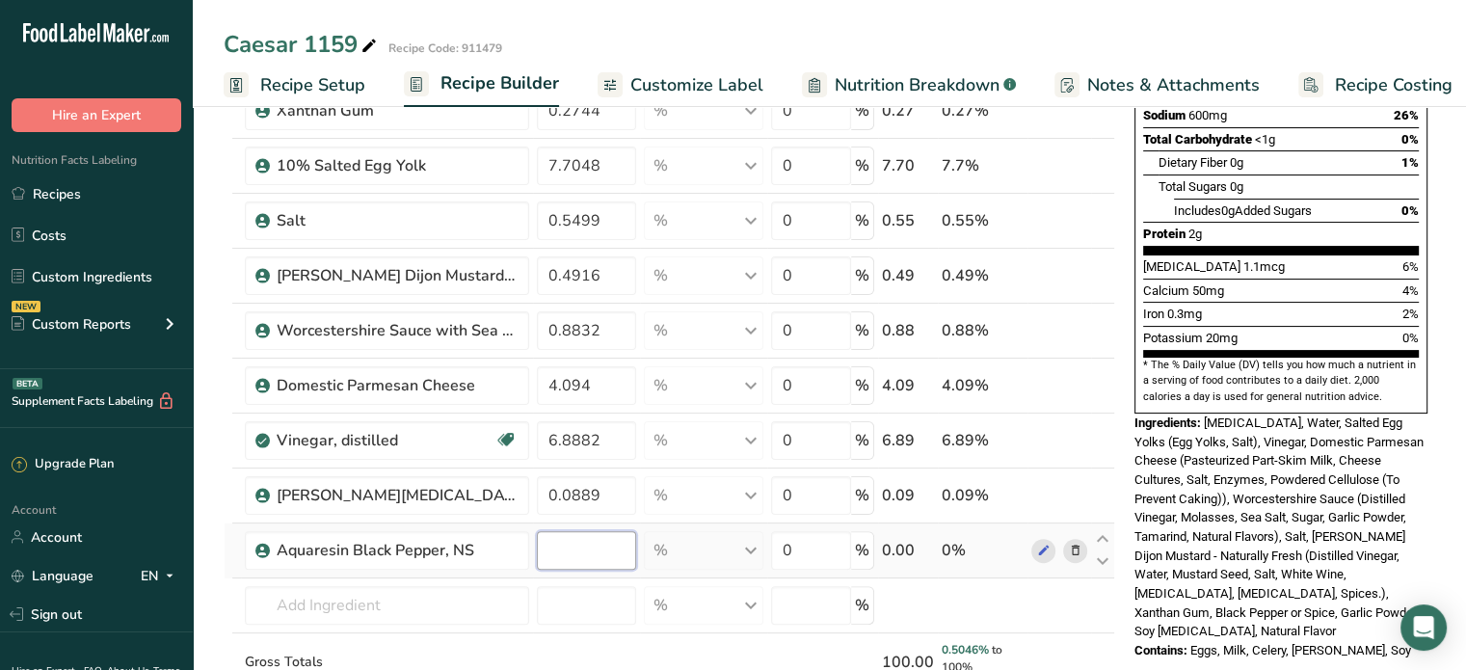
click at [560, 555] on input "number" at bounding box center [587, 550] width 100 height 39
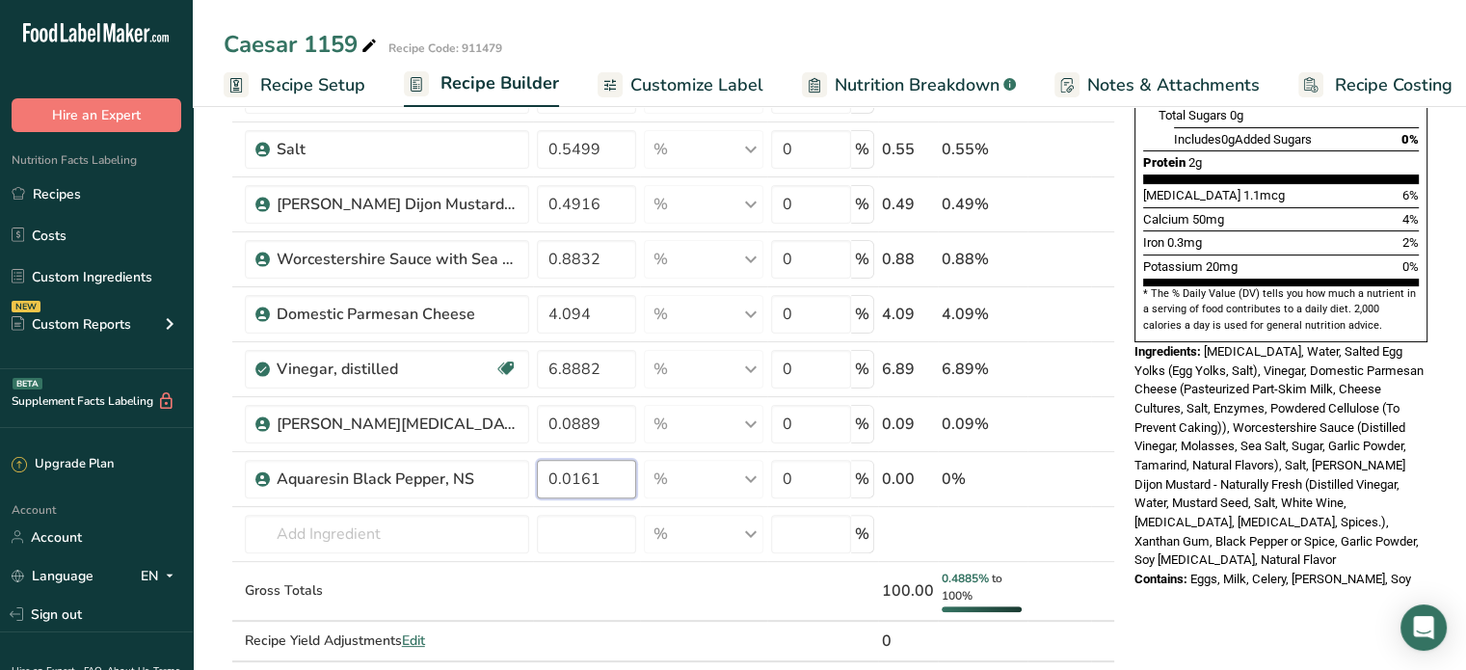
scroll to position [578, 0]
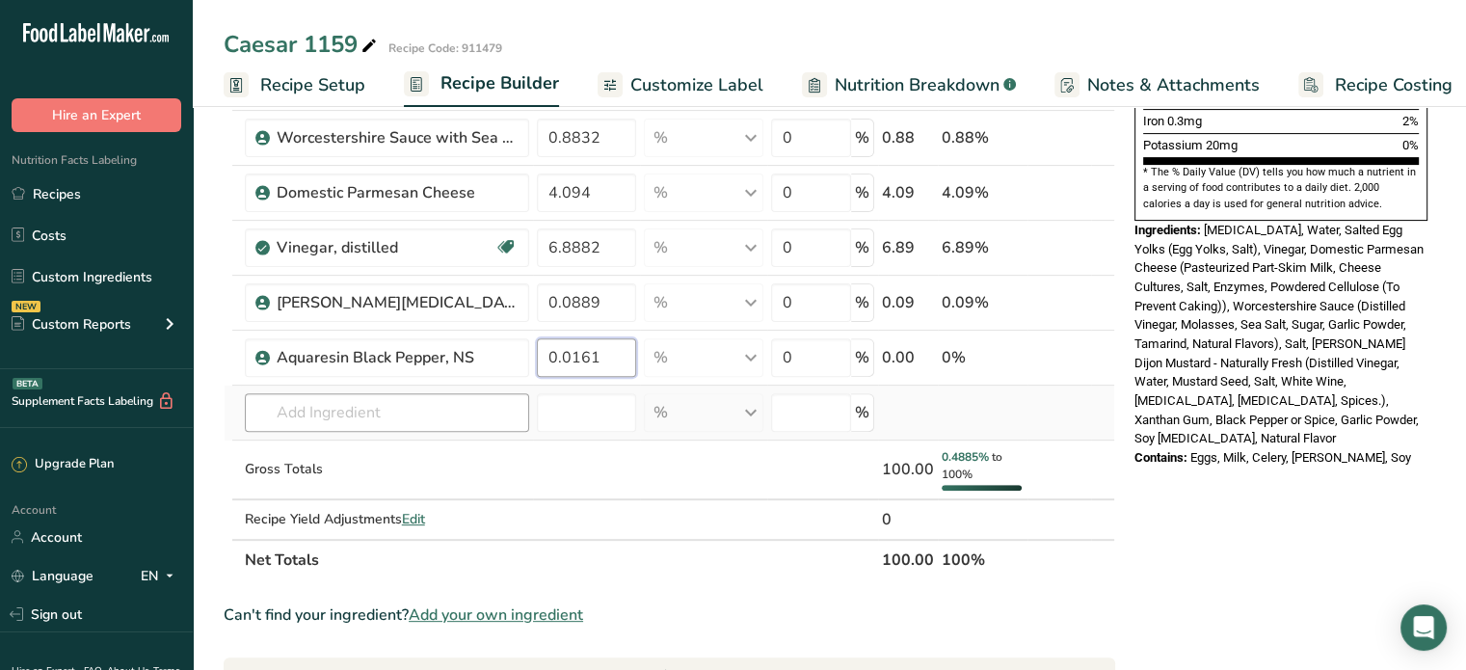
type input "0.0161"
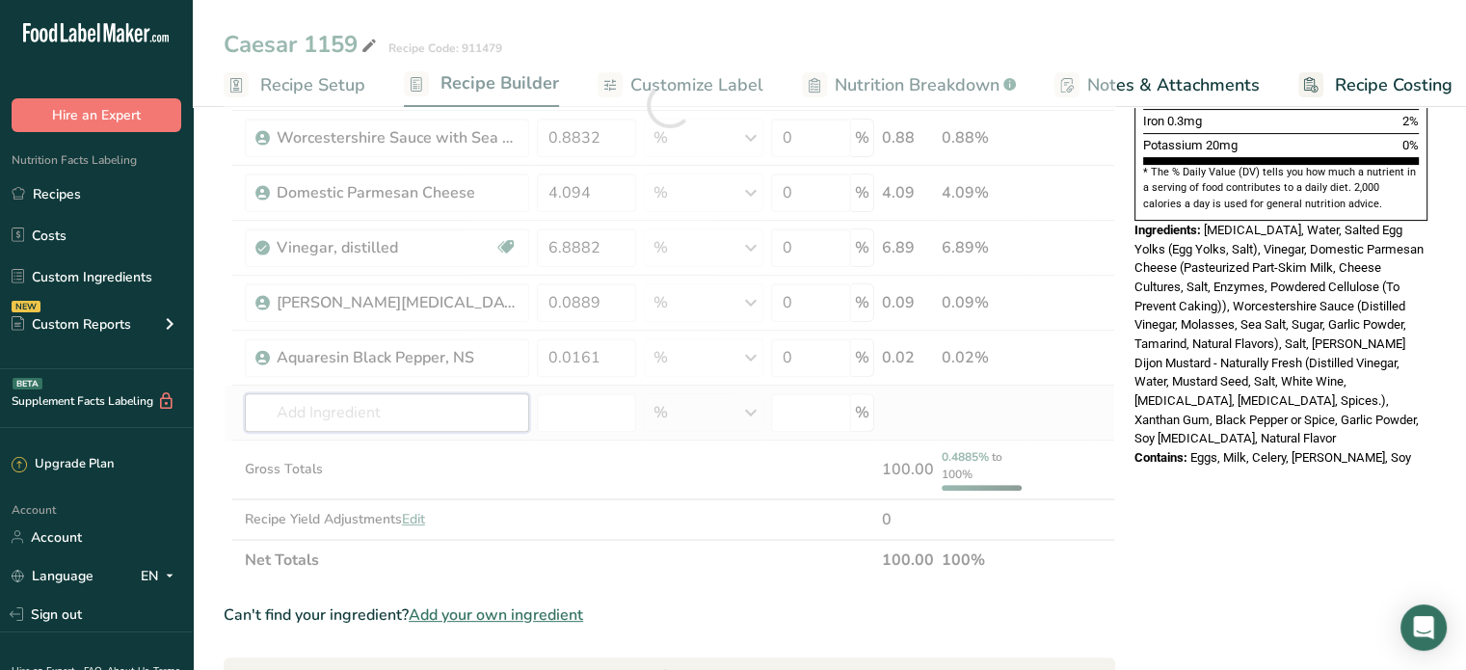
click at [363, 396] on div "Ingredient * Amount * Unit * Waste * .a-a{fill:#347362;}.b-a{fill:#fff;} Grams …" at bounding box center [670, 105] width 892 height 950
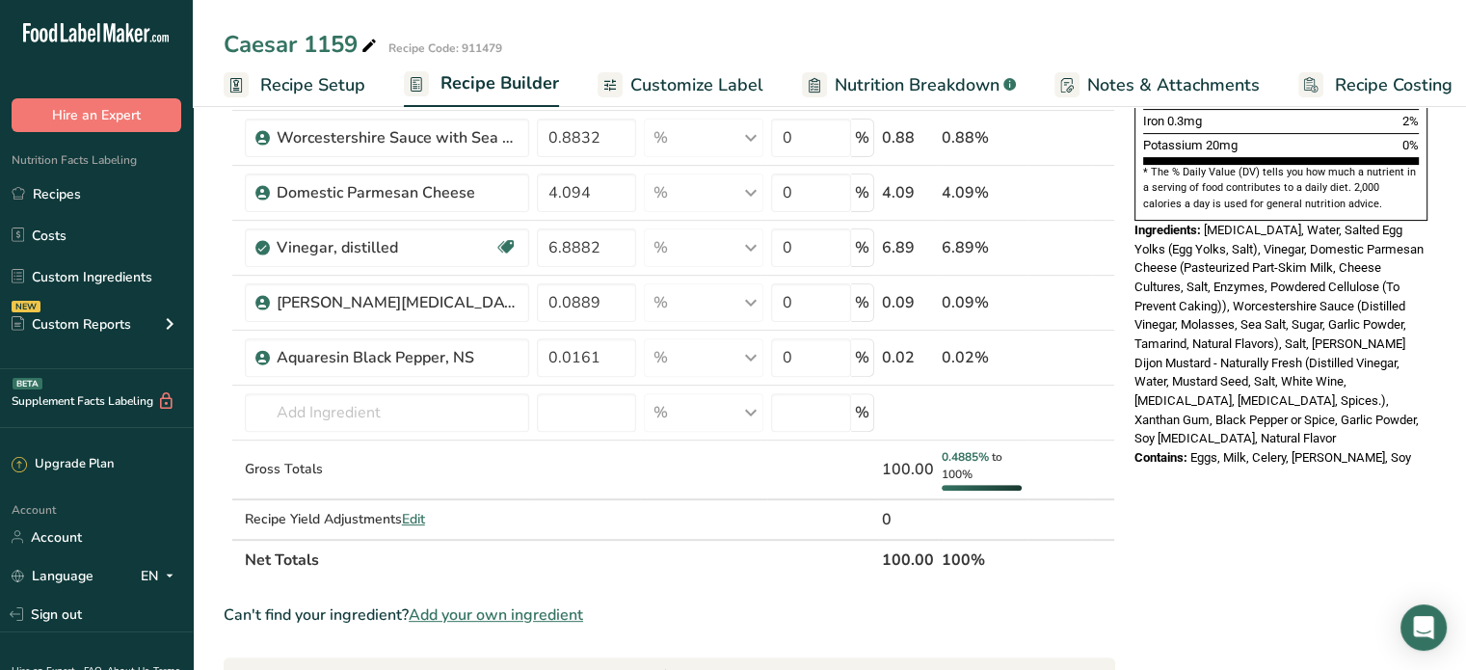
click at [465, 604] on span "Add your own ingredient" at bounding box center [496, 614] width 174 height 23
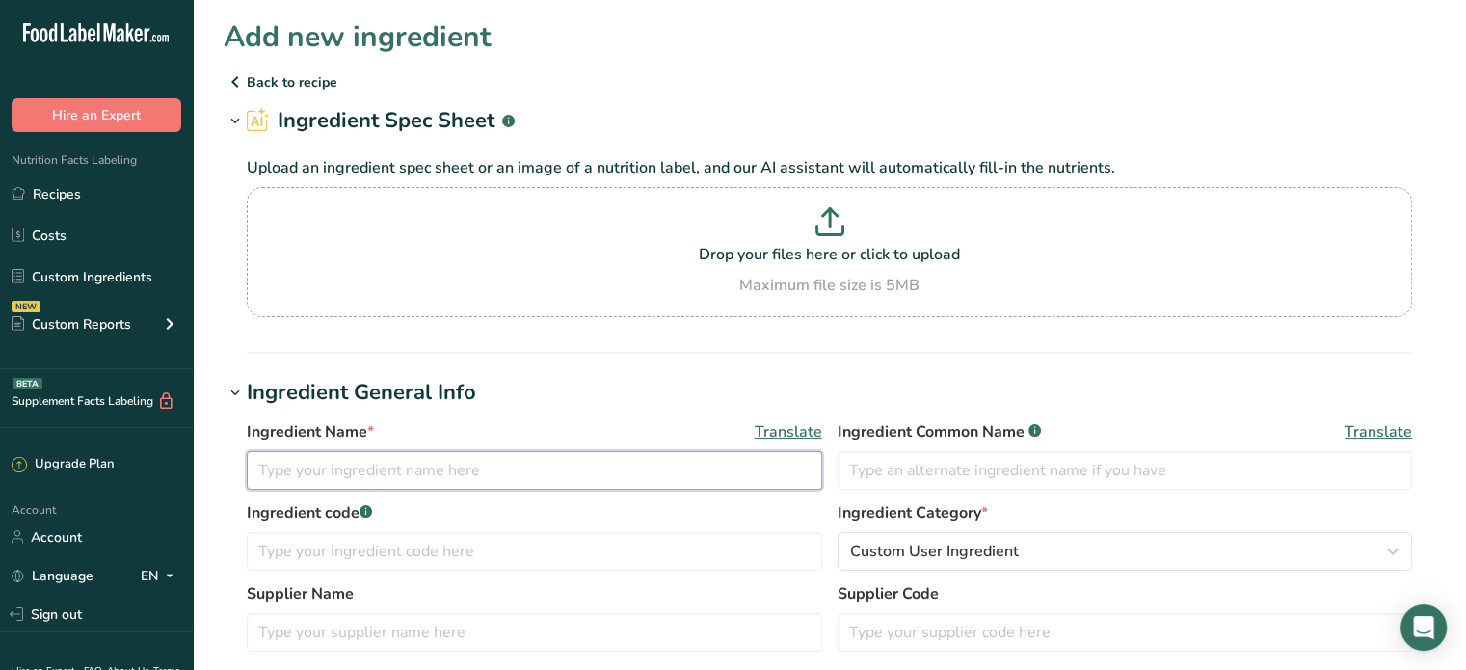
click at [358, 484] on input "text" at bounding box center [534, 470] width 575 height 39
type input "Tarragon Flavor, Natural"
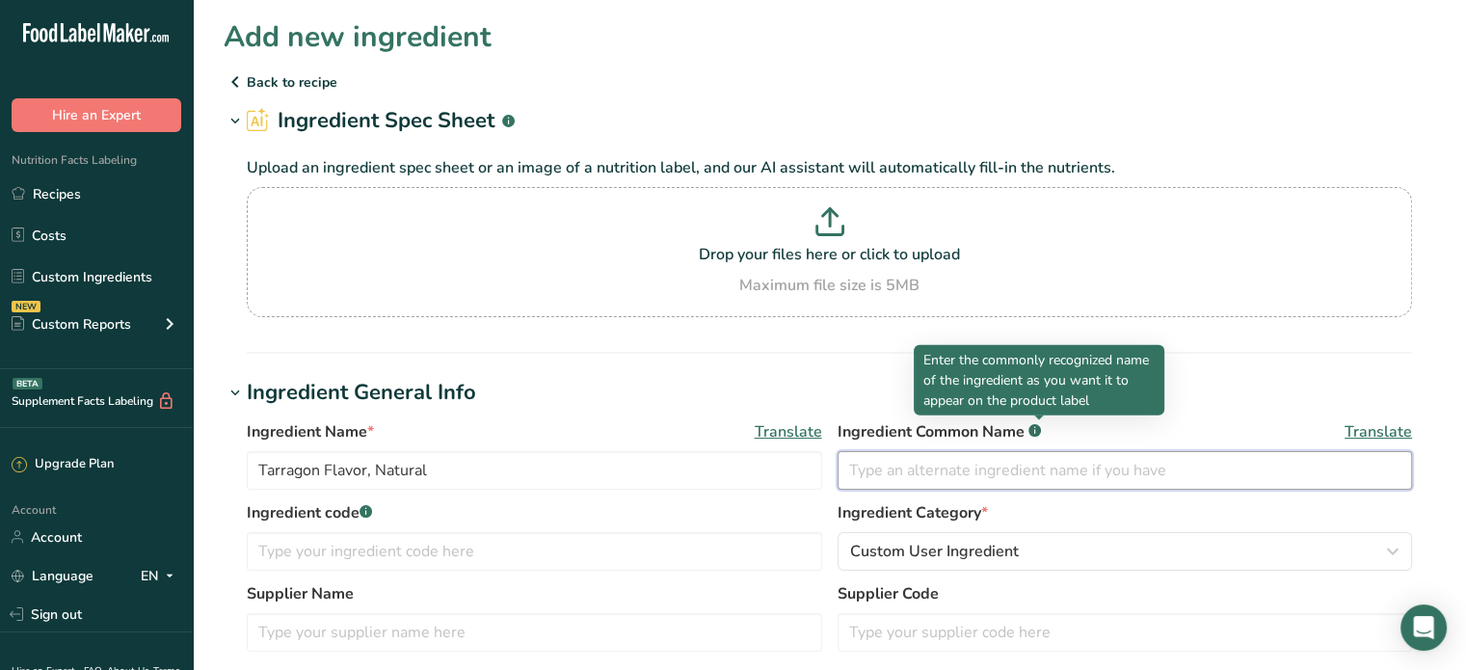
click at [884, 480] on input "text" at bounding box center [1125, 470] width 575 height 39
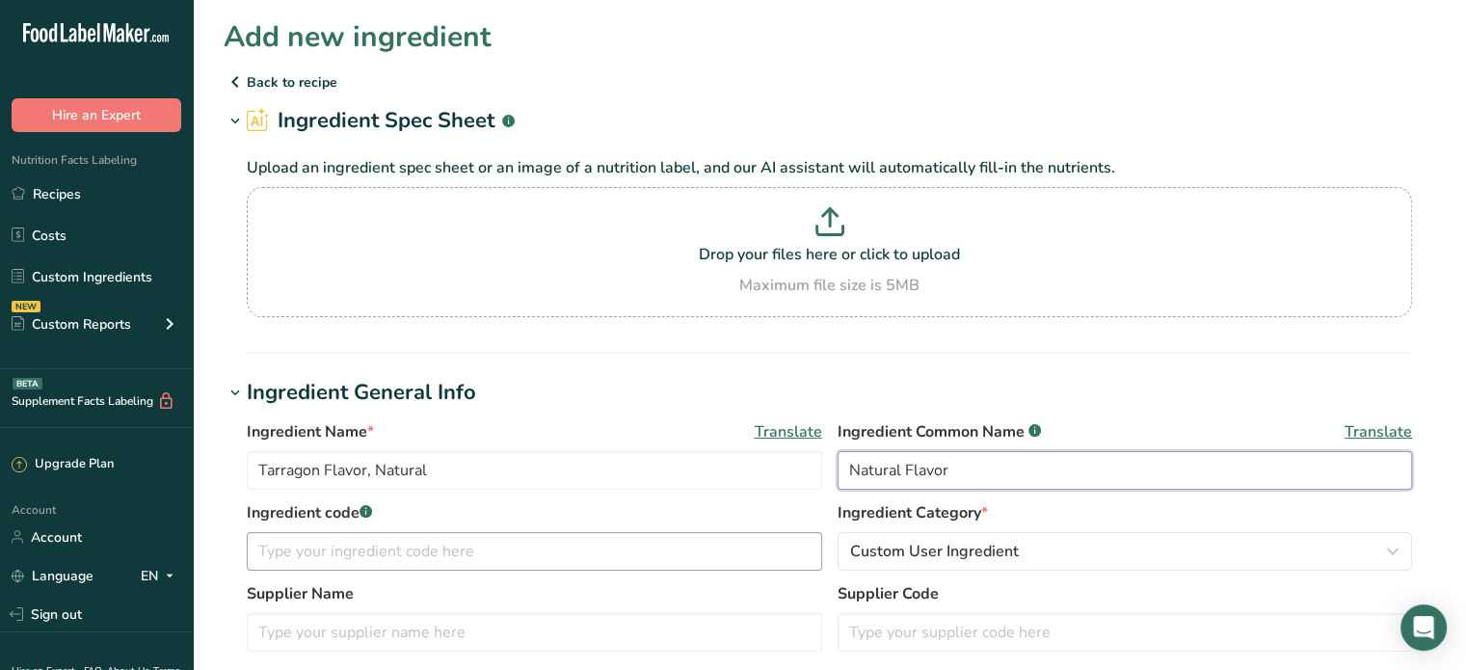
type input "Natural Flavor"
click at [411, 559] on input "text" at bounding box center [534, 551] width 575 height 39
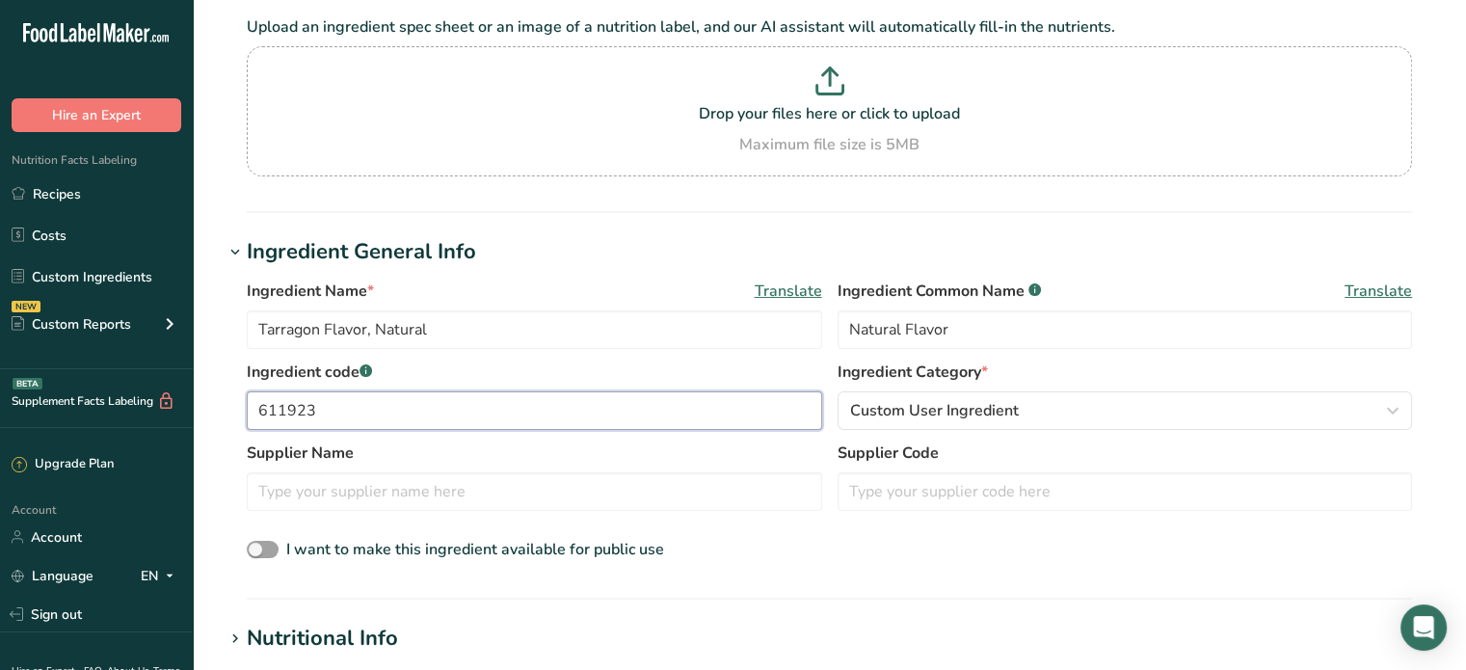
scroll to position [289, 0]
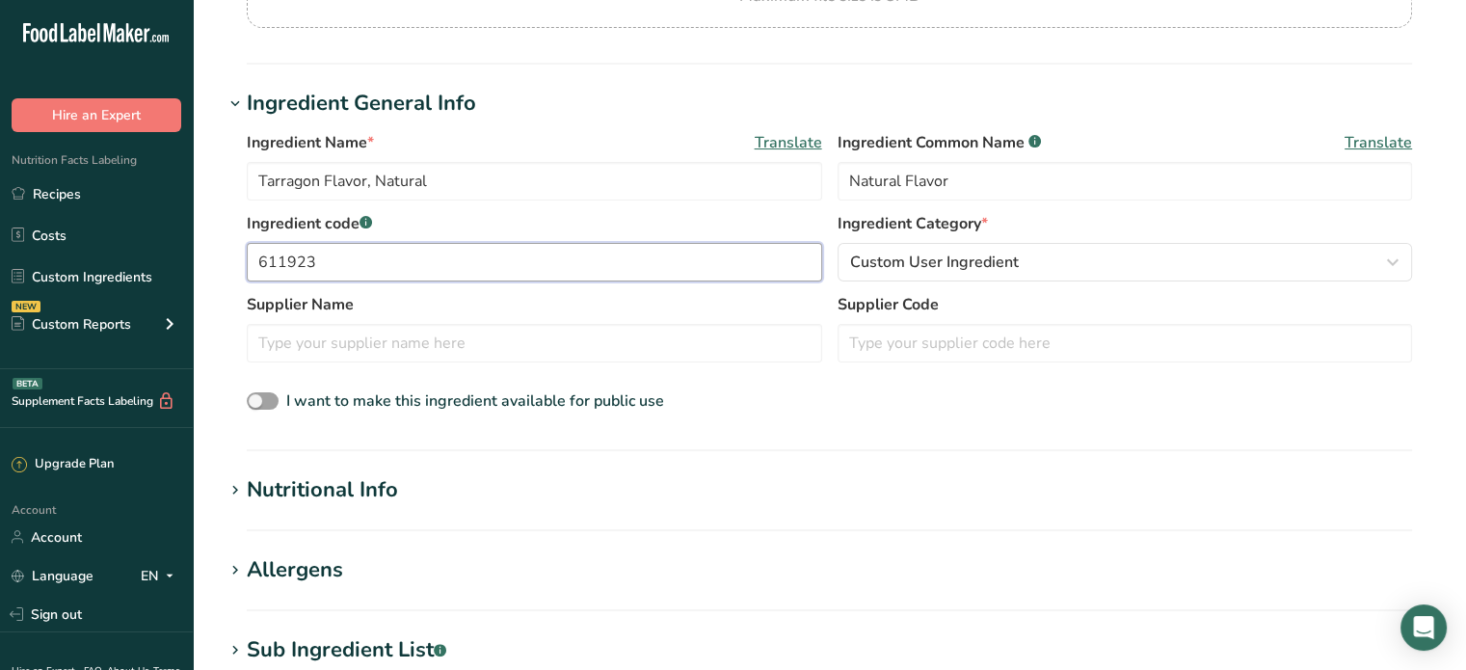
type input "611923"
click at [345, 493] on div "Nutritional Info" at bounding box center [322, 490] width 151 height 32
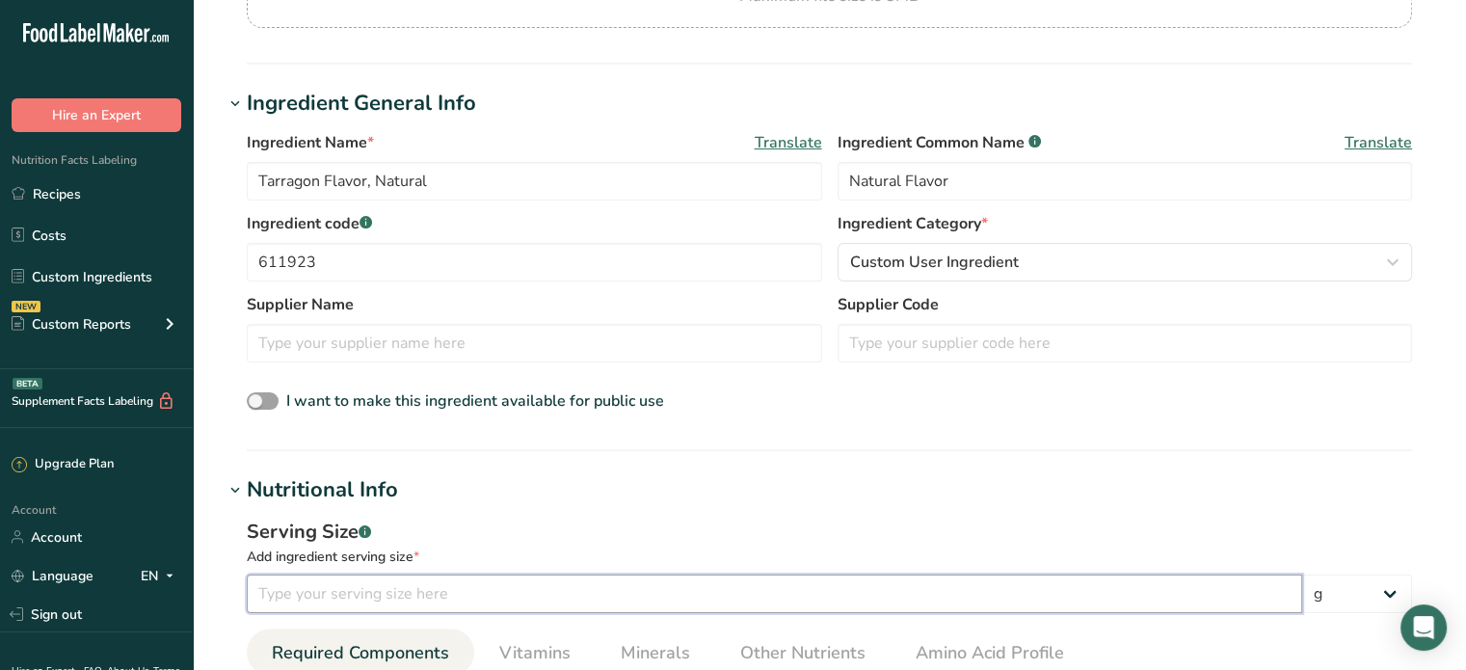
click at [312, 587] on input "number" at bounding box center [775, 594] width 1056 height 39
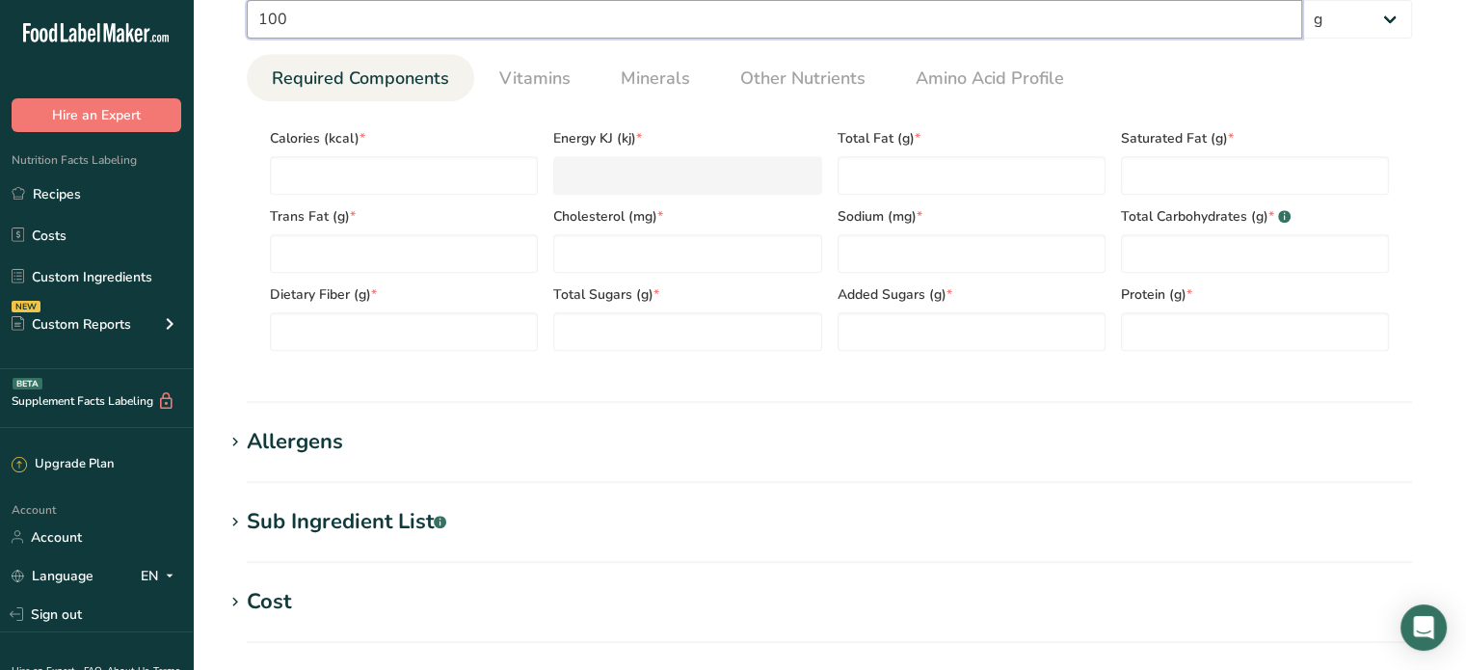
scroll to position [868, 0]
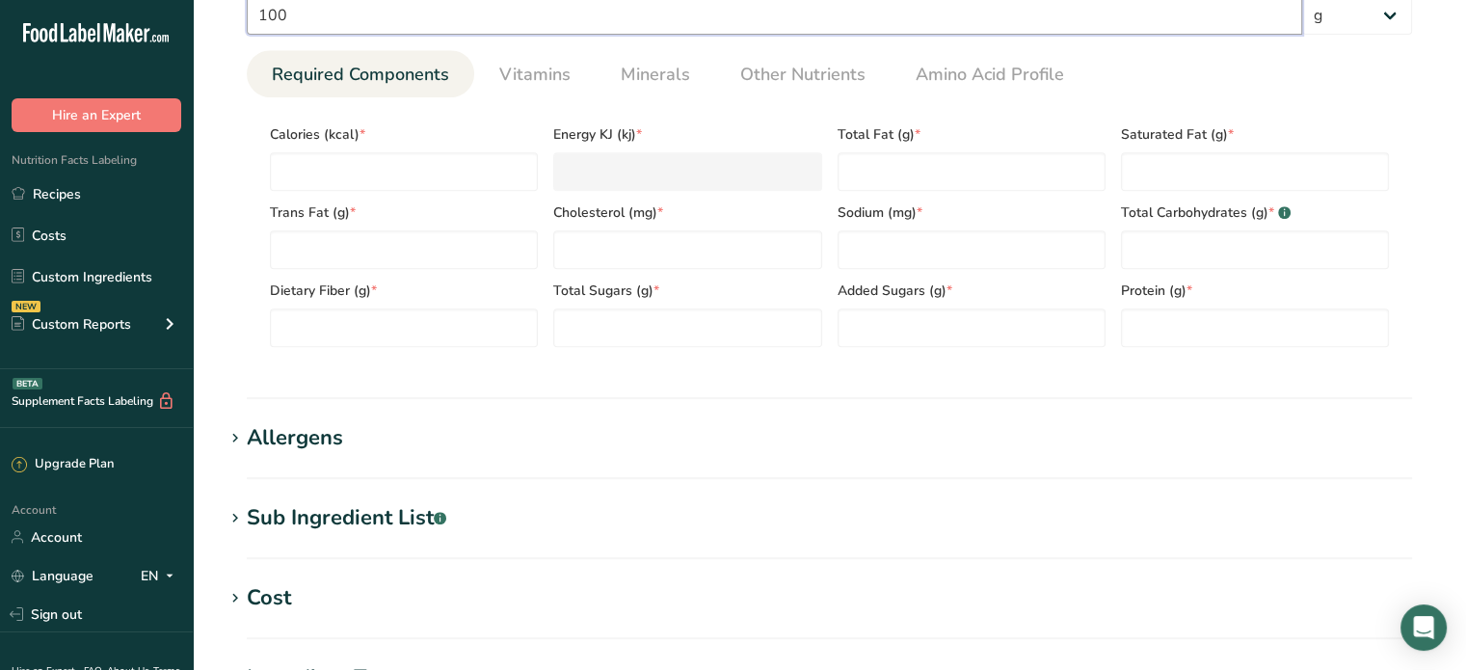
type input "100"
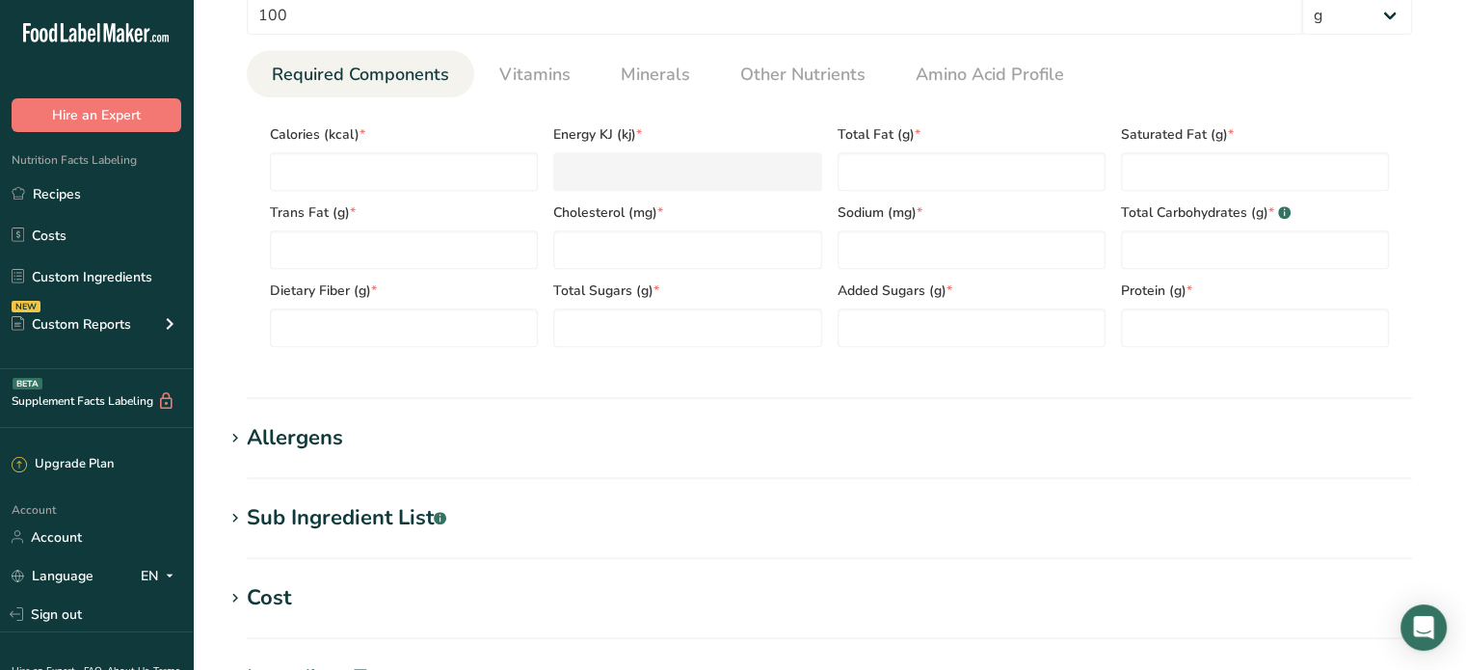
click at [319, 438] on div "Allergens" at bounding box center [295, 438] width 96 height 32
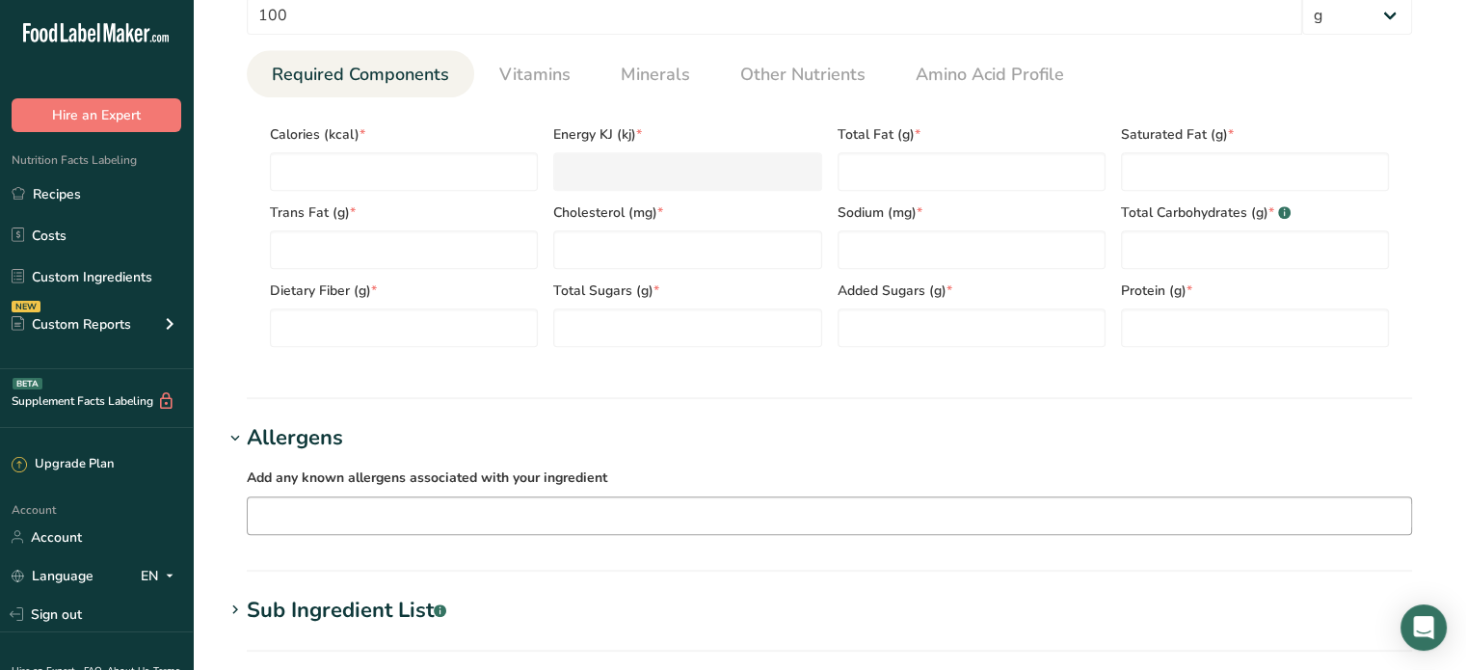
click at [306, 522] on input "text" at bounding box center [830, 515] width 1164 height 30
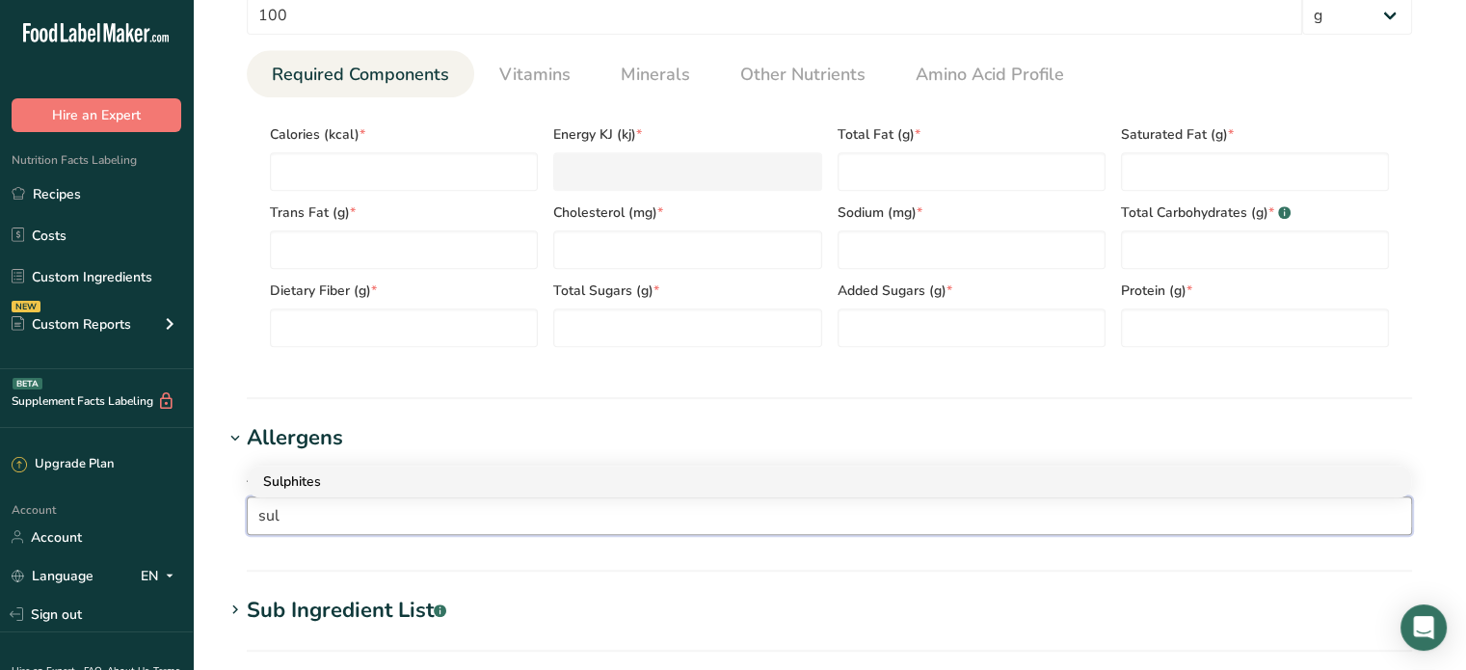
type input "sul"
click at [283, 475] on div "Sulphites" at bounding box center [814, 481] width 1102 height 20
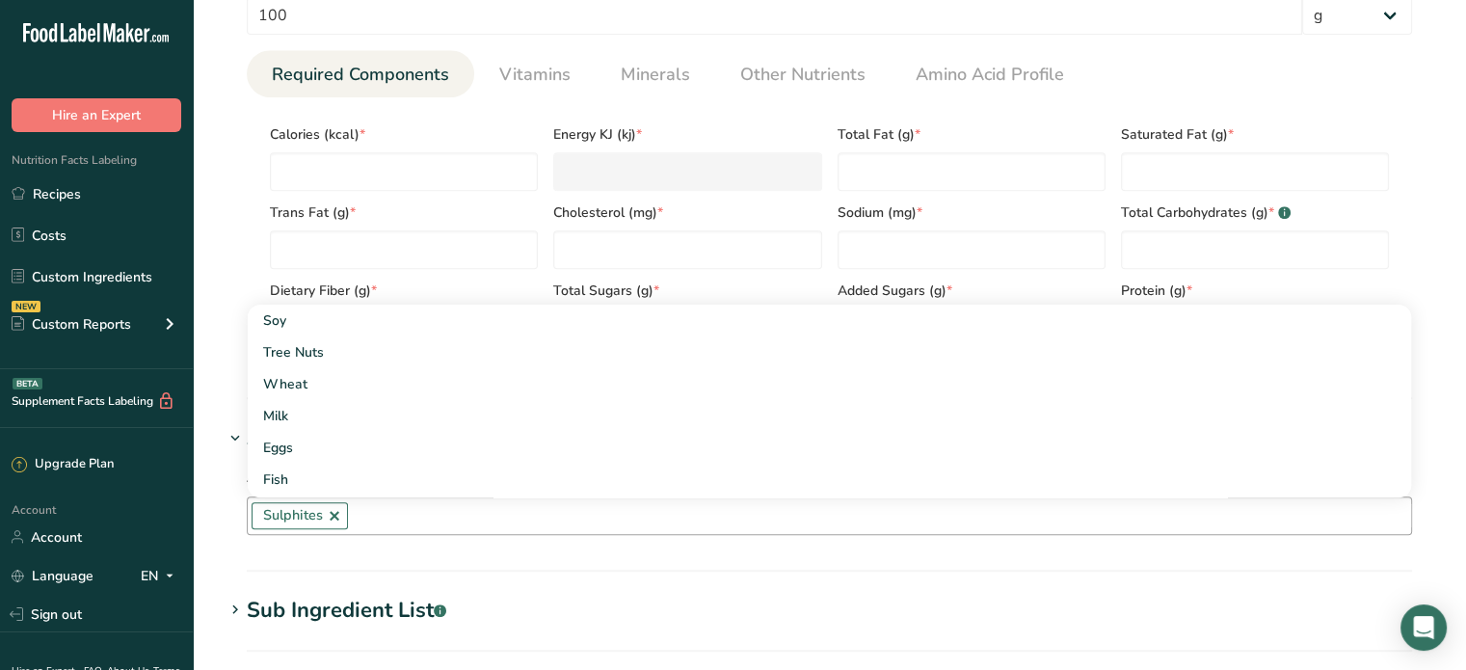
click at [215, 460] on section "Add new ingredient Back to recipe Ingredient Spec Sheet .a-a{fill:#347362;}.b-a…" at bounding box center [829, 137] width 1273 height 2011
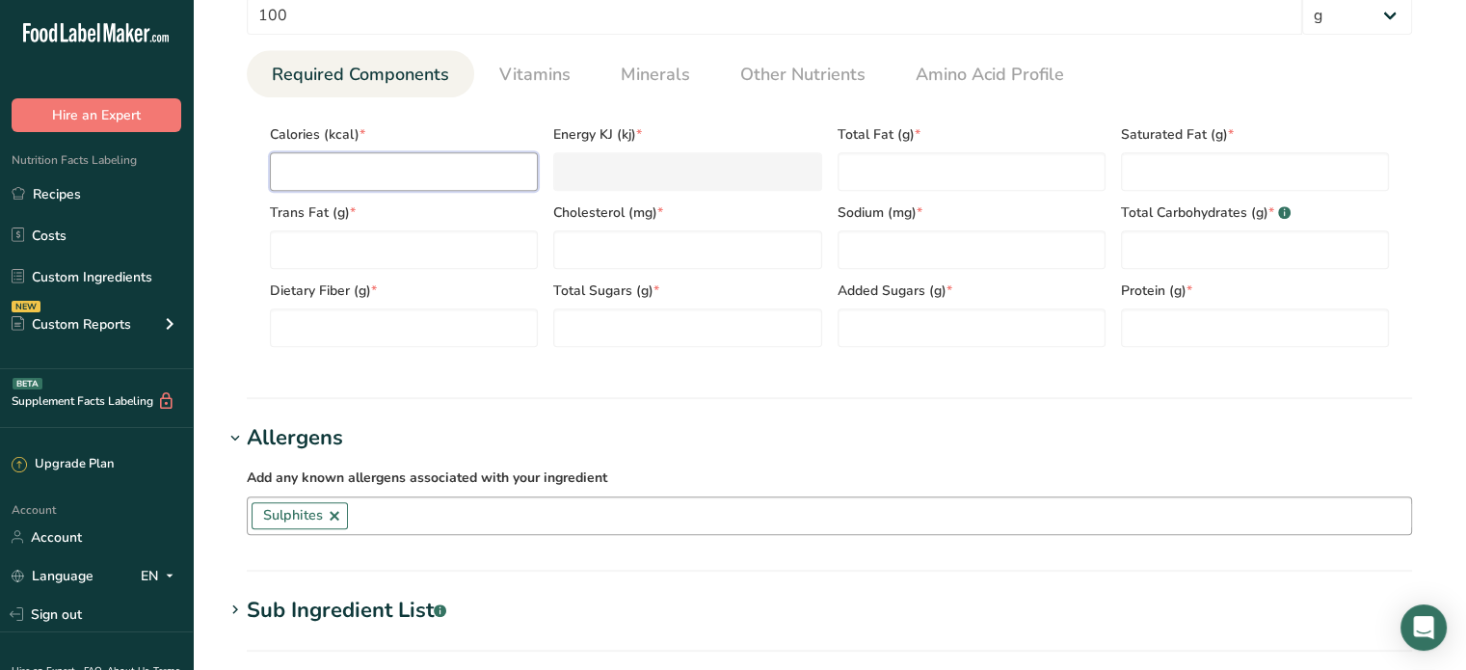
click at [487, 183] on input "number" at bounding box center [404, 171] width 268 height 39
type input "3"
type KJ "12.6"
type input "33"
type KJ "138.1"
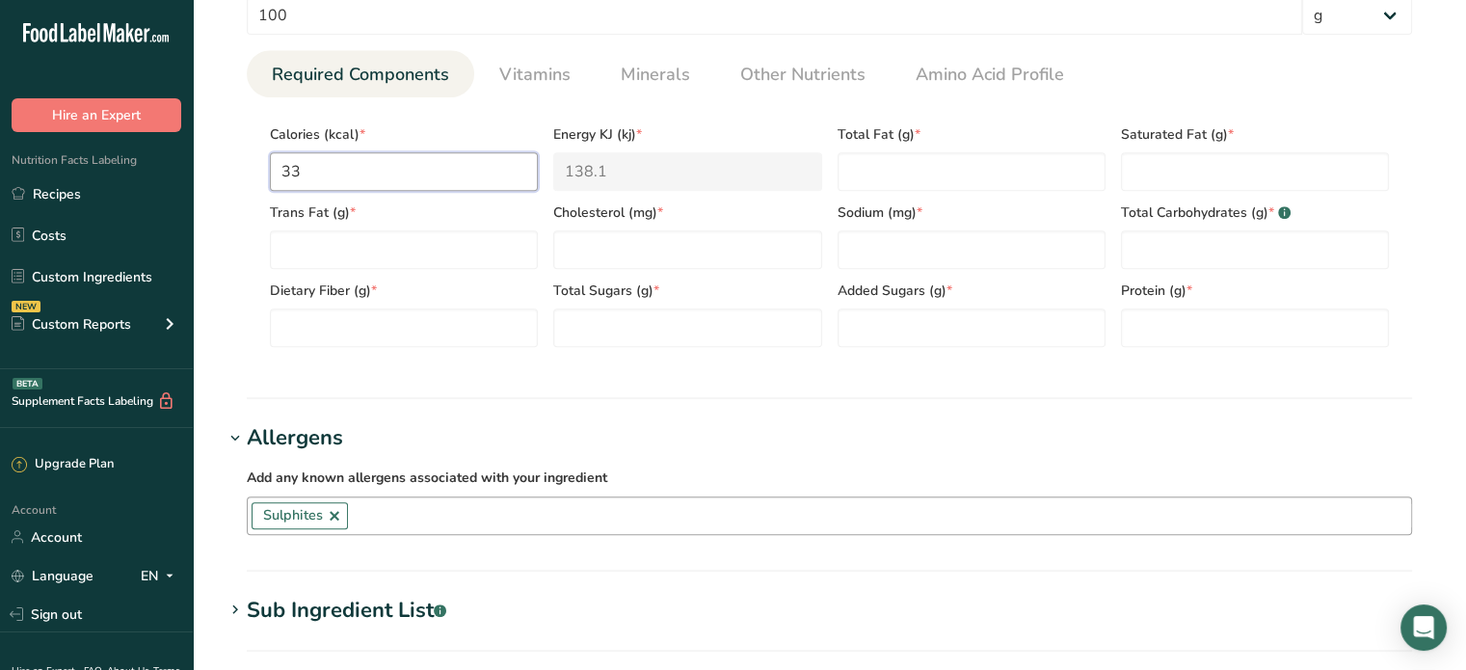
type input "335"
type KJ "1401.6"
type input "335"
type Fat "0"
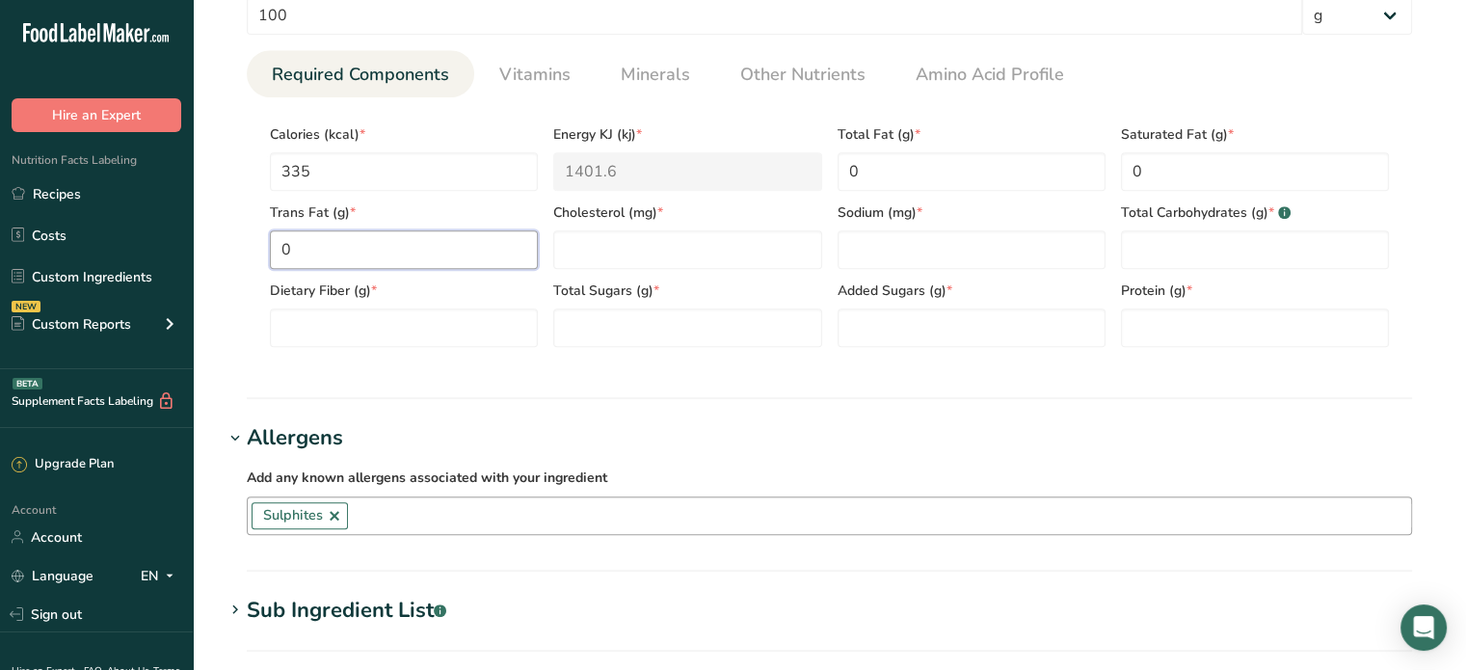
type Fat "0"
type input "0"
type input "9.50"
type Carbohydrates "41"
type Fiber "0"
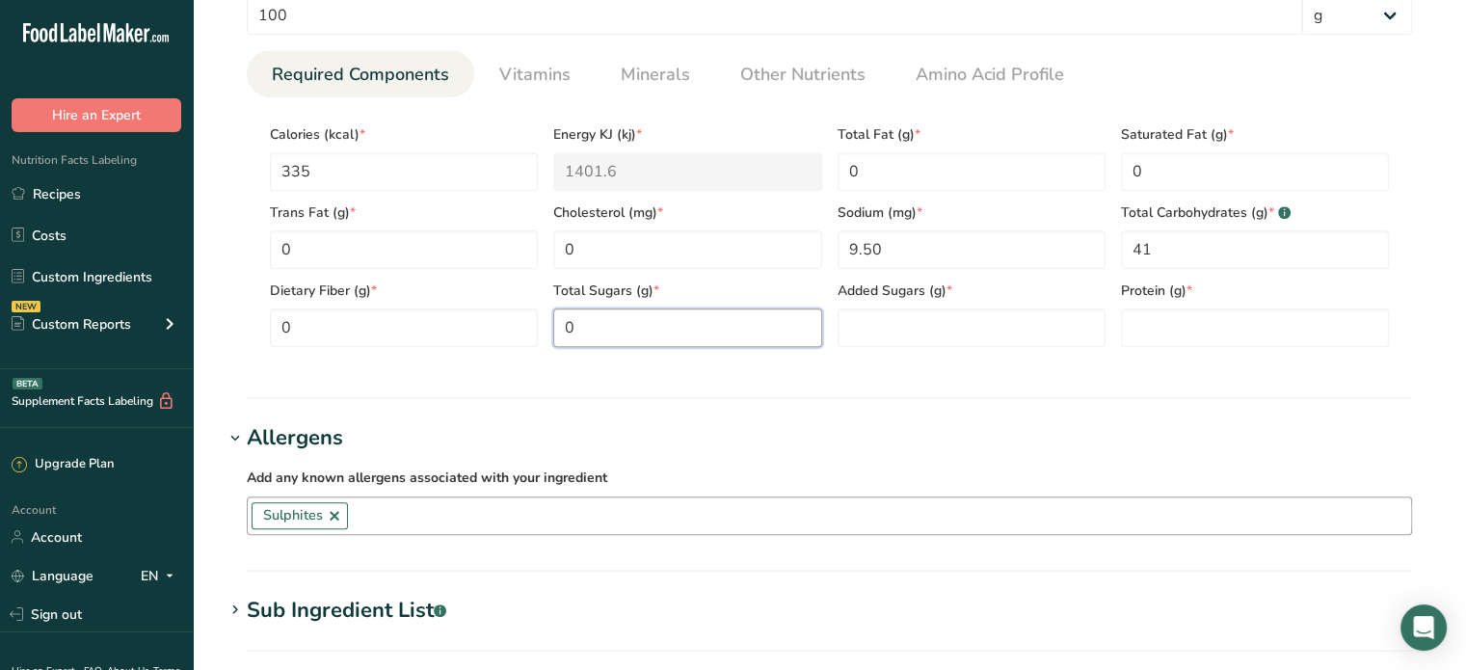
type Sugars "0"
type input "0"
click at [531, 94] on link "Vitamins" at bounding box center [535, 74] width 87 height 49
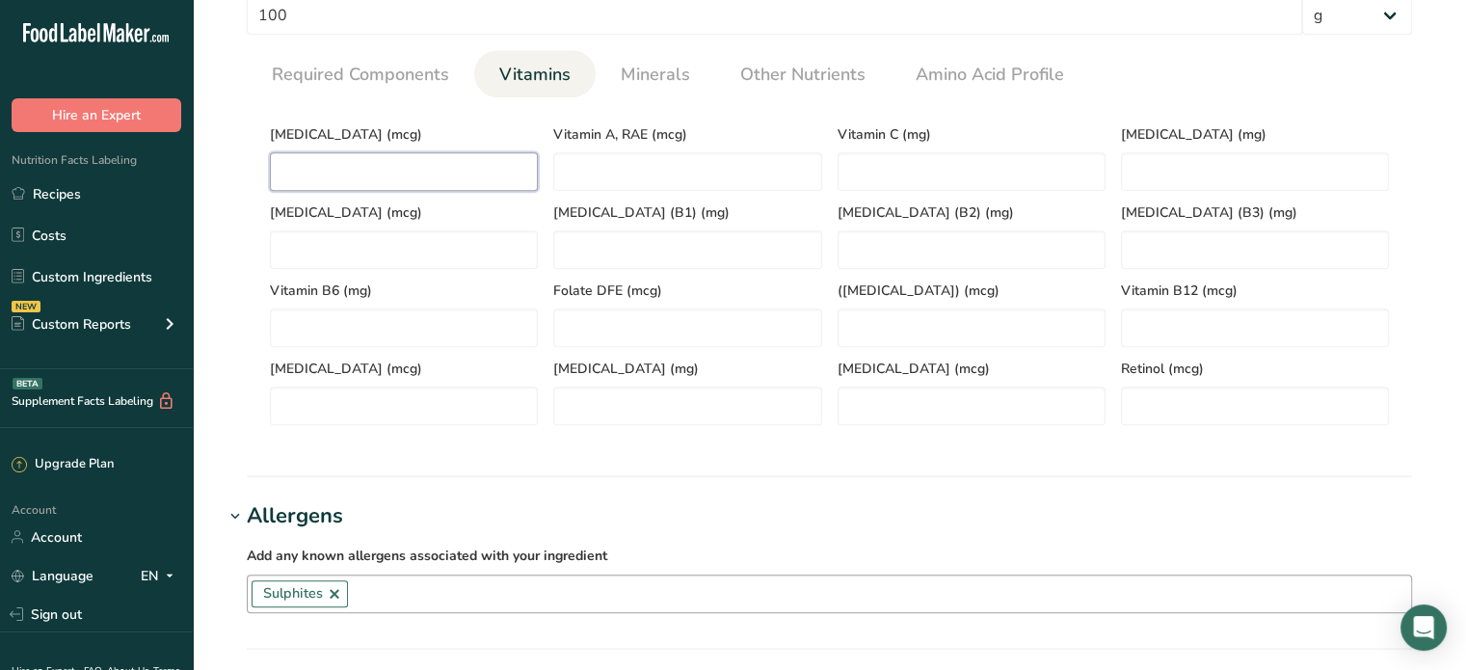
click at [444, 176] on D "number" at bounding box center [404, 171] width 268 height 39
type D "0"
click at [634, 80] on span "Minerals" at bounding box center [655, 75] width 69 height 26
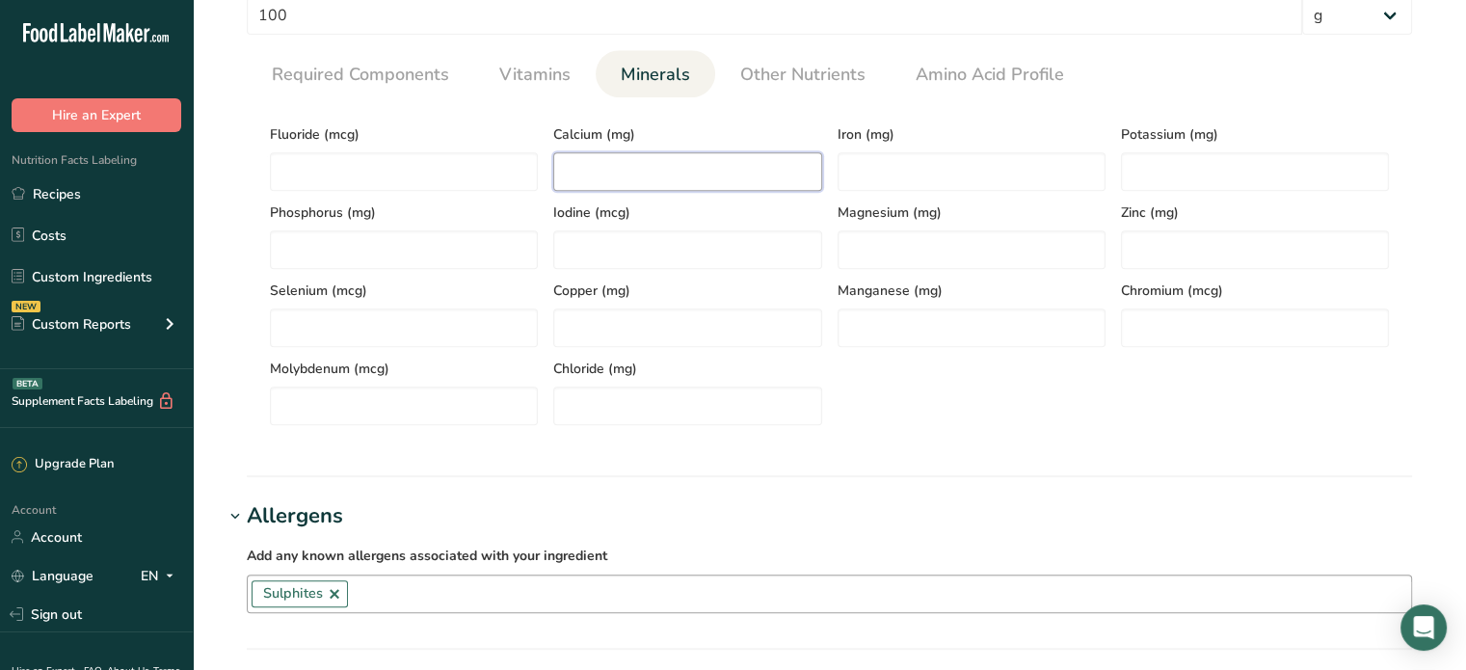
click at [637, 183] on input "number" at bounding box center [687, 171] width 268 height 39
type input "0"
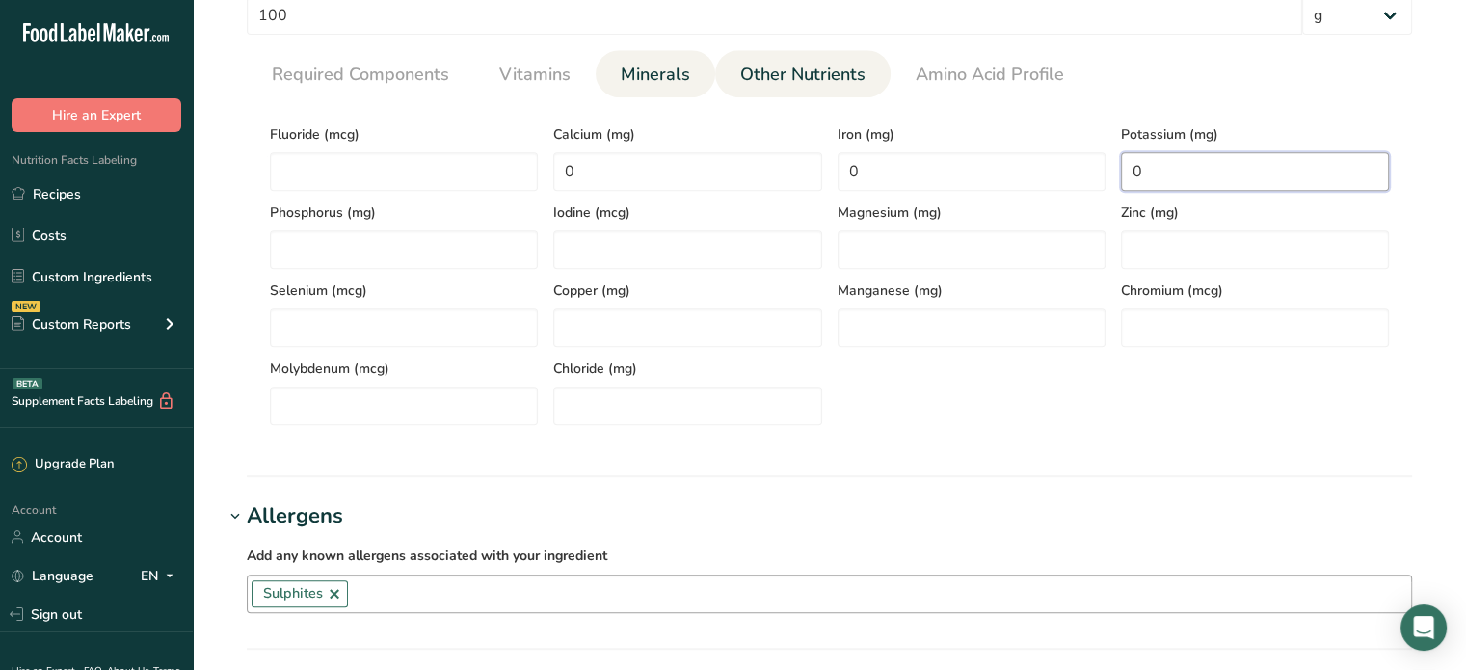
type input "0"
click at [771, 63] on span "Other Nutrients" at bounding box center [802, 75] width 125 height 26
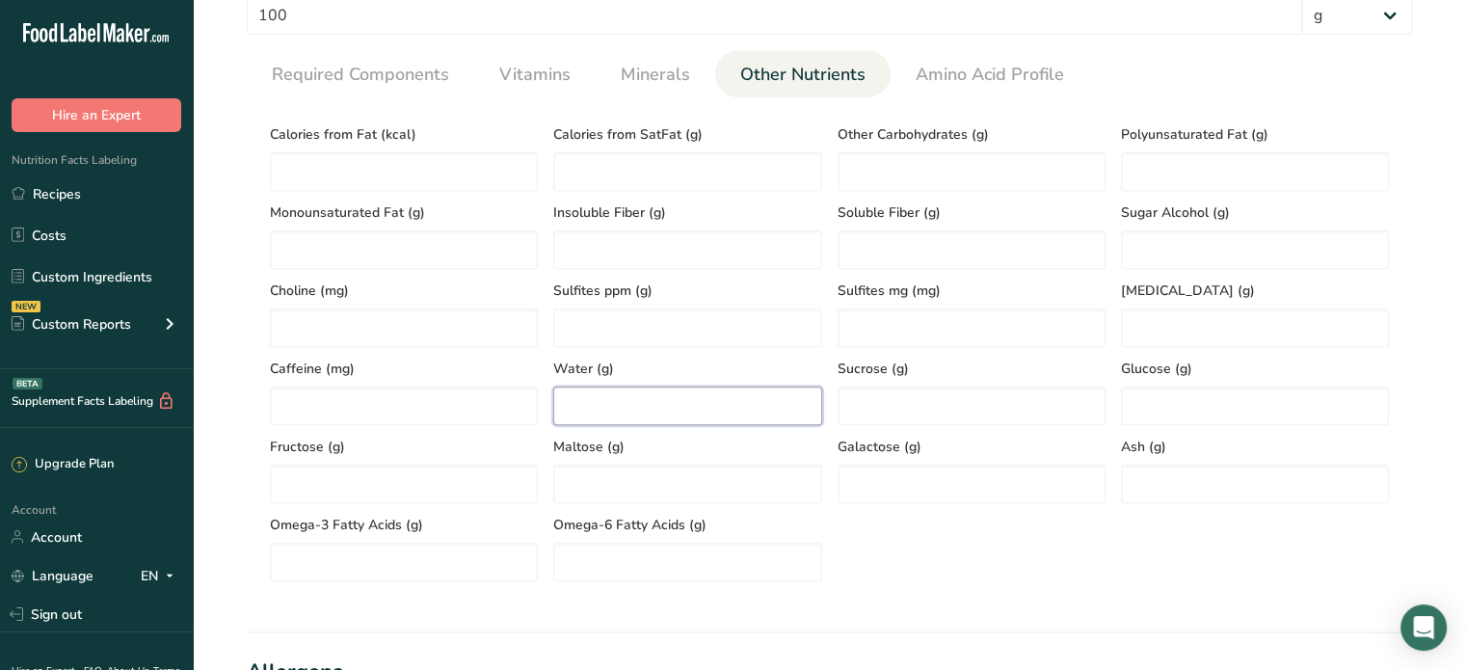
click at [616, 397] on input "number" at bounding box center [687, 406] width 268 height 39
type input "33"
click at [966, 68] on span "Amino Acid Profile" at bounding box center [990, 75] width 148 height 26
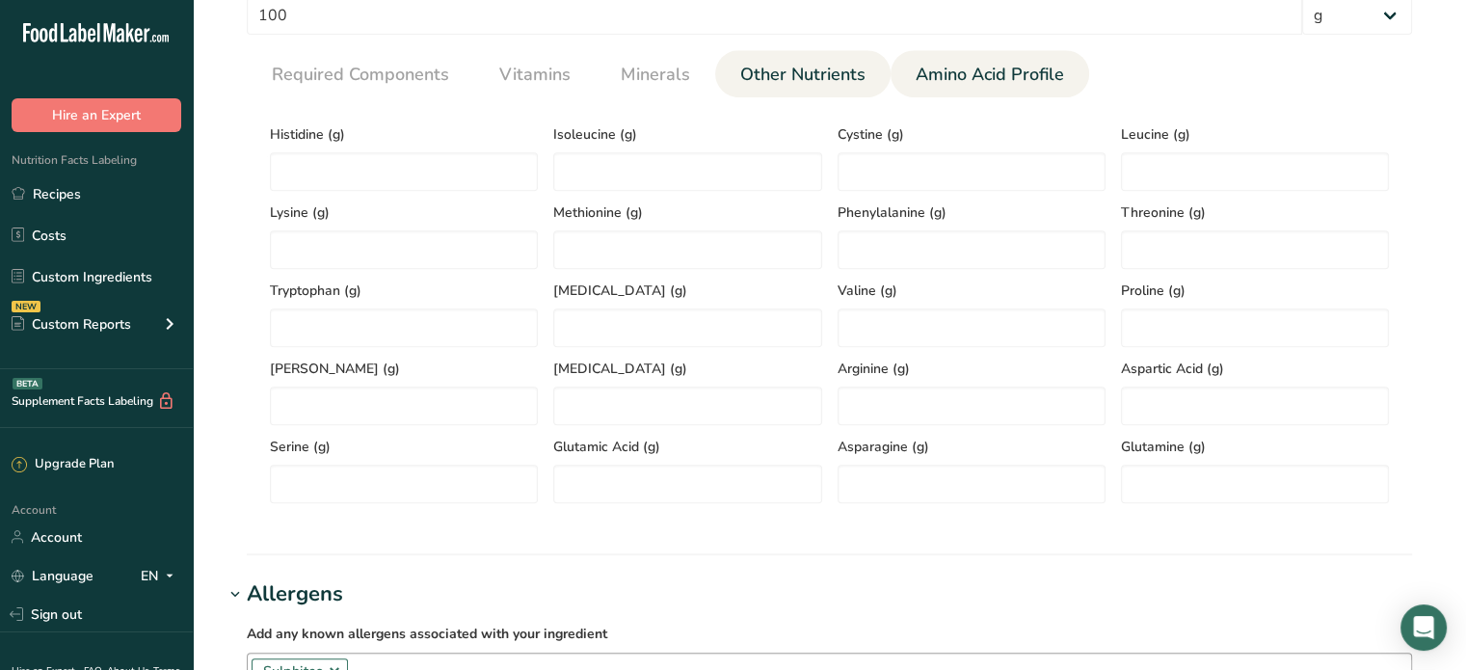
click at [760, 80] on span "Other Nutrients" at bounding box center [802, 75] width 125 height 26
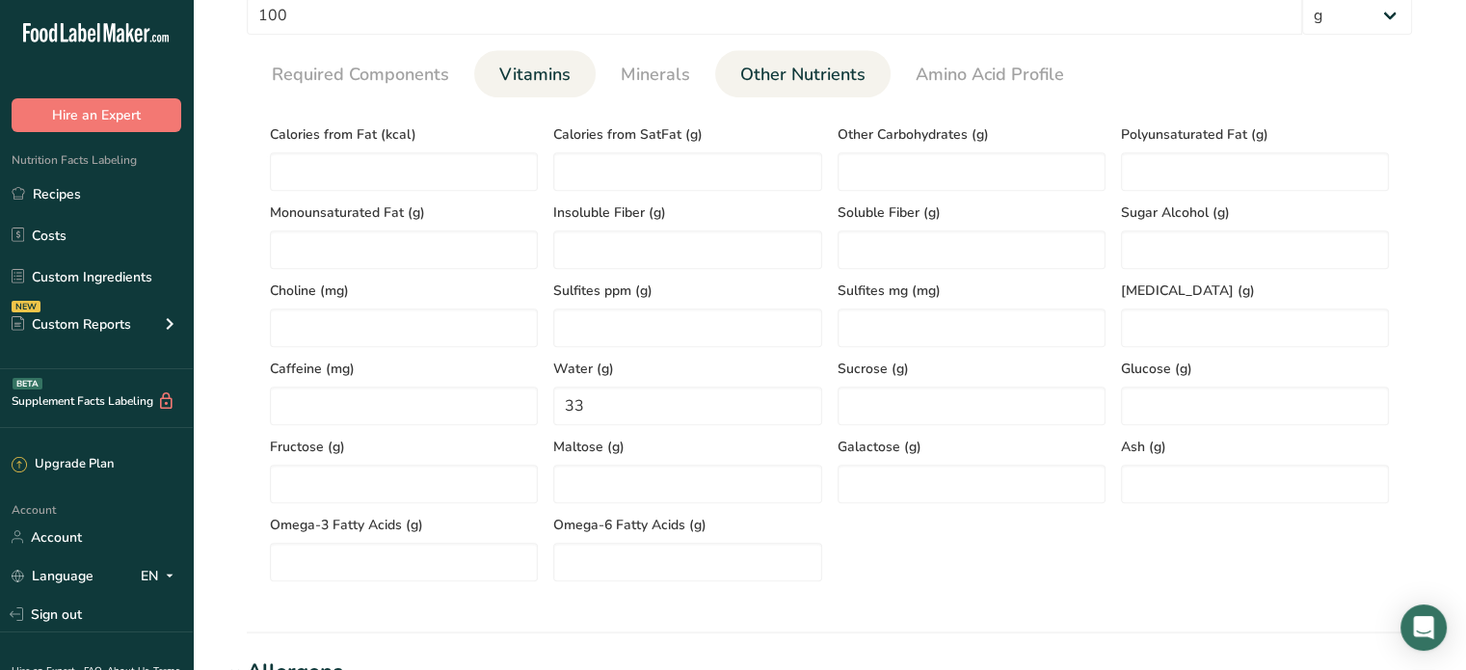
click at [551, 82] on span "Vitamins" at bounding box center [534, 75] width 71 height 26
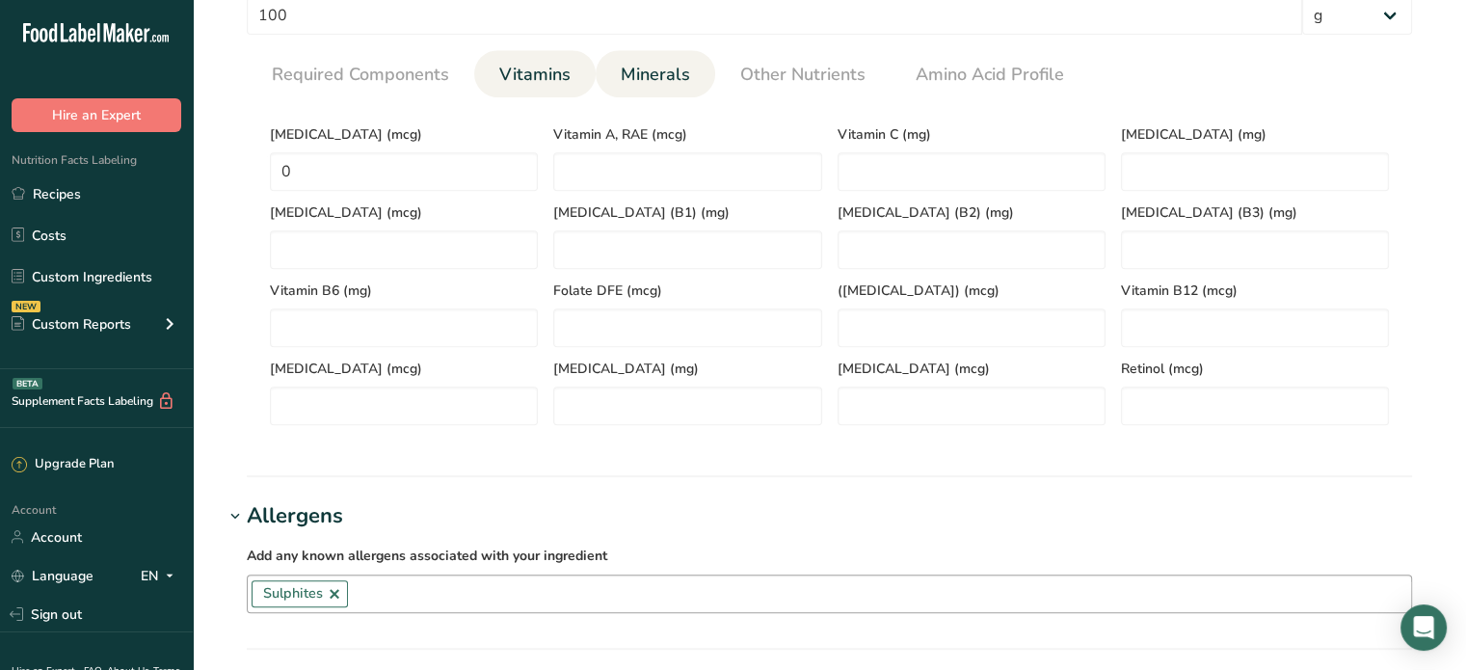
click at [623, 77] on span "Minerals" at bounding box center [655, 75] width 69 height 26
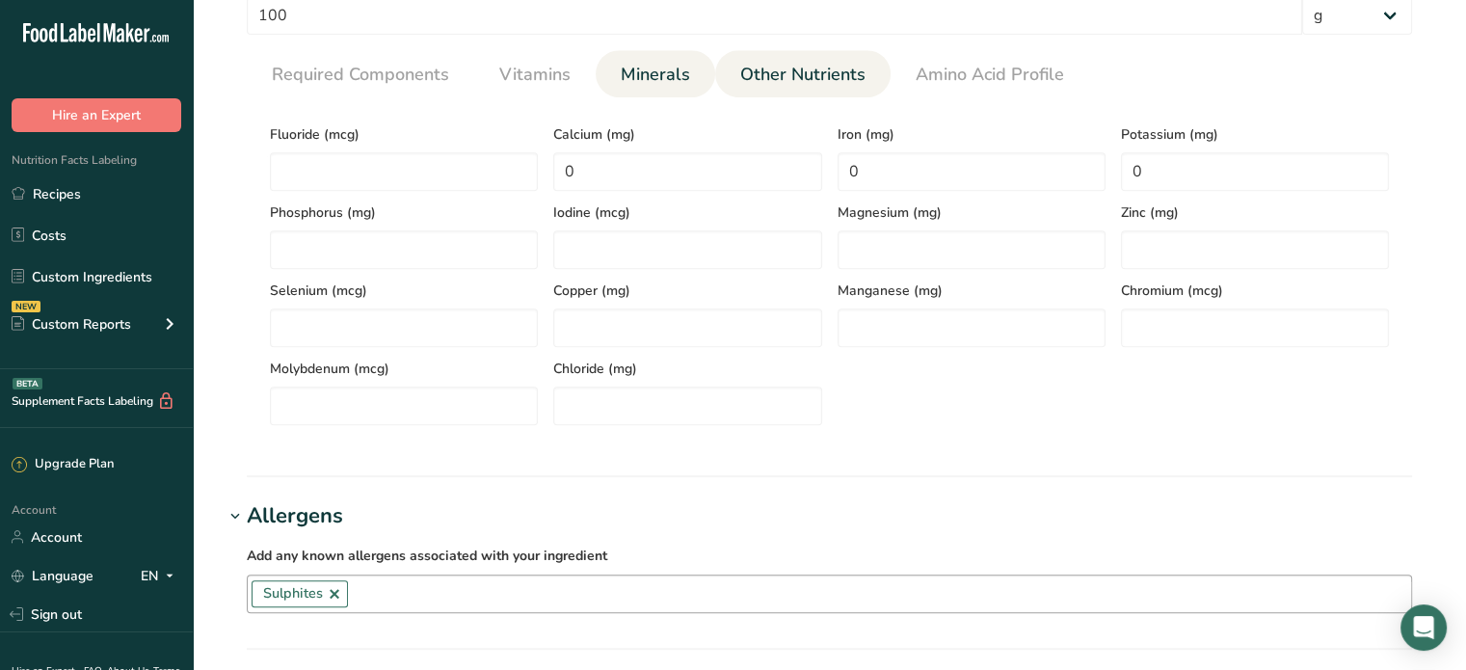
click at [795, 59] on link "Other Nutrients" at bounding box center [803, 74] width 141 height 49
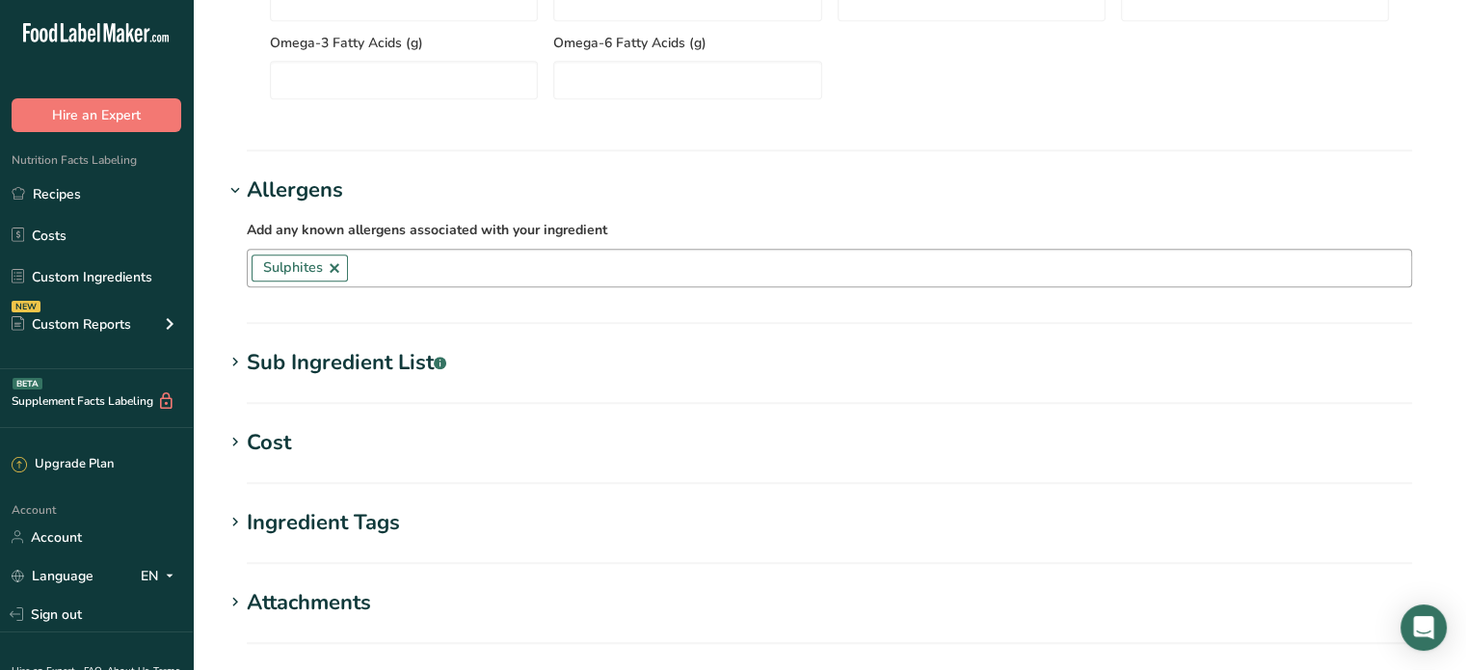
scroll to position [1636, 0]
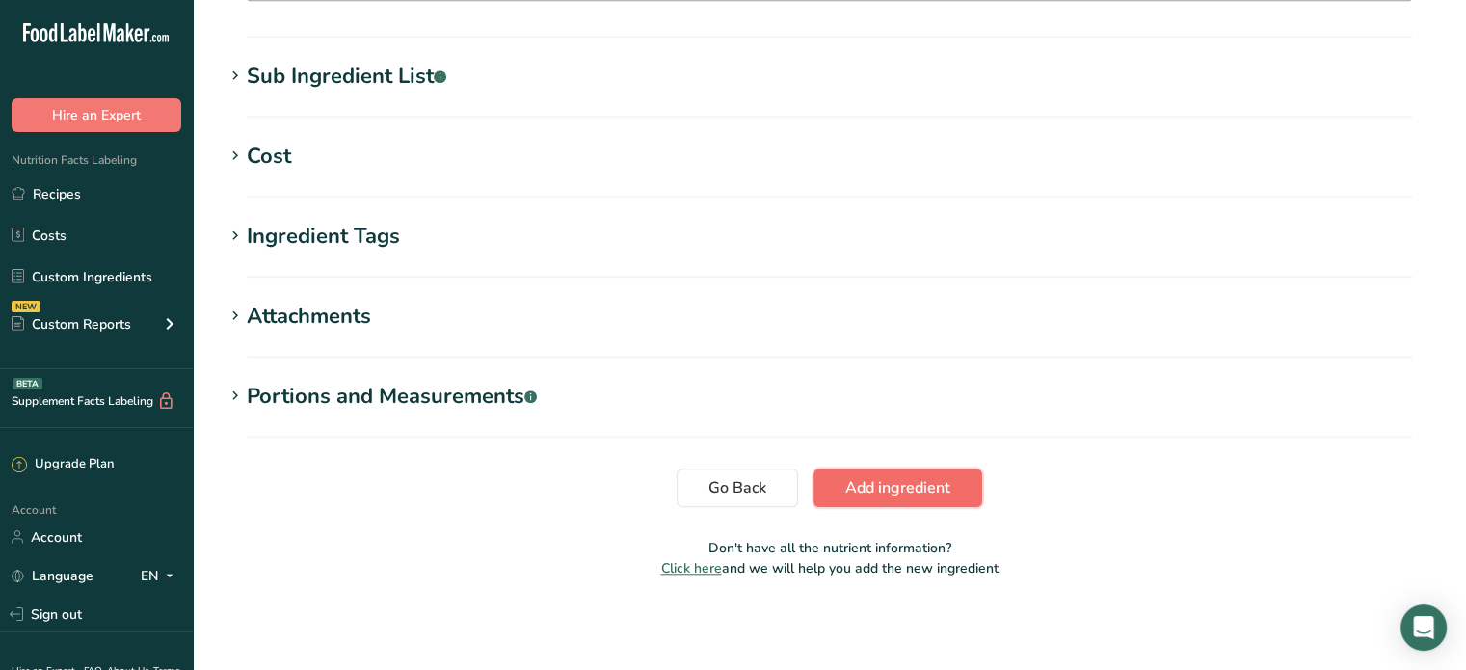
click at [937, 500] on button "Add ingredient" at bounding box center [898, 487] width 169 height 39
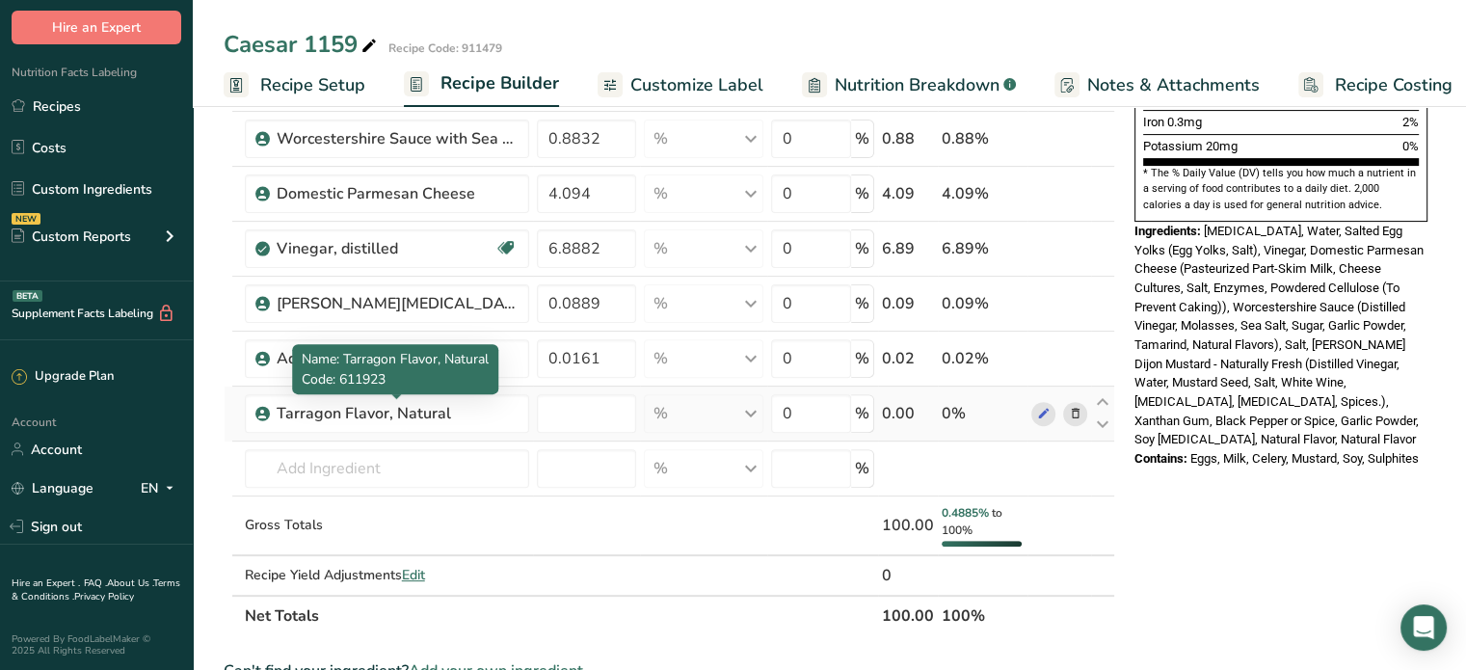
scroll to position [578, 0]
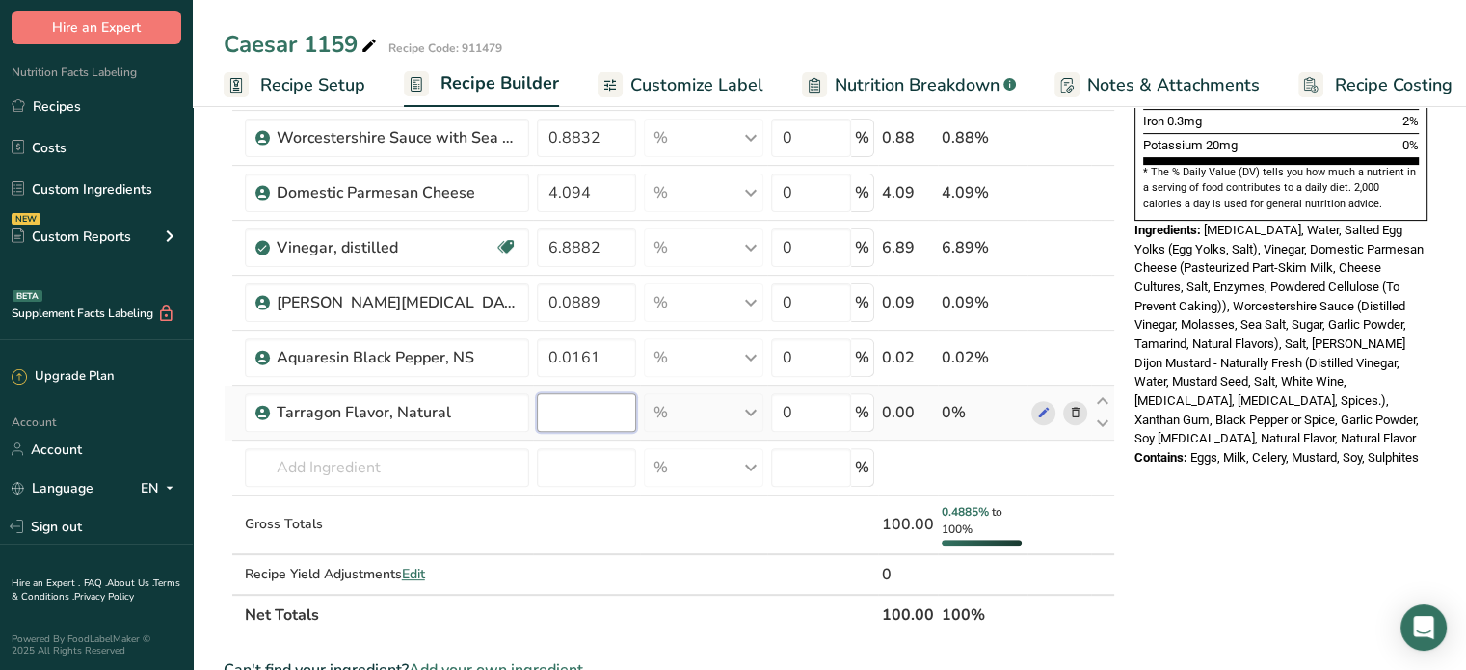
click at [602, 418] on input "number" at bounding box center [587, 412] width 100 height 39
type input "0.0069"
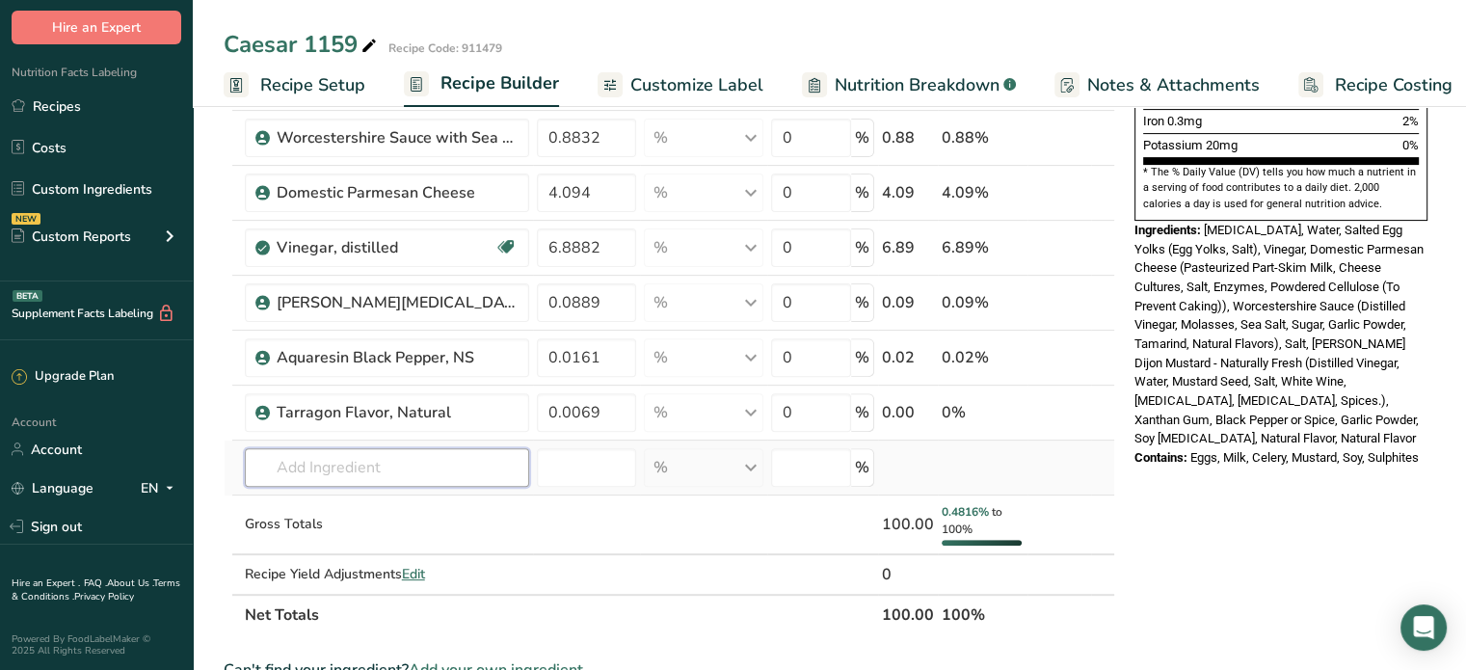
click at [472, 473] on div "Ingredient * Amount * Unit * Waste * .a-a{fill:#347362;}.b-a{fill:#fff;} Grams …" at bounding box center [670, 132] width 892 height 1005
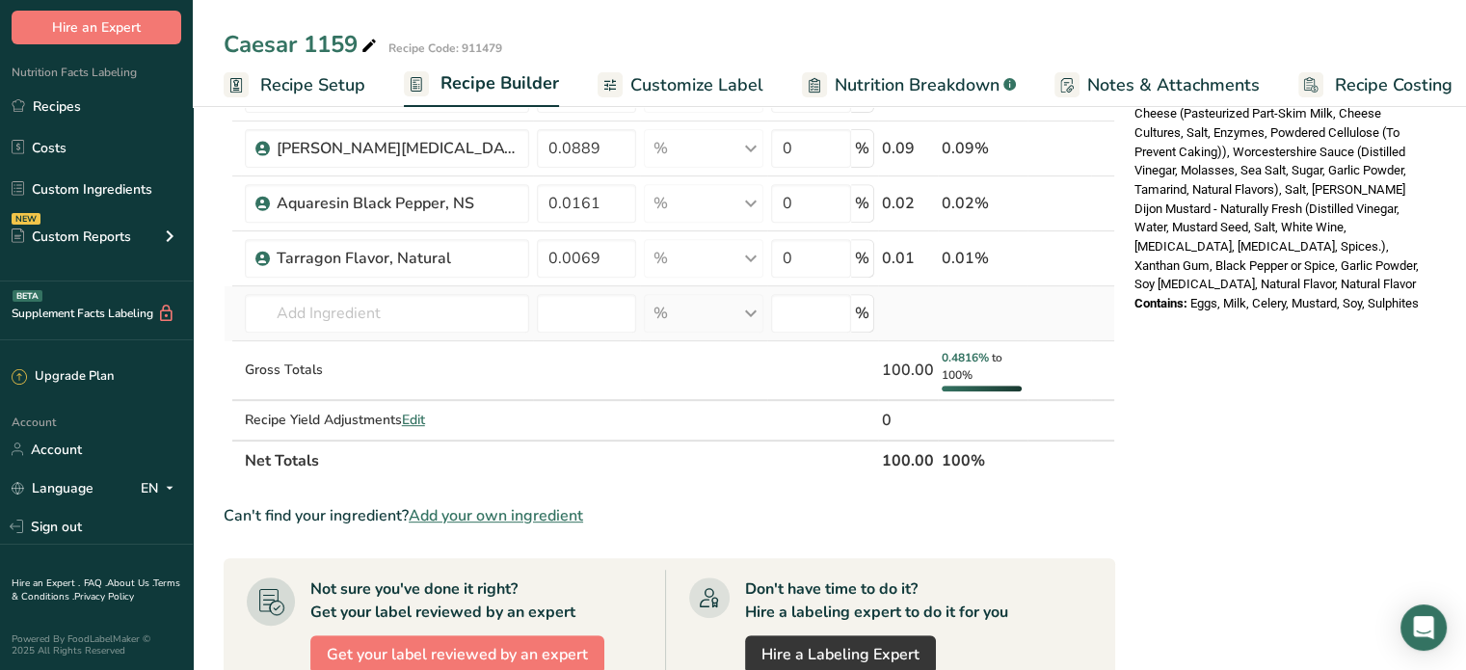
scroll to position [771, 0]
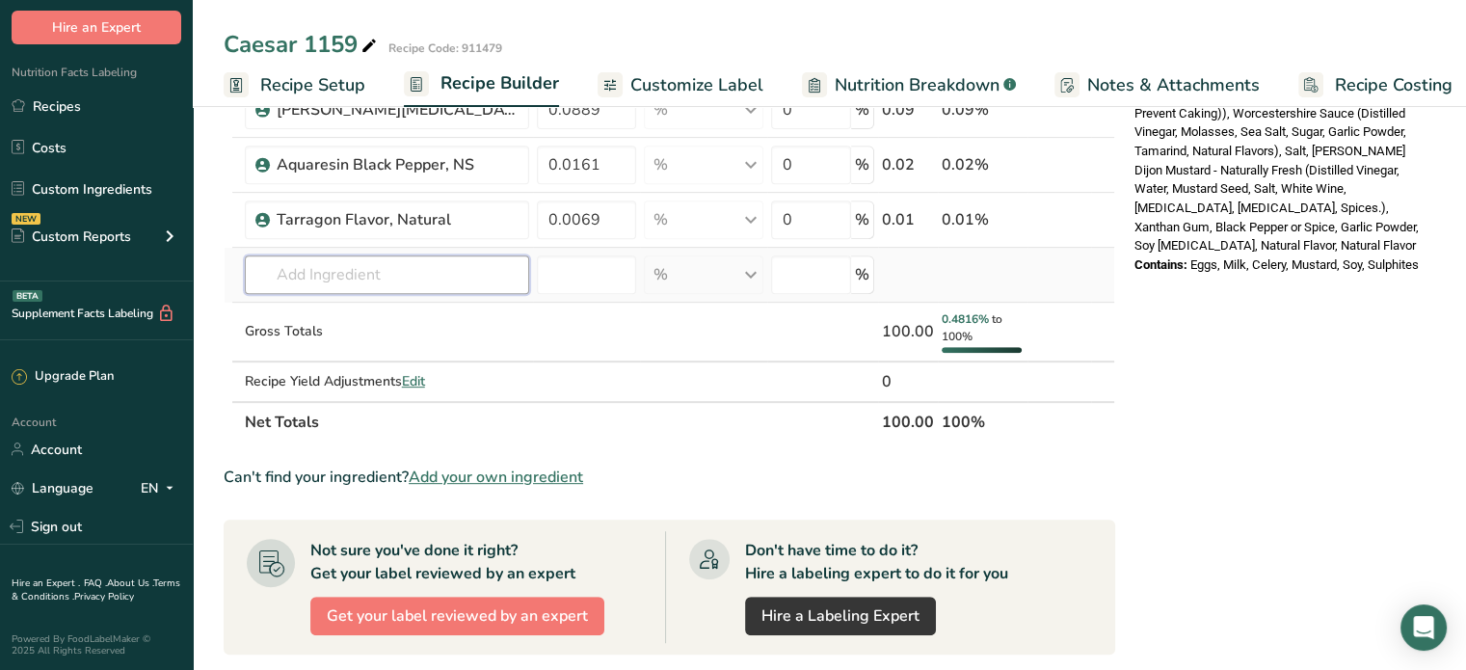
click at [393, 269] on input "text" at bounding box center [387, 274] width 284 height 39
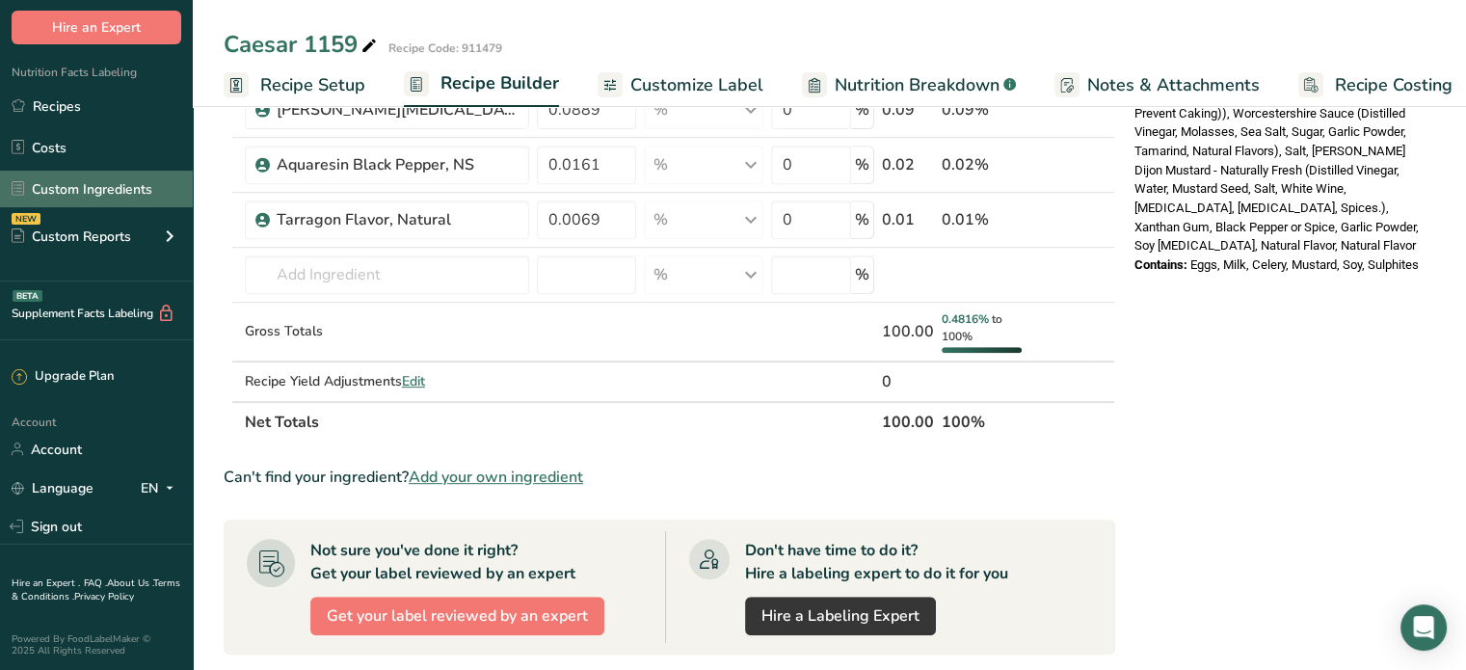
click at [94, 192] on link "Custom Ingredients" at bounding box center [96, 189] width 193 height 37
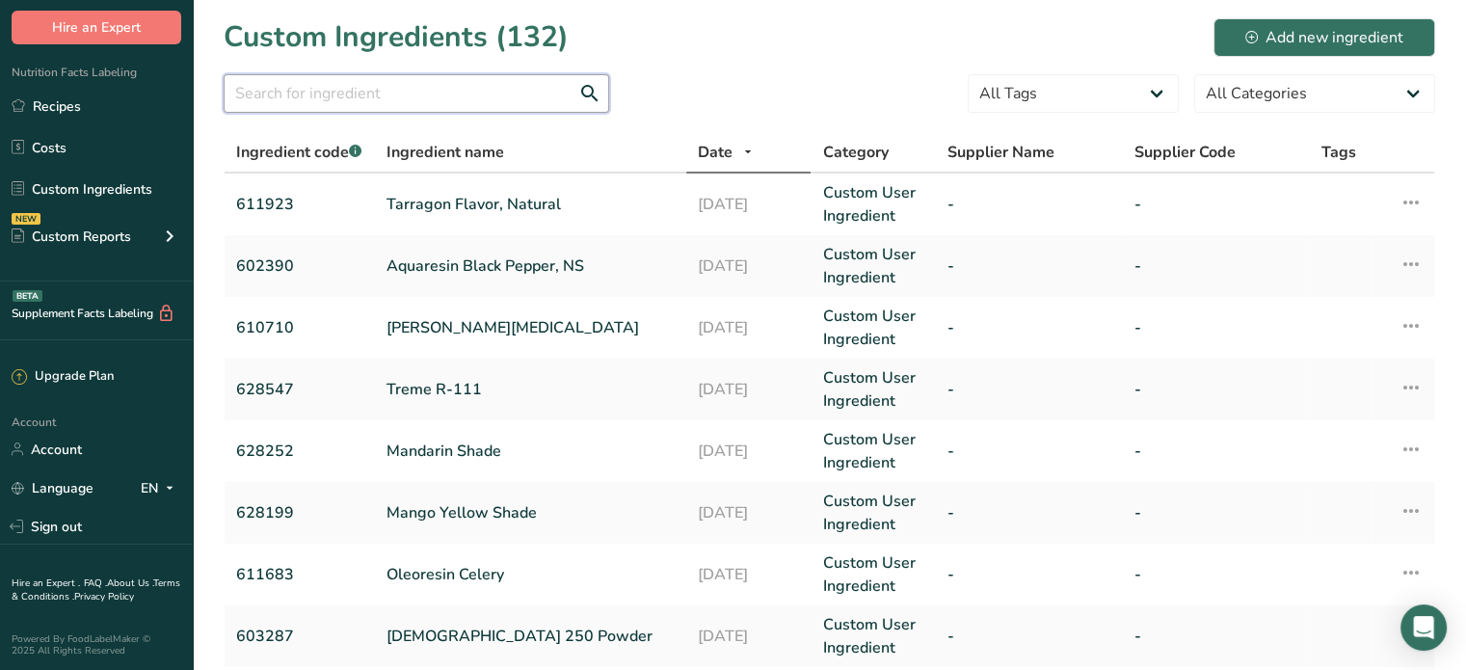
click at [346, 105] on input "text" at bounding box center [417, 93] width 386 height 39
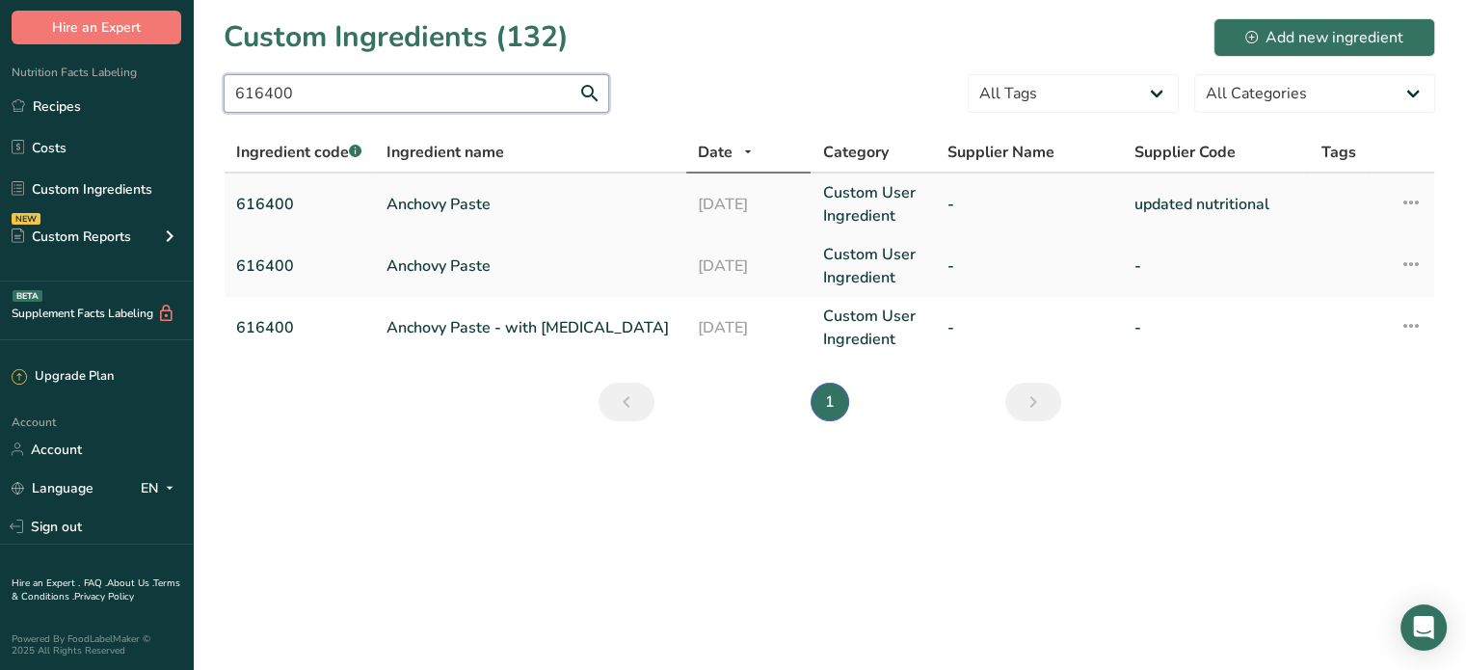
type input "616400"
click at [866, 192] on link "Custom User Ingredient" at bounding box center [872, 204] width 101 height 46
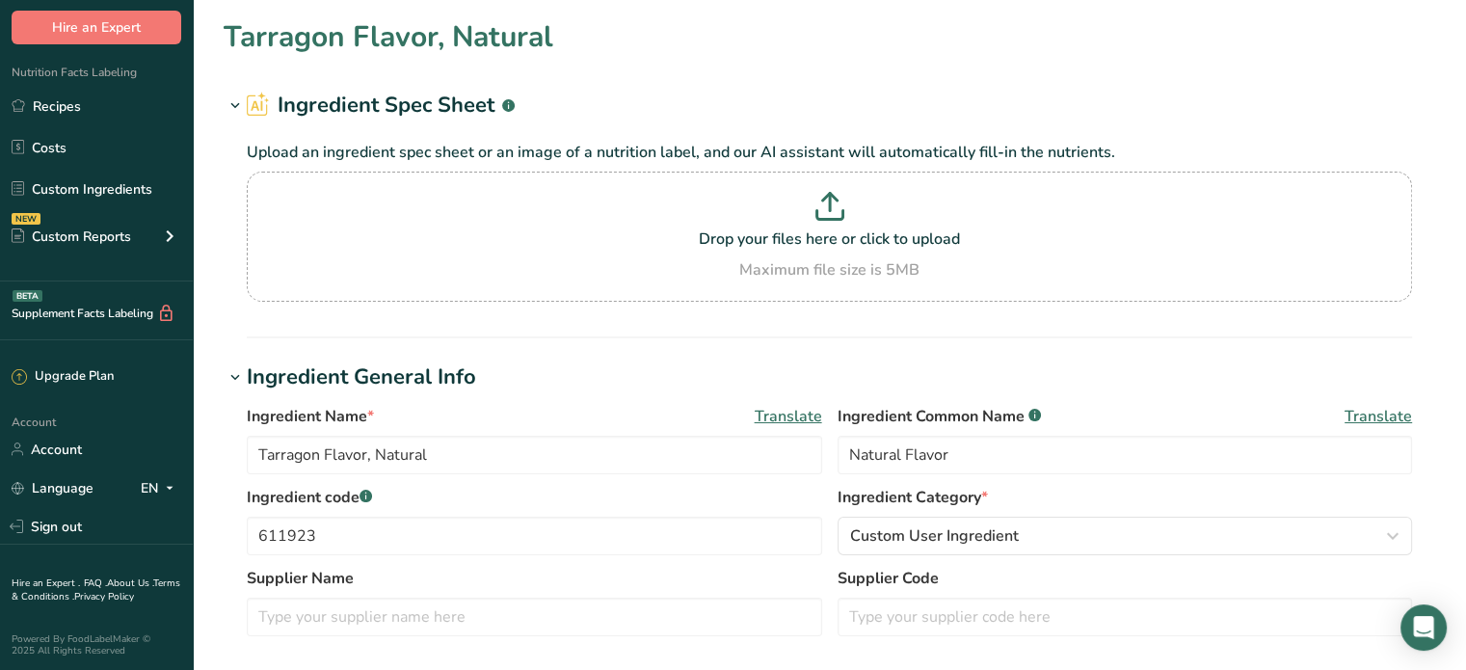
type input "Anchovy Paste"
type input "Anchovy Paste (Cured Anchovies, Salt, and Water)"
type input "616400"
type input "updated nutritional"
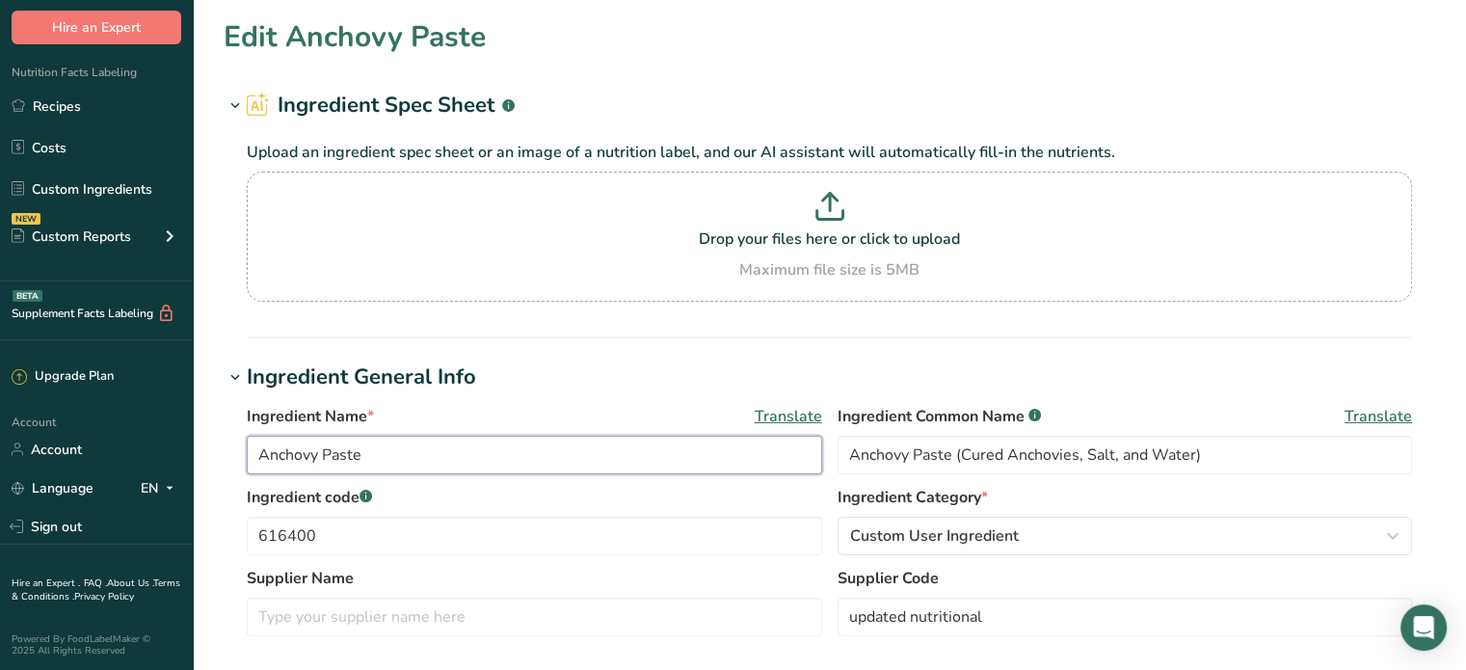
click at [516, 450] on input "Anchovy Paste" at bounding box center [534, 455] width 575 height 39
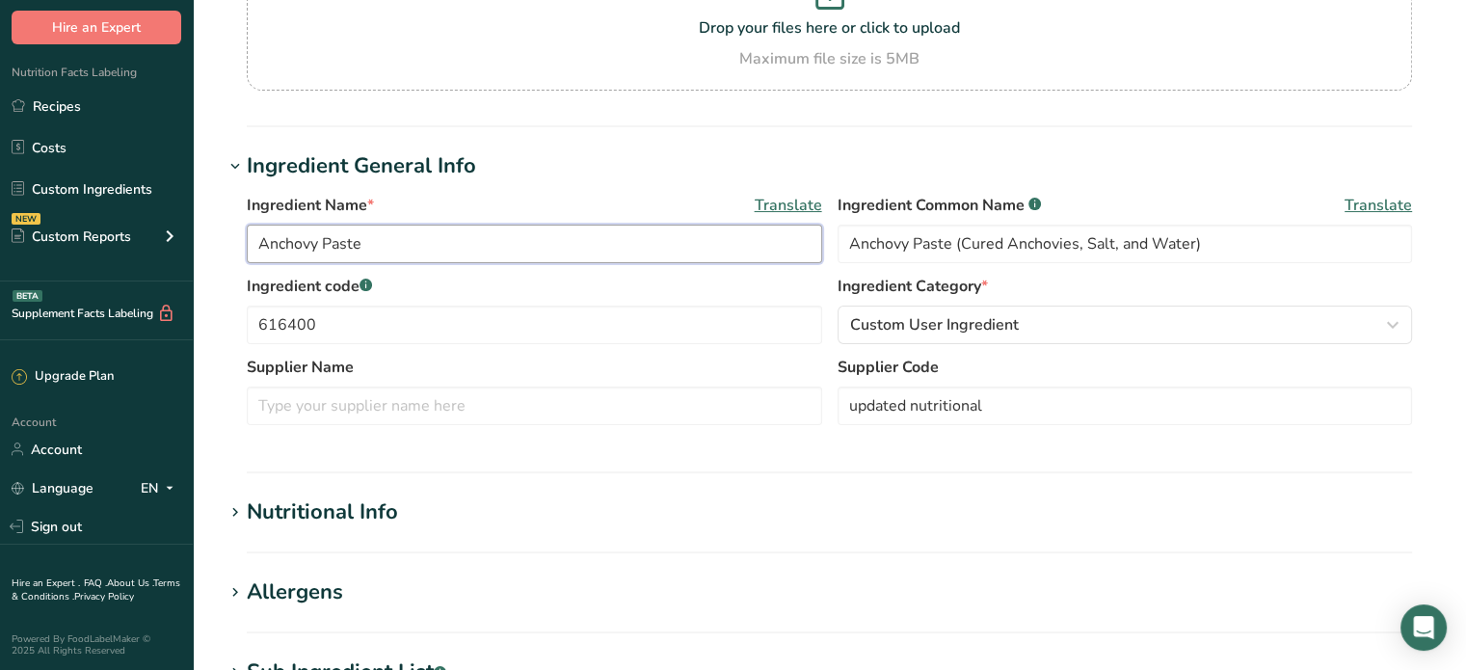
scroll to position [132, 0]
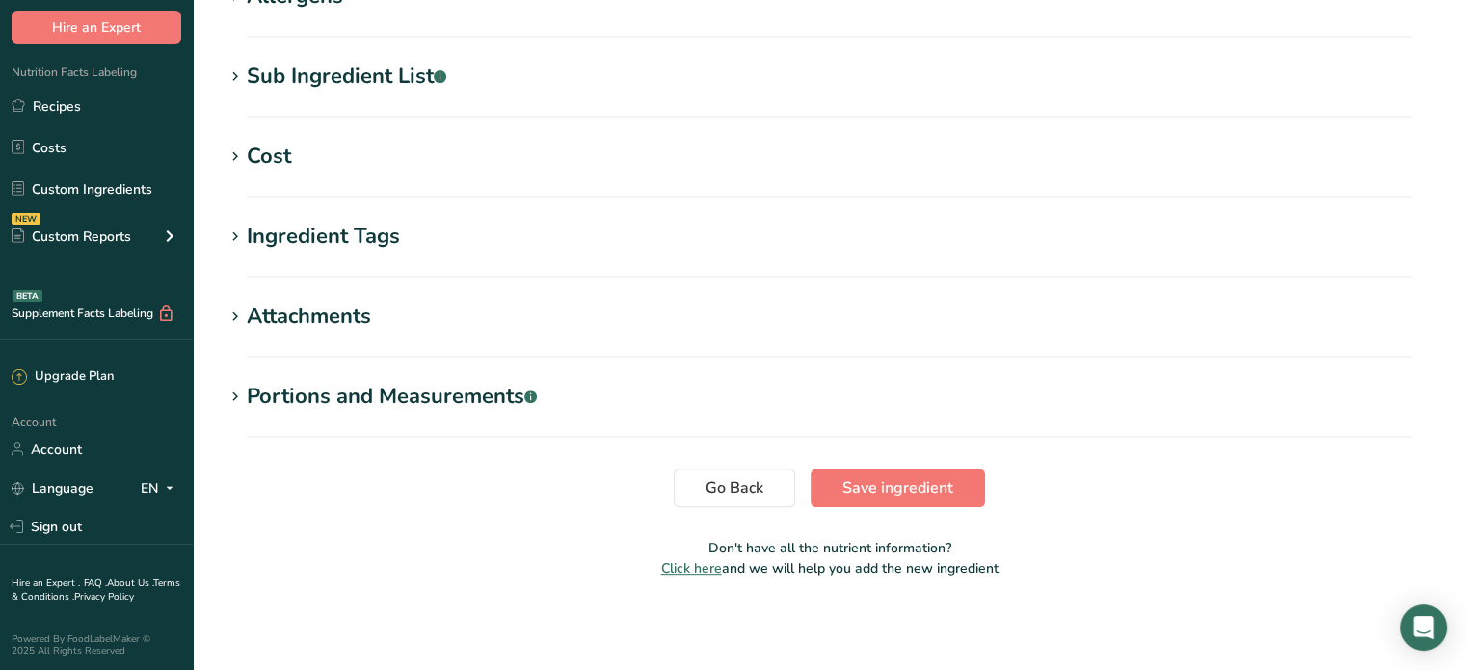
type input "Anchovy Paste."
click at [890, 488] on span "Save ingredient" at bounding box center [898, 487] width 111 height 23
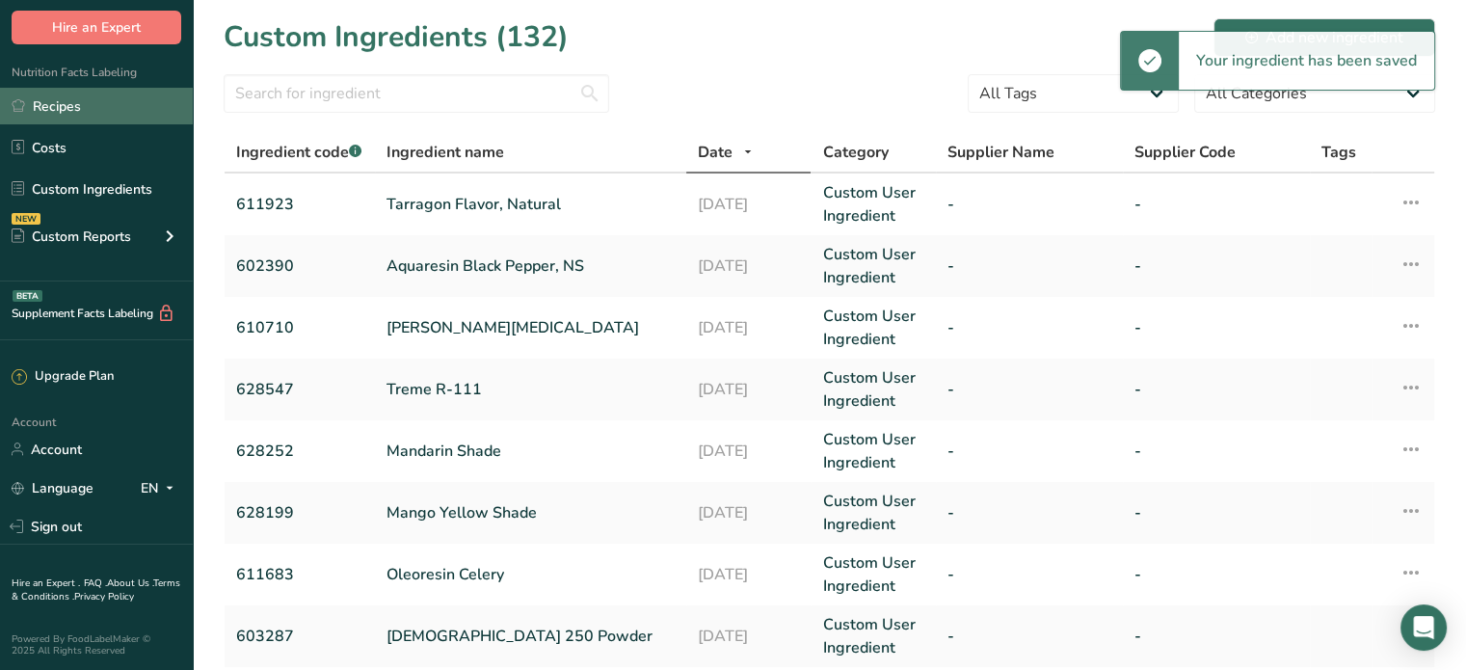
click at [66, 103] on link "Recipes" at bounding box center [96, 106] width 193 height 37
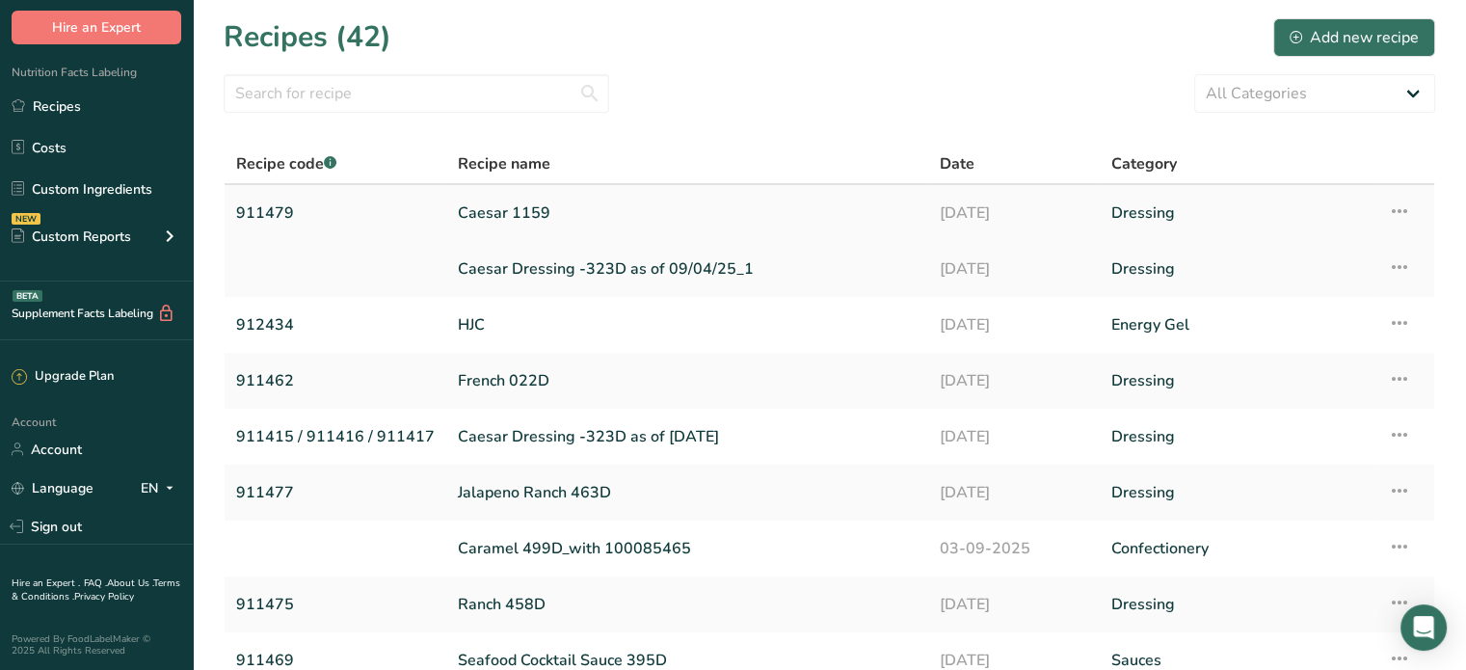
click at [525, 209] on link "Caesar 1159" at bounding box center [687, 213] width 459 height 40
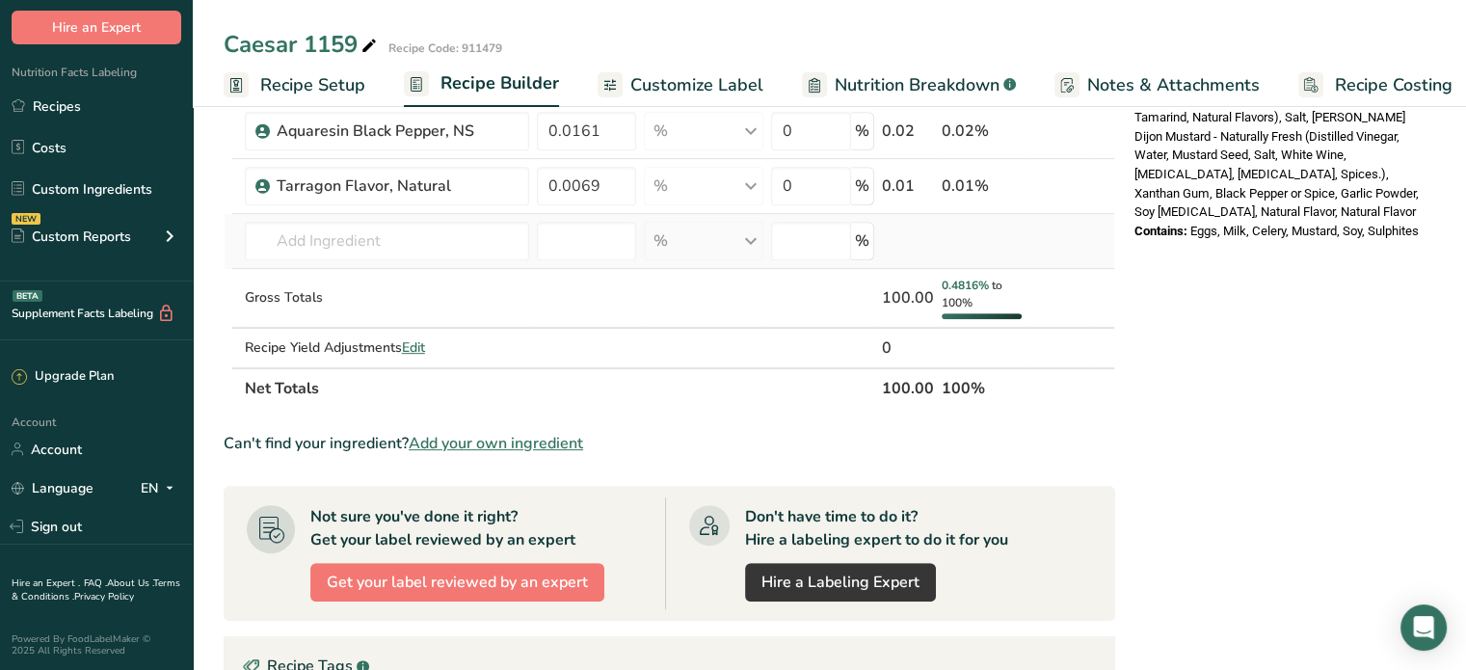
scroll to position [771, 0]
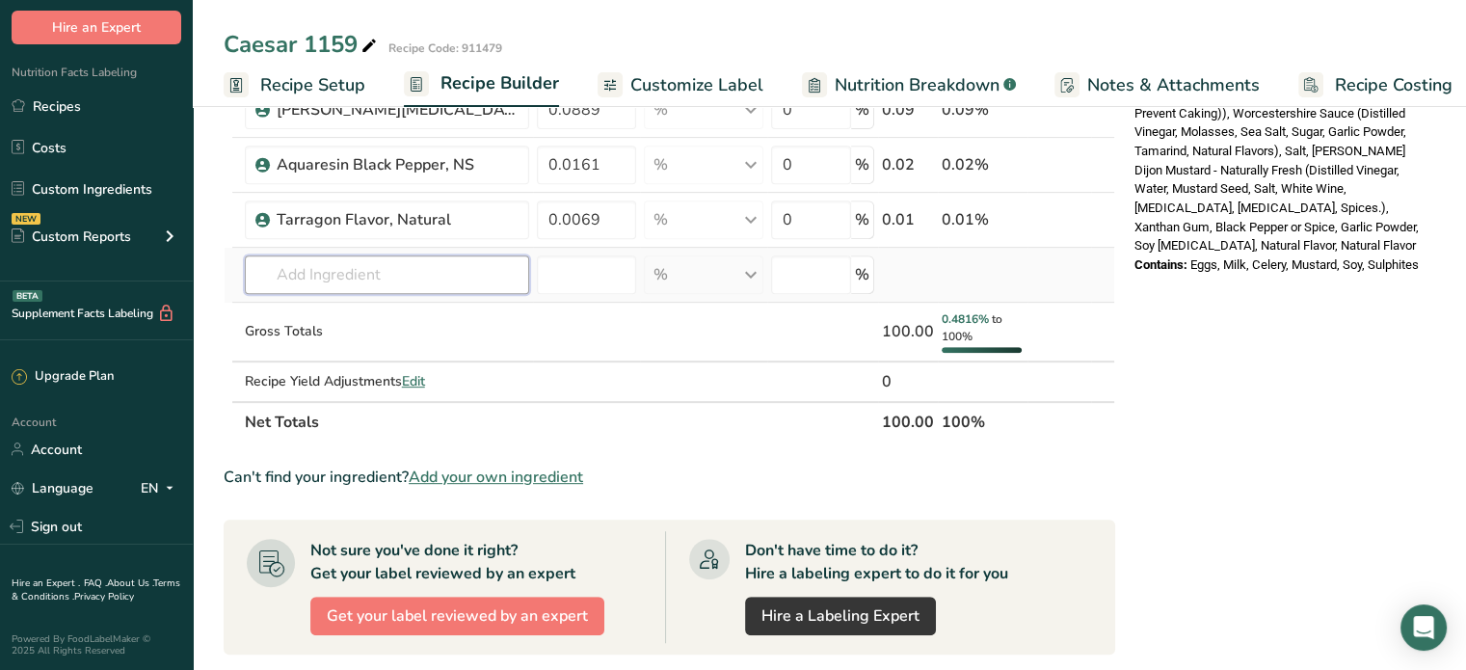
click at [395, 279] on input "text" at bounding box center [387, 274] width 284 height 39
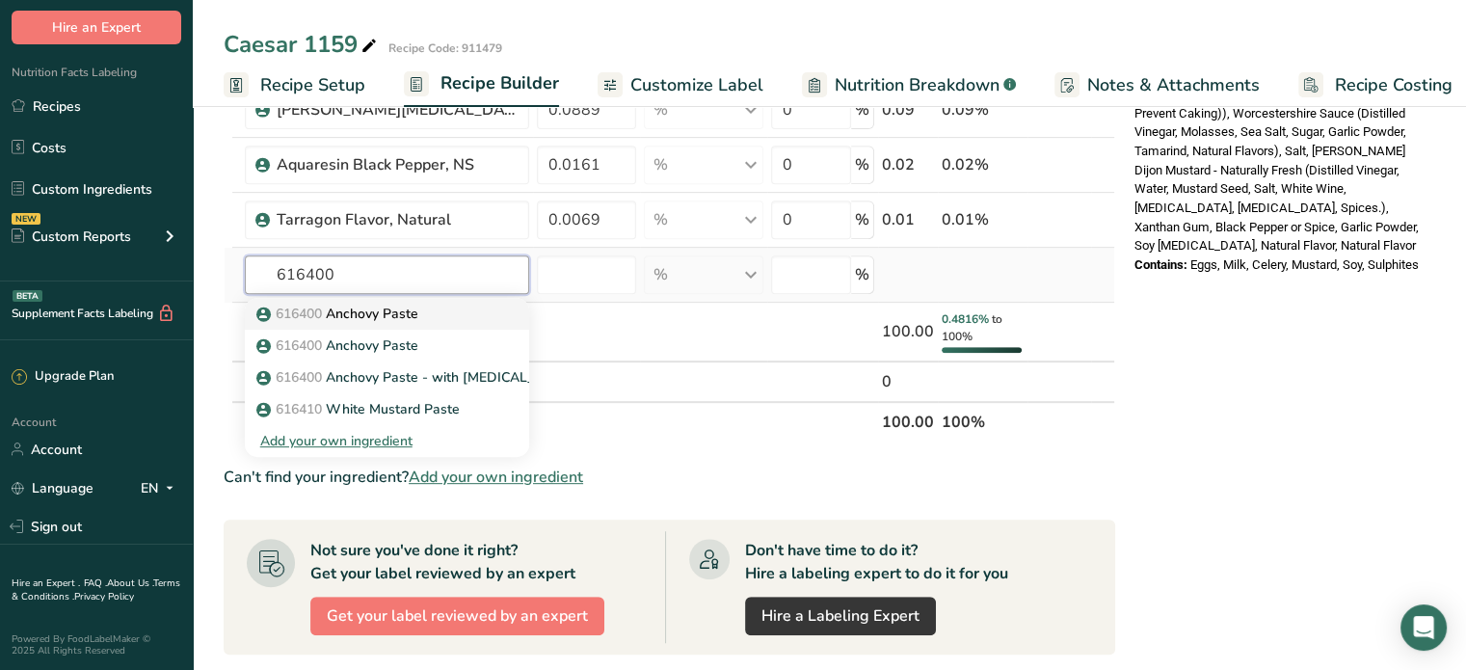
type input "616400"
click at [409, 304] on p "616400 Anchovy Paste" at bounding box center [339, 314] width 158 height 20
type input "Anchovy Paste"
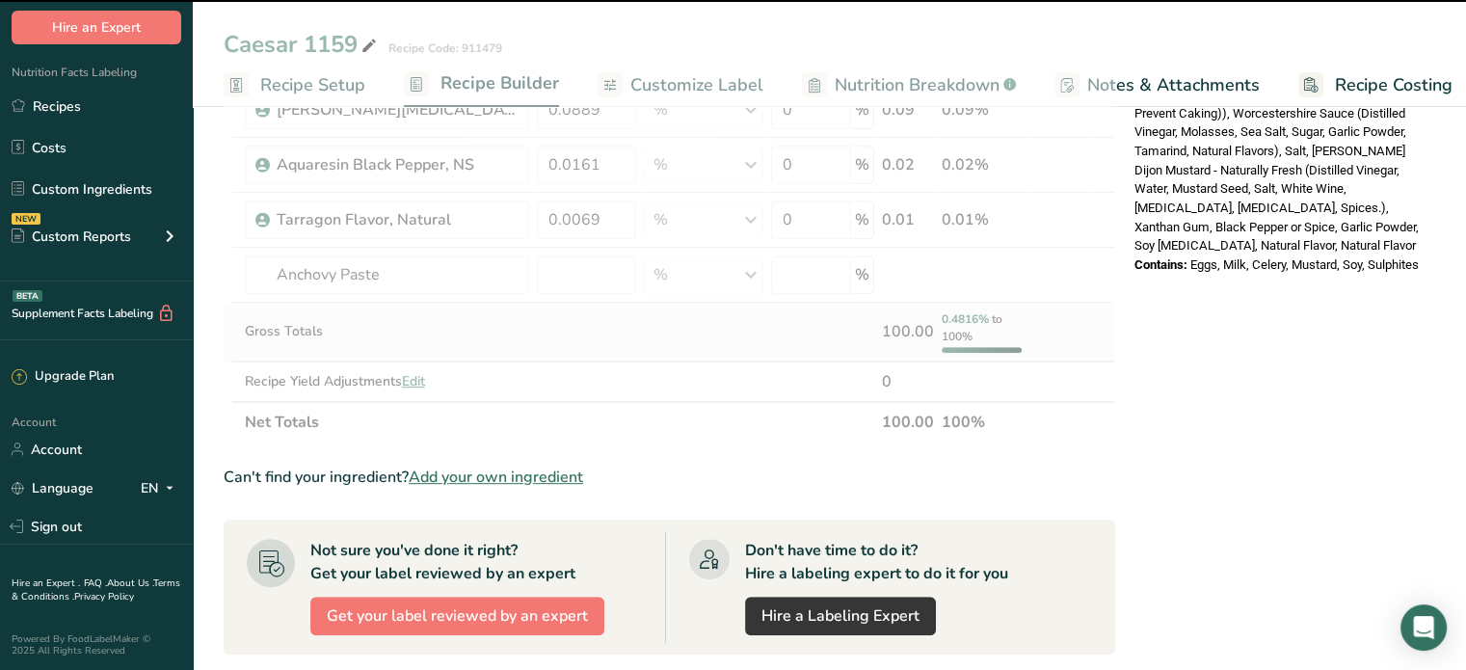
type input "0"
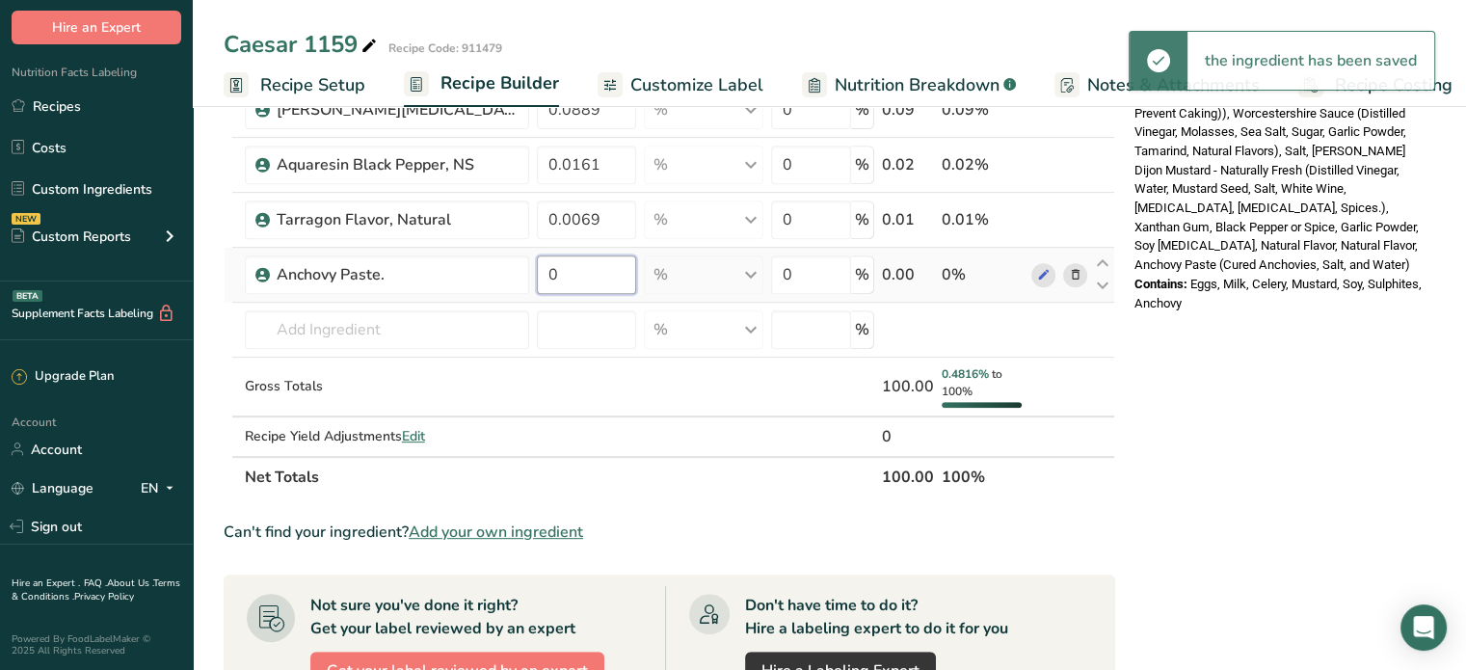
click at [587, 283] on input "0" at bounding box center [587, 274] width 100 height 39
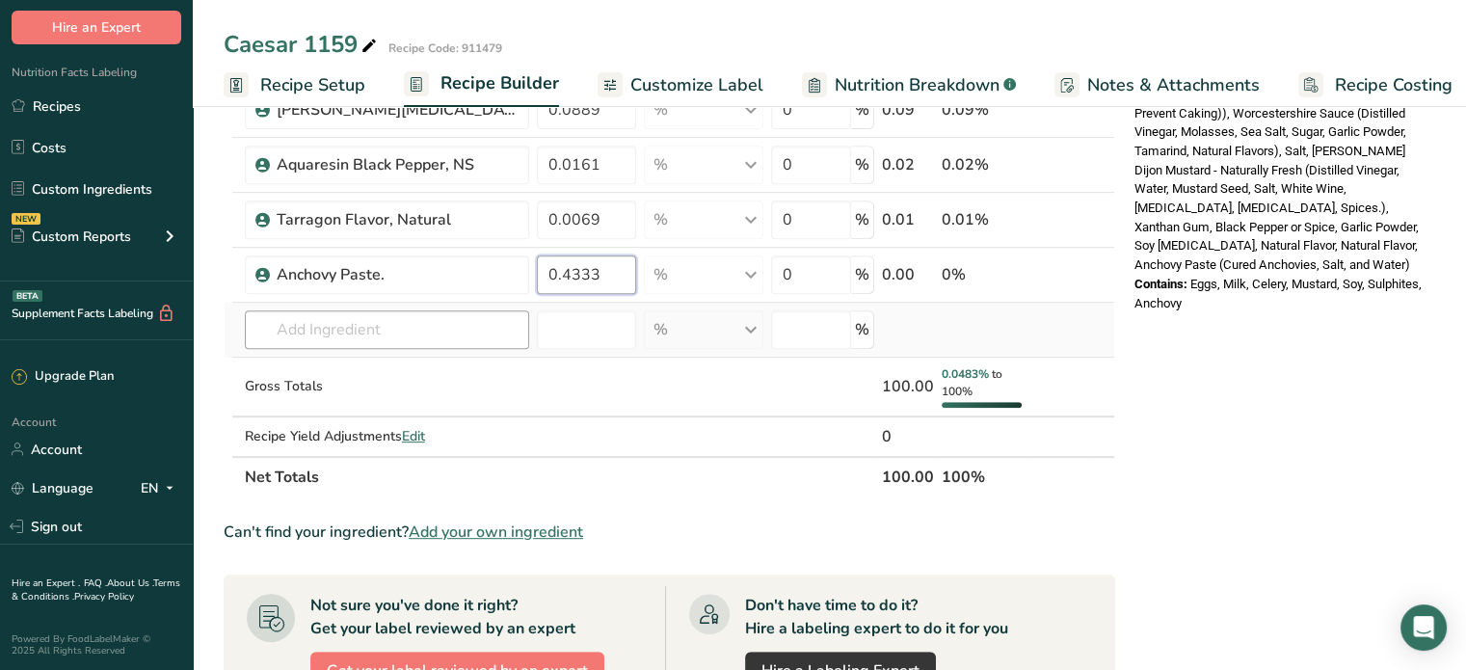
type input "0.4333"
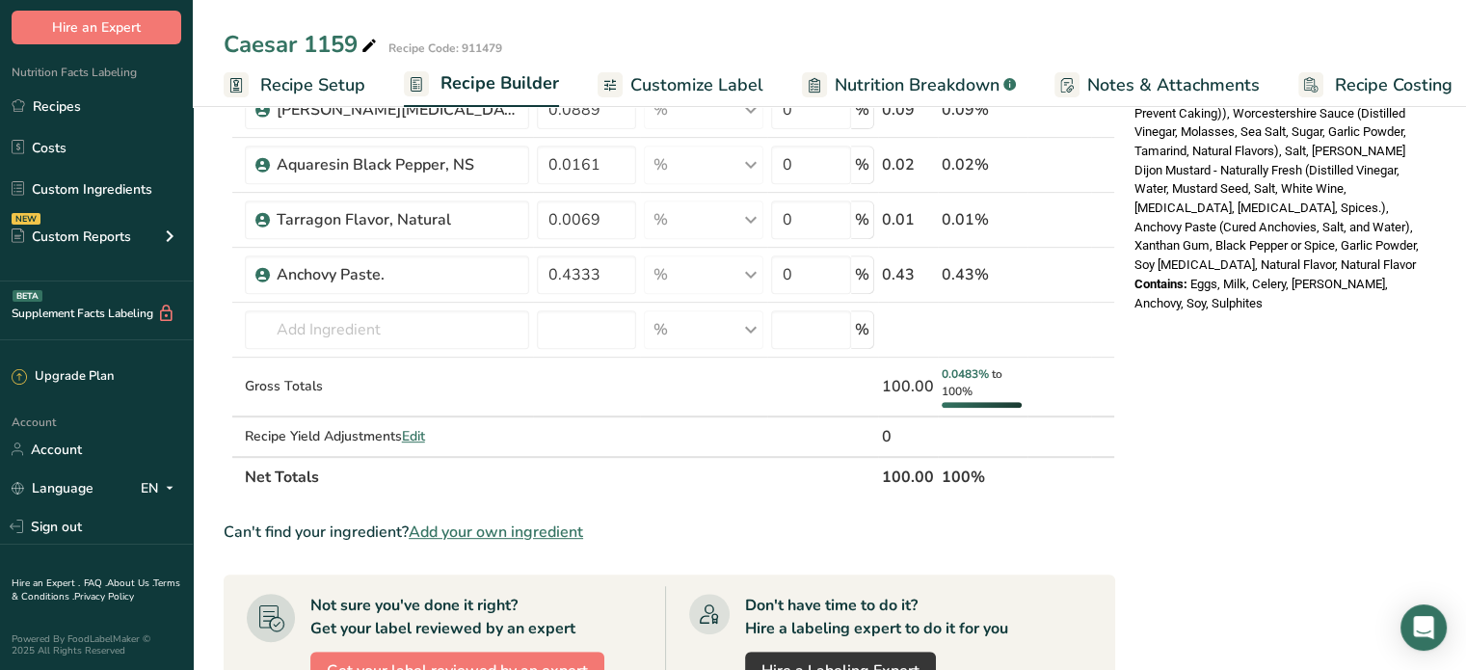
click at [1273, 522] on div "Nutrition Facts About 1 Serving Per Container Serving Size 100g Amount Per Serv…" at bounding box center [1281, 280] width 308 height 1840
click at [393, 329] on input "text" at bounding box center [387, 329] width 284 height 39
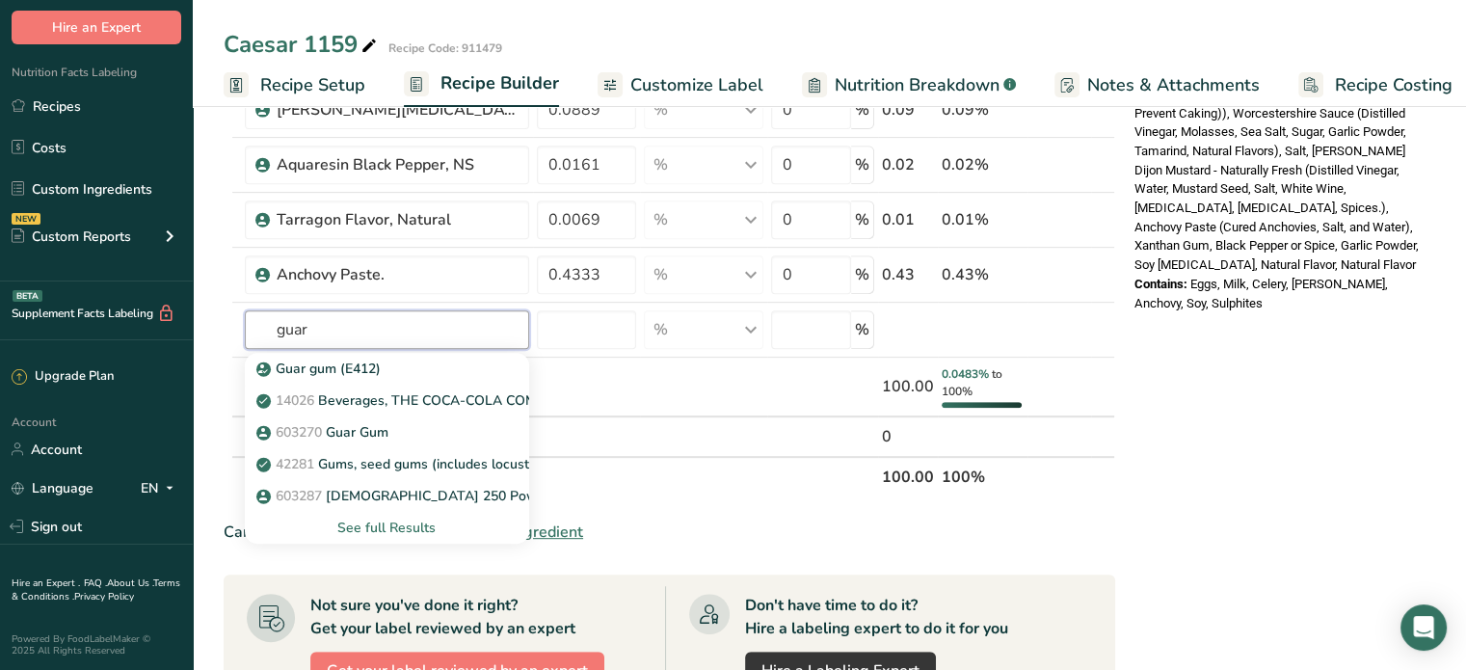
type input "guar"
click at [1252, 488] on div "Nutrition Facts About 1 Serving Per Container Serving Size 100g Amount Per Serv…" at bounding box center [1281, 280] width 308 height 1840
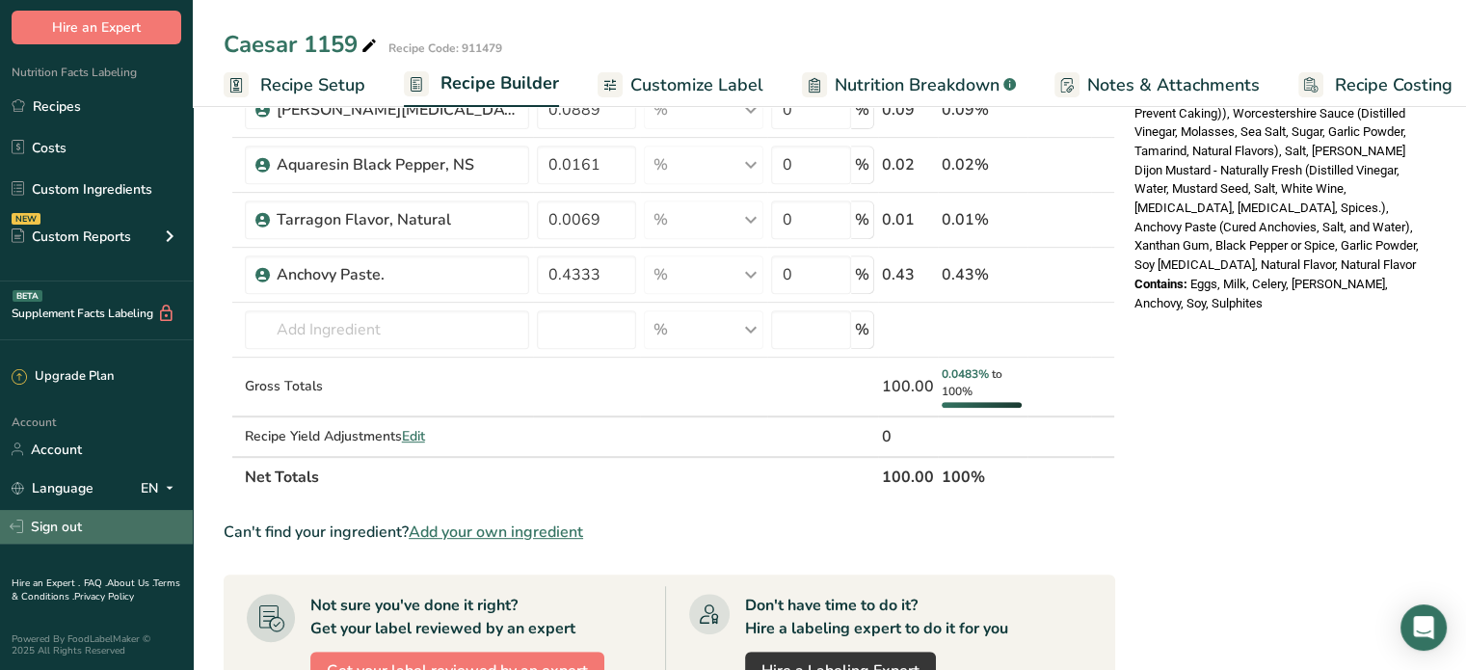
scroll to position [1253, 0]
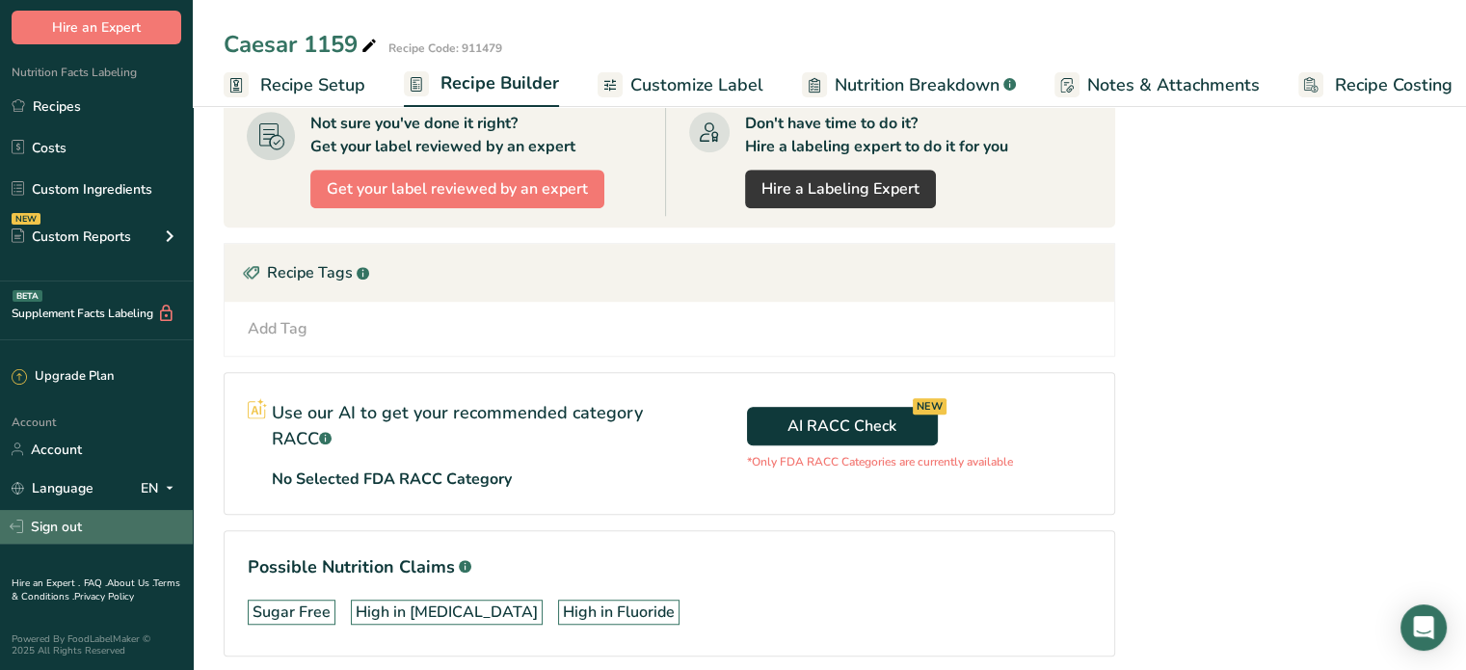
click at [85, 528] on link "Sign out" at bounding box center [96, 527] width 193 height 34
